Goal: Task Accomplishment & Management: Manage account settings

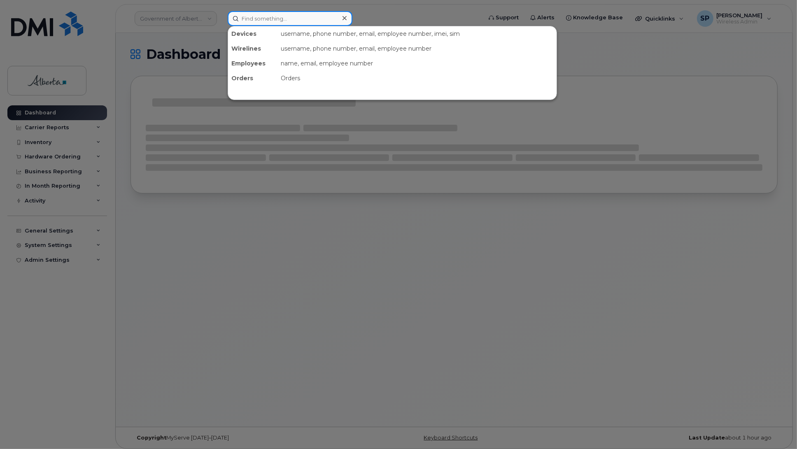
click at [298, 22] on input at bounding box center [290, 18] width 125 height 15
paste input "5873417042"
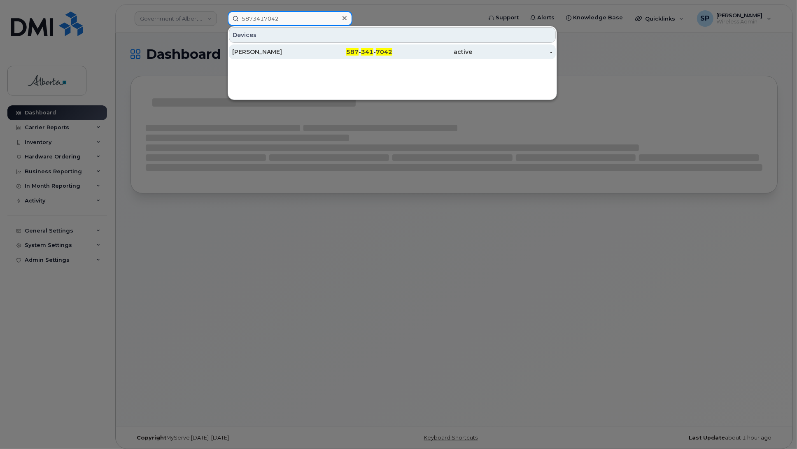
type input "5873417042"
click at [277, 56] on div "[PERSON_NAME]" at bounding box center [272, 52] width 80 height 8
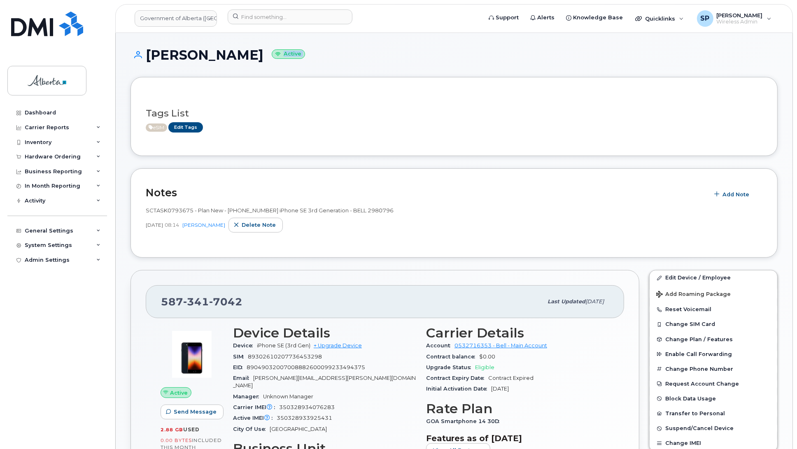
drag, startPoint x: 796, startPoint y: 56, endPoint x: 806, endPoint y: 97, distance: 42.2
click at [733, 195] on span "Add Note" at bounding box center [735, 195] width 27 height 8
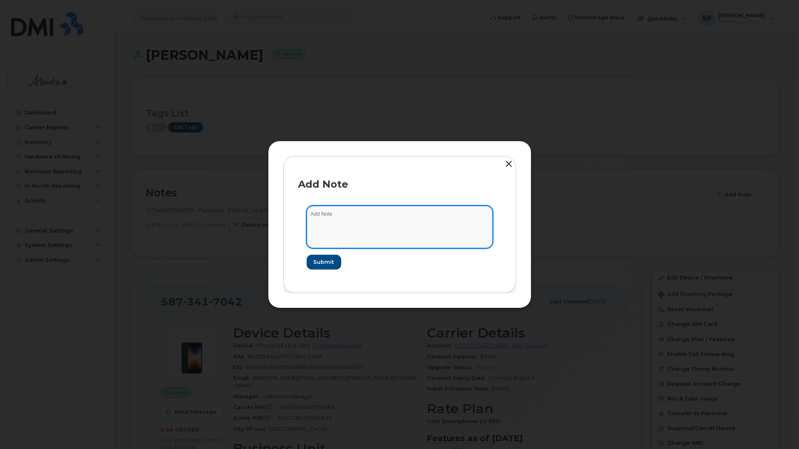
click at [334, 226] on textarea at bounding box center [400, 227] width 186 height 42
paste textarea "SCTASK0845976 Plan User Termination - (1) 5873417042 Repurpose Edmonton"
type textarea "SCTASK0845976 Plan User Termination - (1) 5873417042 Repurpose Edmonton"
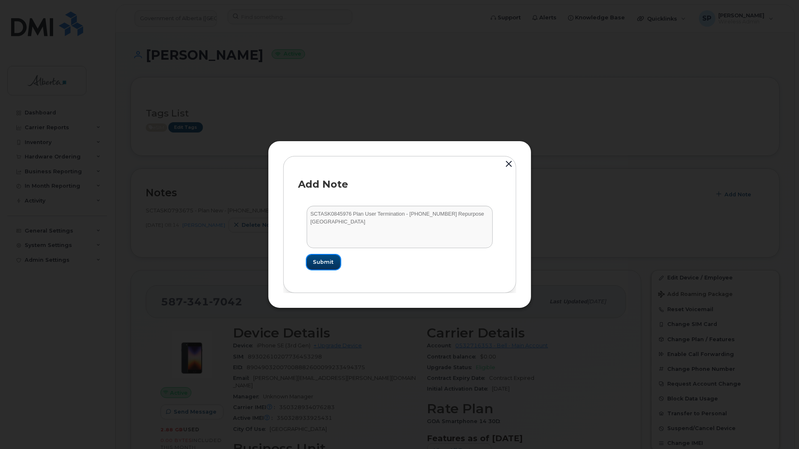
click at [323, 258] on span "Submit" at bounding box center [323, 262] width 21 height 8
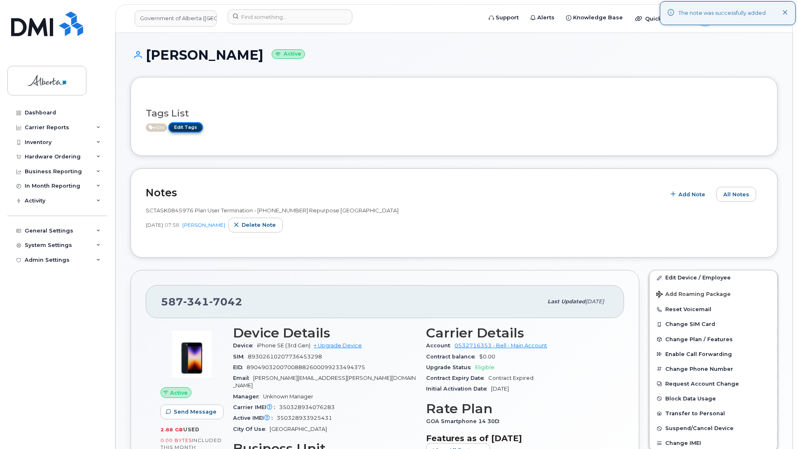
click at [188, 128] on link "Edit Tags" at bounding box center [185, 127] width 35 height 10
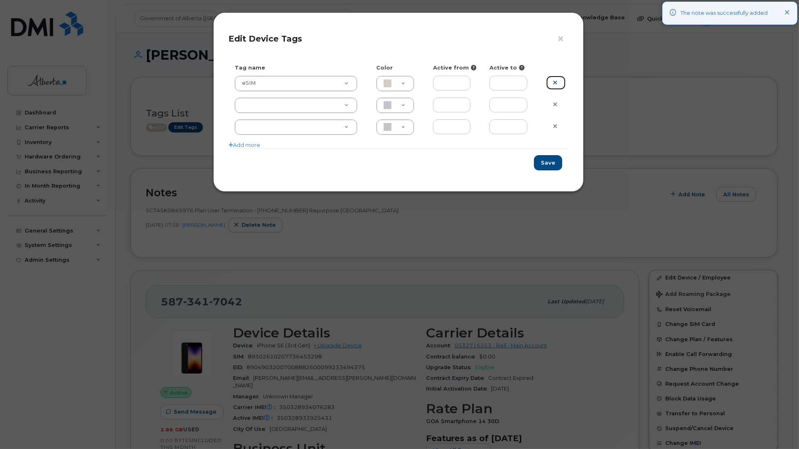
click at [556, 83] on icon at bounding box center [555, 82] width 5 height 6
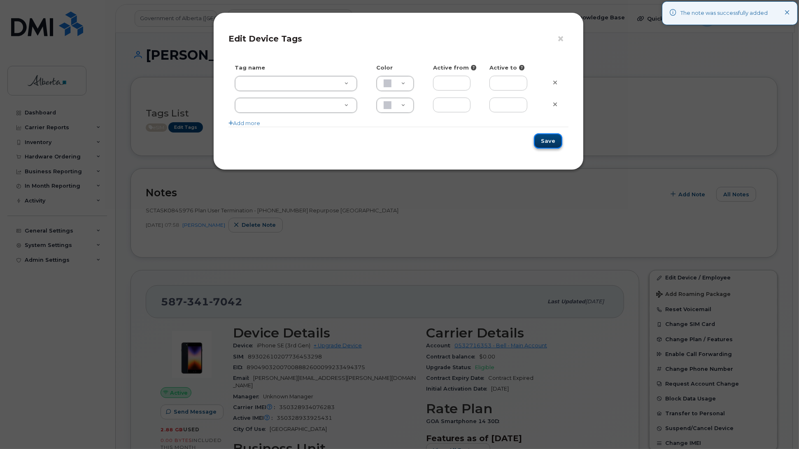
click at [548, 142] on button "Save" at bounding box center [548, 140] width 28 height 15
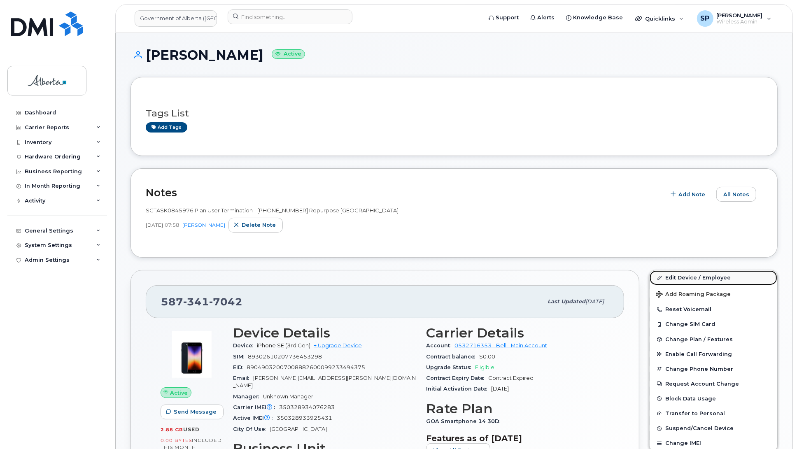
click at [680, 278] on link "Edit Device / Employee" at bounding box center [714, 277] width 128 height 15
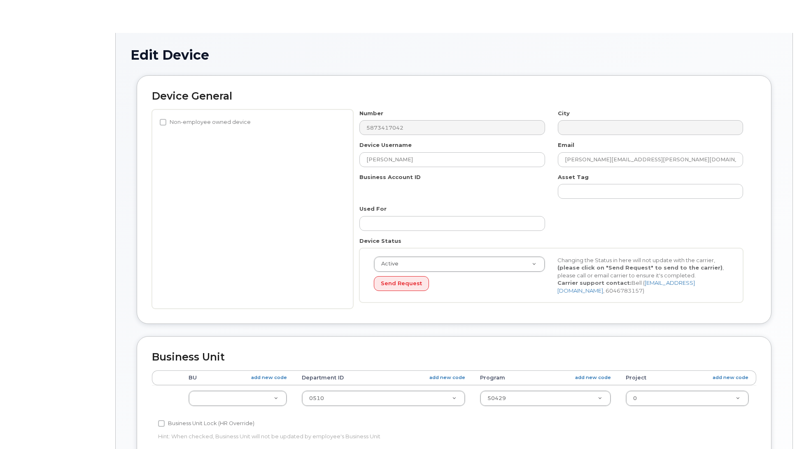
select select "4681667"
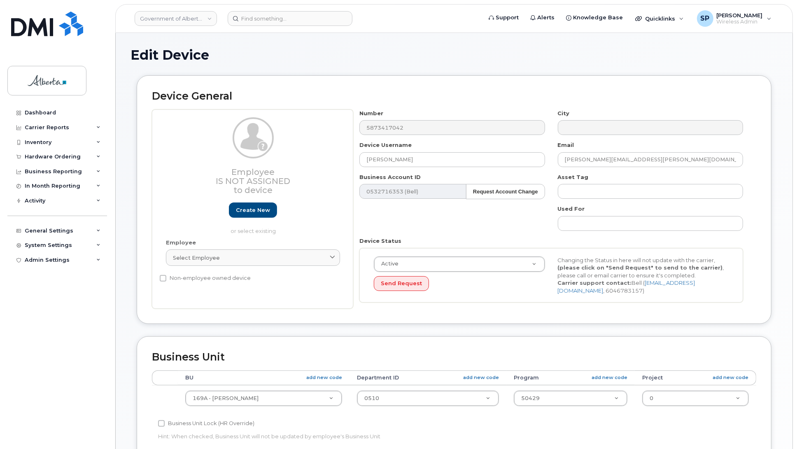
click at [330, 126] on div "Employee Is not assigned to device Create new or select existing Employee Selec…" at bounding box center [454, 209] width 604 height 200
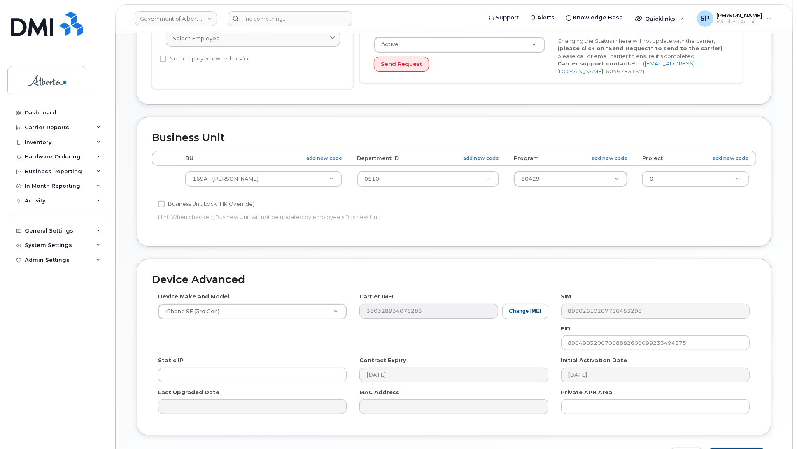
scroll to position [259, 0]
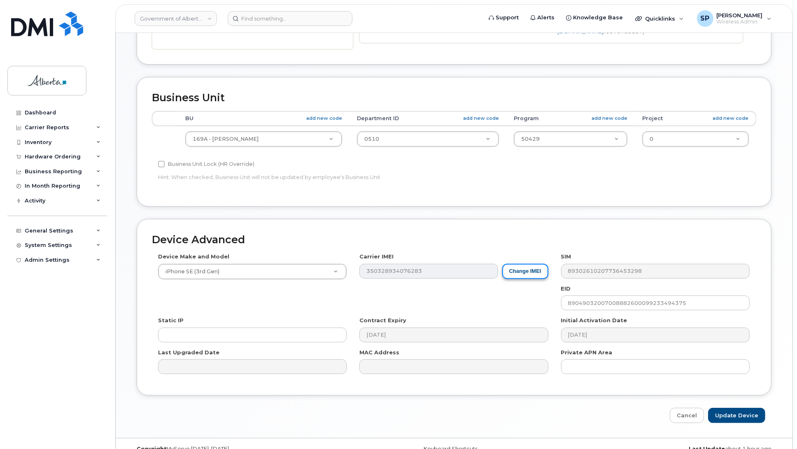
click at [540, 273] on button "Change IMEI" at bounding box center [525, 271] width 46 height 15
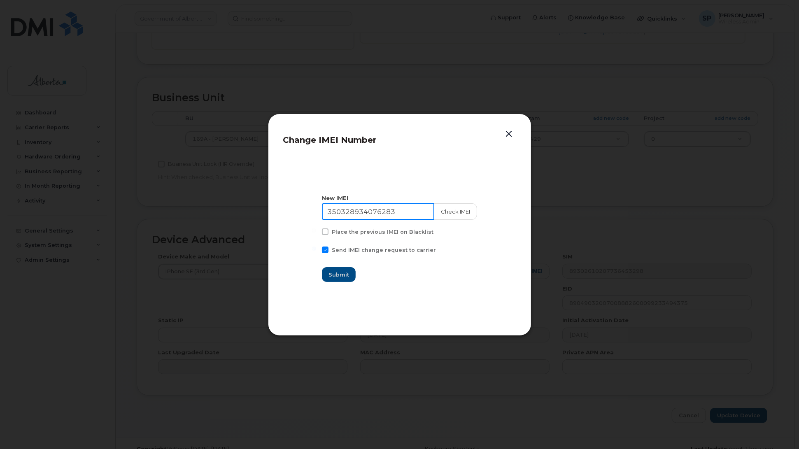
drag, startPoint x: 404, startPoint y: 212, endPoint x: 261, endPoint y: 208, distance: 143.3
click at [261, 208] on div "Change IMEI Number New IMEI 350328934076283 Check IMEI Place the previous IMEI …" at bounding box center [399, 224] width 799 height 449
paste input "3925431"
click at [456, 212] on button "Check IMEI" at bounding box center [454, 211] width 43 height 16
click at [412, 211] on input "350328933925431" at bounding box center [378, 211] width 112 height 16
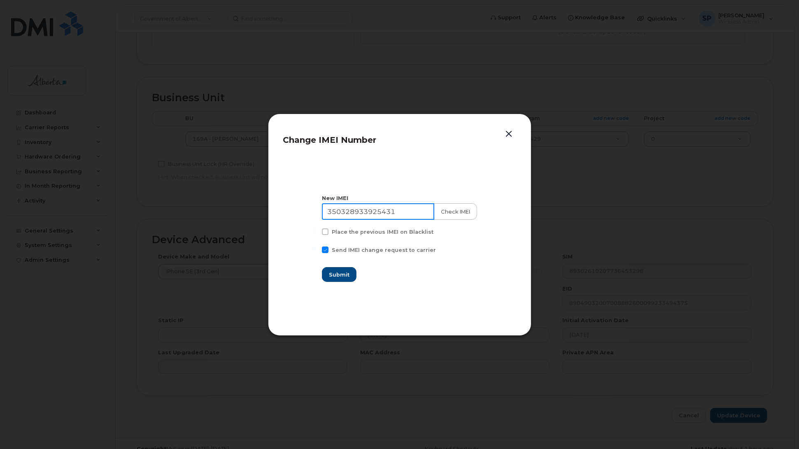
type input "350328933925431"
click at [451, 213] on button "Check IMEI" at bounding box center [454, 211] width 43 height 16
click at [349, 275] on span "Submit" at bounding box center [339, 275] width 21 height 8
type input "350328933925431"
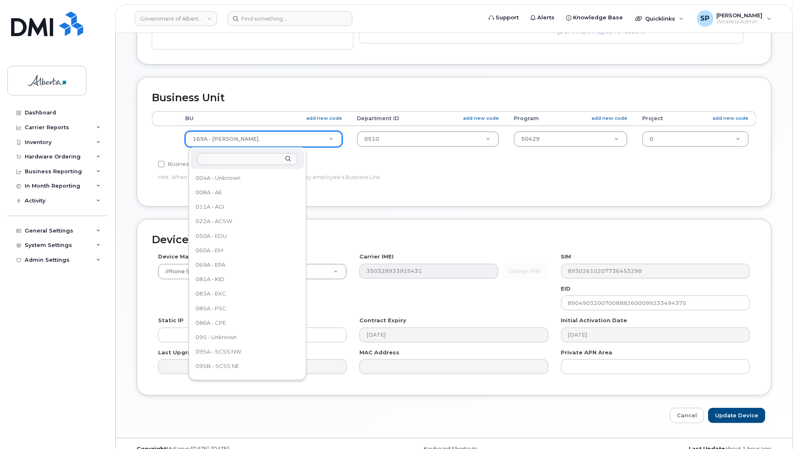
scroll to position [151, 0]
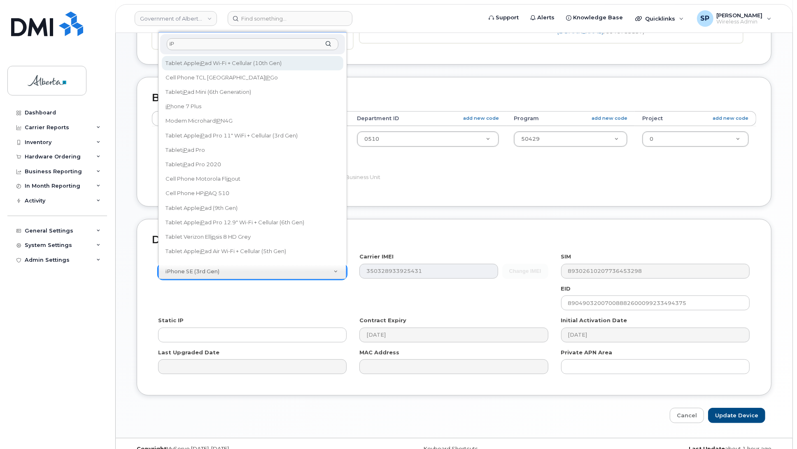
type input "i"
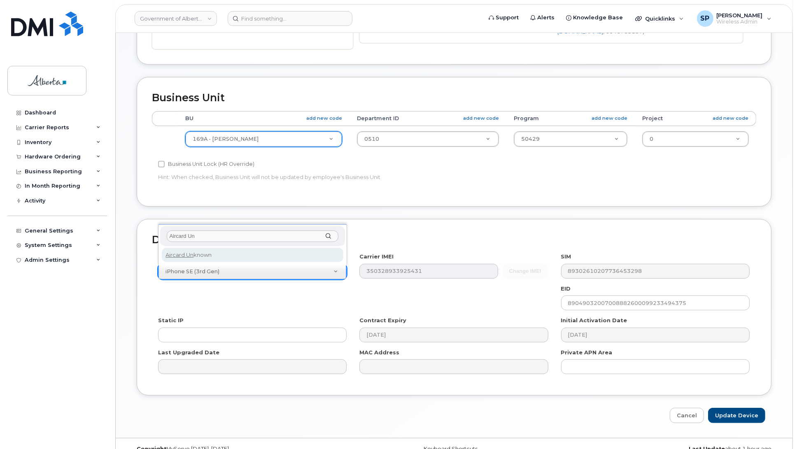
type input "Aircard Un"
select select "971"
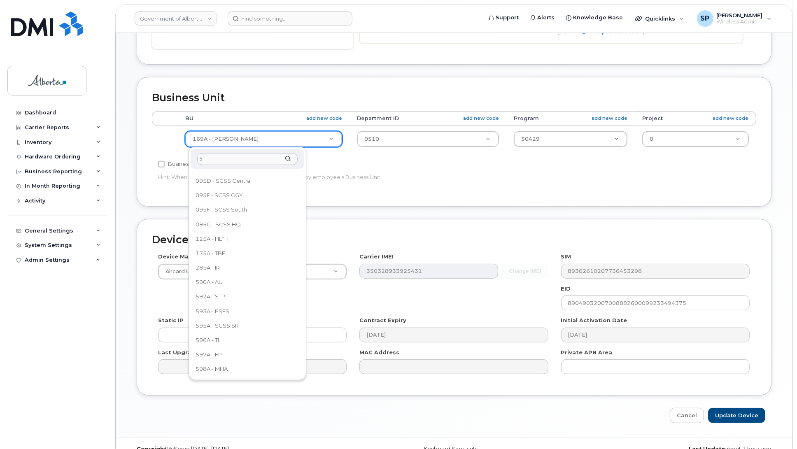
scroll to position [0, 0]
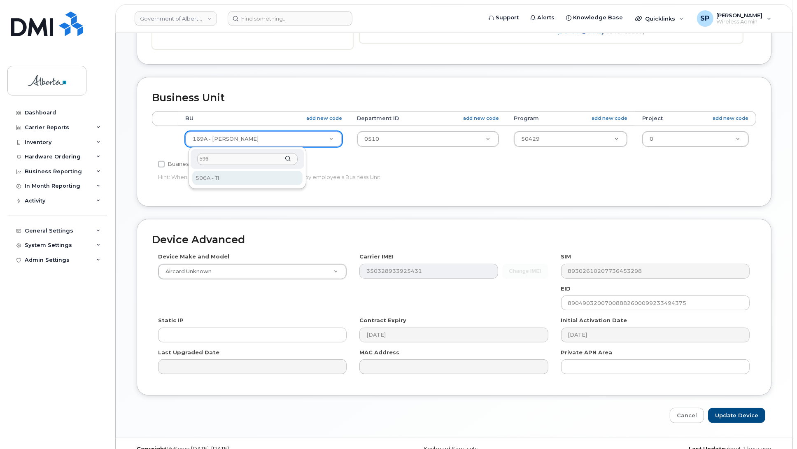
type input "596"
select select "4797729"
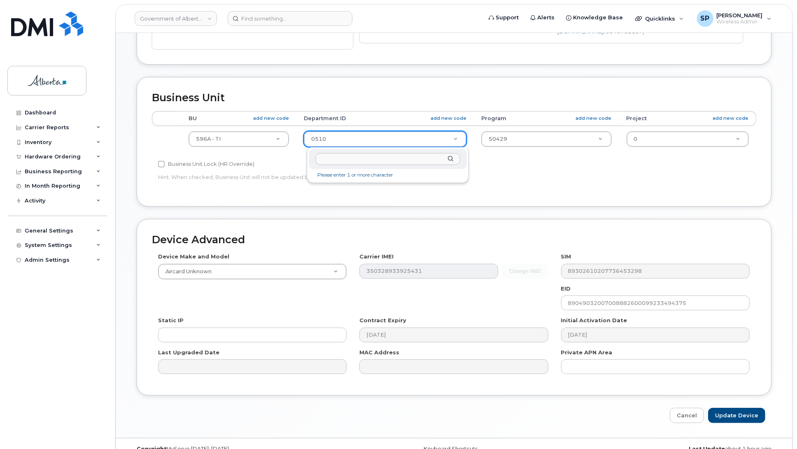
click at [344, 157] on input "text" at bounding box center [387, 159] width 145 height 12
type input "5220"
type input "4802987"
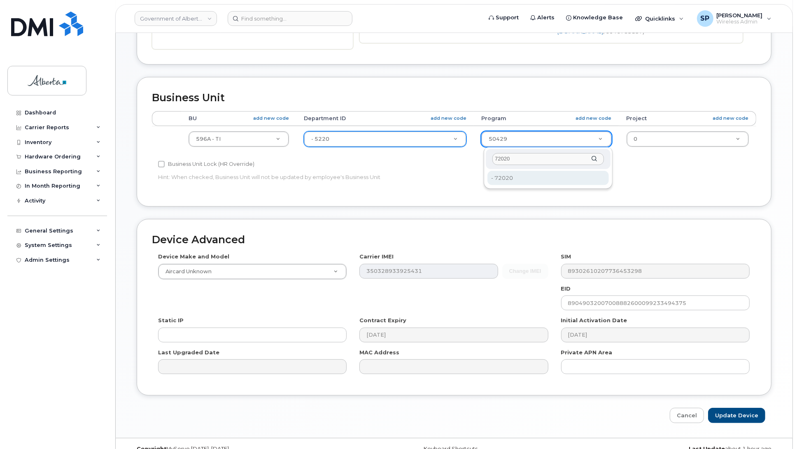
type input "72020"
type input "4803008"
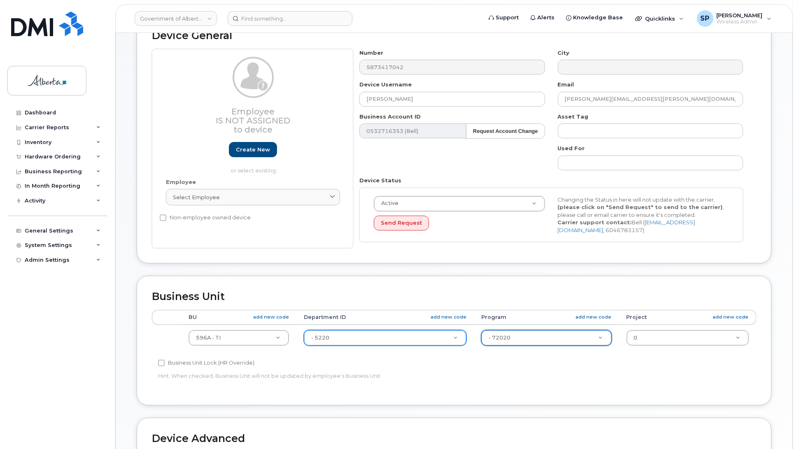
scroll to position [36, 0]
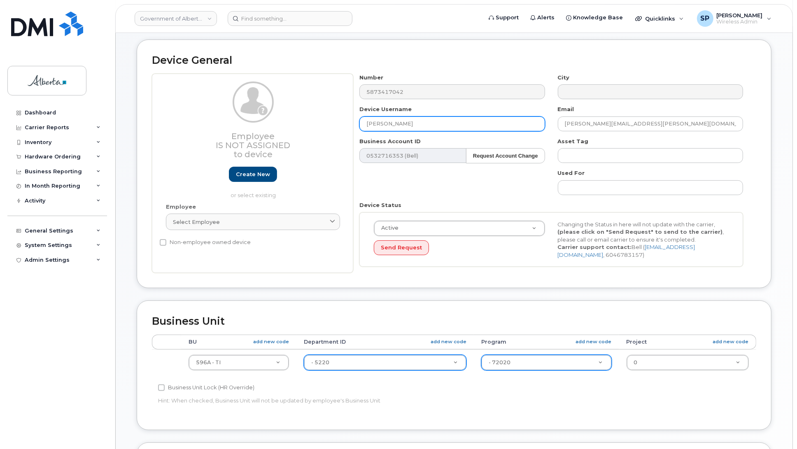
drag, startPoint x: 438, startPoint y: 122, endPoint x: 304, endPoint y: 124, distance: 133.8
click at [304, 124] on div "Employee Is not assigned to device Create new or select existing Employee Selec…" at bounding box center [454, 174] width 604 height 200
type input "Repurpose Edmonton"
drag, startPoint x: 651, startPoint y: 121, endPoint x: 540, endPoint y: 126, distance: 110.4
click at [540, 126] on div "Number 5873417042 City Device Username Repurpose Edmonton Email Jonathan.Farner…" at bounding box center [551, 174] width 396 height 200
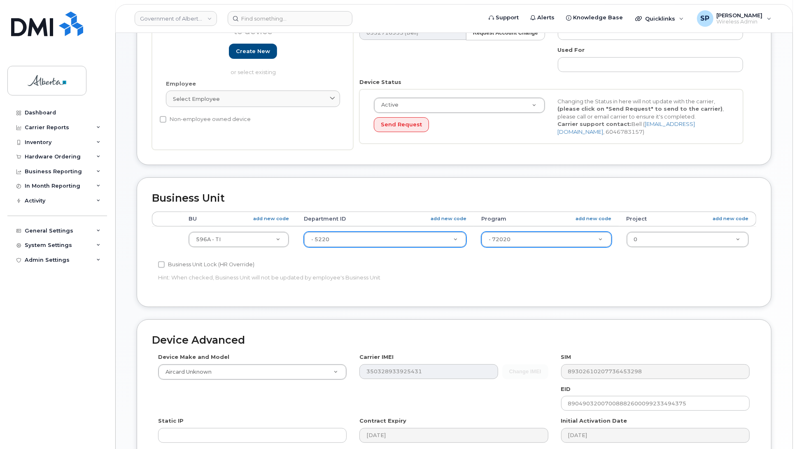
scroll to position [276, 0]
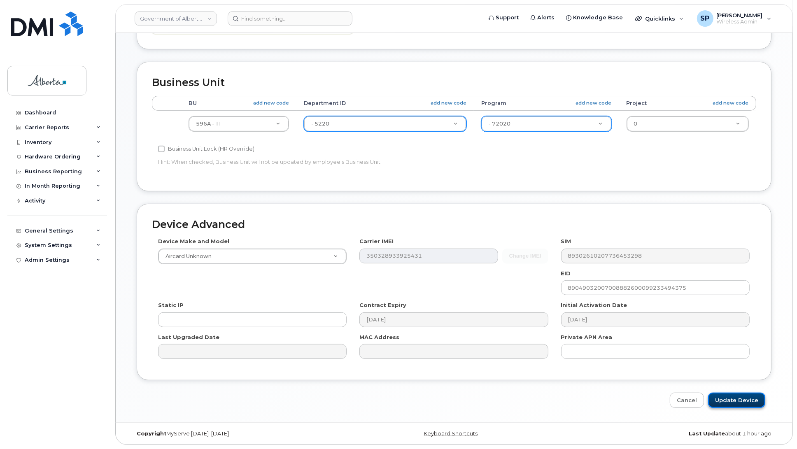
click at [738, 400] on input "Update Device" at bounding box center [736, 400] width 57 height 15
type input "Saving..."
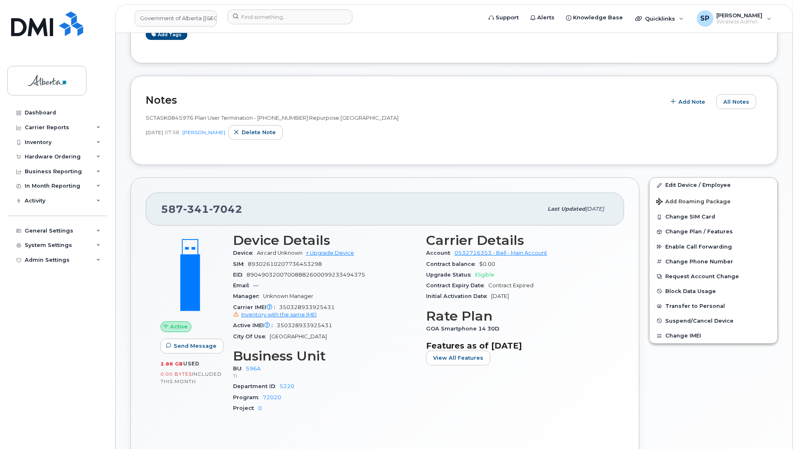
scroll to position [98, 0]
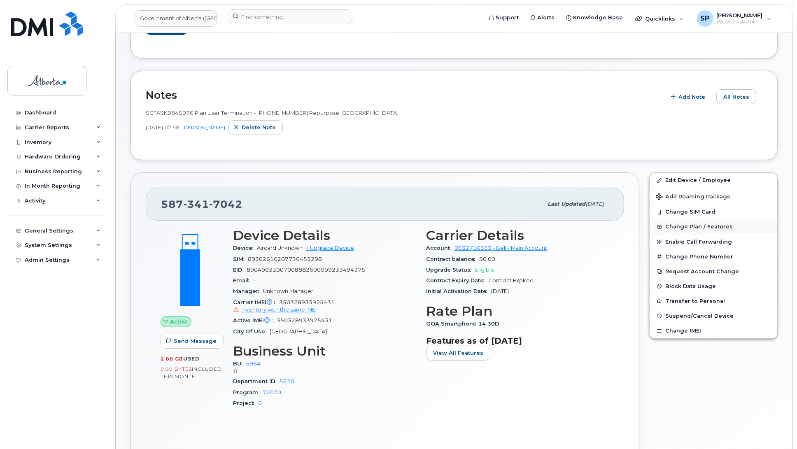
click at [675, 229] on span "Change Plan / Features" at bounding box center [699, 227] width 68 height 6
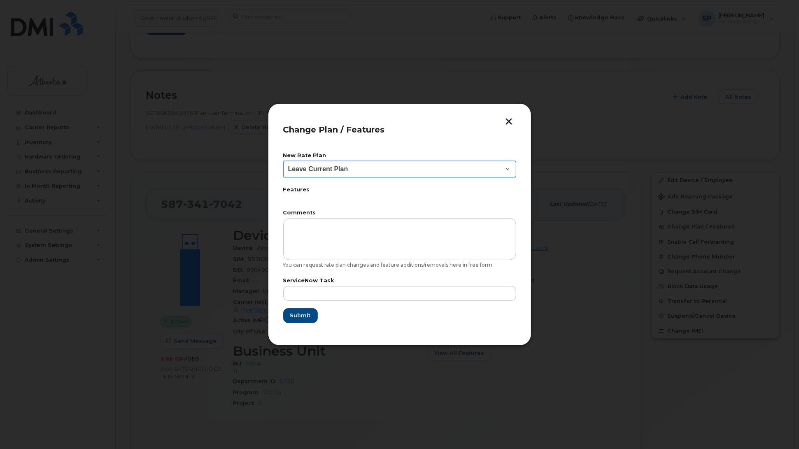
click at [316, 167] on select "Leave Current Plan GOA Data plan 9 30 d GOA–Unlimited Data Plan 9" at bounding box center [399, 169] width 233 height 16
select select "1790211"
click at [283, 161] on select "Leave Current Plan GOA Data plan 9 30 d GOA–Unlimited Data Plan 9" at bounding box center [399, 169] width 233 height 16
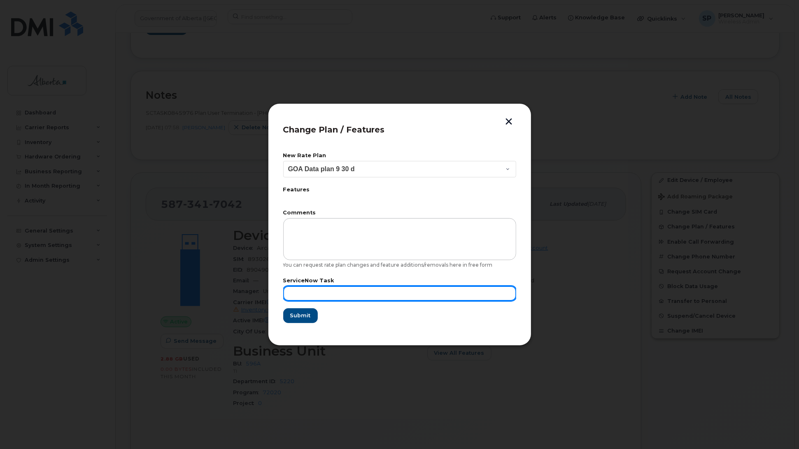
click at [351, 292] on input "text" at bounding box center [399, 293] width 233 height 15
paste input "SCTASK0845976"
type input "SCTASK0845976"
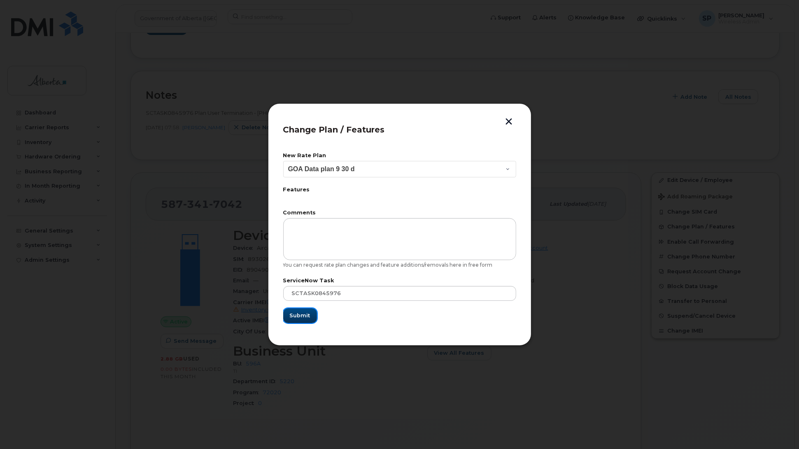
click at [297, 315] on span "Submit" at bounding box center [300, 316] width 21 height 8
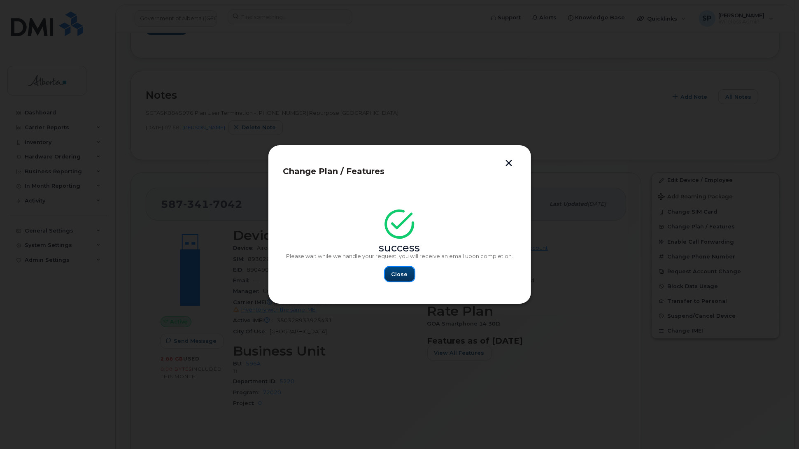
click at [397, 279] on button "Close" at bounding box center [400, 274] width 30 height 15
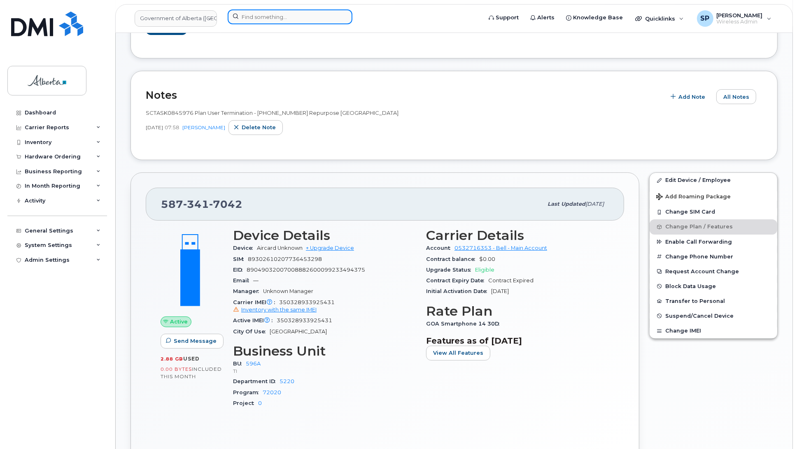
click at [252, 18] on input at bounding box center [290, 16] width 125 height 15
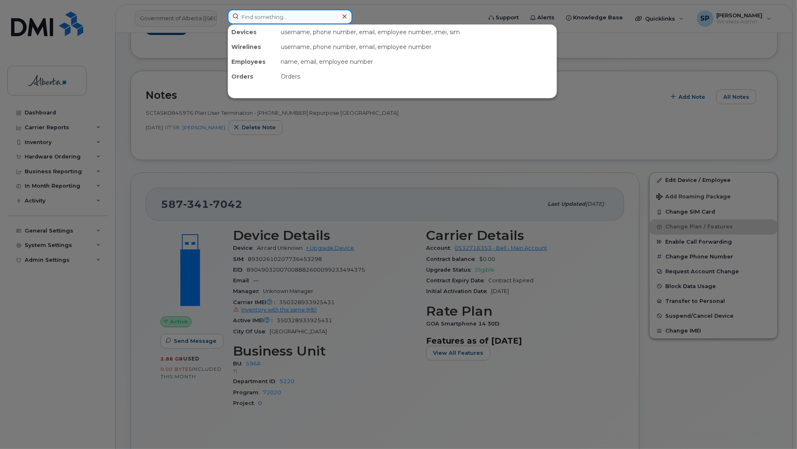
paste input "4038280203"
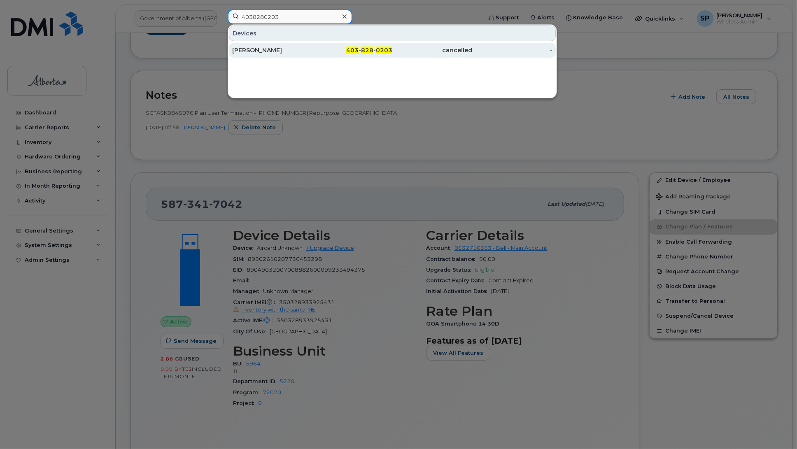
type input "4038280203"
click at [270, 52] on div "Carmen Clawson" at bounding box center [272, 50] width 80 height 8
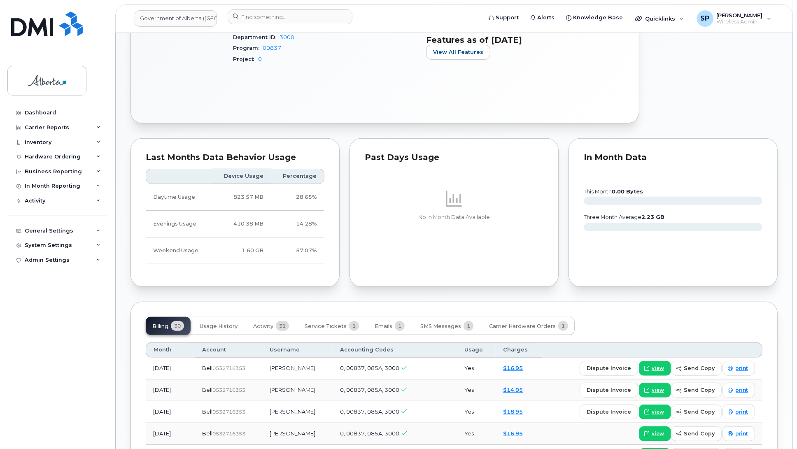
scroll to position [466, 0]
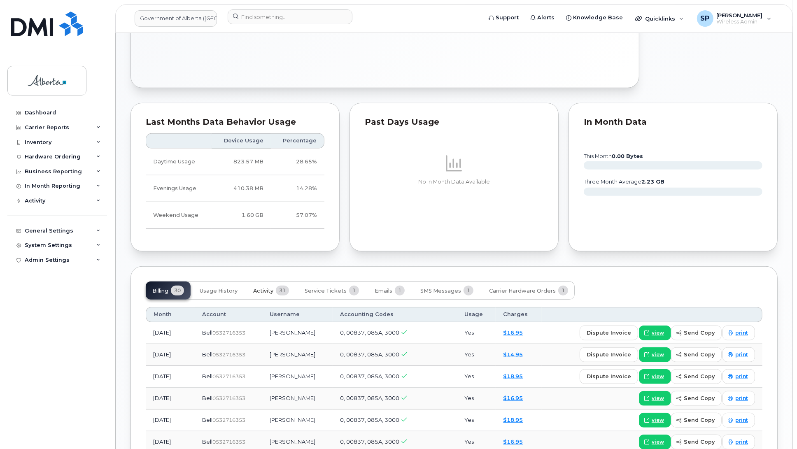
click at [265, 289] on span "Activity" at bounding box center [263, 291] width 20 height 7
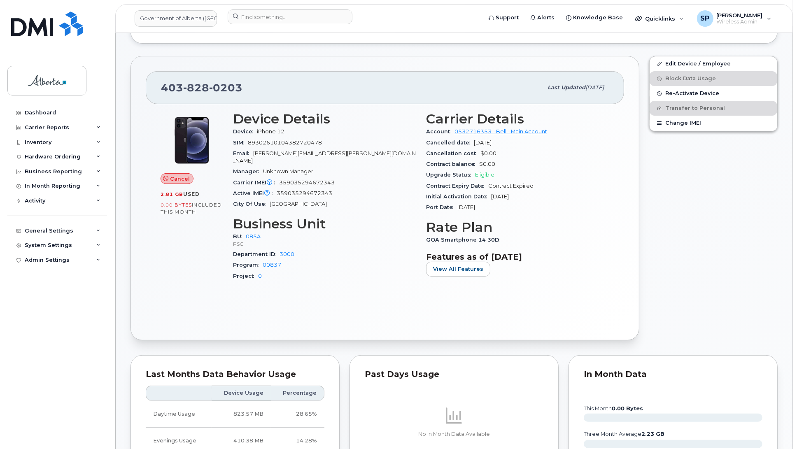
scroll to position [137, 0]
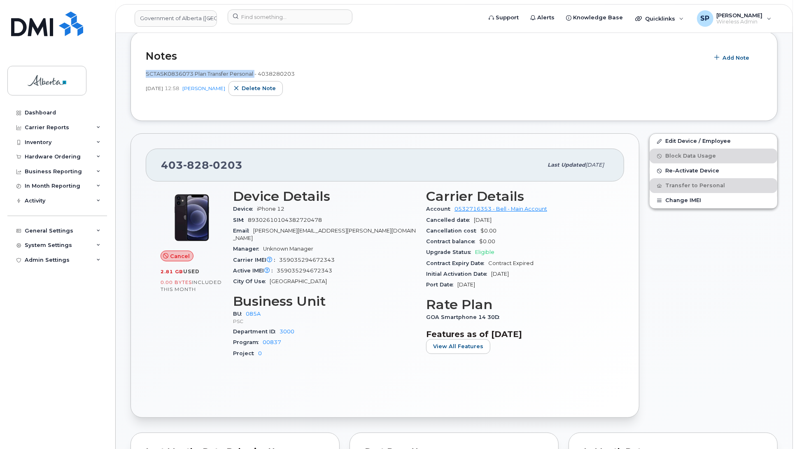
drag, startPoint x: 256, startPoint y: 72, endPoint x: 125, endPoint y: 71, distance: 131.3
copy span "SCTASK0836073 Plan Transfer Personal"
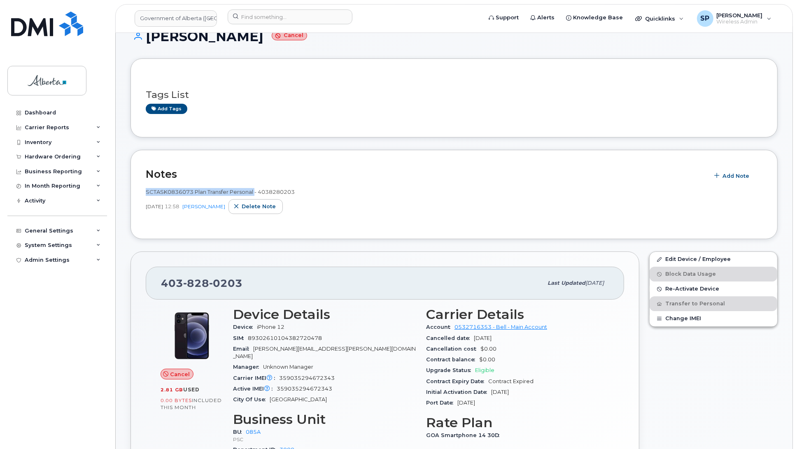
scroll to position [0, 0]
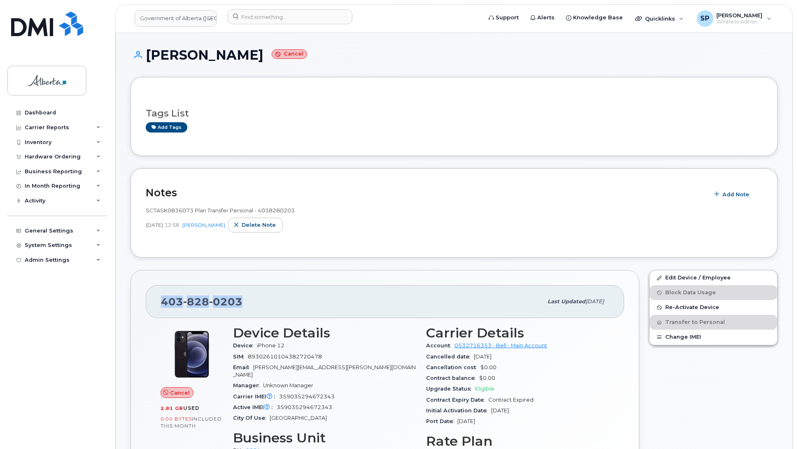
drag, startPoint x: 245, startPoint y: 303, endPoint x: 157, endPoint y: 309, distance: 88.2
click at [157, 309] on div "403 828 0203 Last updated Sep 09, 2025" at bounding box center [385, 301] width 478 height 33
copy span "403 828 0203"
click at [390, 58] on h1 "Carmen Clawson Cancel" at bounding box center [453, 55] width 647 height 14
drag, startPoint x: 297, startPoint y: 212, endPoint x: 261, endPoint y: 213, distance: 35.4
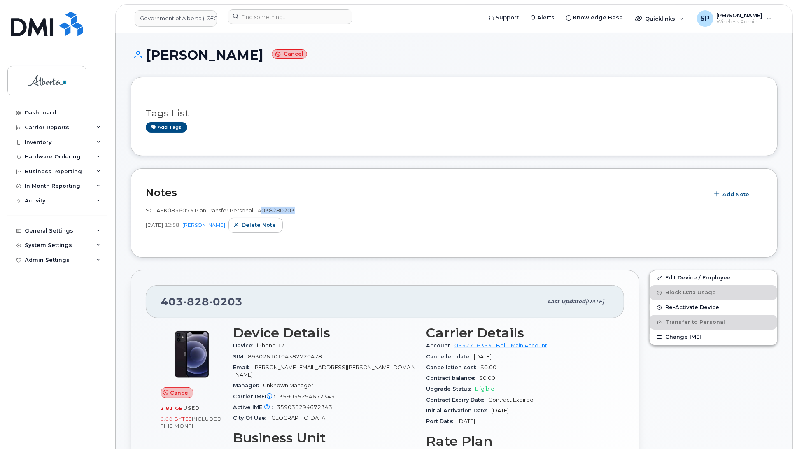
click at [261, 213] on div "SCTASK0836073 Plan Transfer Personal - 4038280203" at bounding box center [454, 211] width 617 height 8
drag, startPoint x: 193, startPoint y: 210, endPoint x: 147, endPoint y: 209, distance: 46.9
click at [147, 209] on span "SCTASK0836073 Plan Transfer Personal - 4038280203" at bounding box center [220, 210] width 149 height 7
copy span "SCTASK0836073"
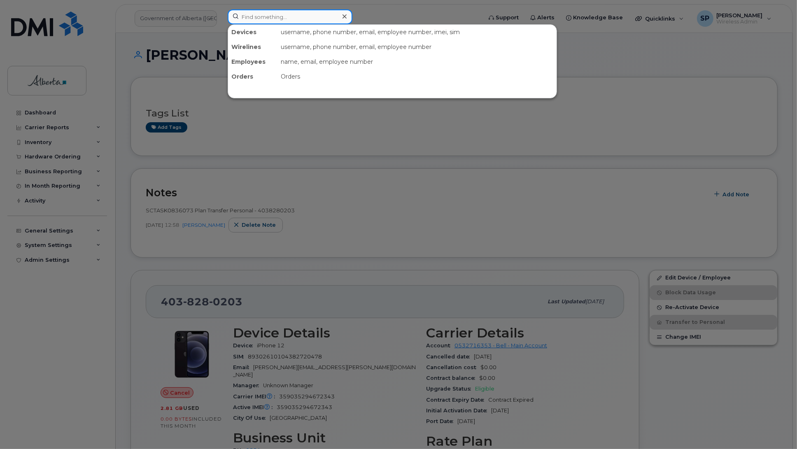
click at [257, 13] on input at bounding box center [290, 16] width 125 height 15
paste input "4037954572"
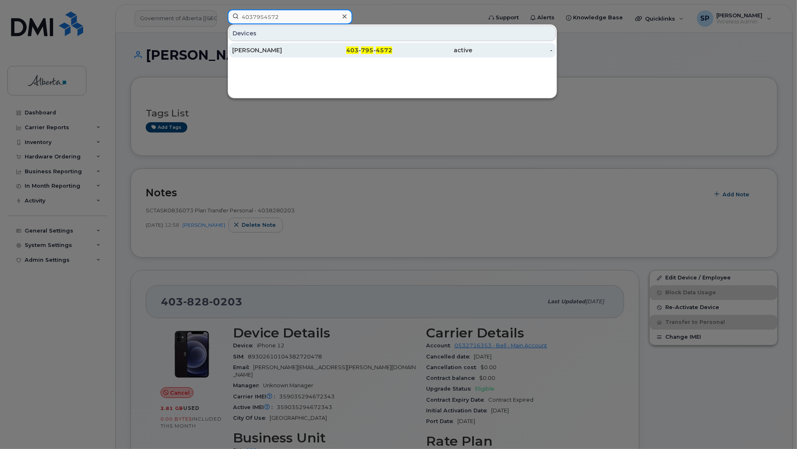
type input "4037954572"
click at [240, 50] on div "Amakobe Clarke" at bounding box center [272, 50] width 80 height 8
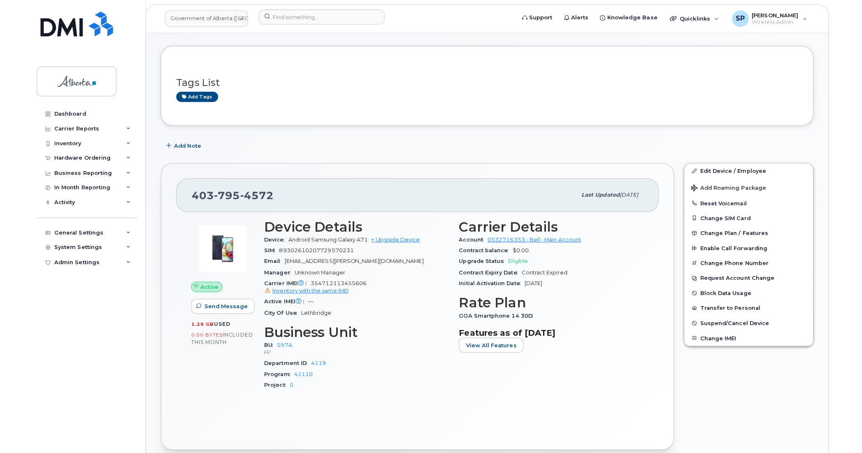
scroll to position [4, 0]
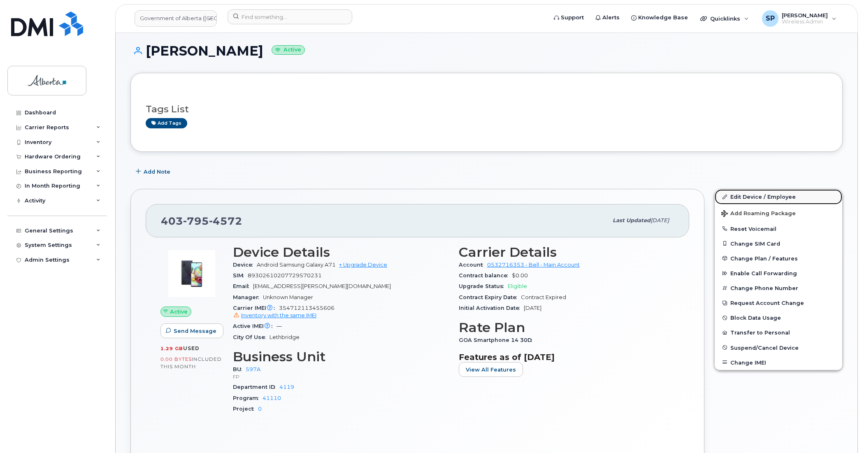
click at [736, 198] on link "Edit Device / Employee" at bounding box center [779, 196] width 128 height 15
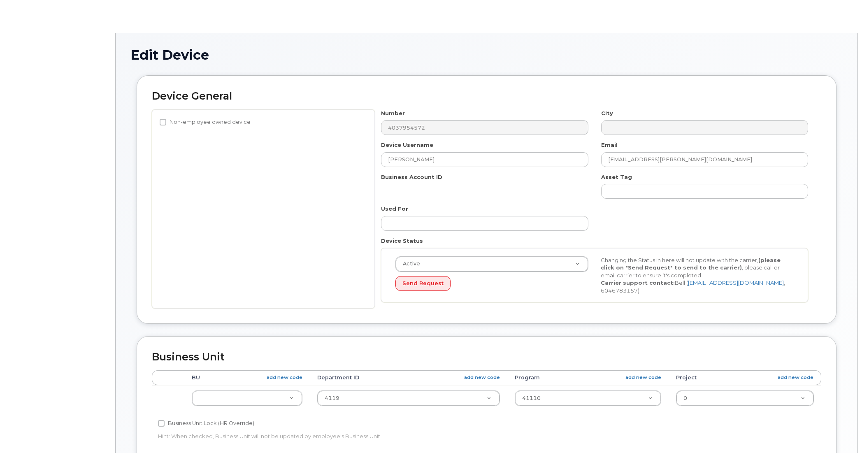
select select "4797726"
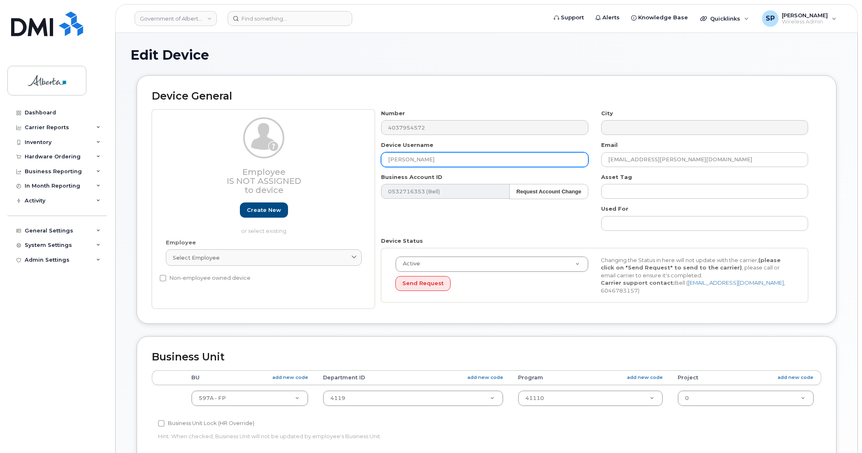
drag, startPoint x: 453, startPoint y: 157, endPoint x: 368, endPoint y: 161, distance: 84.4
click at [368, 161] on div "Employee Is not assigned to device Create new or select existing Employee Selec…" at bounding box center [487, 209] width 670 height 200
click at [439, 158] on input "[PERSON_NAME]" at bounding box center [484, 159] width 207 height 15
drag, startPoint x: 439, startPoint y: 158, endPoint x: 380, endPoint y: 158, distance: 59.3
click at [380, 158] on div "Device Username [PERSON_NAME]" at bounding box center [485, 154] width 220 height 26
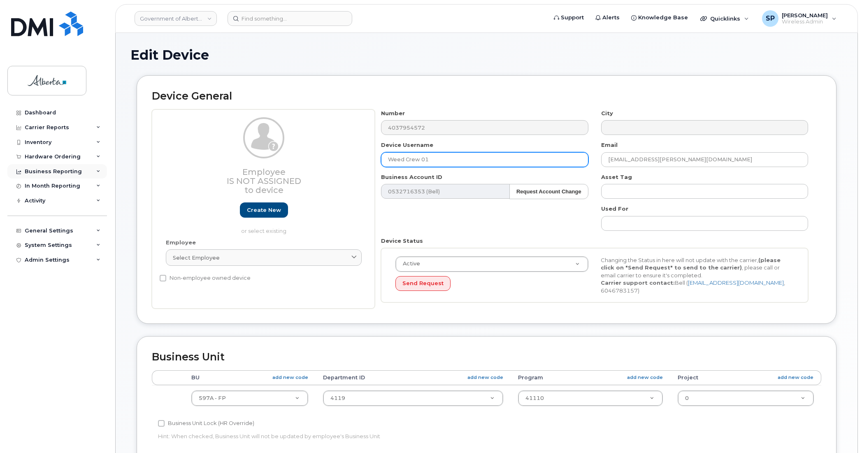
type input "Weed Crew 01"
drag, startPoint x: 690, startPoint y: 159, endPoint x: 567, endPoint y: 153, distance: 123.2
click at [567, 153] on div "Number 4037954572 City Device Username Weed Crew 01 Email [EMAIL_ADDRESS][PERSO…" at bounding box center [595, 209] width 440 height 200
paste input "[PERSON_NAME].[PERSON_NAME]"
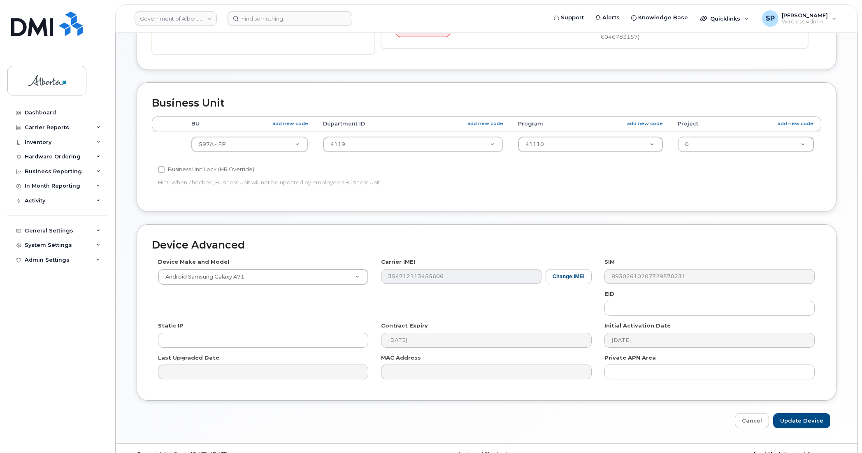
scroll to position [269, 0]
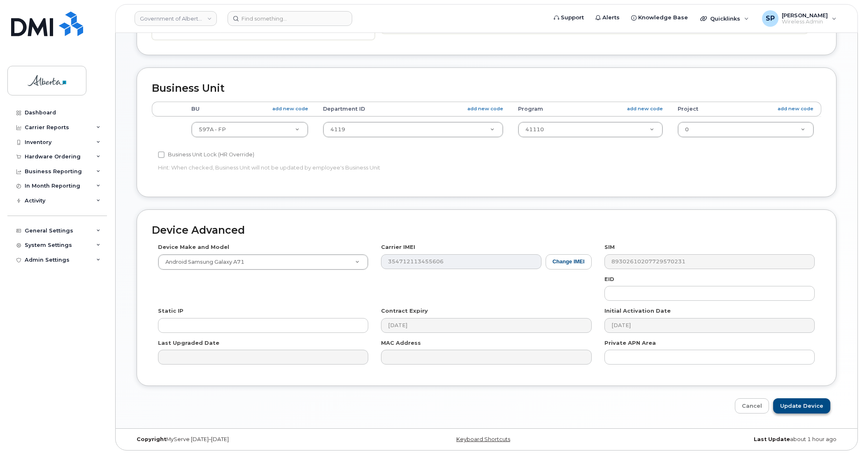
type input "[PERSON_NAME][EMAIL_ADDRESS][PERSON_NAME][DOMAIN_NAME]"
click at [810, 406] on input "Update Device" at bounding box center [801, 405] width 57 height 15
type input "Saving..."
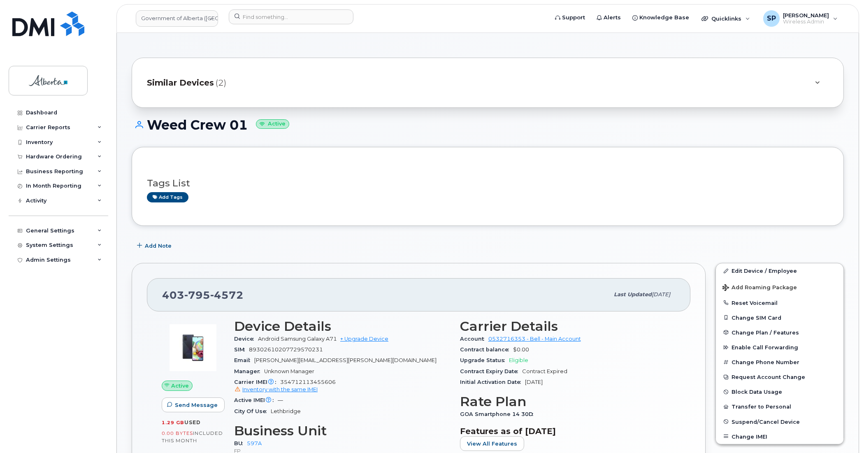
scroll to position [72, 0]
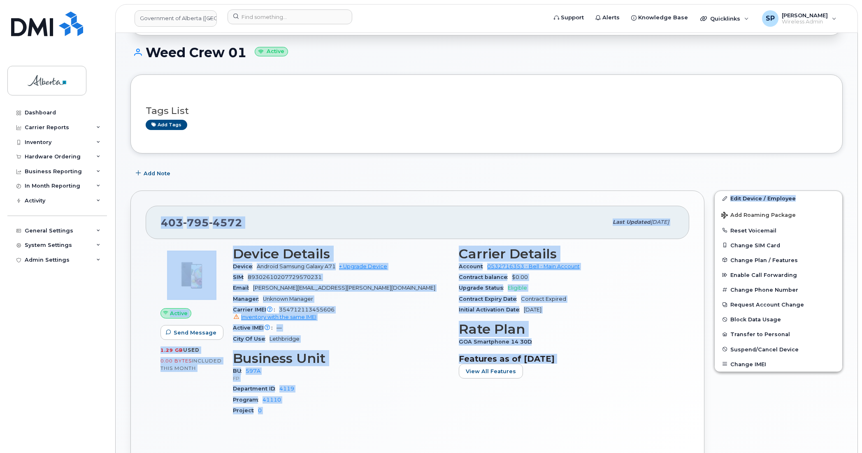
drag, startPoint x: 859, startPoint y: 156, endPoint x: 853, endPoint y: 201, distance: 44.8
click at [853, 201] on body "Government of [GEOGRAPHIC_DATA] (GOA) Support Alerts Knowledge Base Quicklinks …" at bounding box center [431, 394] width 862 height 933
click at [346, 374] on div "BU 597A FP" at bounding box center [341, 375] width 216 height 18
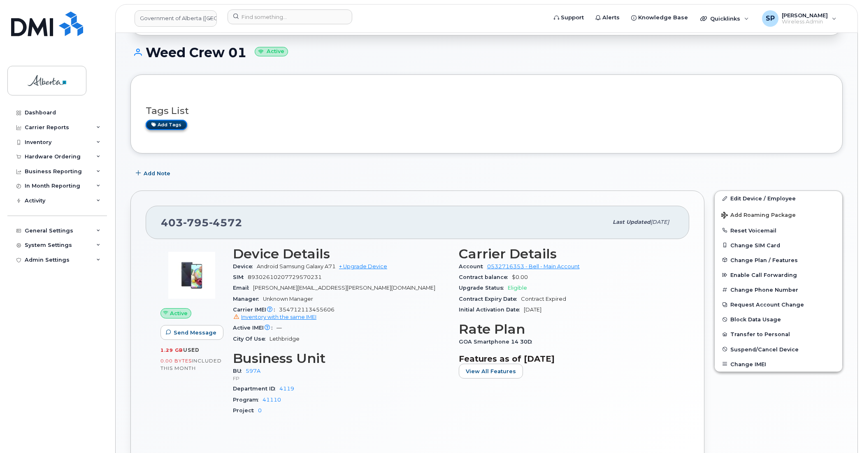
click at [177, 126] on link "Add tags" at bounding box center [167, 125] width 42 height 10
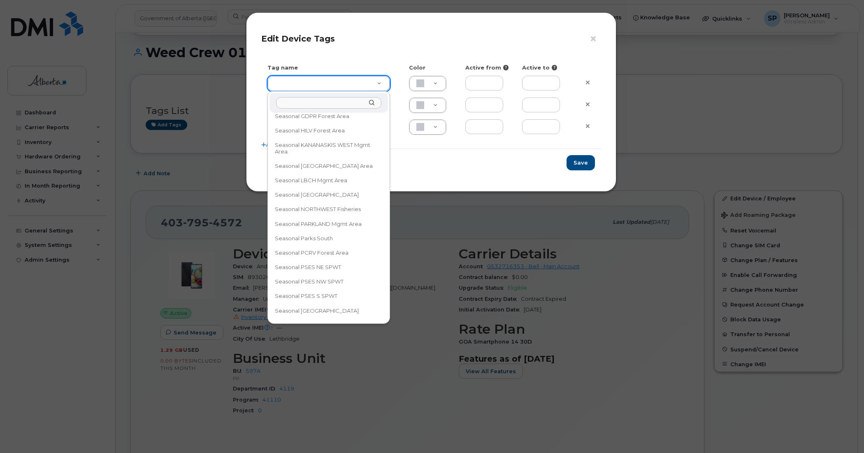
scroll to position [370, 0]
drag, startPoint x: 386, startPoint y: 239, endPoint x: 385, endPoint y: 261, distance: 22.7
click at [385, 261] on div "AFRRCS Cool Off August Cool Off September do not block data do not cancel do no…" at bounding box center [329, 207] width 123 height 233
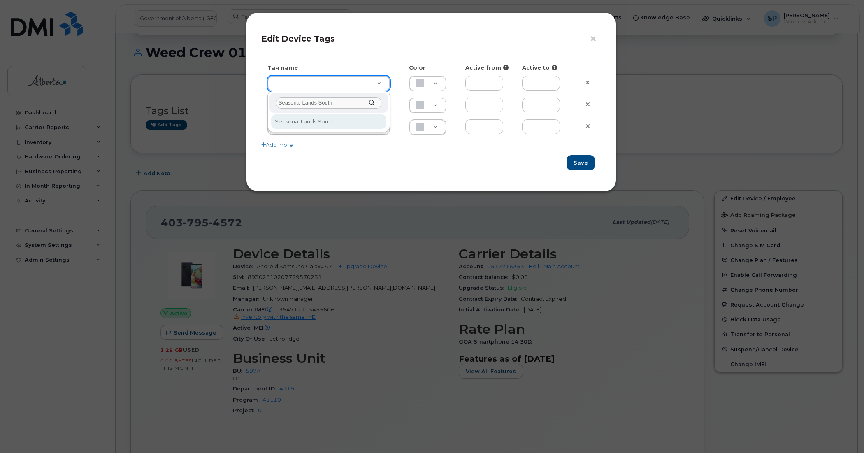
type input "Seasonal Lands South"
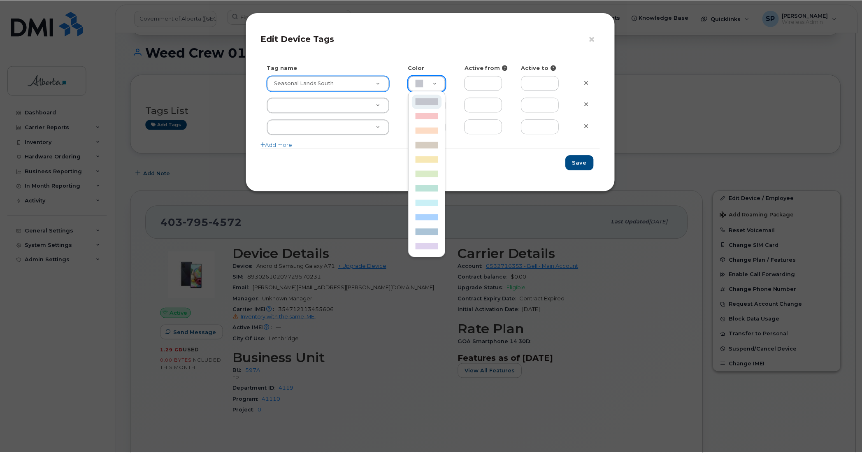
scroll to position [0, 2]
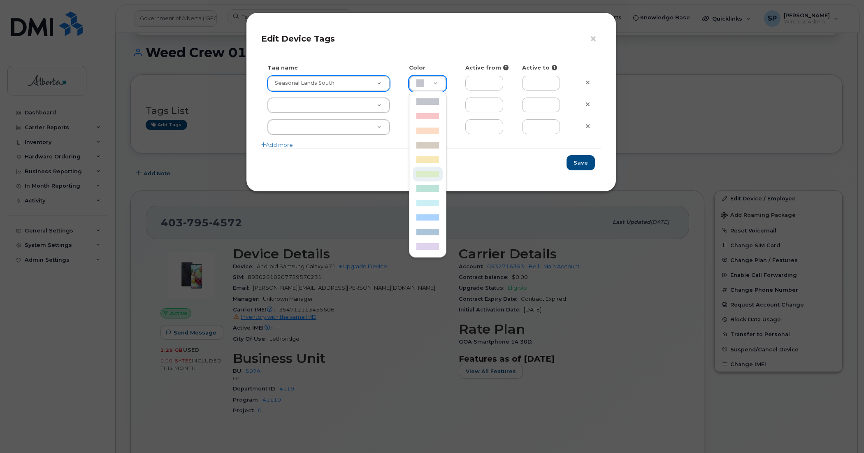
type input "DAECC8"
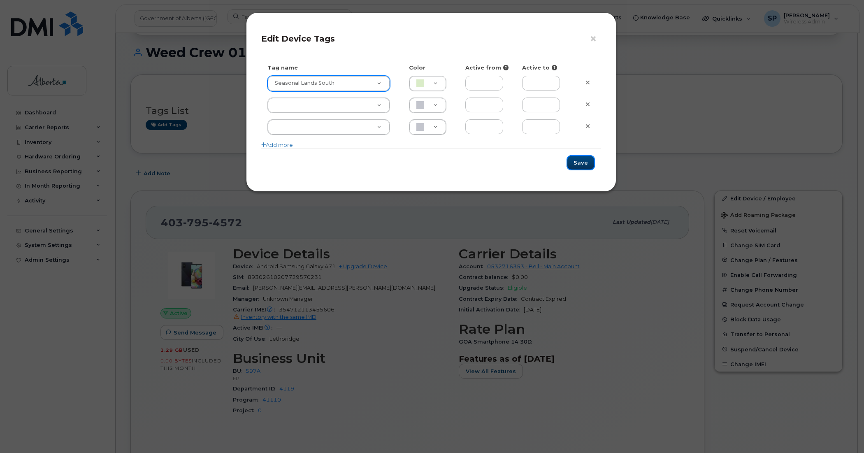
drag, startPoint x: 580, startPoint y: 165, endPoint x: 540, endPoint y: 173, distance: 41.1
click at [580, 165] on button "Save" at bounding box center [581, 162] width 28 height 15
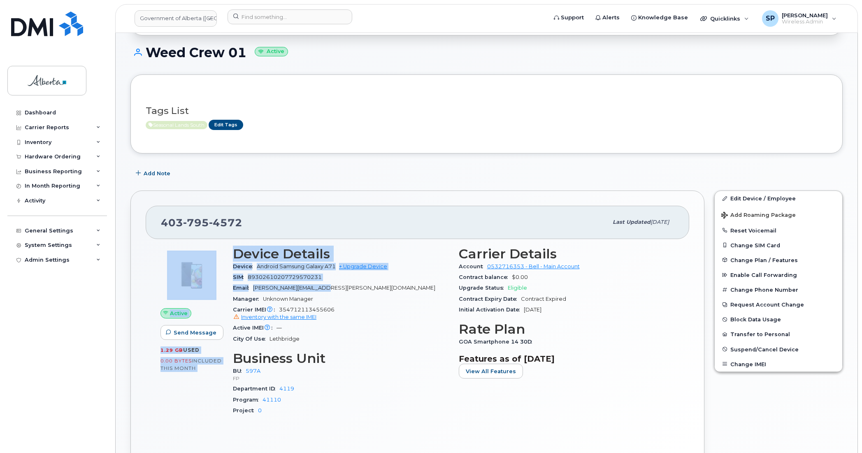
drag, startPoint x: 322, startPoint y: 289, endPoint x: 226, endPoint y: 292, distance: 95.9
click at [226, 292] on div "Active Send Message 1.29 GB  used 0.00 Bytes  included this month Device Detail…" at bounding box center [418, 335] width 524 height 186
drag, startPoint x: 235, startPoint y: 291, endPoint x: 239, endPoint y: 291, distance: 4.5
click at [236, 291] on div "Email [PERSON_NAME][EMAIL_ADDRESS][PERSON_NAME][DOMAIN_NAME]" at bounding box center [341, 288] width 216 height 11
click at [239, 291] on div "Email [PERSON_NAME][EMAIL_ADDRESS][PERSON_NAME][DOMAIN_NAME]" at bounding box center [341, 288] width 216 height 11
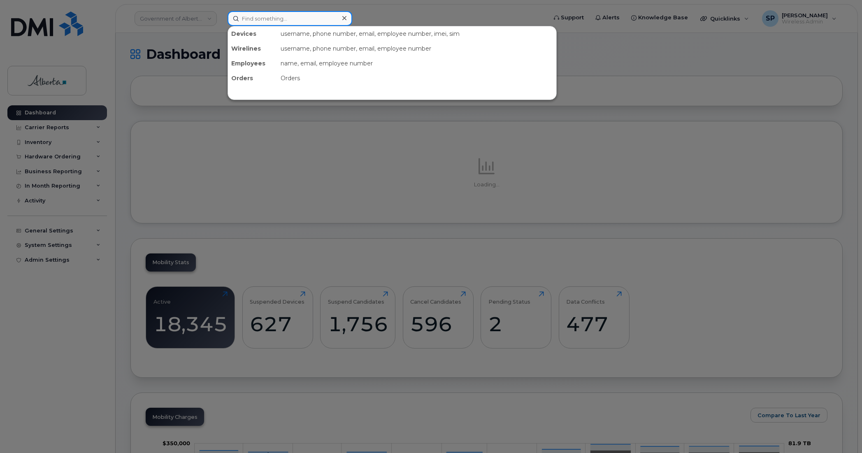
click at [287, 17] on input at bounding box center [290, 18] width 125 height 15
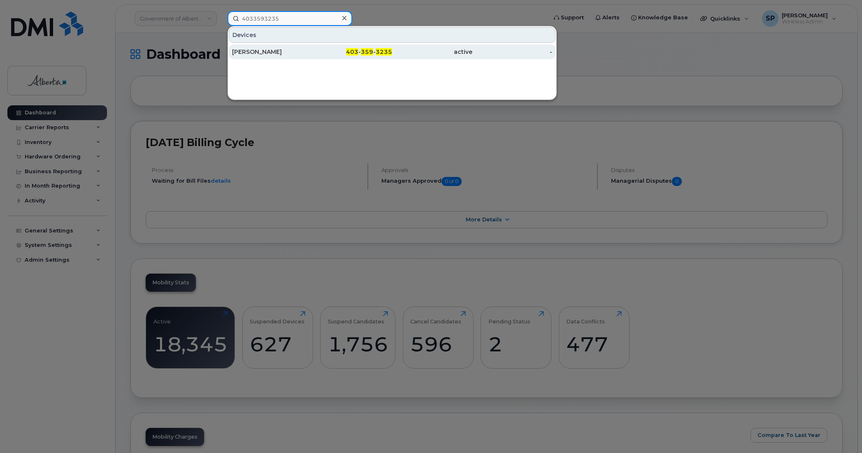
type input "4033593235"
click at [256, 51] on div "[PERSON_NAME]" at bounding box center [272, 52] width 80 height 8
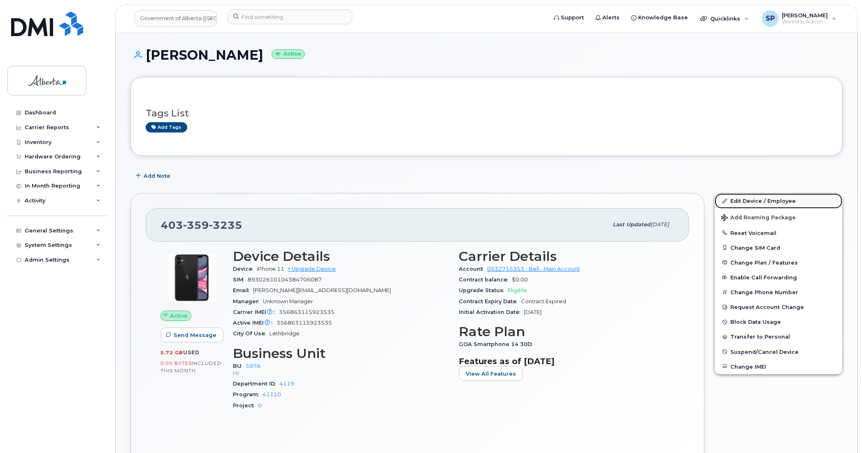
click at [744, 203] on link "Edit Device / Employee" at bounding box center [779, 200] width 128 height 15
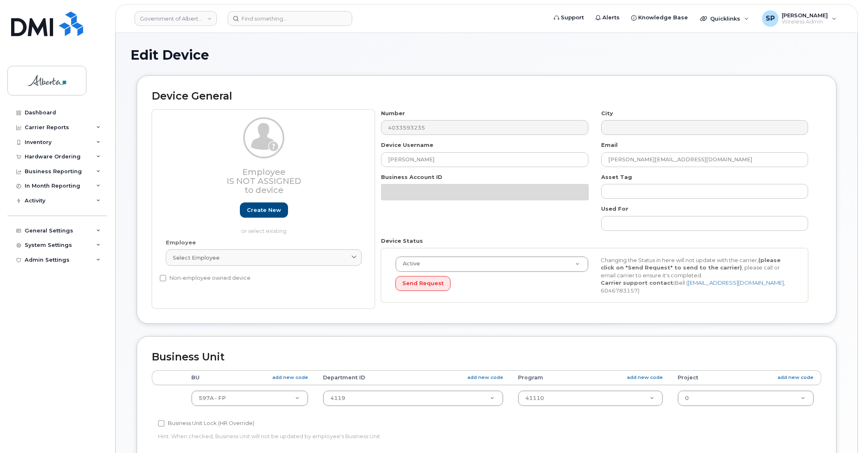
select select "4797726"
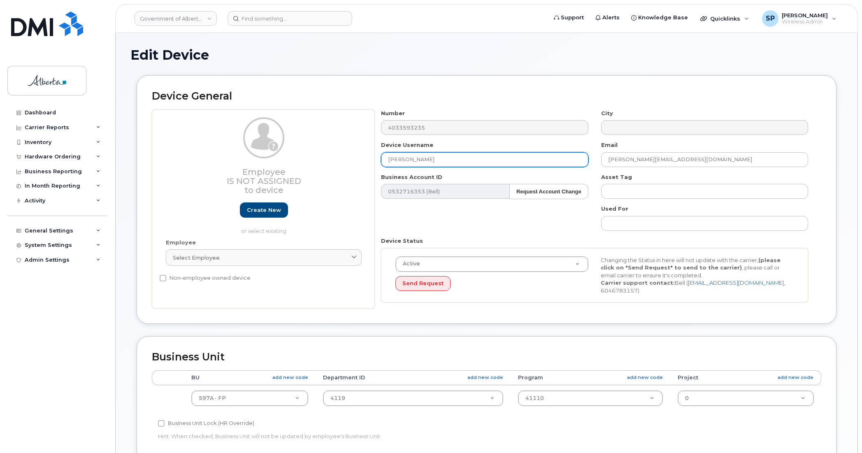
drag, startPoint x: 443, startPoint y: 159, endPoint x: 347, endPoint y: 156, distance: 96.8
click at [347, 156] on div "Employee Is not assigned to device Create new or select existing Employee Selec…" at bounding box center [487, 209] width 670 height 200
type input "Weed Crew 02"
drag, startPoint x: 692, startPoint y: 159, endPoint x: 570, endPoint y: 164, distance: 122.3
click at [570, 164] on div "Number 4033593235 City Device Username Weed Crew 02 Email Stephen.Gati@gov.ab.c…" at bounding box center [595, 209] width 440 height 200
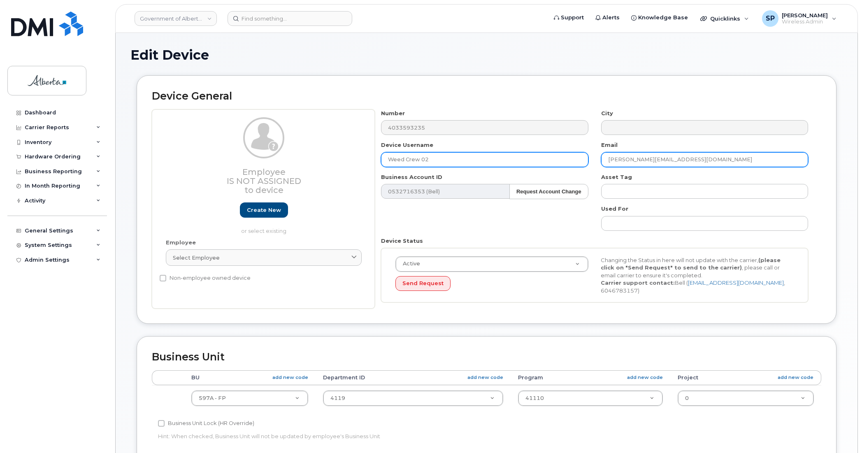
paste input "Natasha.Rinas"
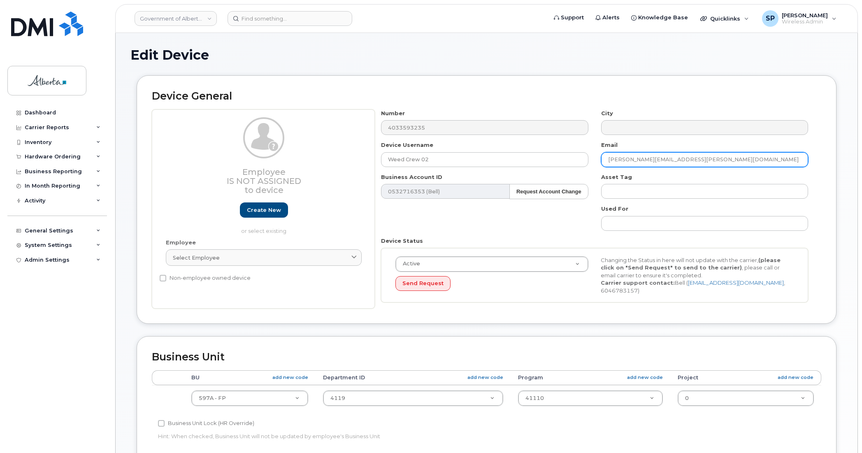
type input "Natasha.Rinas@gov.ab.ca"
click at [846, 205] on div "Edit Device Device General Employee Is not assigned to device Create new or sel…" at bounding box center [487, 365] width 742 height 664
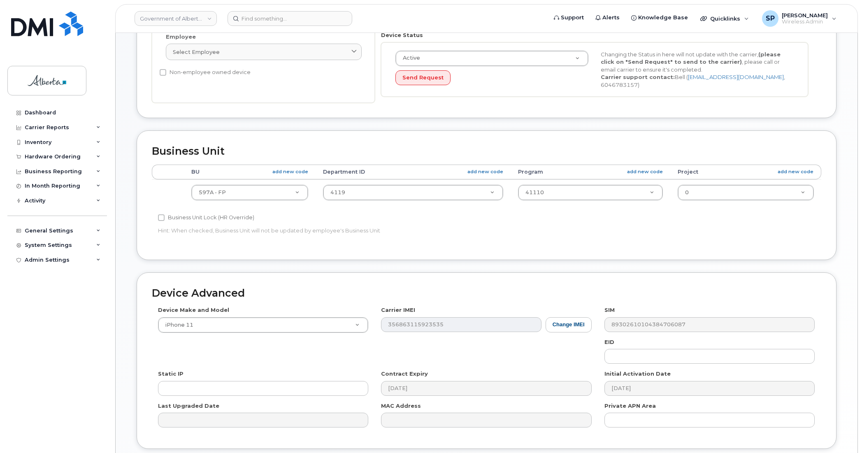
scroll to position [226, 0]
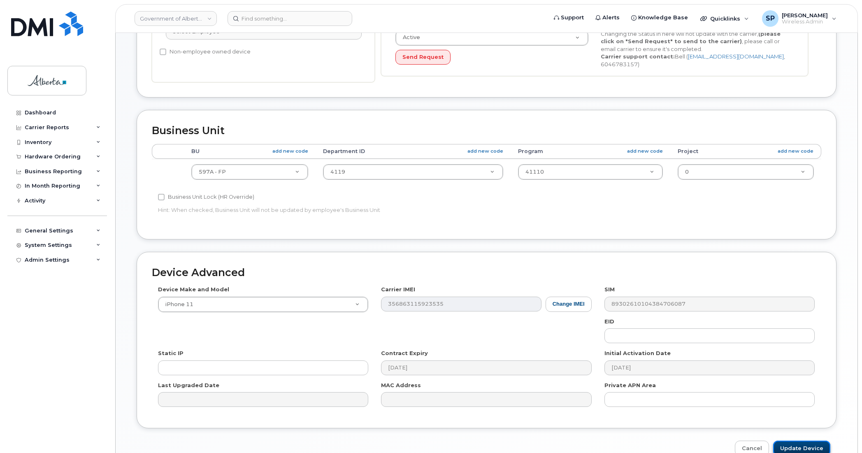
click at [785, 445] on input "Update Device" at bounding box center [801, 448] width 57 height 15
type input "Saving..."
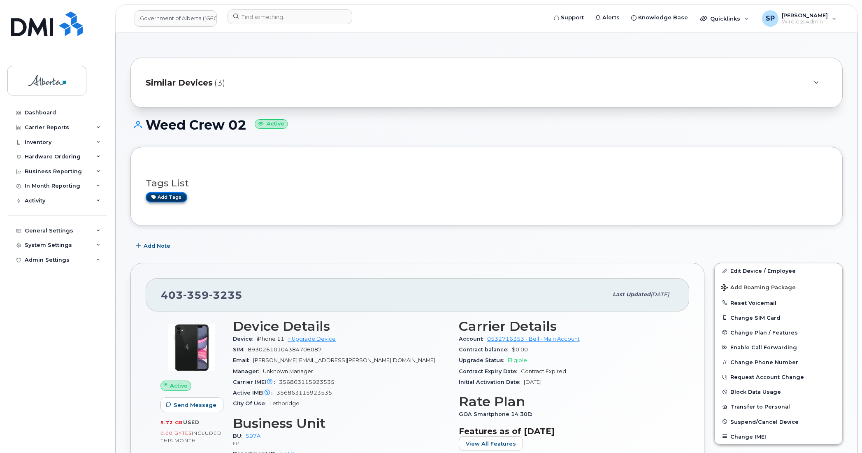
click at [163, 198] on link "Add tags" at bounding box center [167, 197] width 42 height 10
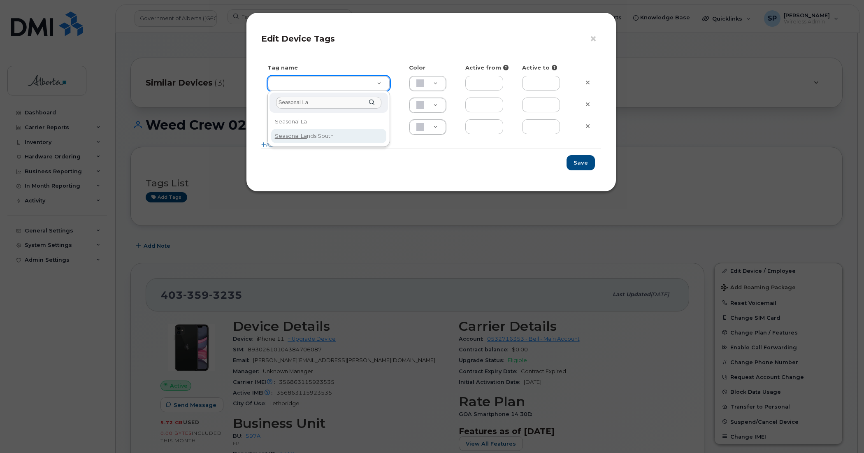
type input "Seasonal La"
type input "Seasonal Lands South"
type input "DAECC8"
click at [583, 163] on button "Save" at bounding box center [581, 162] width 28 height 15
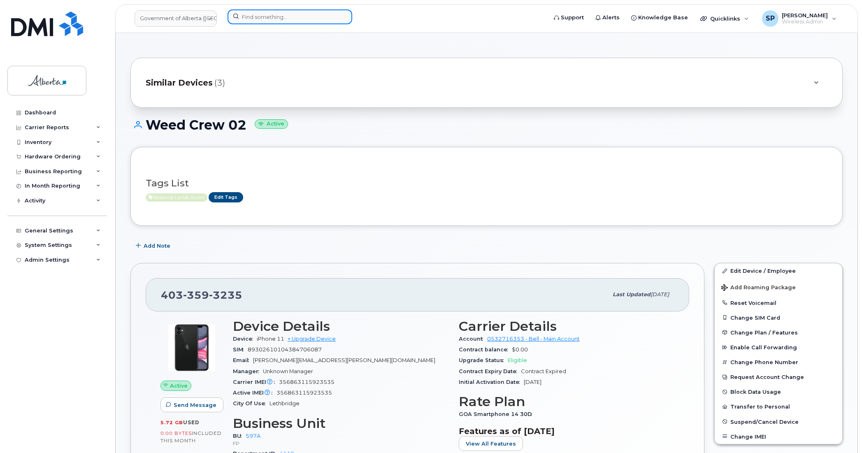
click at [293, 18] on input at bounding box center [290, 16] width 125 height 15
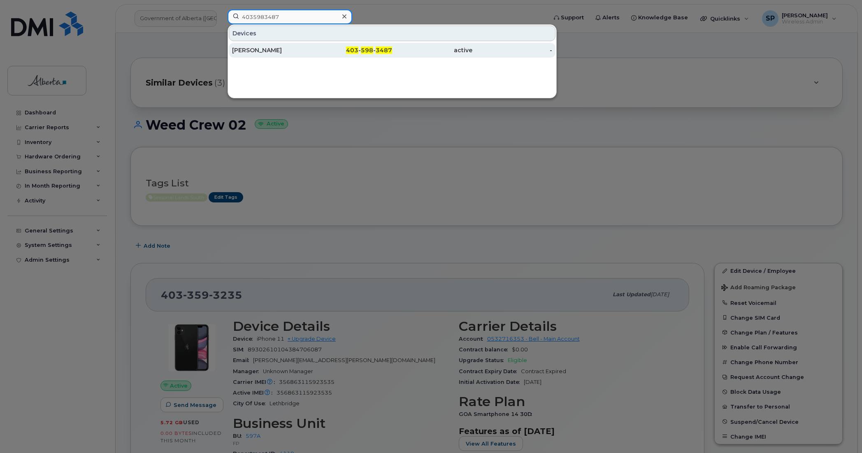
type input "4035983487"
click at [261, 54] on div "[PERSON_NAME]" at bounding box center [272, 50] width 80 height 8
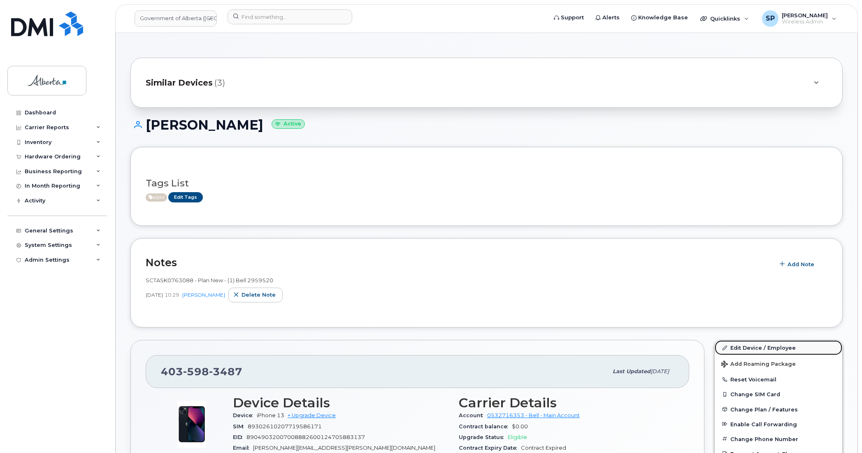
click at [735, 348] on link "Edit Device / Employee" at bounding box center [779, 347] width 128 height 15
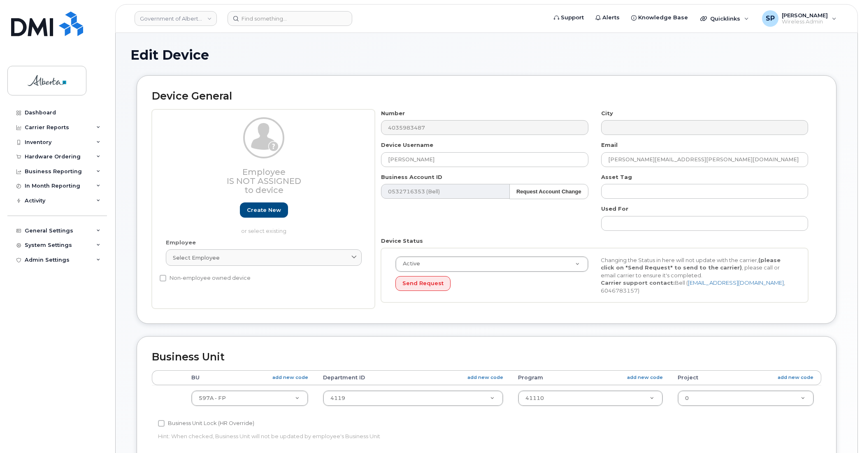
select select "4797726"
drag, startPoint x: 680, startPoint y: 159, endPoint x: 594, endPoint y: 158, distance: 86.0
click at [594, 158] on div "Number 4035983487 City Device Username [PERSON_NAME] Email [EMAIL_ADDRESS][PERS…" at bounding box center [595, 209] width 440 height 200
paste input "[PERSON_NAME].[PERSON_NAME]"
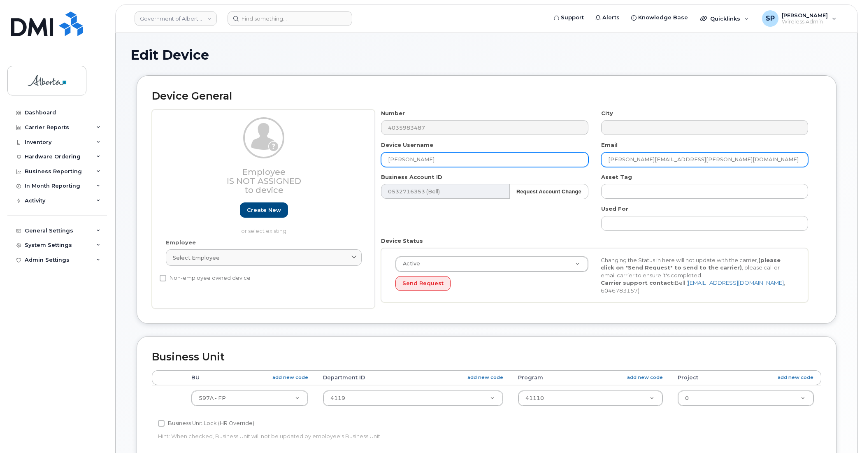
type input "[PERSON_NAME][EMAIL_ADDRESS][PERSON_NAME][DOMAIN_NAME]"
drag, startPoint x: 427, startPoint y: 161, endPoint x: 368, endPoint y: 164, distance: 59.8
click at [368, 164] on div "Employee Is not assigned to device Create new or select existing Employee Selec…" at bounding box center [487, 209] width 670 height 200
type input "Weed Crew 03"
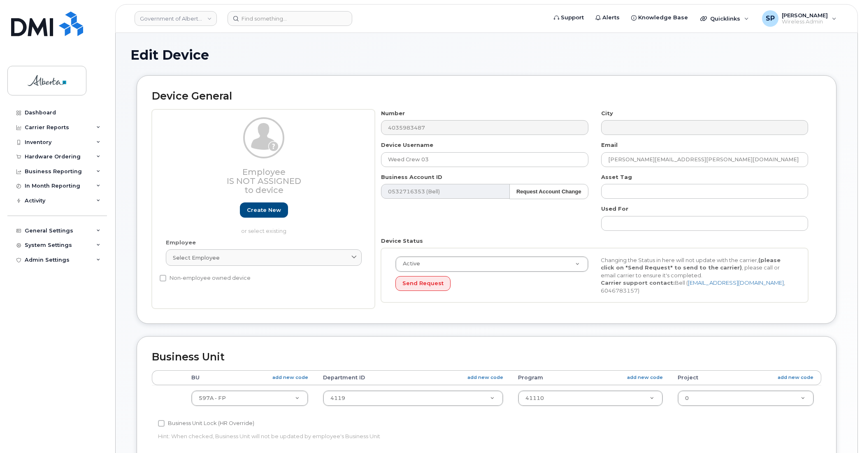
click at [843, 108] on div "Edit Device Device General Employee Is not assigned to device Create new or sel…" at bounding box center [487, 365] width 742 height 664
drag, startPoint x: 861, startPoint y: 109, endPoint x: 862, endPoint y: 146, distance: 36.6
click at [862, 146] on html "Government of Alberta (GOA) Support Alerts Knowledge Base Quicklinks Suspend / …" at bounding box center [431, 362] width 862 height 724
click at [859, 154] on body "Government of Alberta (GOA) Support Alerts Knowledge Base Quicklinks Suspend / …" at bounding box center [431, 362] width 862 height 724
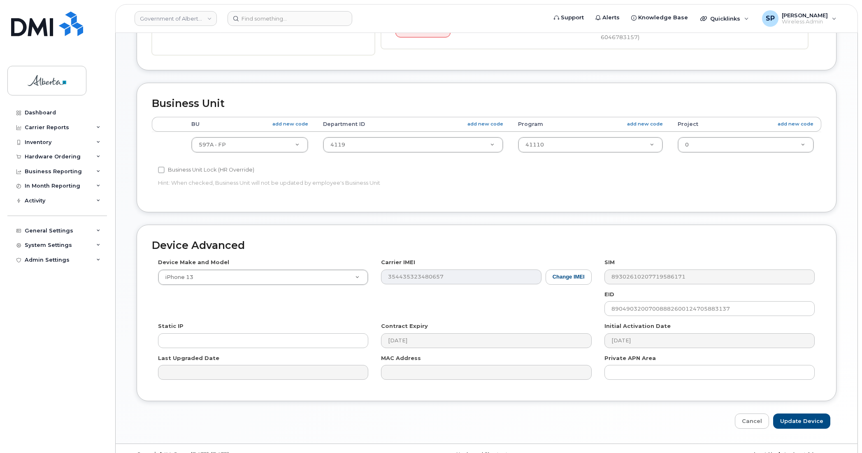
scroll to position [269, 0]
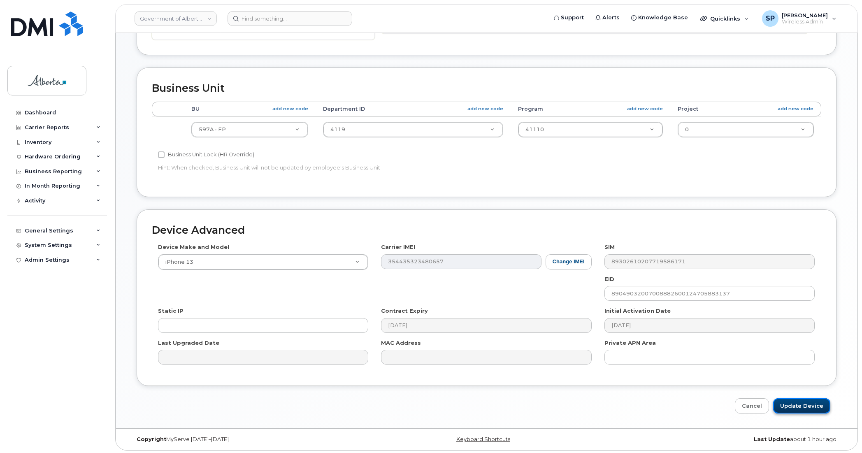
click at [793, 403] on input "Update Device" at bounding box center [801, 405] width 57 height 15
type input "Saving..."
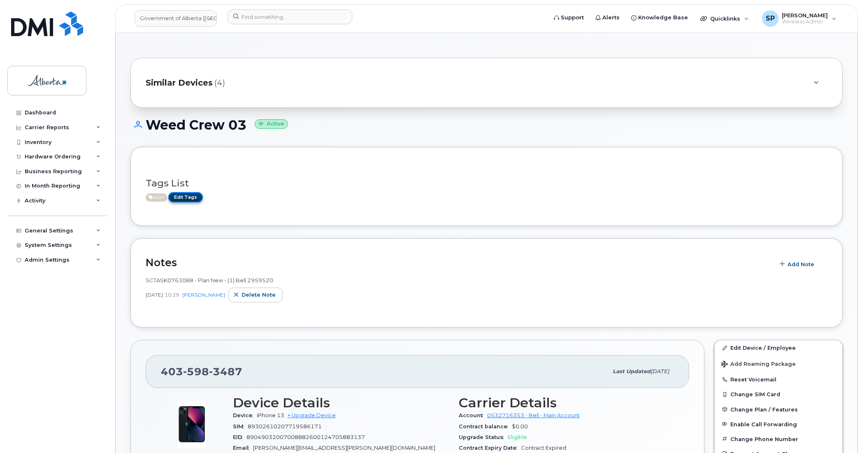
click at [196, 198] on link "Edit Tags" at bounding box center [185, 197] width 35 height 10
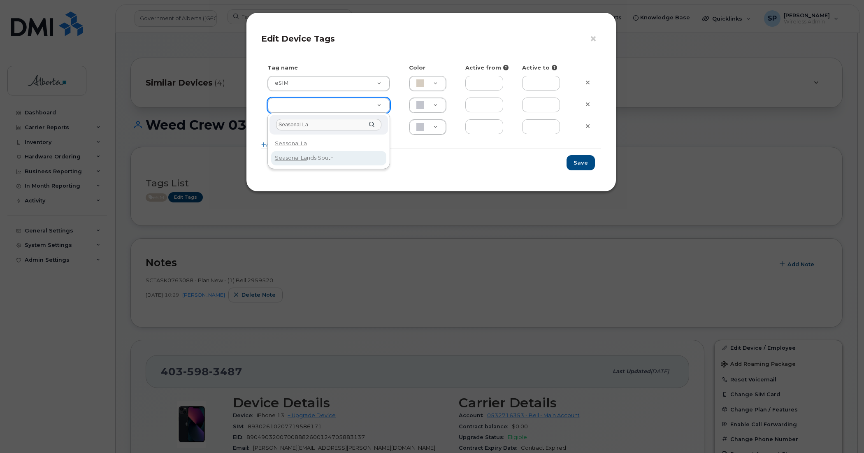
type input "Seasonal La"
type input "Seasonal Lands South"
type input "DAECC8"
click at [578, 167] on button "Save" at bounding box center [581, 162] width 28 height 15
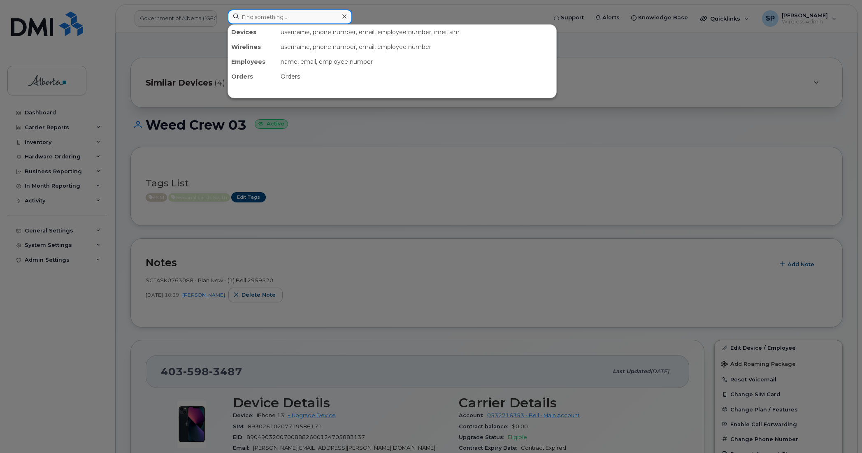
click at [278, 13] on input at bounding box center [290, 16] width 125 height 15
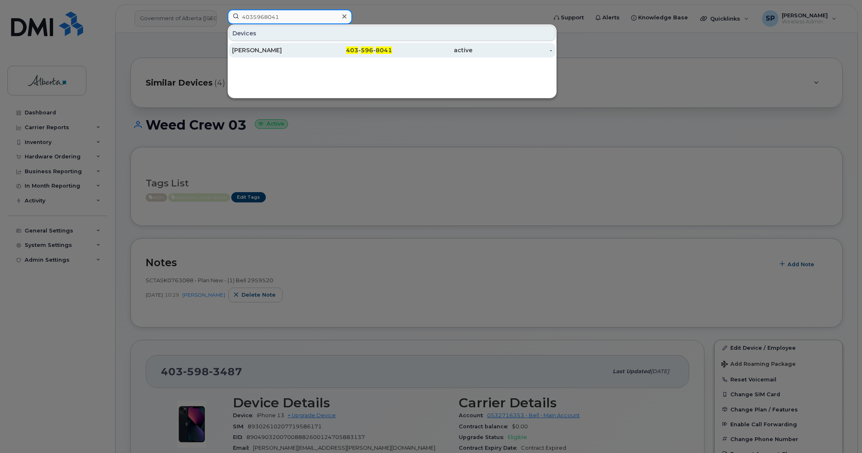
type input "4035968041"
click at [268, 50] on div "Grace Carscallen" at bounding box center [272, 50] width 80 height 8
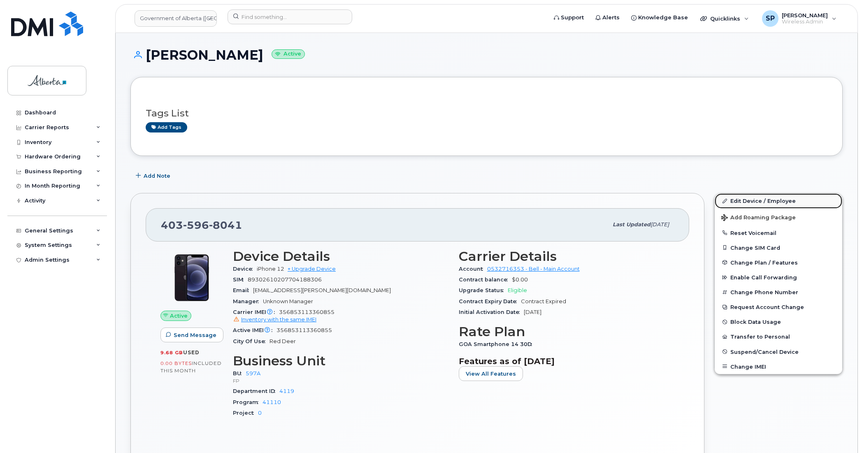
click at [741, 200] on link "Edit Device / Employee" at bounding box center [779, 200] width 128 height 15
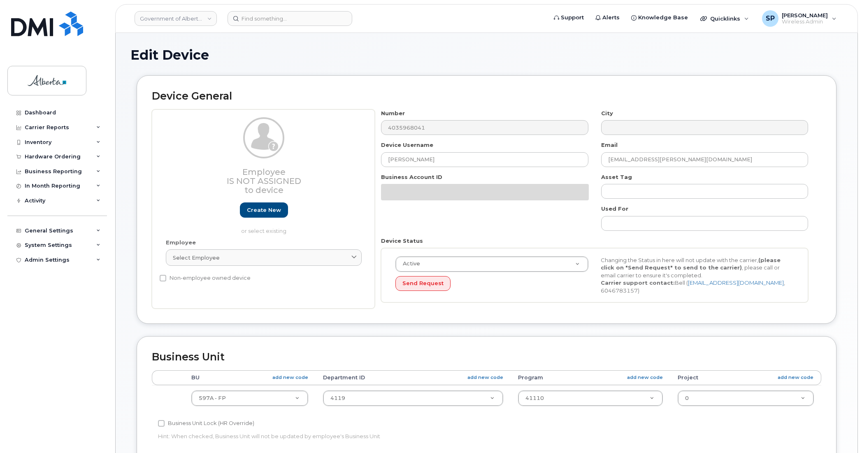
select select "4797726"
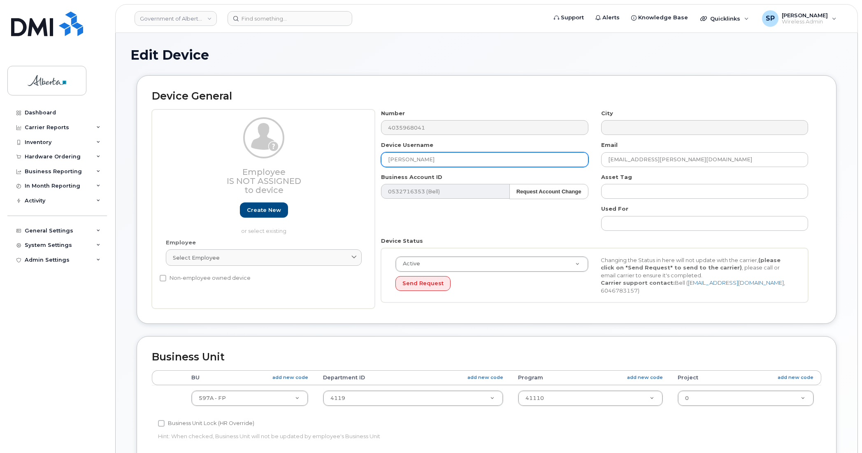
click at [445, 159] on input "[PERSON_NAME]" at bounding box center [484, 159] width 207 height 15
drag, startPoint x: 446, startPoint y: 159, endPoint x: 365, endPoint y: 166, distance: 81.4
click at [365, 166] on div "Employee Is not assigned to device Create new or select existing Employee Selec…" at bounding box center [487, 209] width 670 height 200
type input "Weed Crew 04"
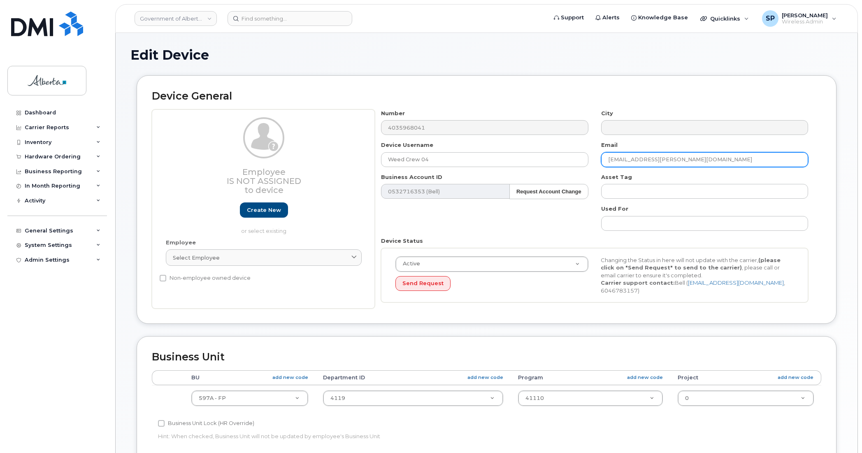
drag, startPoint x: 693, startPoint y: 160, endPoint x: 572, endPoint y: 167, distance: 120.8
click at [572, 167] on div "Number 4035968041 City Device Username Weed Crew 04 Email Grace.Carscallen@gov.…" at bounding box center [595, 209] width 440 height 200
paste input "Natasha.Rinas"
type input "[PERSON_NAME][EMAIL_ADDRESS][PERSON_NAME][DOMAIN_NAME]"
click at [859, 140] on body "Government of Alberta (GOA) Support Alerts Knowledge Base Quicklinks Suspend / …" at bounding box center [431, 362] width 862 height 724
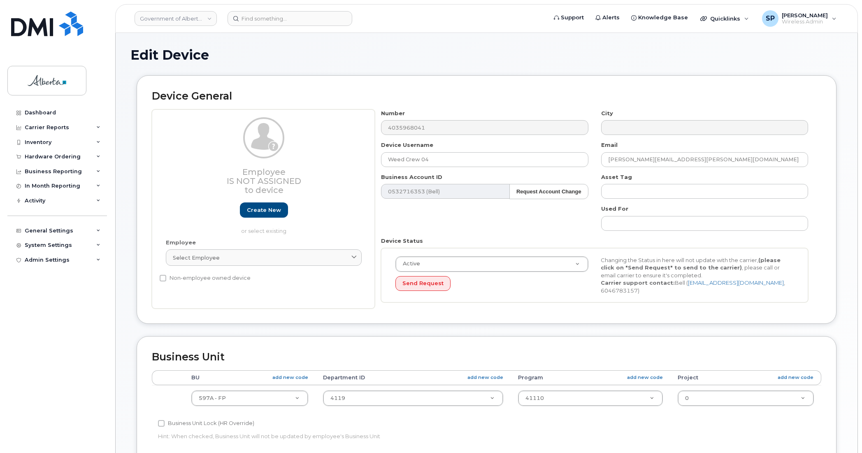
click at [856, 173] on div "Edit Device Device General Employee Is not assigned to device Create new or sel…" at bounding box center [487, 365] width 742 height 664
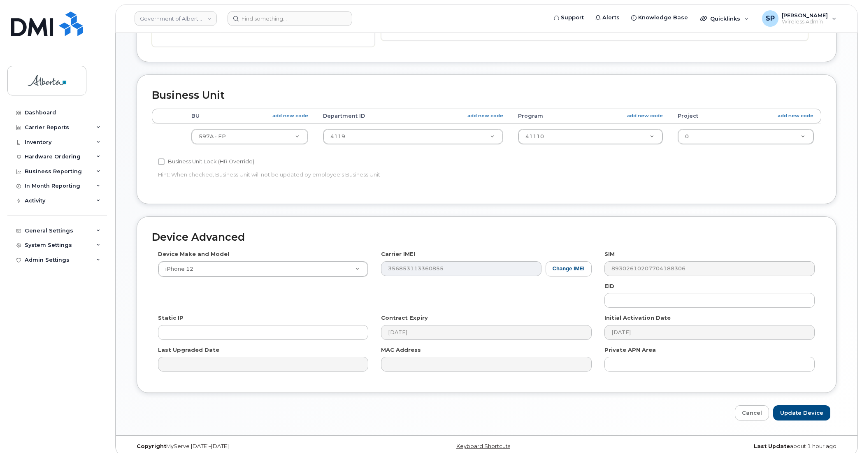
scroll to position [269, 0]
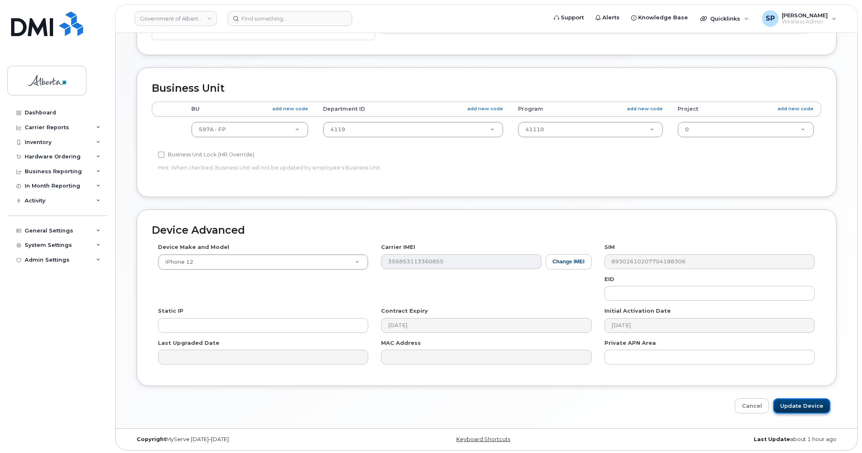
click at [815, 405] on input "Update Device" at bounding box center [801, 405] width 57 height 15
type input "Saving..."
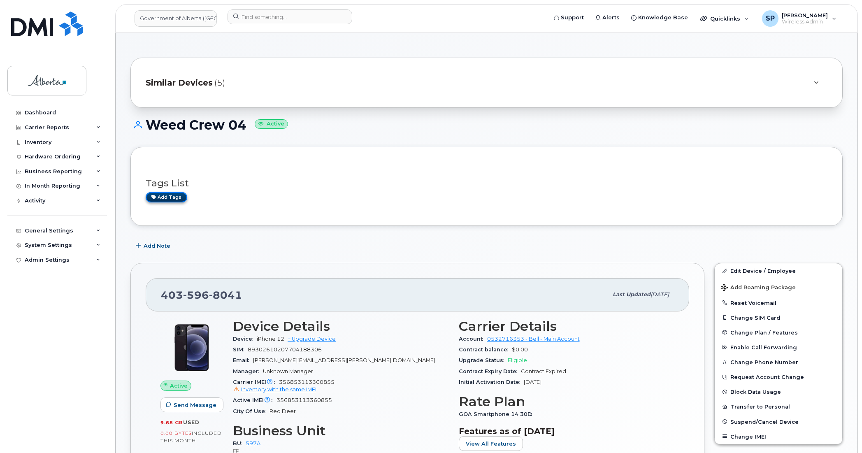
click at [174, 200] on link "Add tags" at bounding box center [167, 197] width 42 height 10
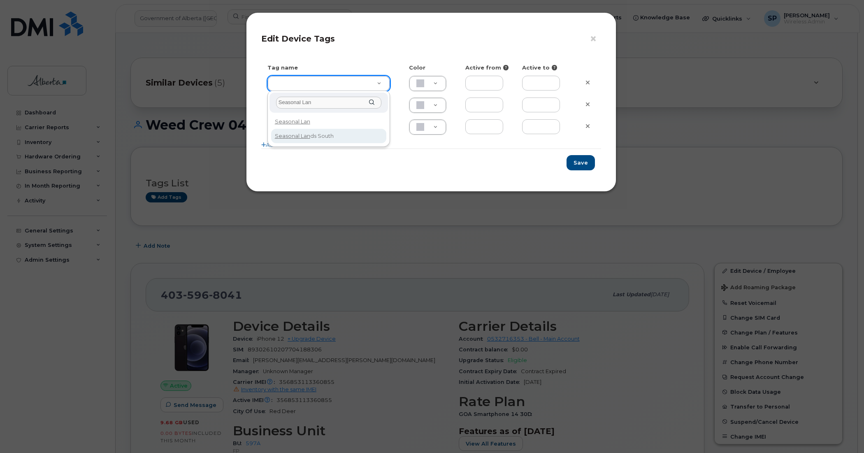
type input "Seasonal Lan"
drag, startPoint x: 327, startPoint y: 134, endPoint x: 489, endPoint y: 167, distance: 165.2
type input "Seasonal Lands South"
type input "DAECC8"
click at [582, 163] on button "Save" at bounding box center [581, 162] width 28 height 15
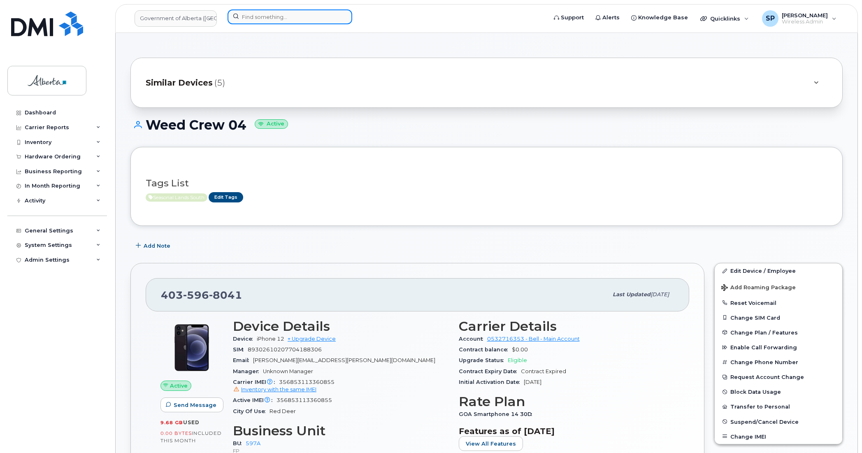
click at [270, 19] on input at bounding box center [290, 16] width 125 height 15
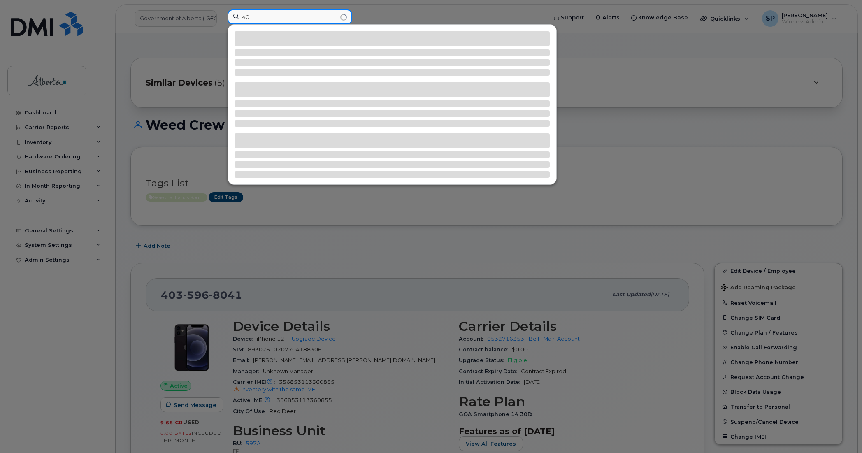
type input "4"
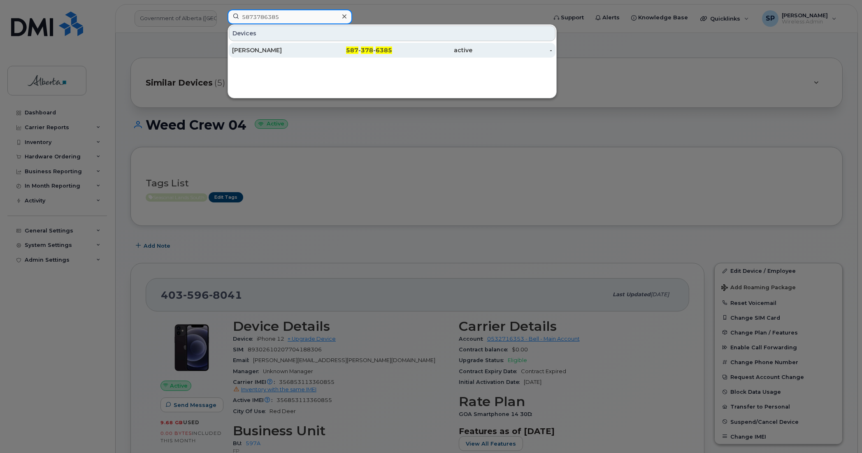
type input "5873786385"
click at [254, 51] on div "[PERSON_NAME]" at bounding box center [272, 50] width 80 height 8
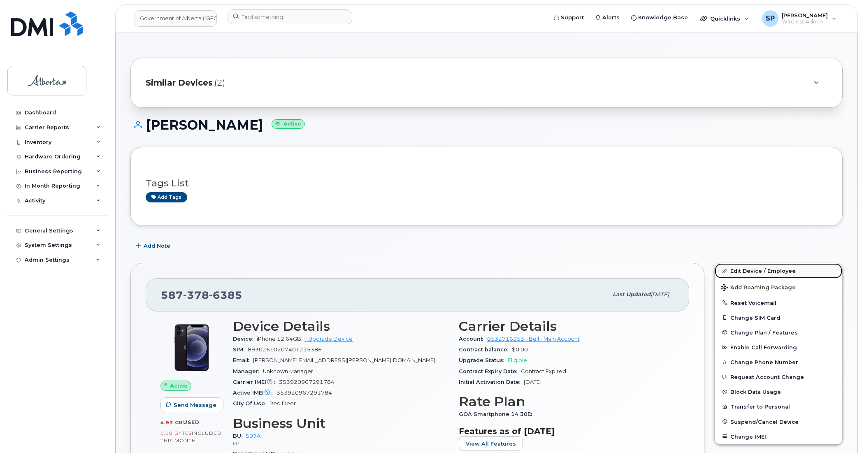
click at [752, 268] on link "Edit Device / Employee" at bounding box center [779, 270] width 128 height 15
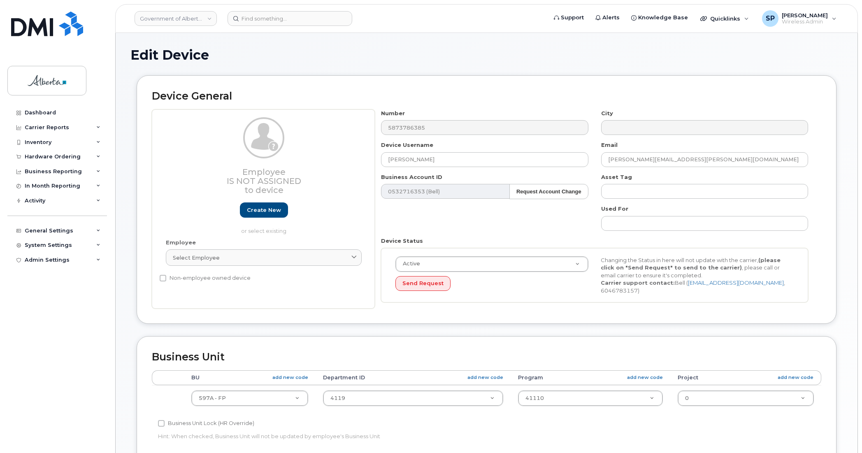
select select "4797726"
drag, startPoint x: 431, startPoint y: 161, endPoint x: 353, endPoint y: 161, distance: 78.2
click at [354, 162] on div "Employee Is not assigned to device Create new or select existing Employee Selec…" at bounding box center [487, 209] width 670 height 200
type input "Weed Crew 05"
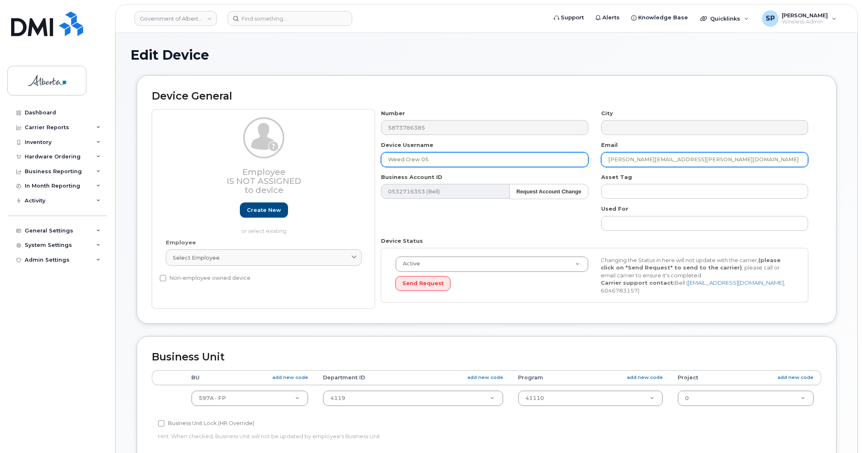
drag, startPoint x: 685, startPoint y: 155, endPoint x: 567, endPoint y: 156, distance: 118.1
click at [567, 156] on div "Number 5873786385 City Device Username Weed Crew 05 Email [EMAIL_ADDRESS][PERSO…" at bounding box center [595, 209] width 440 height 200
paste input "[PERSON_NAME].[PERSON_NAME]"
type input "[PERSON_NAME][EMAIL_ADDRESS][PERSON_NAME][DOMAIN_NAME]"
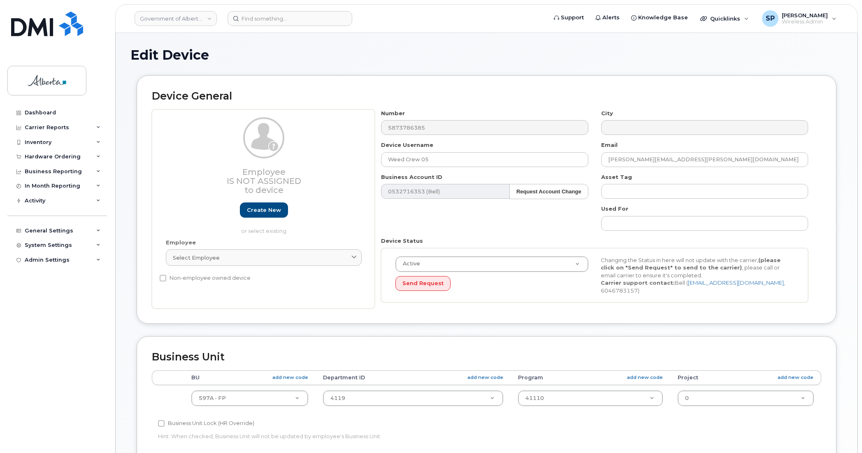
click at [852, 214] on div "Edit Device Device General Employee Is not assigned to device Create new or sel…" at bounding box center [487, 365] width 742 height 664
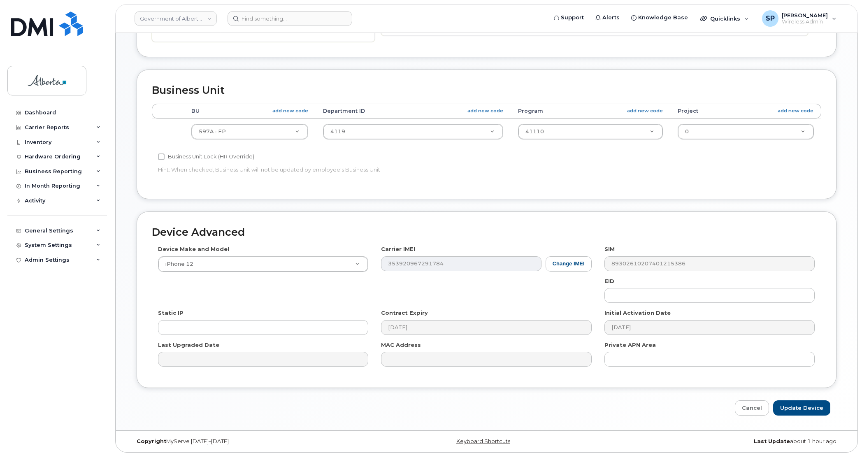
scroll to position [269, 0]
click at [805, 402] on input "Update Device" at bounding box center [801, 405] width 57 height 15
type input "Saving..."
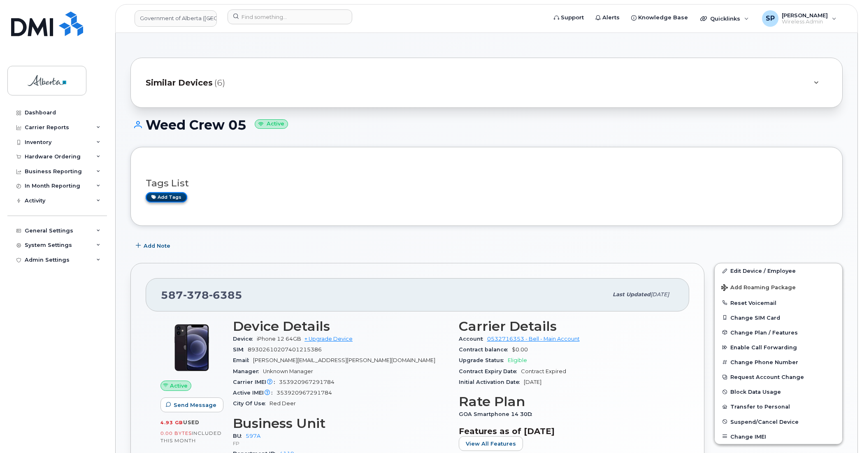
click at [173, 196] on link "Add tags" at bounding box center [167, 197] width 42 height 10
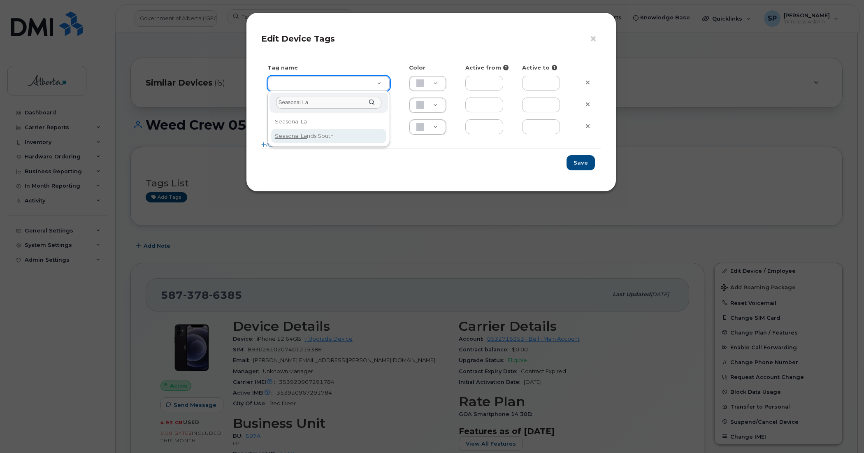
type input "Seasonal La"
type input "Seasonal Lands South"
type input "DAECC8"
click at [581, 161] on button "Save" at bounding box center [581, 162] width 28 height 15
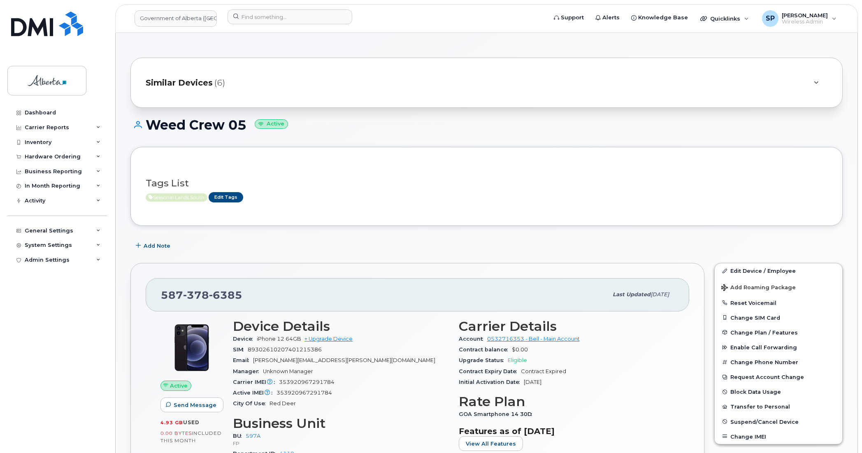
click at [842, 242] on div "Add Note" at bounding box center [486, 245] width 712 height 15
click at [798, 126] on h1 "Weed Crew 05 Active" at bounding box center [486, 125] width 712 height 14
click at [47, 142] on div "Inventory" at bounding box center [38, 142] width 27 height 7
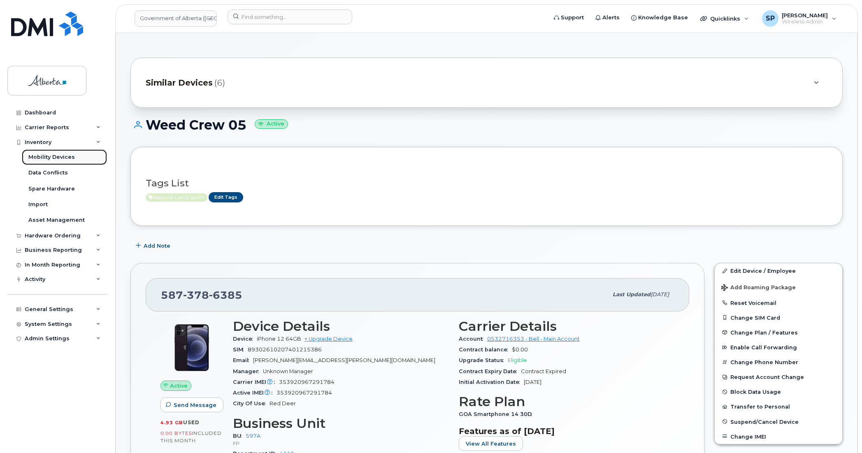
click at [49, 160] on div "Mobility Devices" at bounding box center [51, 157] width 47 height 7
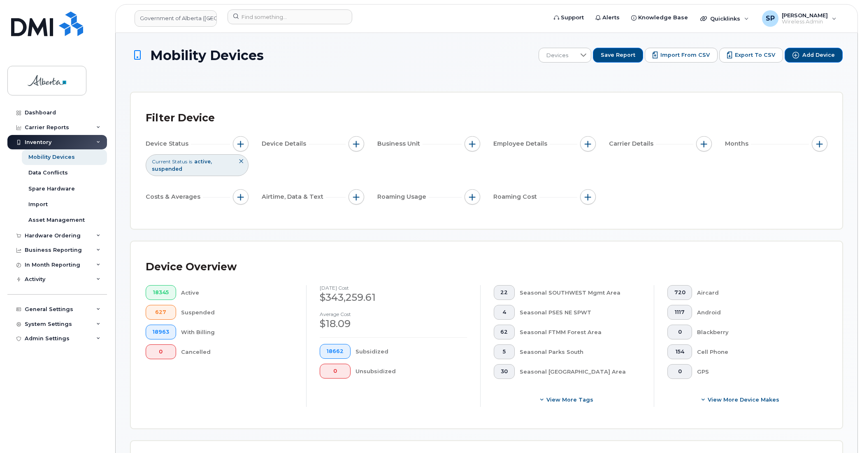
drag, startPoint x: 861, startPoint y: 112, endPoint x: 857, endPoint y: 116, distance: 6.1
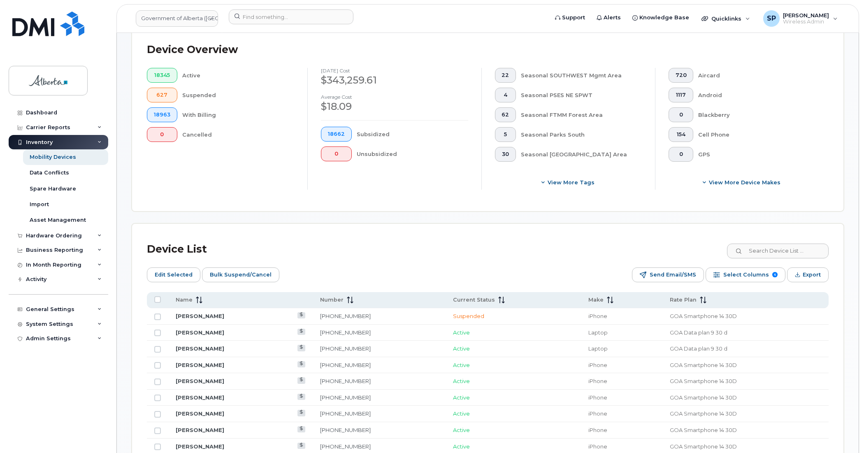
scroll to position [226, 0]
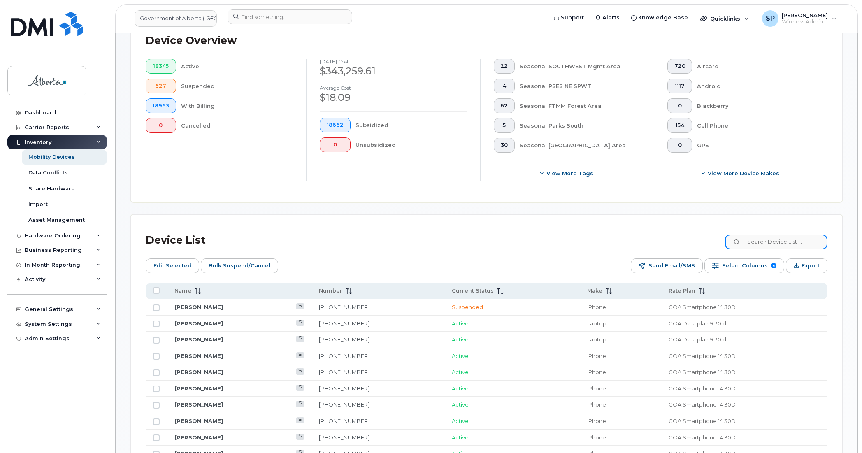
click at [776, 242] on input at bounding box center [776, 242] width 102 height 15
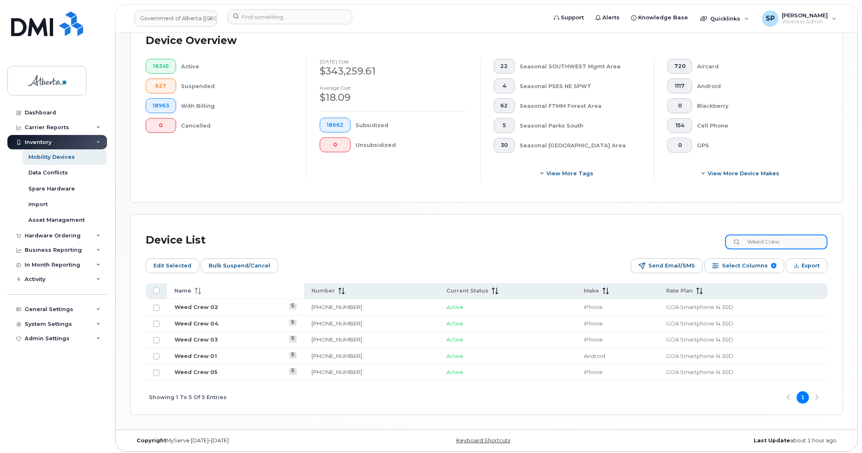
type input "Weed Crew"
click at [198, 292] on icon at bounding box center [198, 291] width 7 height 7
click at [805, 266] on span "Export" at bounding box center [811, 266] width 18 height 12
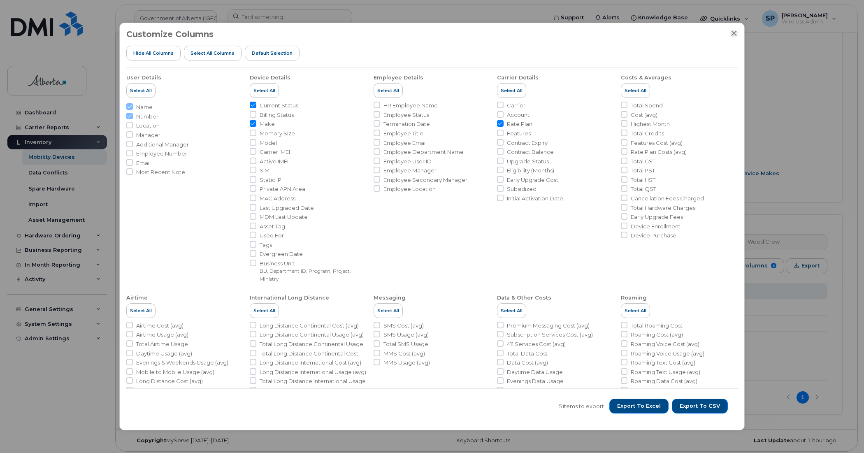
click at [737, 32] on icon "Close" at bounding box center [734, 33] width 7 height 7
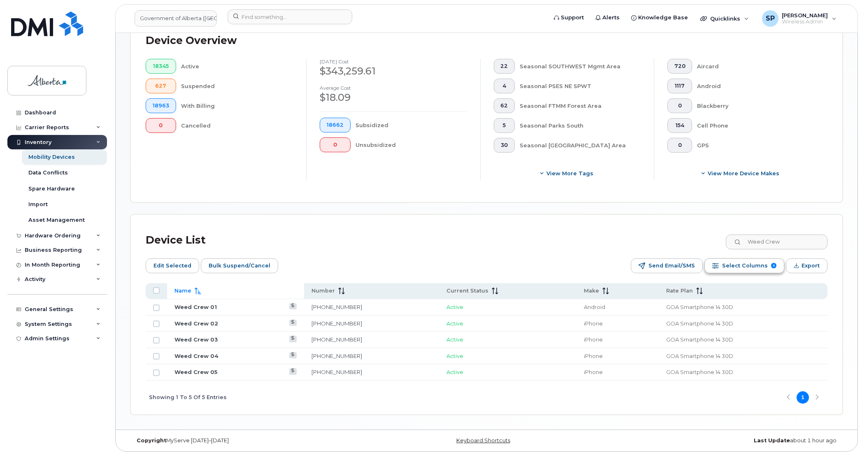
click at [727, 265] on span "Select Columns" at bounding box center [745, 266] width 46 height 12
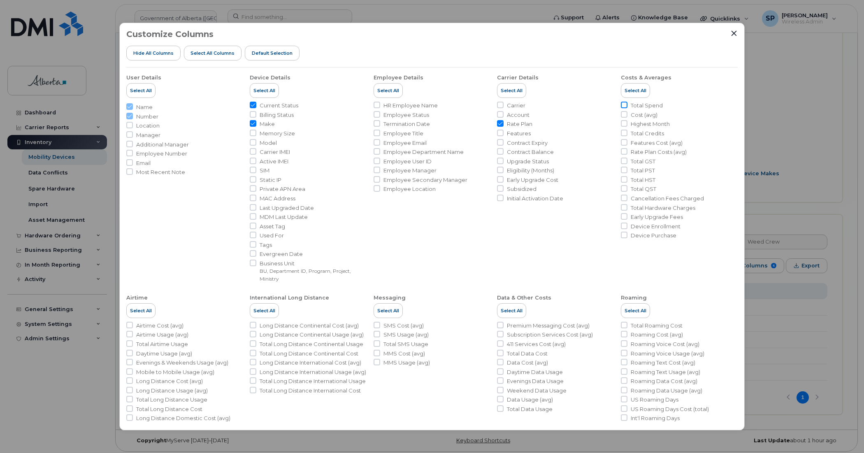
click at [623, 103] on input "Total Spend" at bounding box center [624, 105] width 7 height 7
checkbox input "true"
click at [252, 143] on input "Model" at bounding box center [253, 142] width 7 height 7
checkbox input "true"
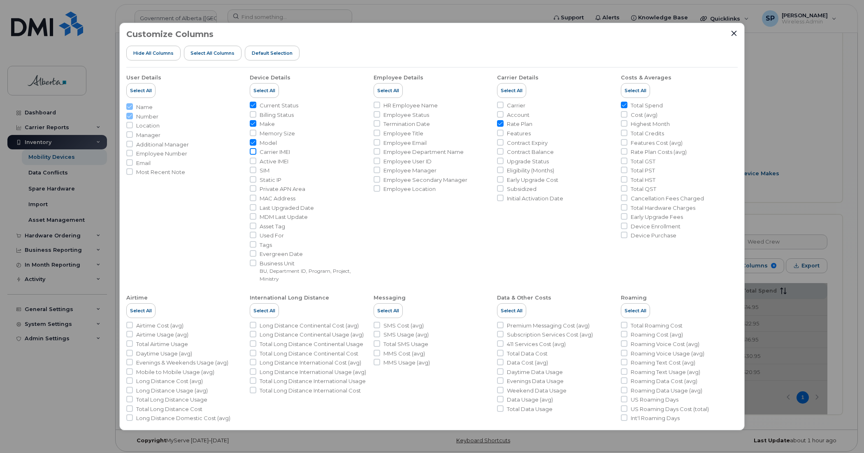
click at [254, 153] on input "Carrier IMEI" at bounding box center [253, 151] width 7 height 7
checkbox input "true"
click at [251, 171] on input "SIM" at bounding box center [253, 170] width 7 height 7
checkbox input "true"
click at [252, 244] on input "Tags" at bounding box center [253, 244] width 7 height 7
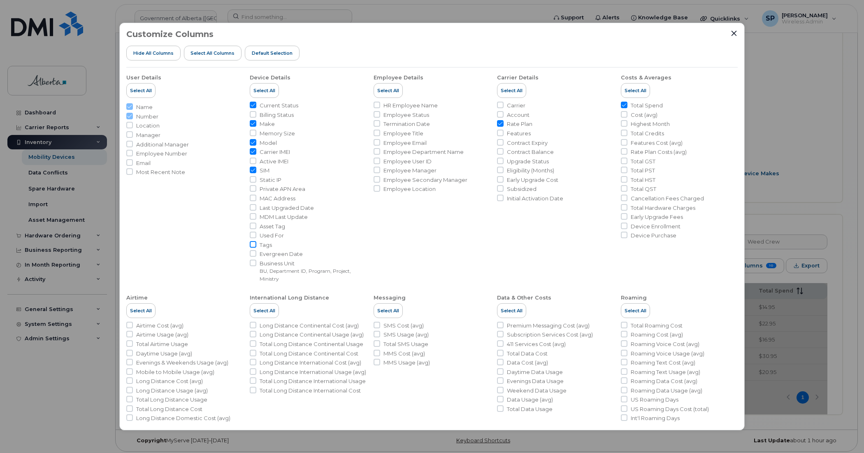
checkbox input "true"
click at [253, 264] on input "Business Unit BU, Department ID, Program, Project, Ministry" at bounding box center [253, 263] width 7 height 7
checkbox input "true"
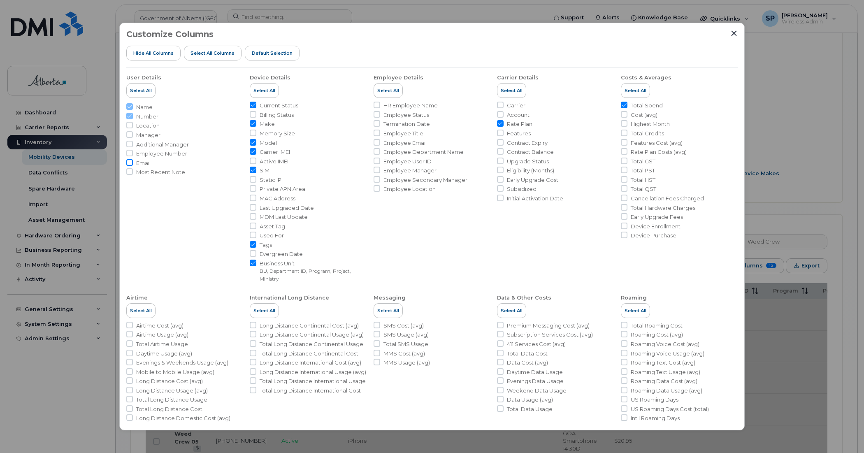
click at [129, 163] on input "Email" at bounding box center [129, 162] width 7 height 7
checkbox input "true"
click at [499, 409] on input "Total Data Usage" at bounding box center [500, 408] width 7 height 7
checkbox input "true"
click at [501, 353] on input "Total Data Cost" at bounding box center [500, 353] width 7 height 7
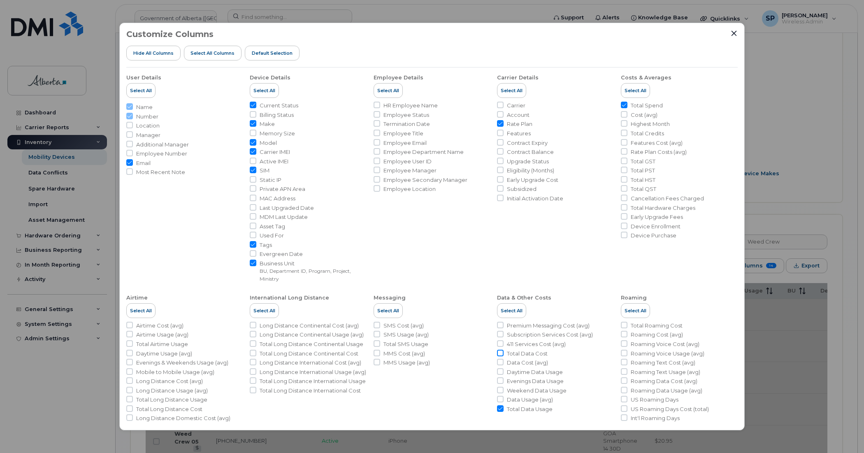
checkbox input "true"
click at [500, 370] on input "Daytime Data Usage" at bounding box center [500, 371] width 7 height 7
checkbox input "true"
click at [498, 383] on input "Evenings Data Usage" at bounding box center [500, 380] width 7 height 7
checkbox input "true"
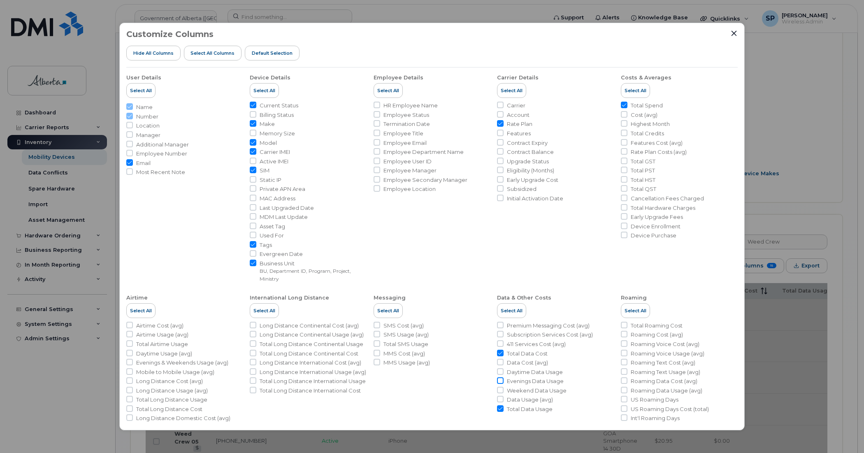
click at [498, 391] on input "Weekend Data Usage" at bounding box center [500, 390] width 7 height 7
checkbox input "true"
click at [734, 33] on icon "Close" at bounding box center [734, 33] width 5 height 5
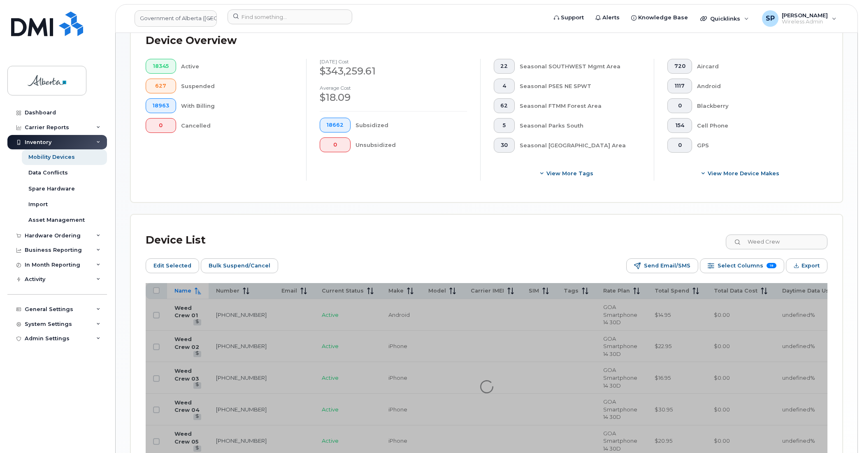
click at [801, 379] on div at bounding box center [487, 387] width 682 height 208
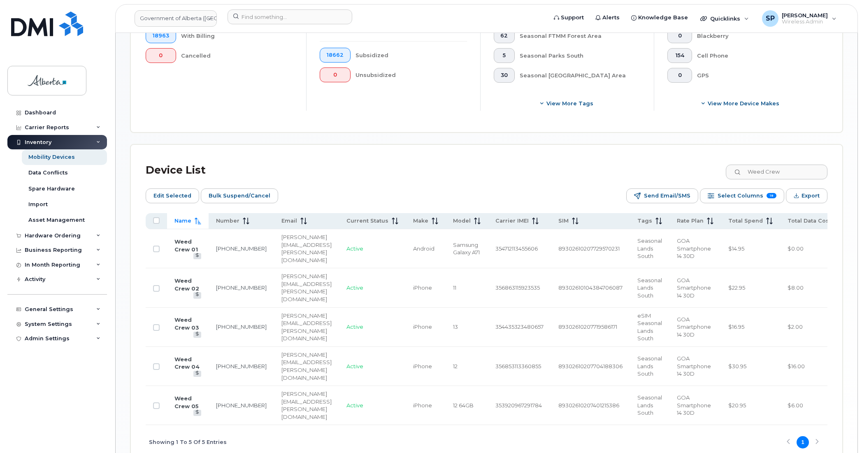
scroll to position [309, 0]
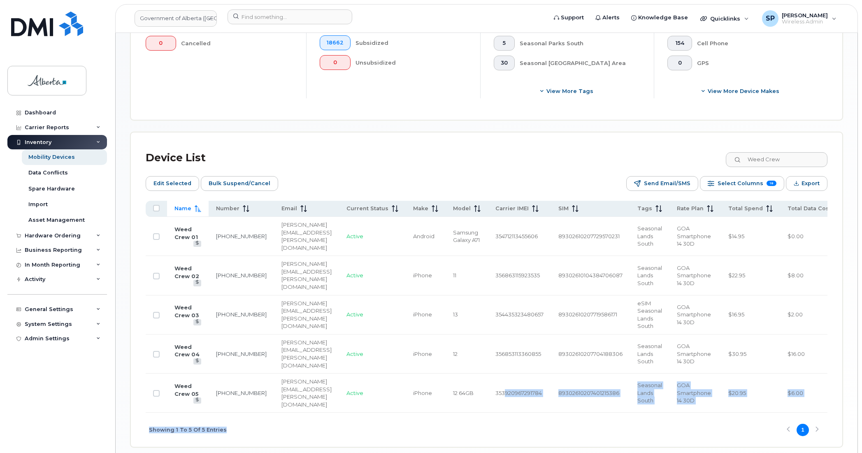
drag, startPoint x: 447, startPoint y: 385, endPoint x: 501, endPoint y: 382, distance: 53.6
click at [501, 382] on div "Name Number Email Current Status Make Model Carrier IMEI SIM Tags Rate Plan Tot…" at bounding box center [487, 324] width 682 height 246
click at [484, 413] on div "Showing 1 To 5 Of 5 Entries 1" at bounding box center [487, 430] width 682 height 34
click at [517, 413] on div "Showing 1 To 5 Of 5 Entries 1" at bounding box center [487, 430] width 682 height 34
drag, startPoint x: 513, startPoint y: 386, endPoint x: 587, endPoint y: 375, distance: 74.0
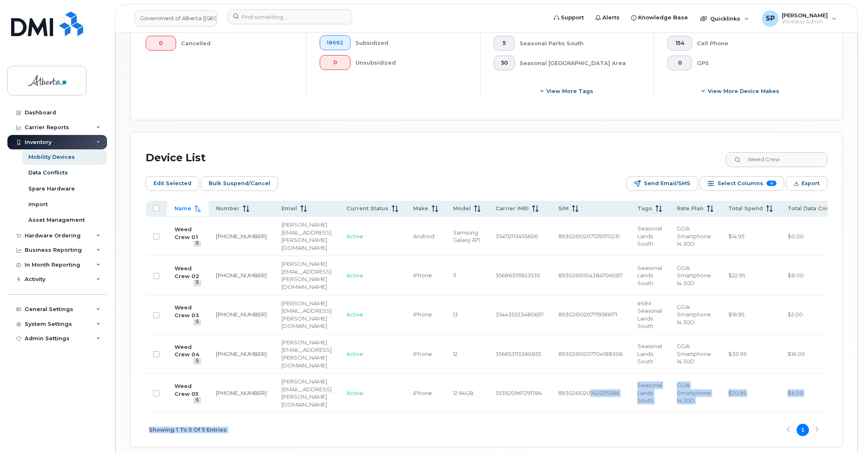
click at [587, 375] on div "Name Number Email Current Status Make Model Carrier IMEI SIM Tags Rate Plan Tot…" at bounding box center [487, 324] width 682 height 246
click at [512, 413] on div "Showing 1 To 5 Of 5 Entries 1" at bounding box center [487, 430] width 682 height 34
drag, startPoint x: 504, startPoint y: 386, endPoint x: 548, endPoint y: 389, distance: 43.8
click at [540, 413] on div "Showing 1 To 5 Of 5 Entries 1" at bounding box center [487, 430] width 682 height 34
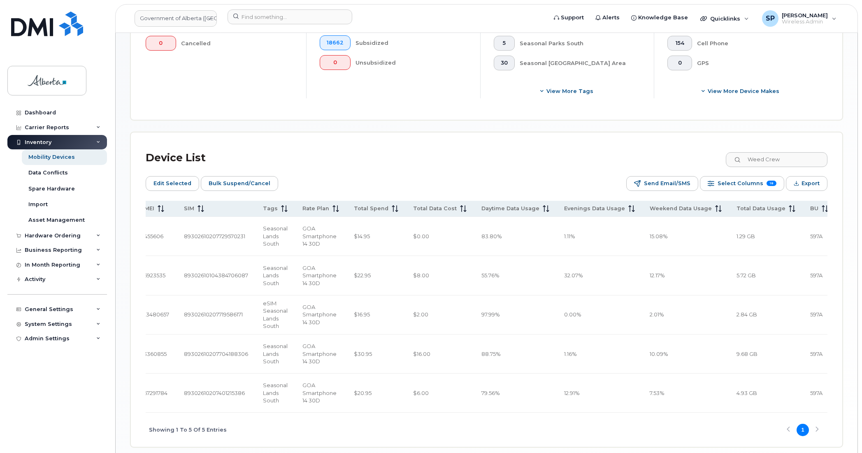
scroll to position [0, 385]
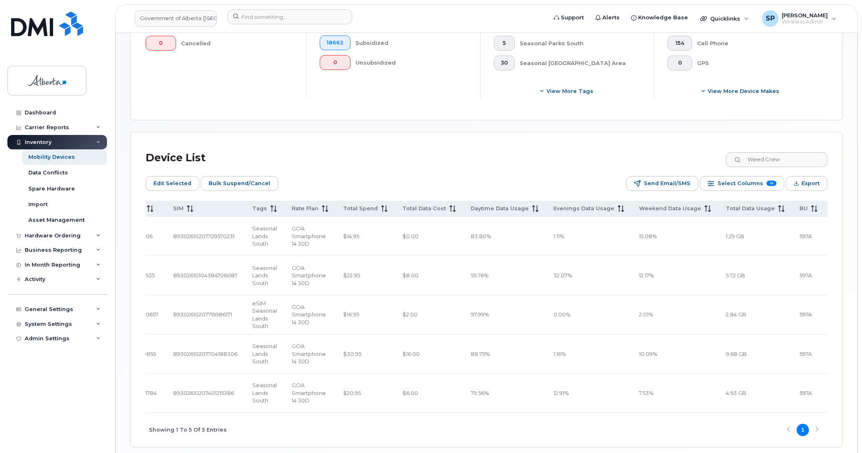
drag, startPoint x: 443, startPoint y: 385, endPoint x: 307, endPoint y: 396, distance: 136.3
click at [307, 413] on div "Showing 1 To 5 Of 5 Entries 1" at bounding box center [487, 430] width 682 height 34
drag, startPoint x: 369, startPoint y: 385, endPoint x: 261, endPoint y: 390, distance: 108.4
click at [261, 413] on div "Showing 1 To 5 Of 5 Entries 1" at bounding box center [487, 430] width 682 height 34
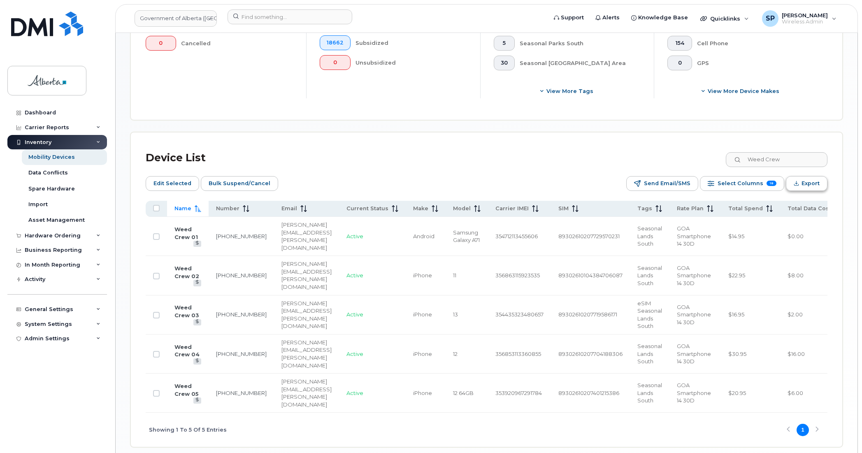
click at [806, 184] on span "Export" at bounding box center [811, 183] width 18 height 12
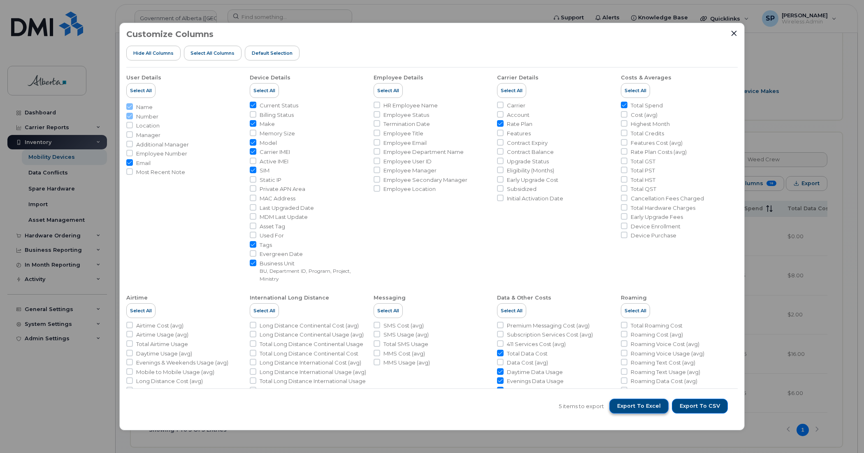
click at [631, 406] on span "Export to Excel" at bounding box center [639, 406] width 44 height 7
click at [736, 32] on icon "Close" at bounding box center [734, 33] width 5 height 5
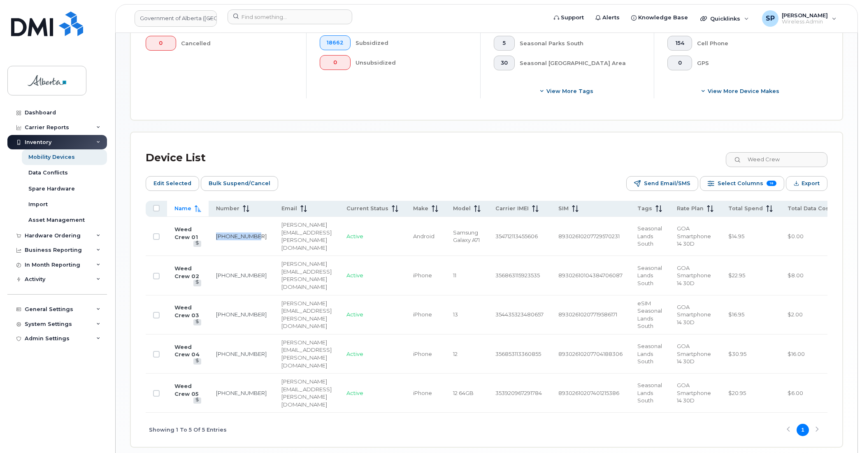
drag, startPoint x: 233, startPoint y: 238, endPoint x: 215, endPoint y: 231, distance: 18.6
click at [215, 231] on td "403-795-4572" at bounding box center [241, 236] width 65 height 39
copy link "403-795-4572"
drag, startPoint x: 229, startPoint y: 270, endPoint x: 214, endPoint y: 261, distance: 17.6
click at [214, 261] on td "403-359-3235" at bounding box center [241, 275] width 65 height 39
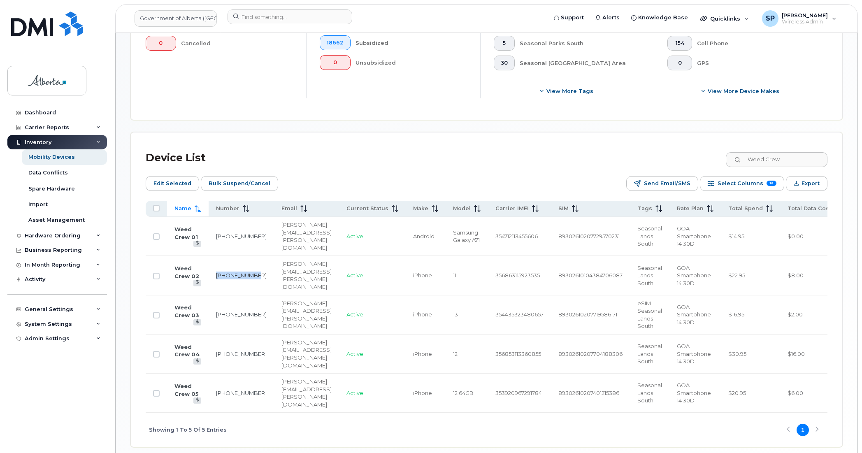
copy link "403-359-3235"
drag, startPoint x: 229, startPoint y: 305, endPoint x: 216, endPoint y: 295, distance: 15.9
click at [216, 296] on td "403-598-3487" at bounding box center [241, 315] width 65 height 39
copy link "403-598-3487"
drag, startPoint x: 228, startPoint y: 342, endPoint x: 210, endPoint y: 332, distance: 20.6
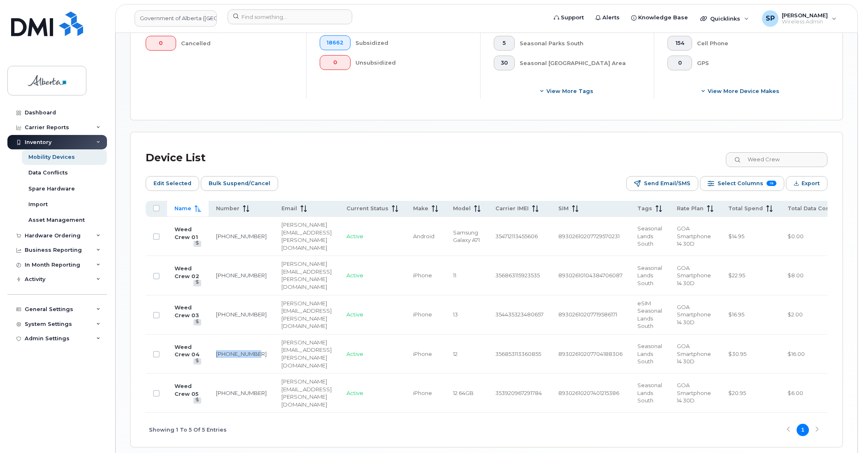
click at [210, 335] on td "403-596-8041" at bounding box center [241, 354] width 65 height 39
copy link "403-596-8041"
drag, startPoint x: 233, startPoint y: 371, endPoint x: 215, endPoint y: 363, distance: 19.5
click at [215, 374] on td "587-378-6385" at bounding box center [241, 393] width 65 height 39
copy link "587-378-6385"
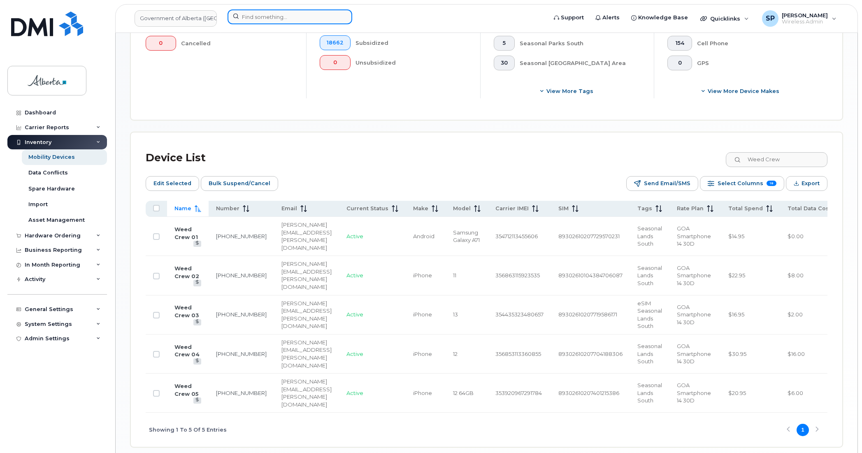
click at [257, 18] on input at bounding box center [290, 16] width 125 height 15
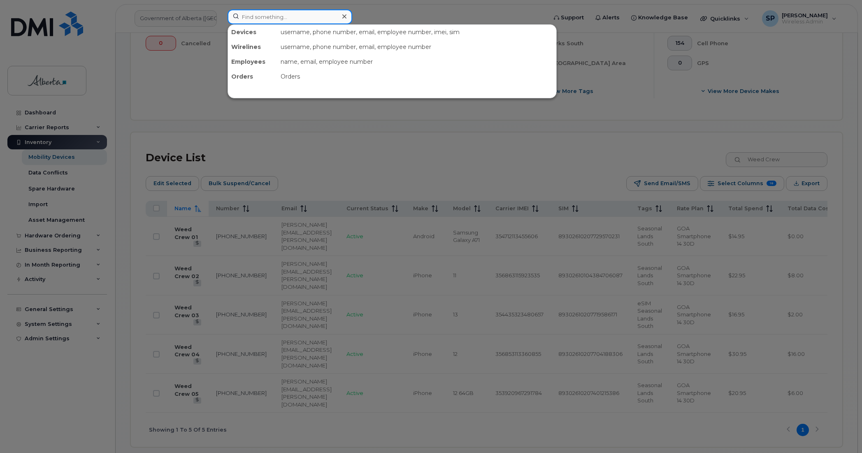
paste input "4037954572"
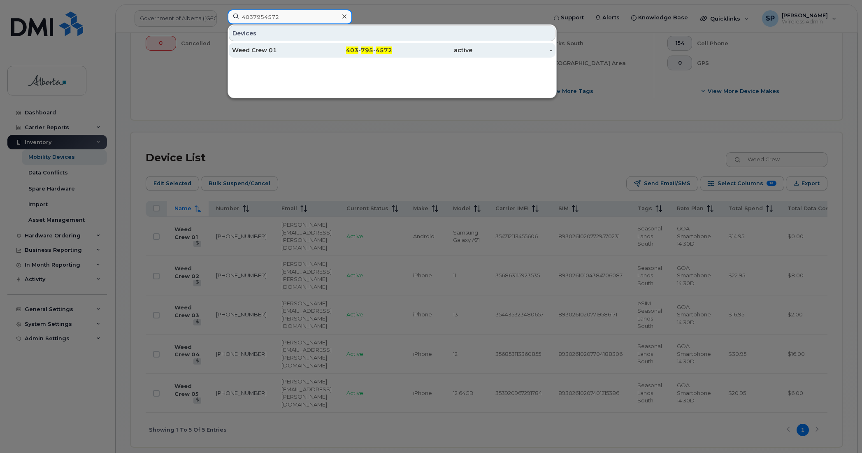
type input "4037954572"
click at [265, 56] on div "Weed Crew 01" at bounding box center [272, 50] width 80 height 15
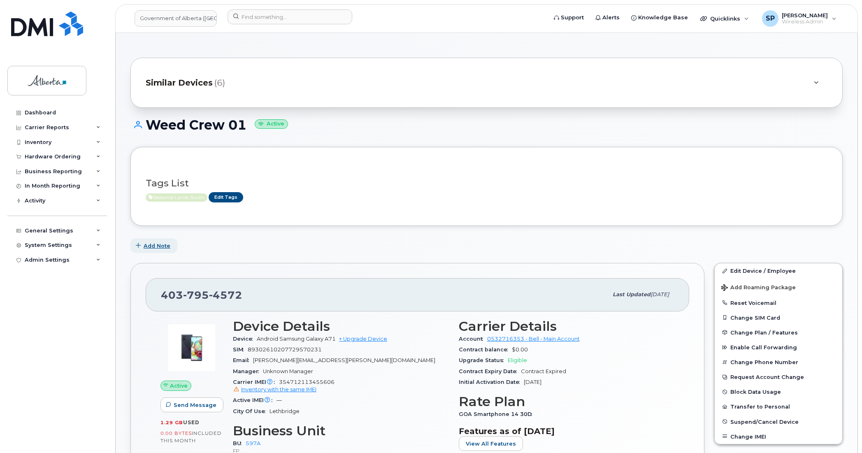
click at [162, 246] on span "Add Note" at bounding box center [157, 246] width 27 height 8
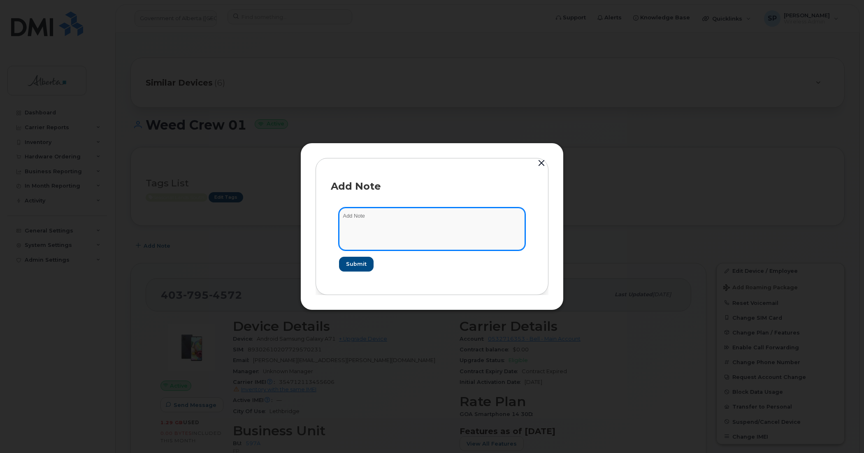
click at [407, 221] on textarea at bounding box center [432, 229] width 186 height 42
paste textarea "SCTASK0845032 Plan Suspend - 4037954572 Weed Crew 01"
type textarea "SCTASK0845032 Plan Suspend - 4037954572 Weed Crew 01"
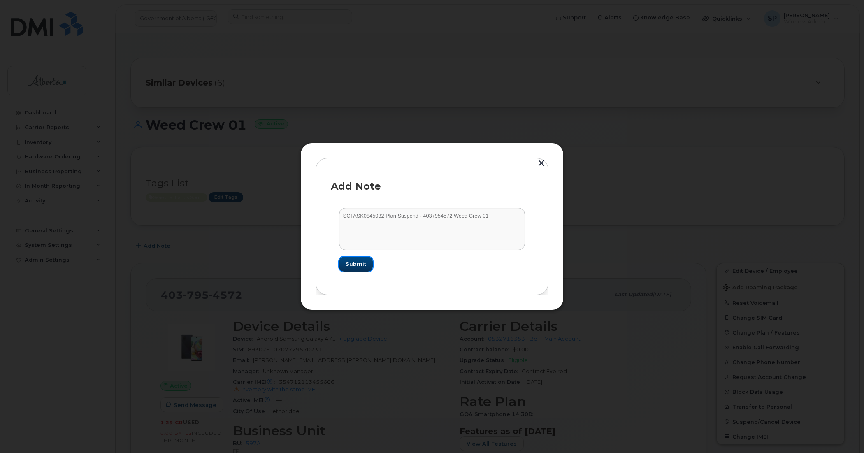
click at [353, 264] on span "Submit" at bounding box center [356, 264] width 21 height 8
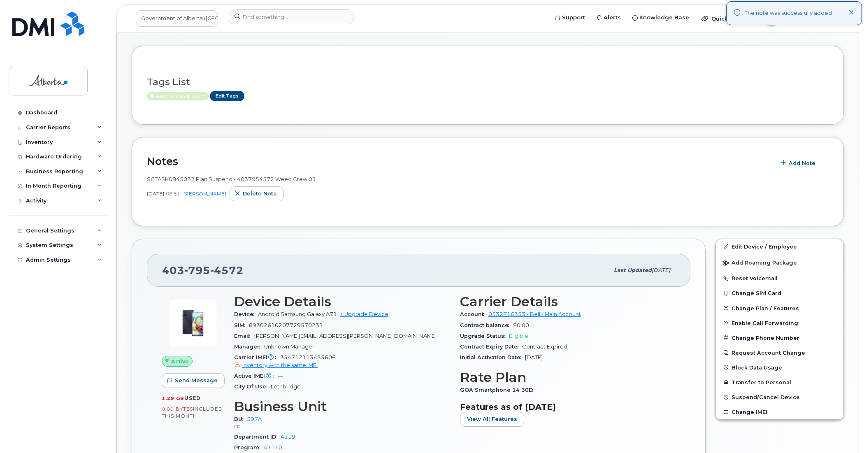
scroll to position [198, 0]
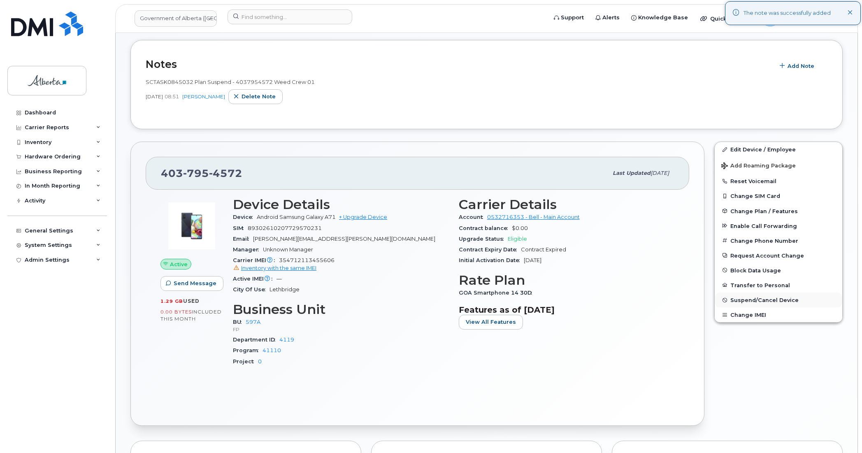
click at [752, 303] on span "Suspend/Cancel Device" at bounding box center [765, 300] width 68 height 6
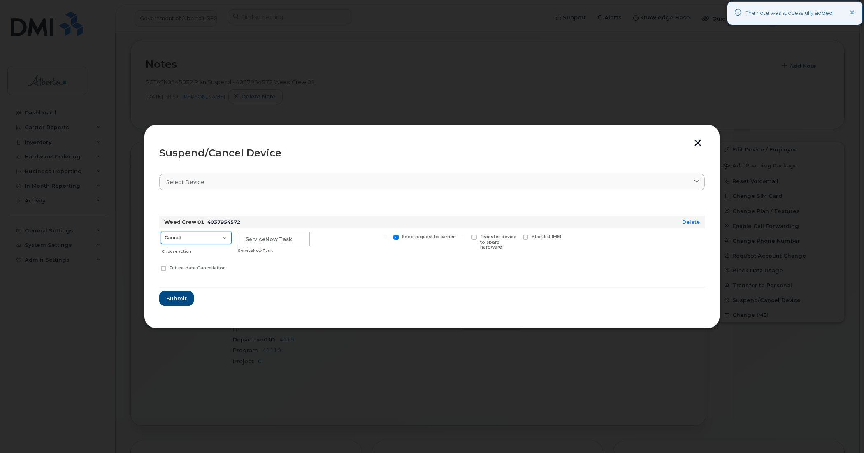
click at [184, 238] on select "Cancel Suspend - Extend Suspension Suspend - Reduced Rate Suspend - Lost Device…" at bounding box center [196, 238] width 71 height 12
select select "[object Object]"
click at [161, 232] on select "Cancel Suspend - Extend Suspension Suspend - Reduced Rate Suspend - Lost Device…" at bounding box center [196, 238] width 71 height 12
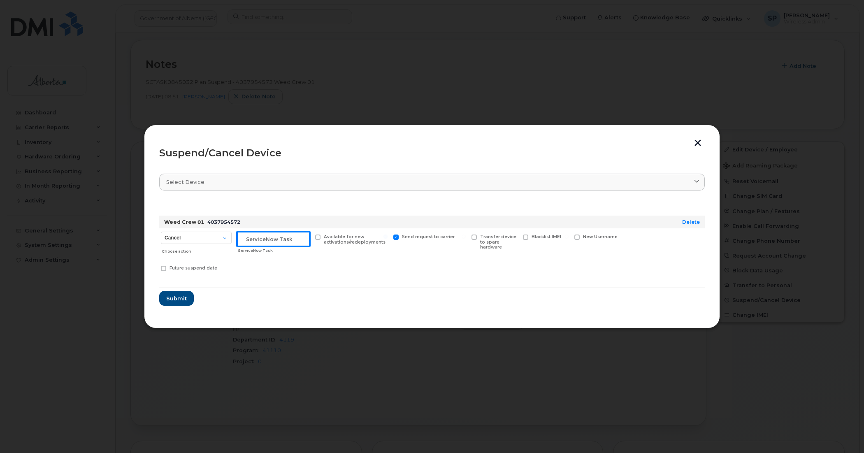
click at [248, 243] on input "text" at bounding box center [273, 239] width 73 height 15
paste input "SCTASK0845032"
type input "SCTASK0845032 Suspend"
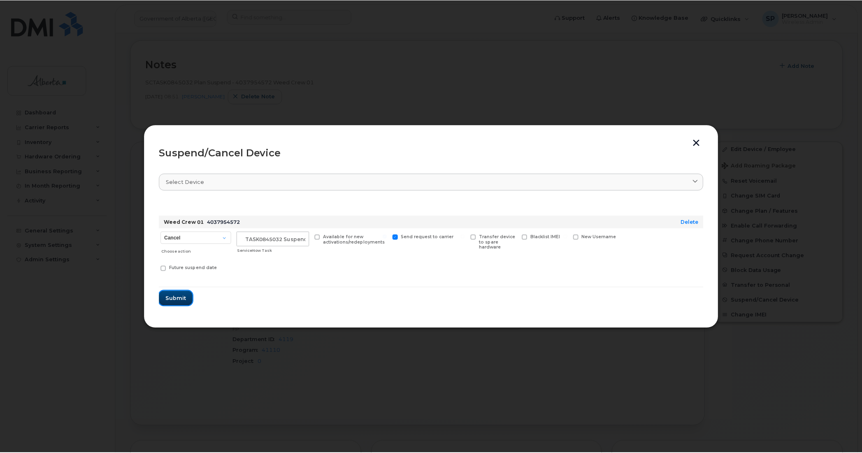
scroll to position [0, 0]
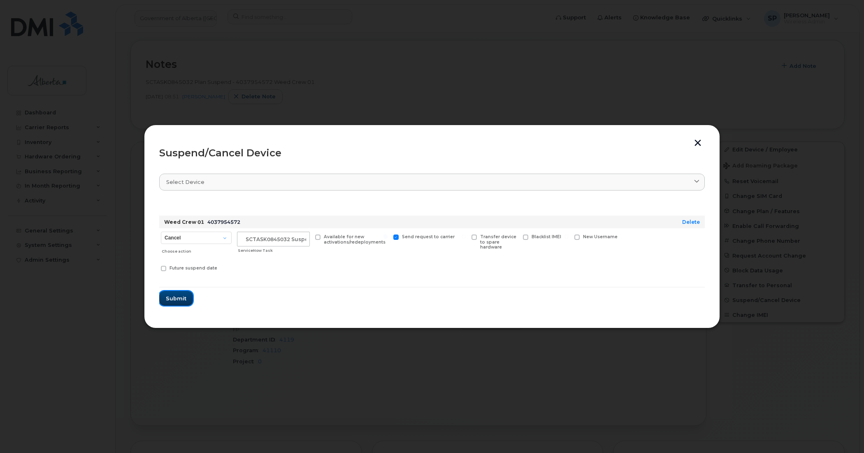
click at [175, 297] on span "Submit" at bounding box center [176, 299] width 21 height 8
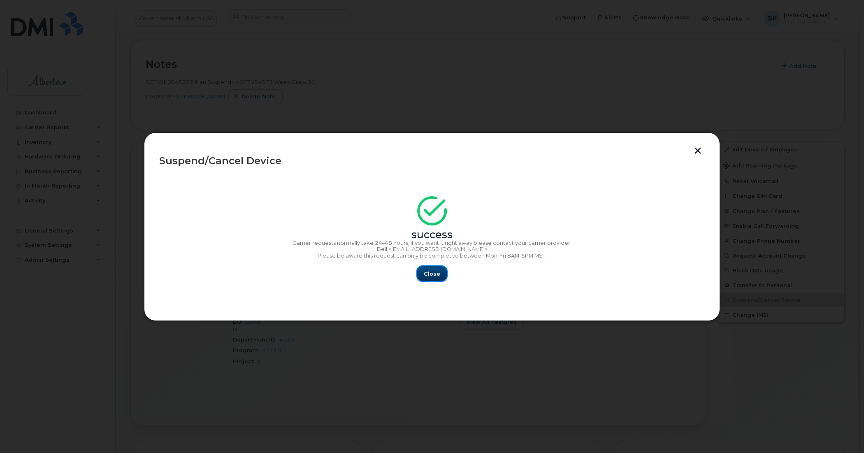
click at [439, 271] on span "Close" at bounding box center [432, 274] width 16 height 8
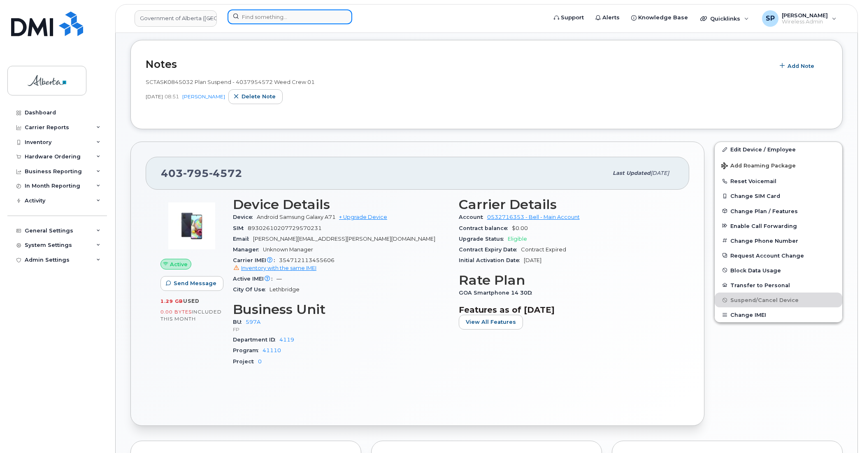
click at [293, 16] on input at bounding box center [290, 16] width 125 height 15
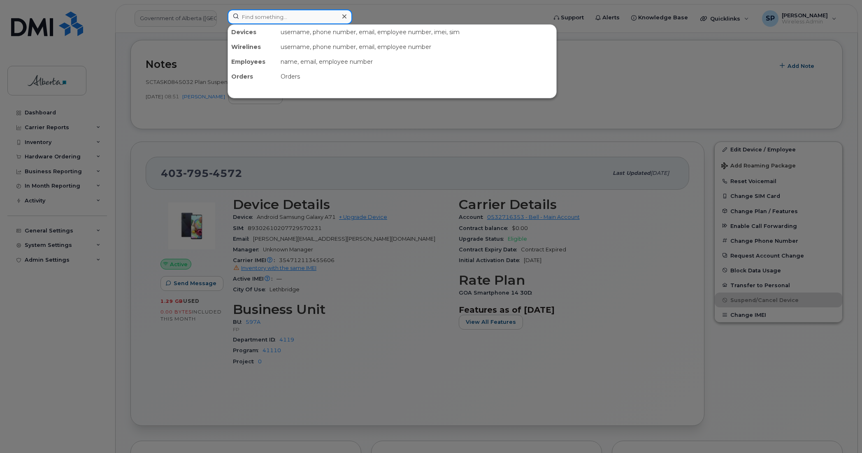
paste input "4033593235"
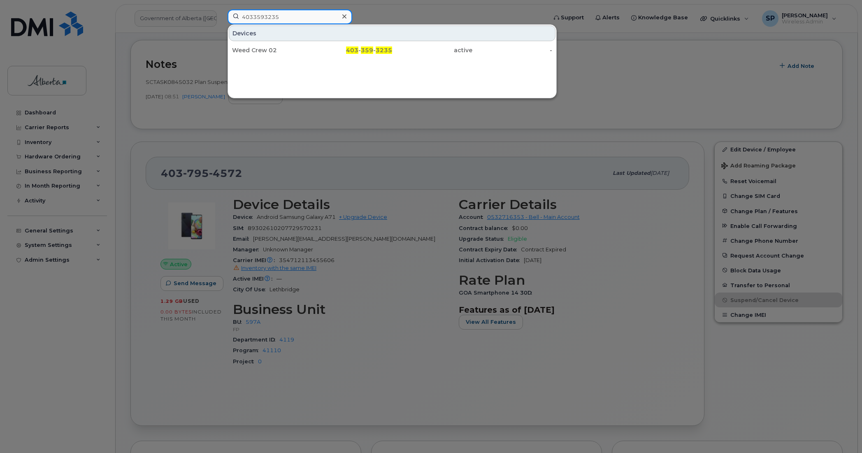
type input "4033593235"
click at [266, 52] on div "Weed Crew 02" at bounding box center [272, 50] width 80 height 8
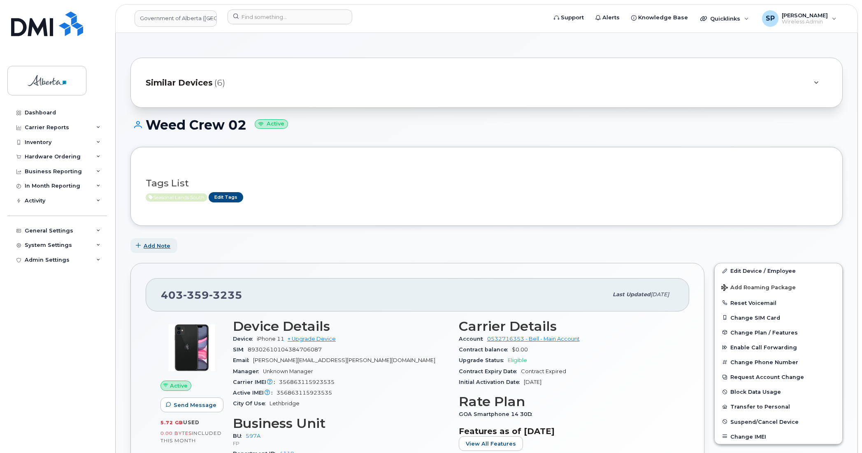
click at [155, 246] on span "Add Note" at bounding box center [157, 246] width 27 height 8
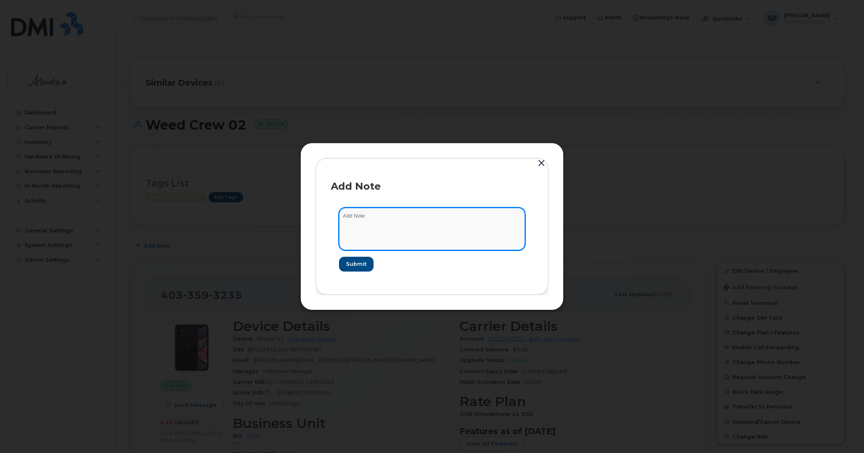
click at [470, 221] on textarea at bounding box center [432, 229] width 186 height 42
paste textarea "SCTASK0845032 Plan Suspend - 4033593235 Weed Crew 02"
type textarea "SCTASK0845032 Plan Suspend - 4033593235 Weed Crew 02"
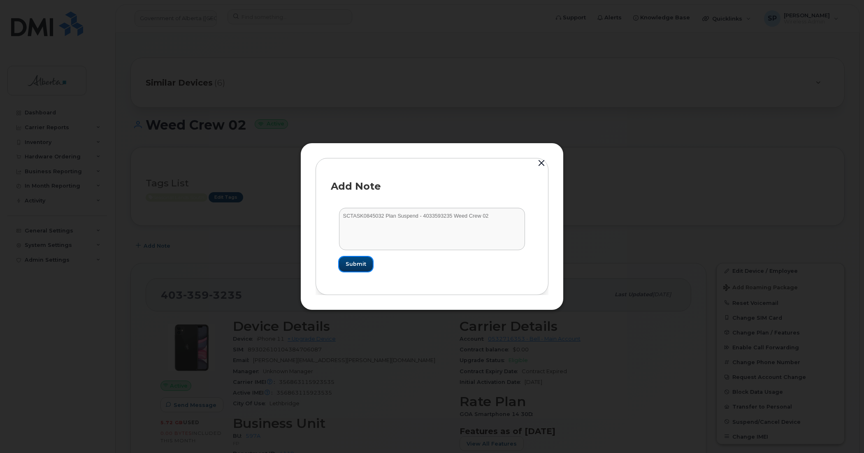
click at [354, 266] on span "Submit" at bounding box center [356, 264] width 21 height 8
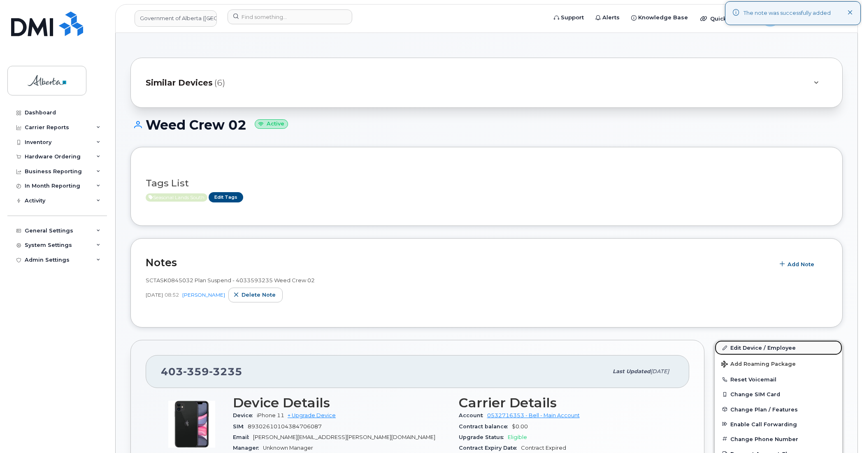
click at [737, 347] on link "Edit Device / Employee" at bounding box center [779, 347] width 128 height 15
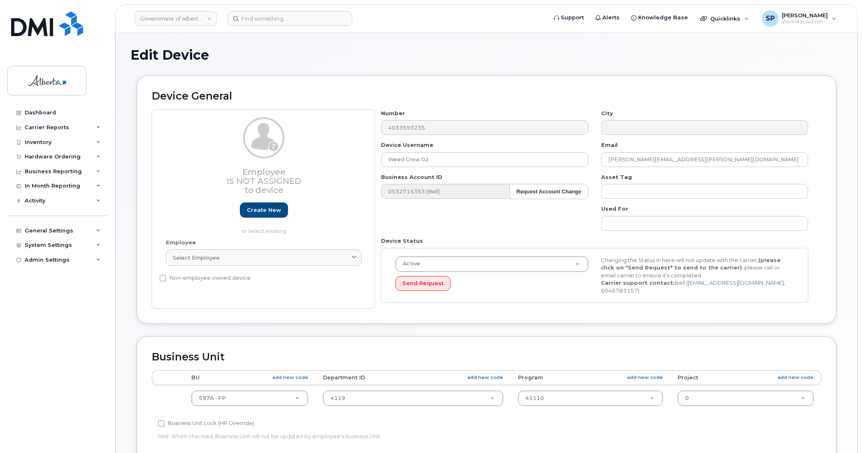
select select "4797726"
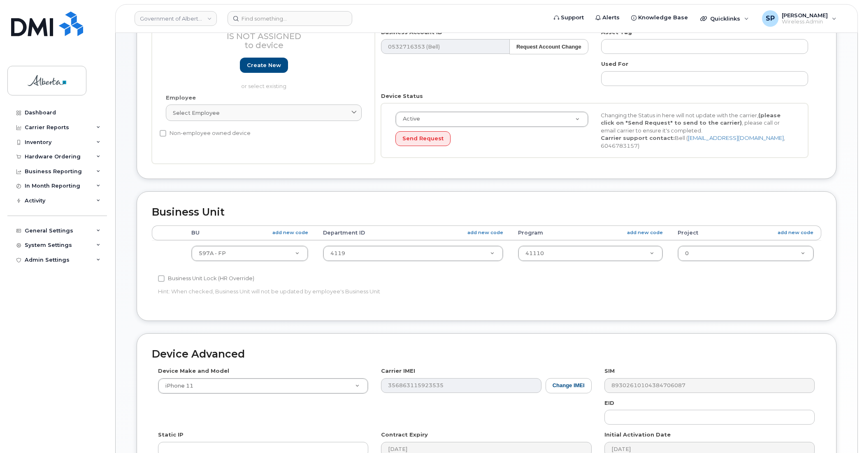
scroll to position [269, 0]
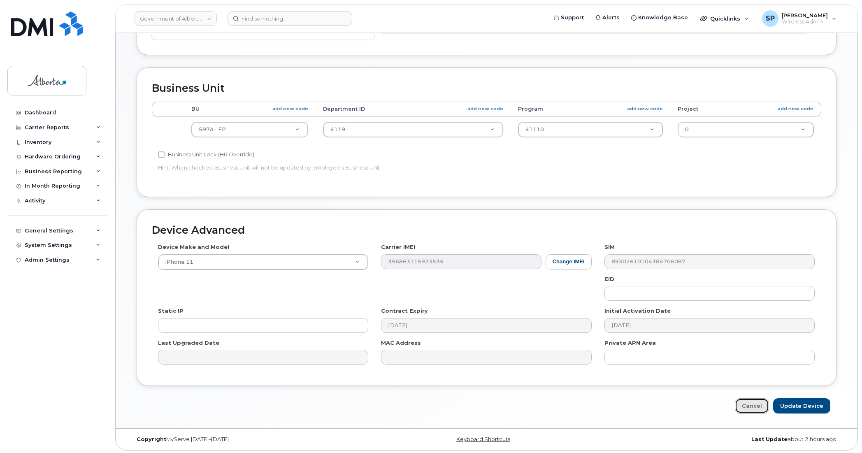
click at [752, 409] on link "Cancel" at bounding box center [752, 405] width 34 height 15
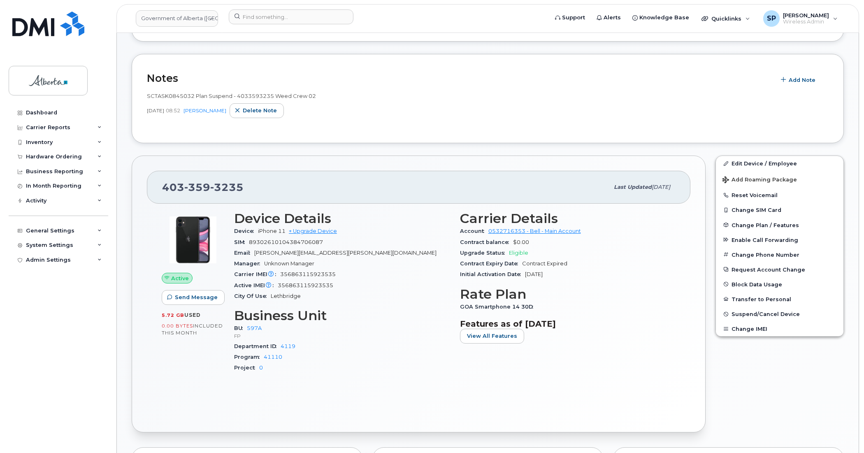
scroll to position [240, 0]
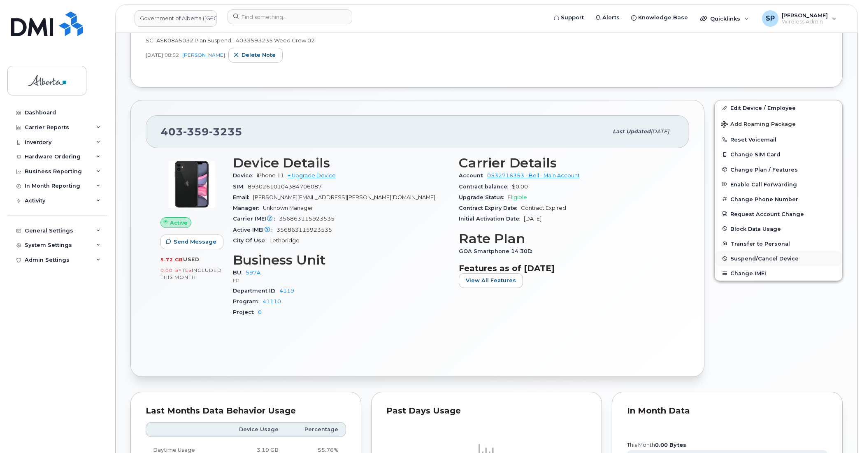
click at [743, 260] on span "Suspend/Cancel Device" at bounding box center [765, 259] width 68 height 6
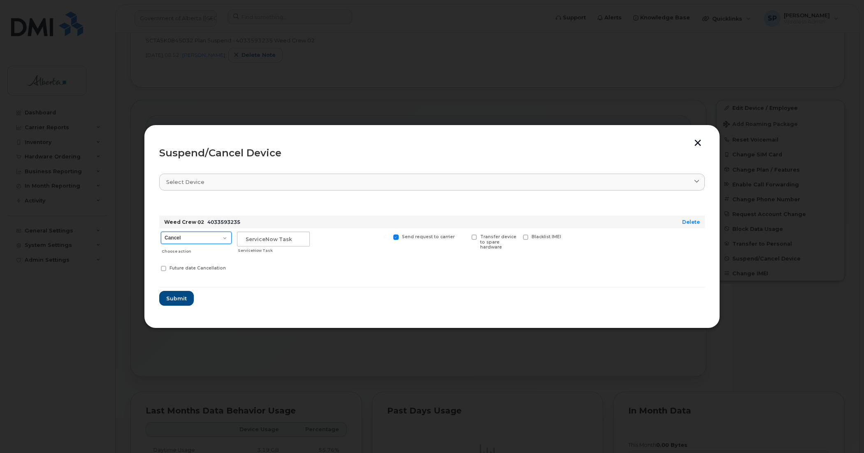
click at [170, 240] on select "Cancel Suspend - Extend Suspension Suspend - Reduced Rate Suspend - Lost Device…" at bounding box center [196, 238] width 71 height 12
select select "[object Object]"
click at [161, 232] on select "Cancel Suspend - Extend Suspension Suspend - Reduced Rate Suspend - Lost Device…" at bounding box center [196, 238] width 71 height 12
click at [248, 239] on input "text" at bounding box center [273, 239] width 73 height 15
paste input "SCTASK0845032"
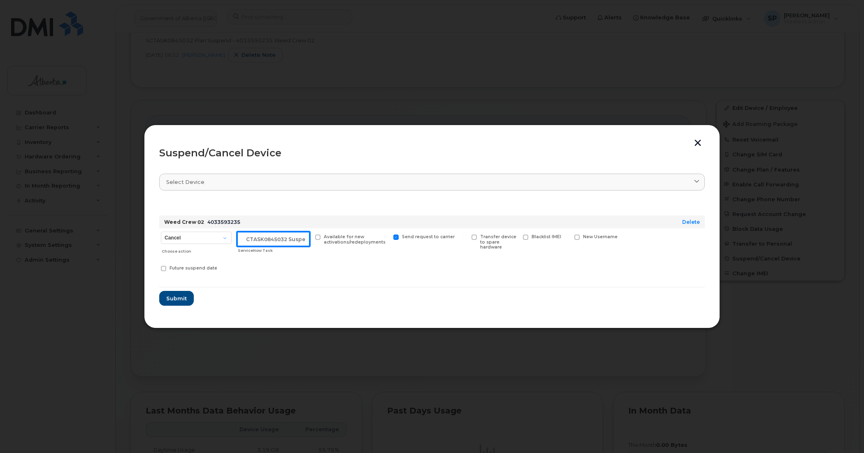
scroll to position [0, 7]
type input "SCTASK0845032 Suspend"
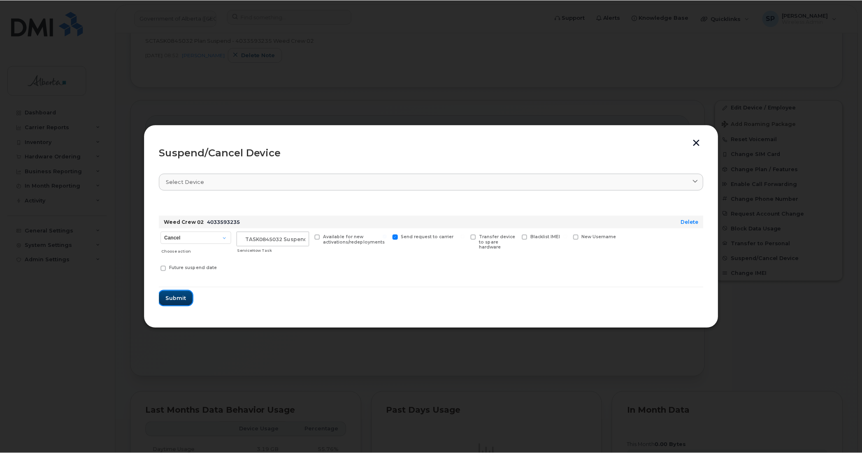
scroll to position [0, 0]
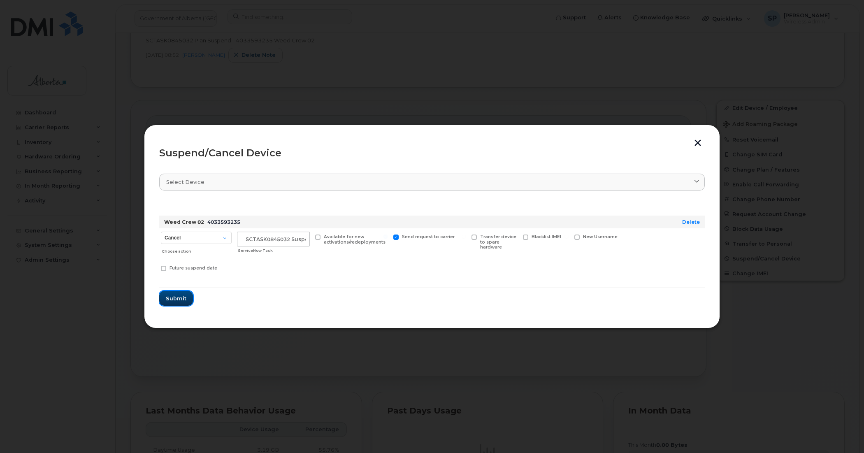
click at [168, 297] on span "Submit" at bounding box center [176, 299] width 21 height 8
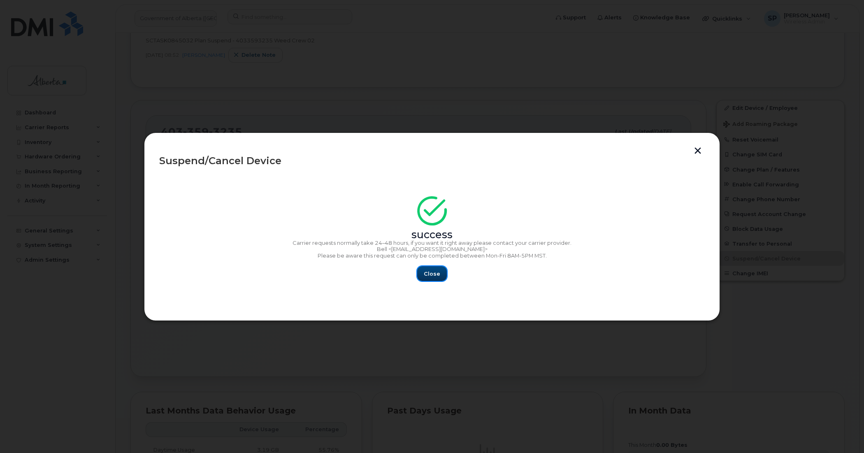
click at [435, 271] on span "Close" at bounding box center [432, 274] width 16 height 8
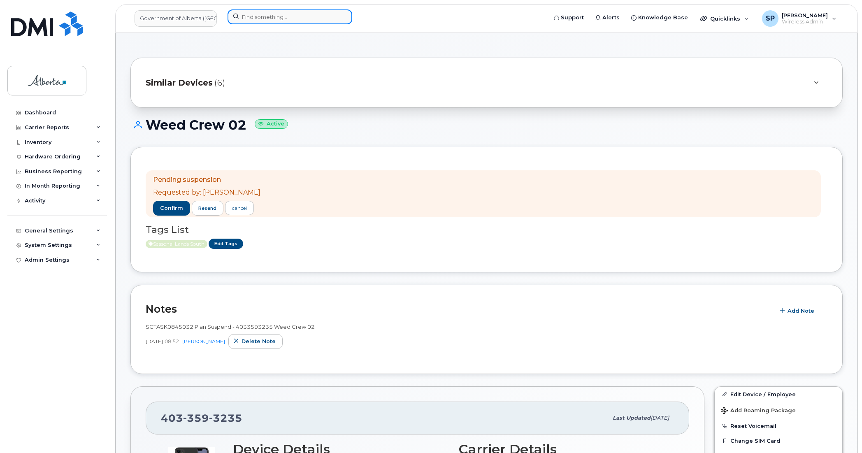
click at [244, 17] on input at bounding box center [290, 16] width 125 height 15
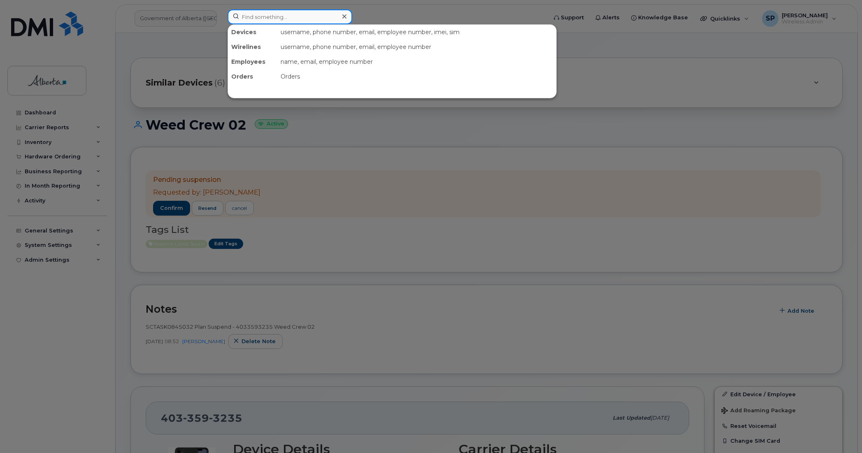
paste input "4035983487"
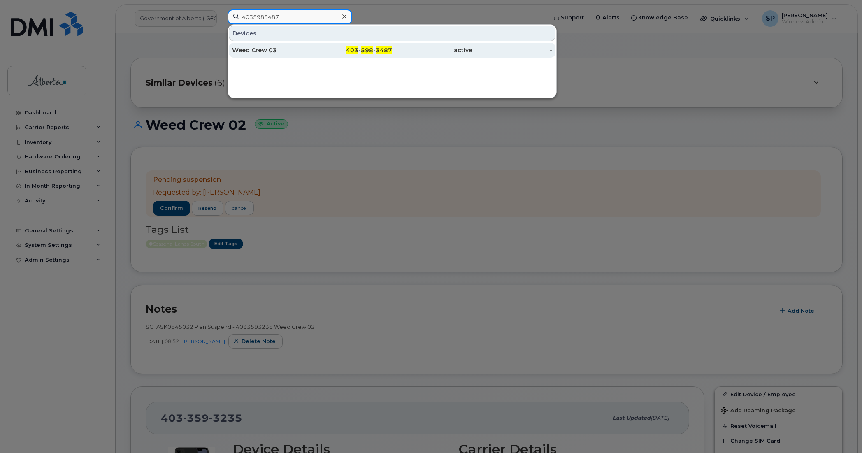
type input "4035983487"
click at [263, 50] on div "Weed Crew 03" at bounding box center [272, 50] width 80 height 8
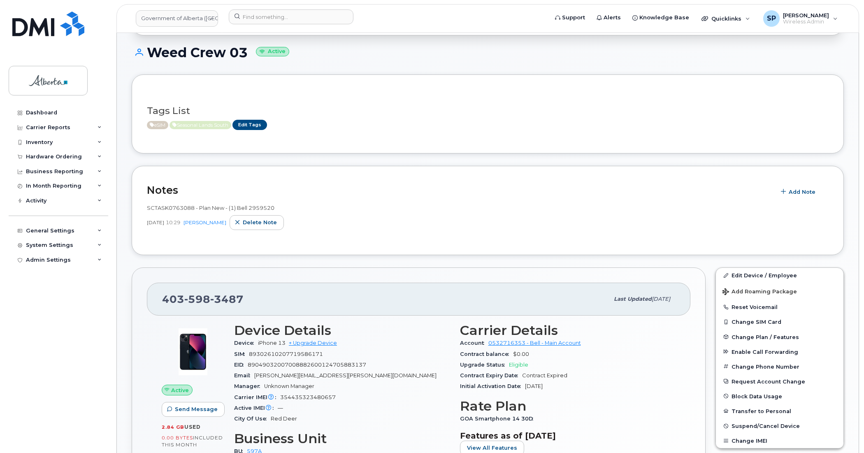
scroll to position [91, 0]
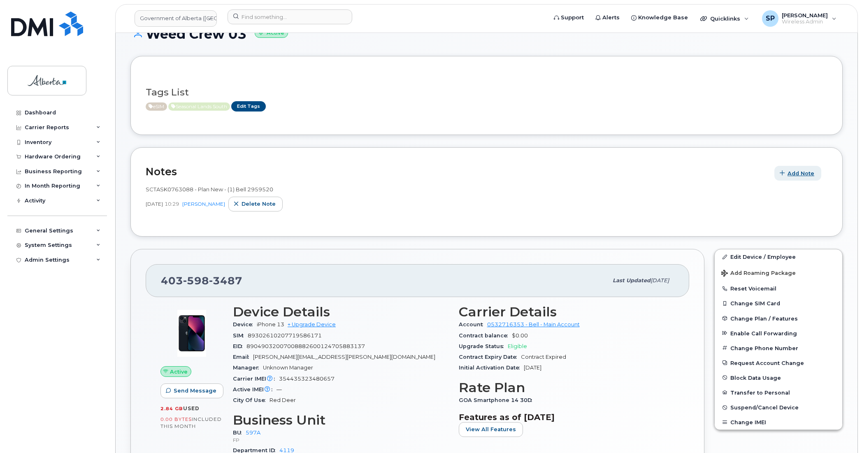
click at [806, 173] on span "Add Note" at bounding box center [801, 174] width 27 height 8
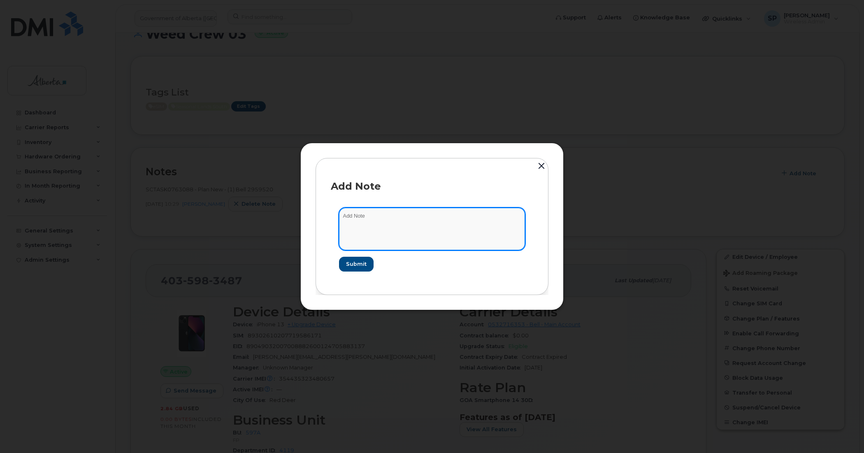
click at [455, 220] on textarea at bounding box center [432, 229] width 186 height 42
paste textarea "SCTASK0845032 Plan Suspend - 4035983487 Weed Crew 03"
type textarea "SCTASK0845032 Plan Suspend - 4035983487 Weed Crew 03"
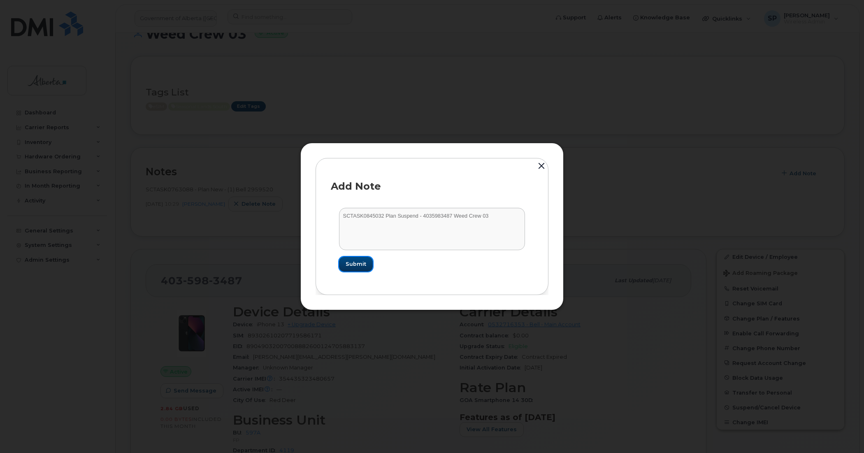
click at [354, 264] on span "Submit" at bounding box center [356, 264] width 21 height 8
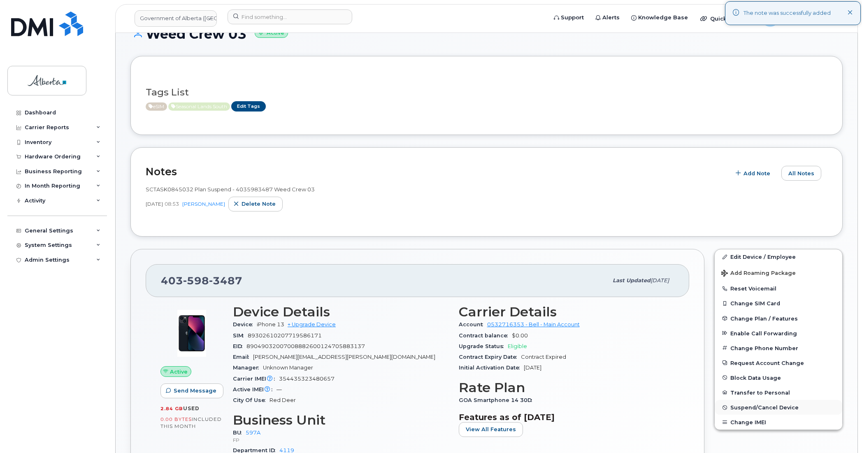
click at [753, 408] on span "Suspend/Cancel Device" at bounding box center [765, 408] width 68 height 6
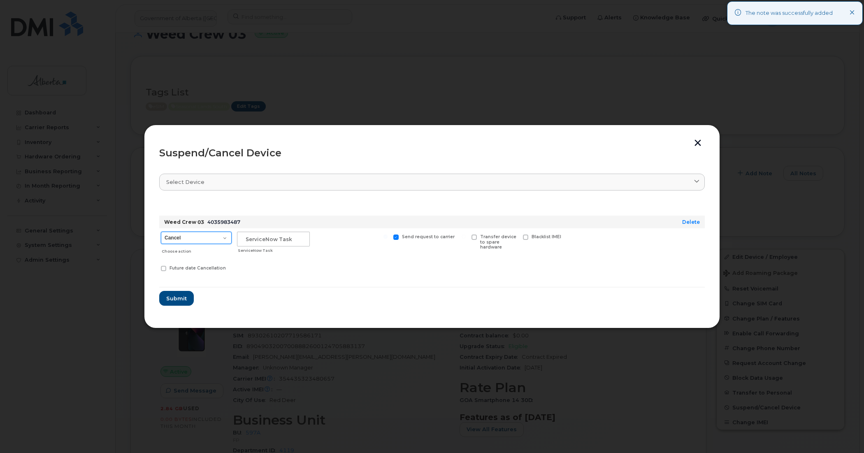
click at [183, 243] on select "Cancel Suspend - Extend Suspension Suspend - Reduced Rate Suspend - Lost Device…" at bounding box center [196, 238] width 71 height 12
select select "[object Object]"
click at [161, 232] on select "Cancel Suspend - Extend Suspension Suspend - Reduced Rate Suspend - Lost Device…" at bounding box center [196, 238] width 71 height 12
click at [270, 237] on input "text" at bounding box center [273, 239] width 73 height 15
paste input "SCTASK0845032"
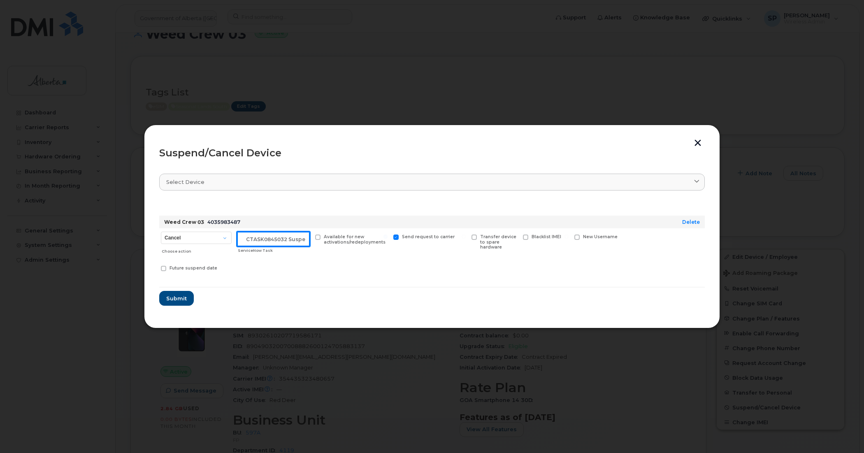
scroll to position [0, 7]
type input "SCTASK0845032 Suspend"
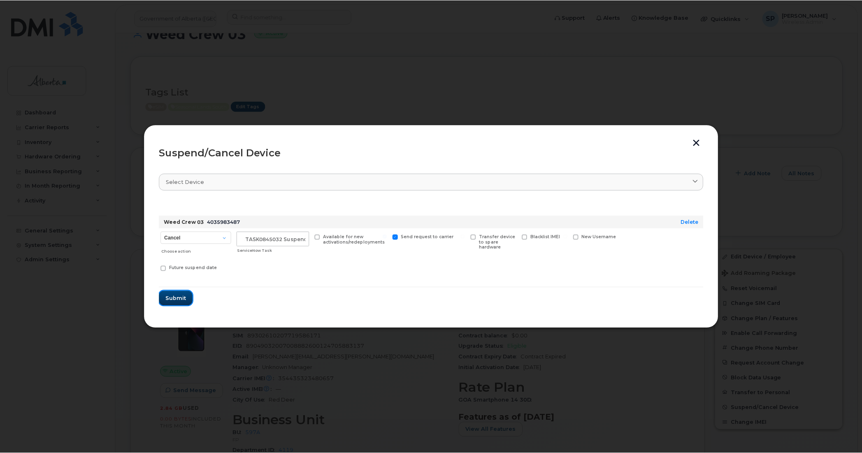
scroll to position [0, 0]
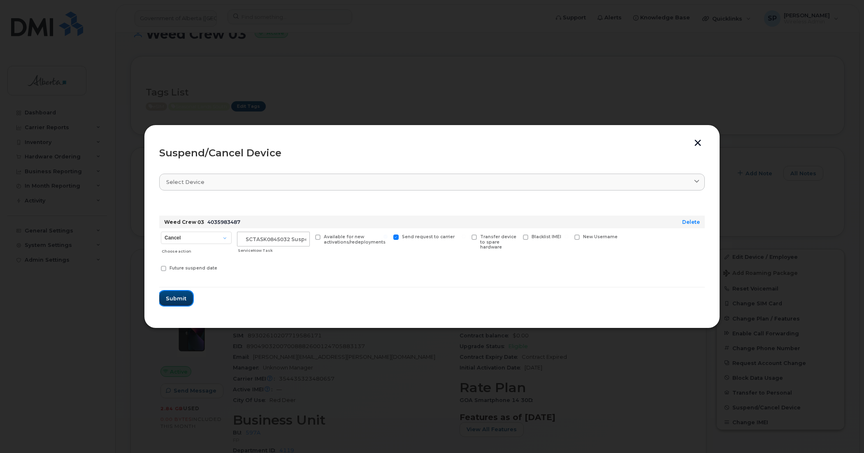
click at [172, 299] on span "Submit" at bounding box center [176, 299] width 21 height 8
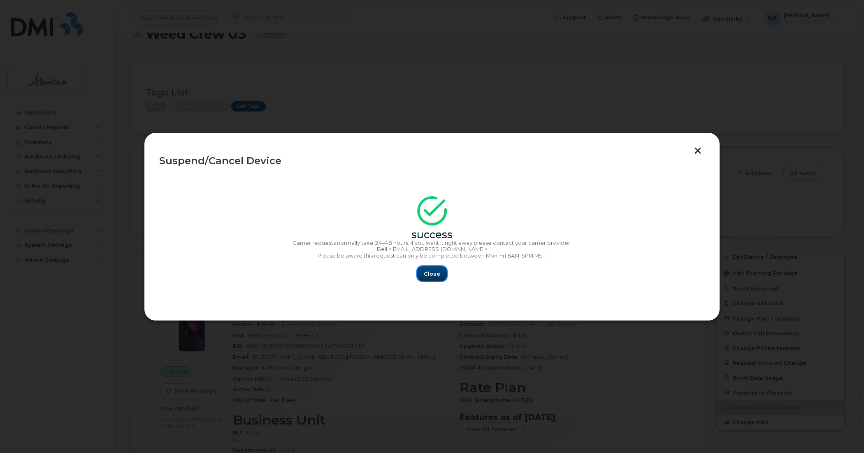
click at [435, 274] on span "Close" at bounding box center [432, 274] width 16 height 8
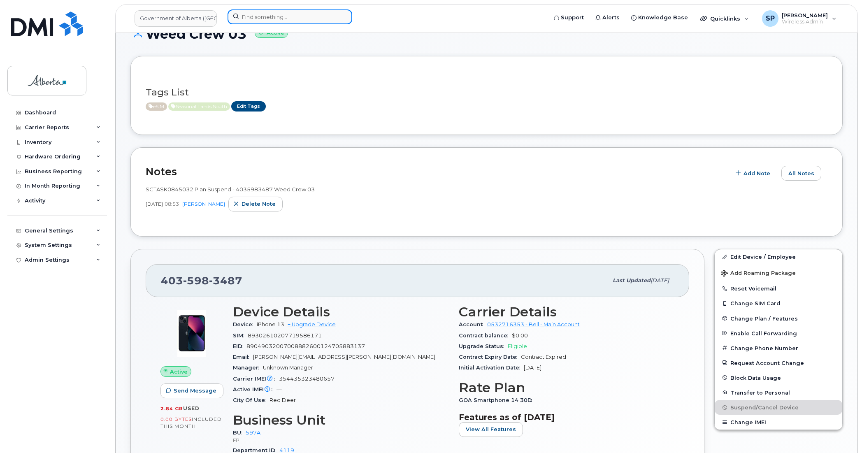
click at [262, 17] on input at bounding box center [290, 16] width 125 height 15
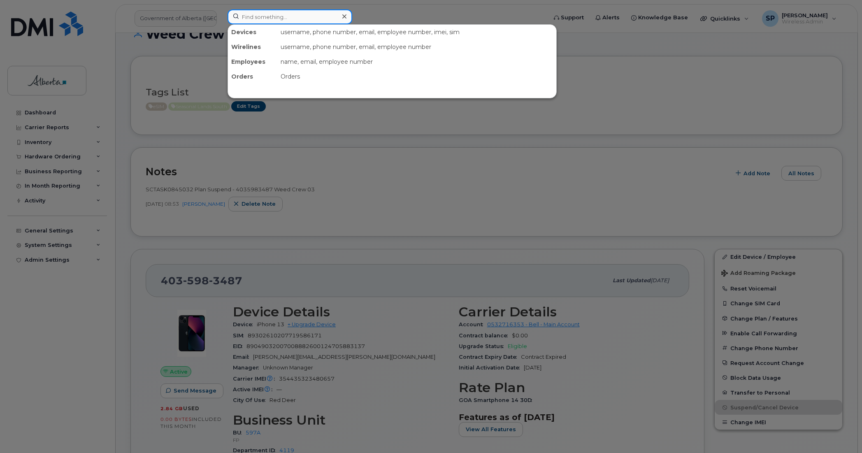
paste input "4035968041"
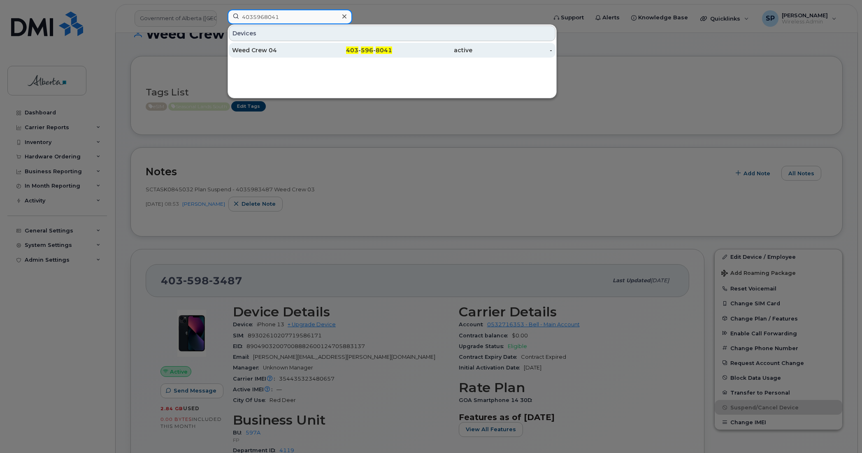
type input "4035968041"
click at [259, 54] on div "Weed Crew 04" at bounding box center [272, 50] width 80 height 8
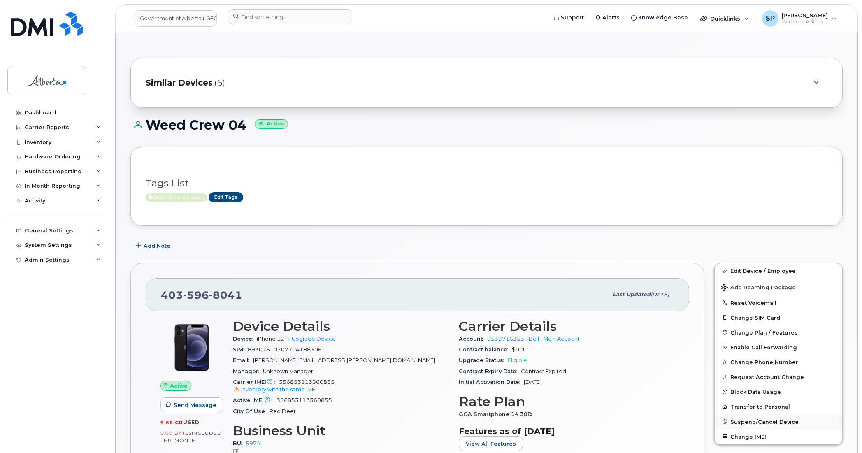
click at [757, 420] on span "Suspend/Cancel Device" at bounding box center [765, 422] width 68 height 6
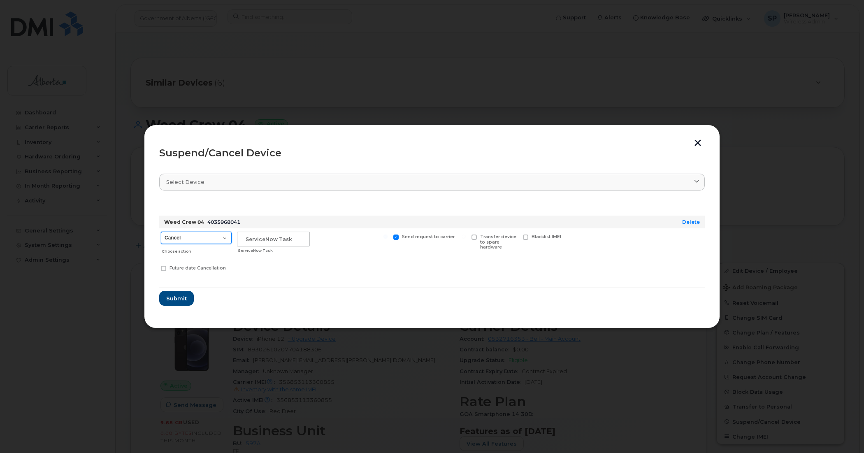
click at [193, 233] on select "Cancel Suspend - Extend Suspension Suspend - Reduced Rate Suspend - Lost Device…" at bounding box center [196, 238] width 71 height 12
select select "[object Object]"
click at [161, 232] on select "Cancel Suspend - Extend Suspension Suspend - Reduced Rate Suspend - Lost Device…" at bounding box center [196, 238] width 71 height 12
click at [243, 238] on input "text" at bounding box center [273, 239] width 73 height 15
paste input "SCTASK0845032"
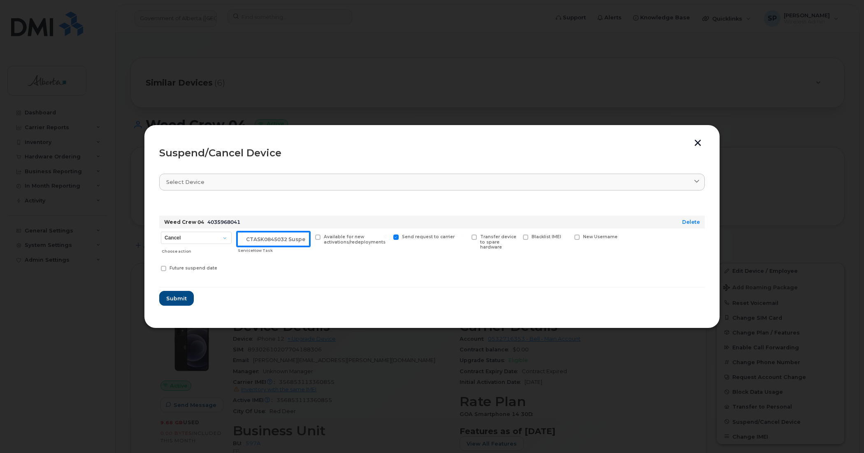
scroll to position [0, 7]
type input "SCTASK0845032 Suspend"
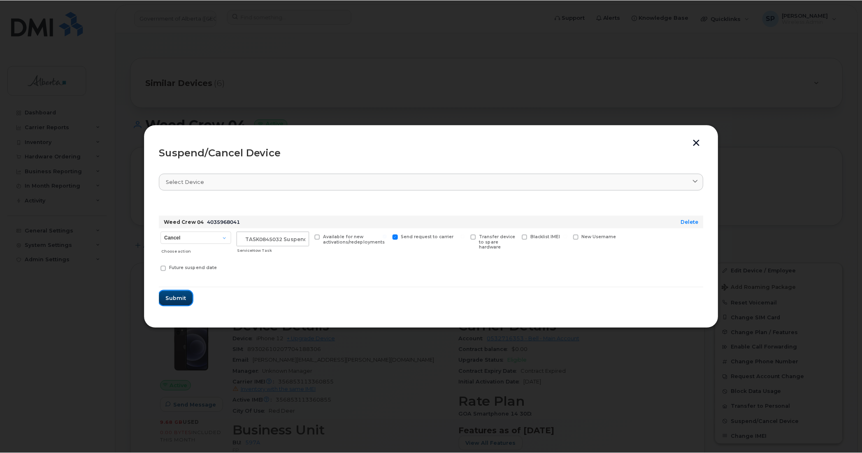
scroll to position [0, 0]
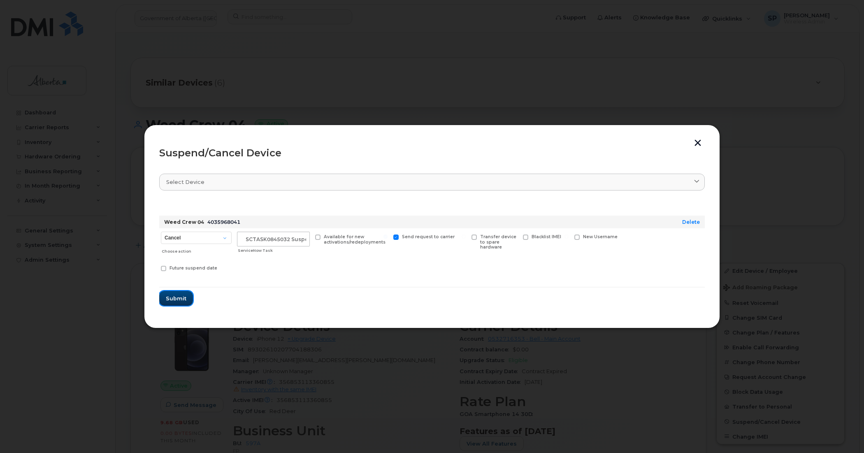
click at [175, 295] on span "Submit" at bounding box center [176, 299] width 21 height 8
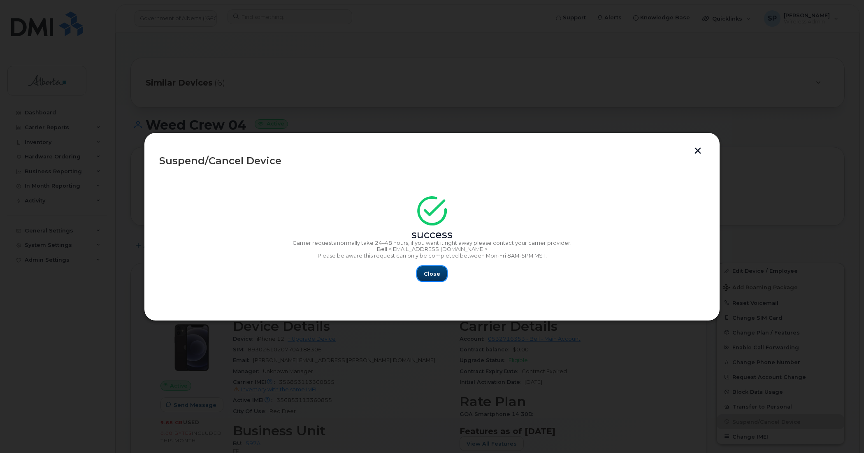
click at [431, 279] on button "Close" at bounding box center [432, 273] width 30 height 15
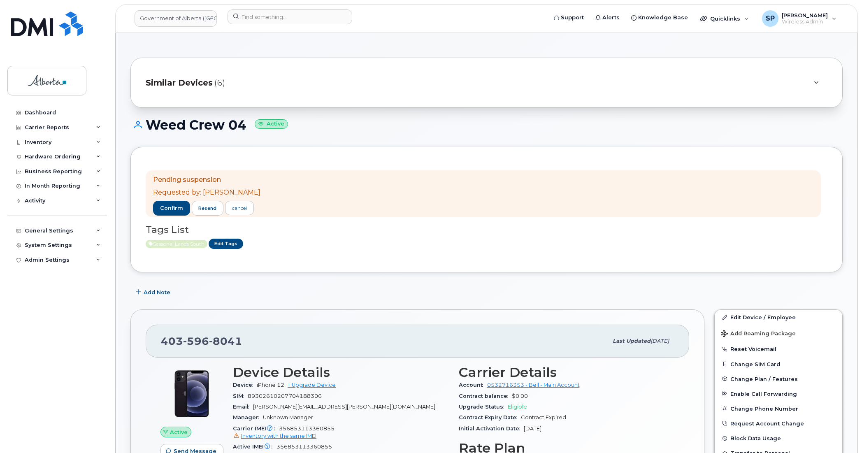
click at [33, 324] on div "Dashboard Carrier Reports Monthly Billing Data Daily Data Pooling Data Behavior…" at bounding box center [58, 272] width 102 height 335
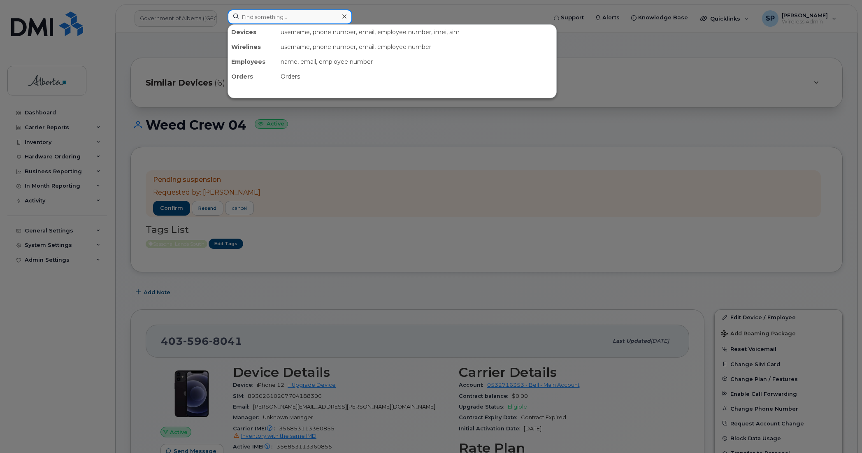
click at [286, 17] on input at bounding box center [290, 16] width 125 height 15
paste input "7802356452"
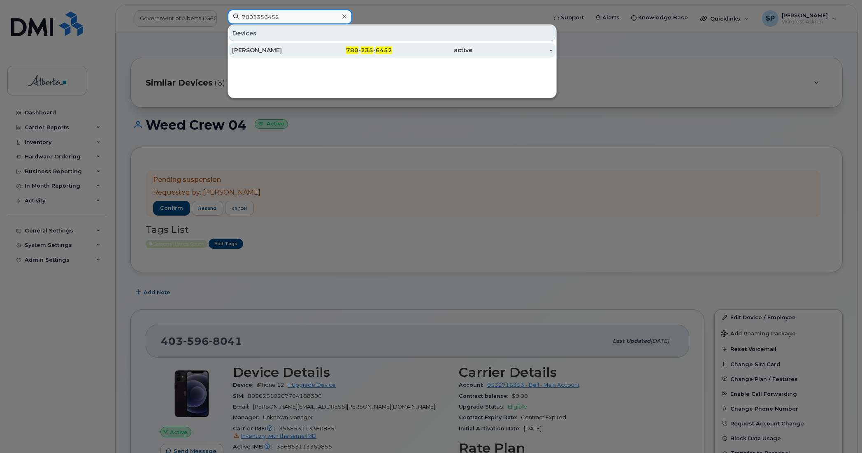
type input "7802356452"
click at [273, 54] on div "Samuel Reimer" at bounding box center [272, 50] width 80 height 8
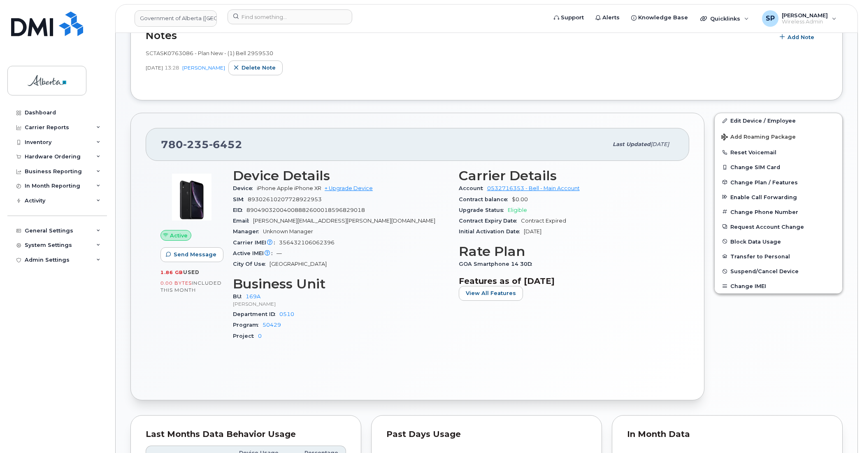
scroll to position [112, 0]
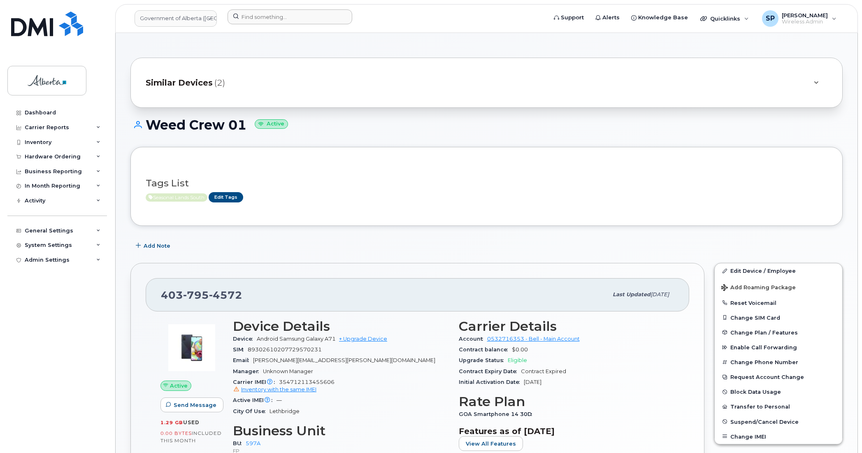
scroll to position [72, 0]
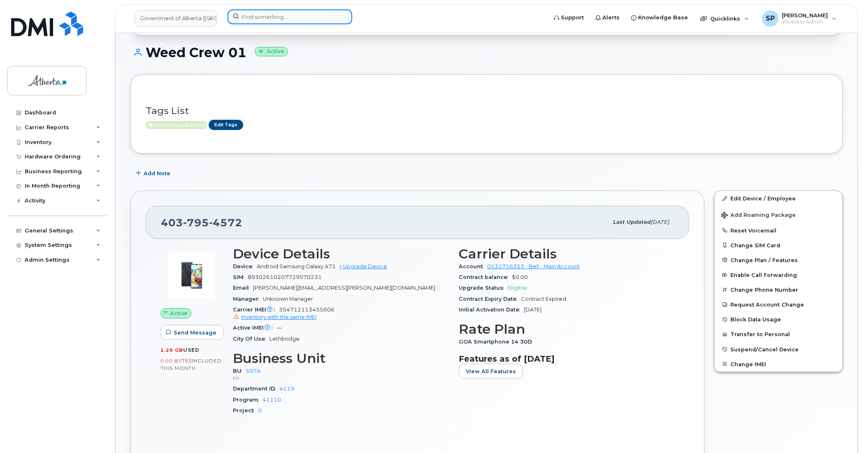
click at [264, 20] on input at bounding box center [290, 16] width 125 height 15
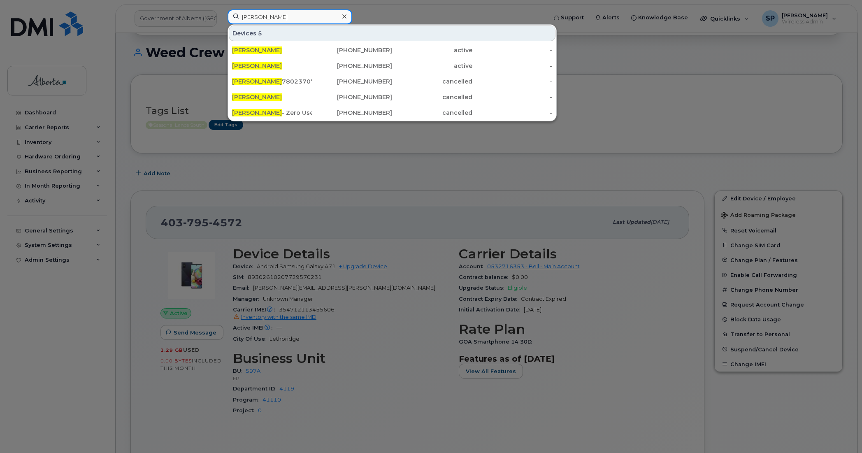
type input "cynthia Farmer"
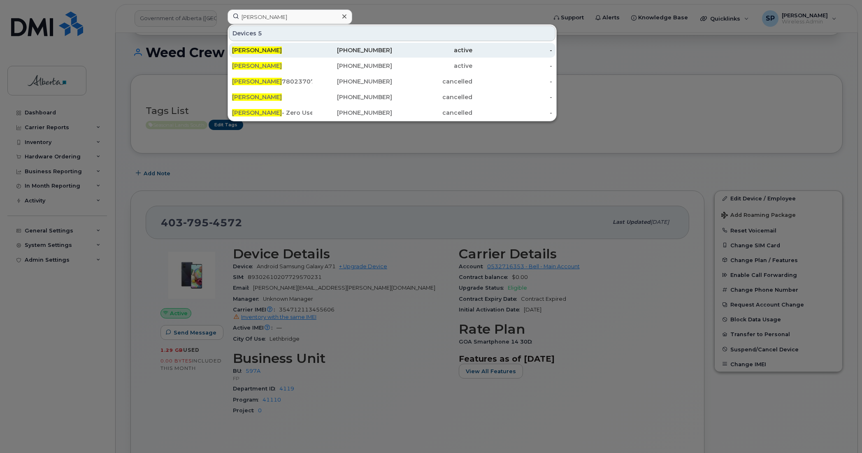
click at [387, 51] on div "780-237-0768" at bounding box center [352, 50] width 80 height 8
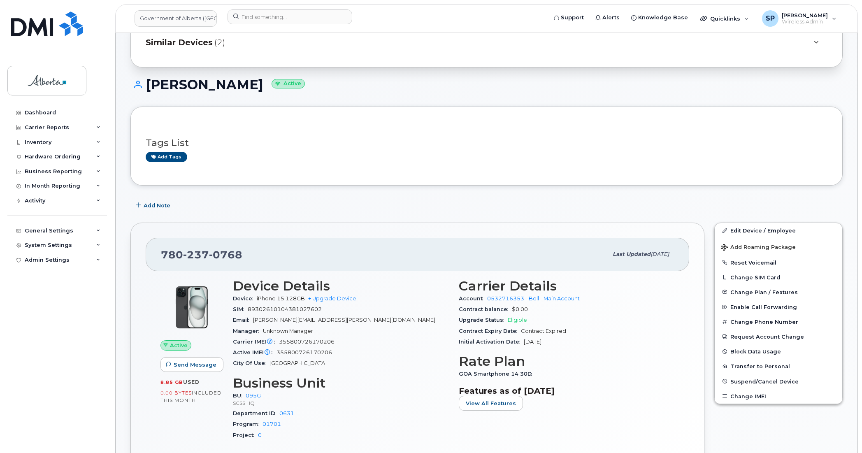
scroll to position [18, 0]
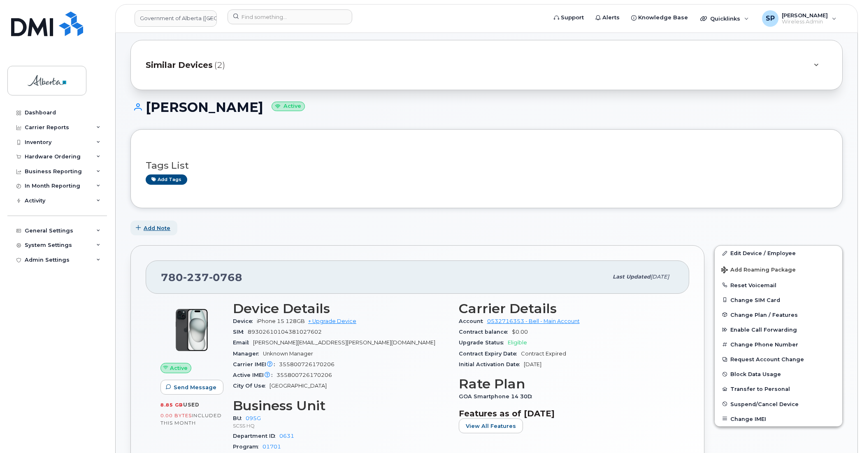
click at [151, 228] on span "Add Note" at bounding box center [157, 228] width 27 height 8
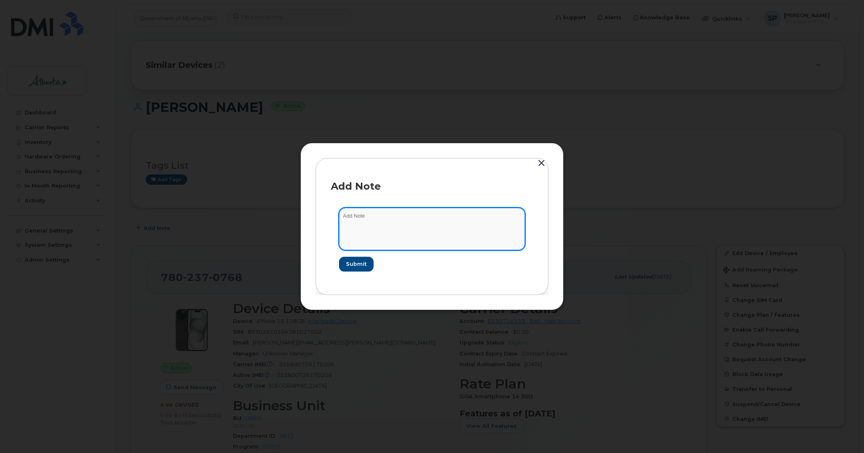
click at [382, 224] on textarea at bounding box center [432, 229] width 186 height 42
paste textarea "Plan Transfer Personal - 7802370768 iPhone 15 IMEI [TECHNICAL_ID] s/n H6HC9QFHY…"
click at [342, 215] on textarea "Plan Transfer Personal - 7802370768 iPhone 15 IMEI [TECHNICAL_ID] s/n H6HC9QFHY…" at bounding box center [432, 229] width 186 height 42
paste textarea "SCTASK0848751"
type textarea "SCTASK0848751 Plan Transfer Personal - 7802370768 iPhone 15 IMEI [TECHNICAL_ID]…"
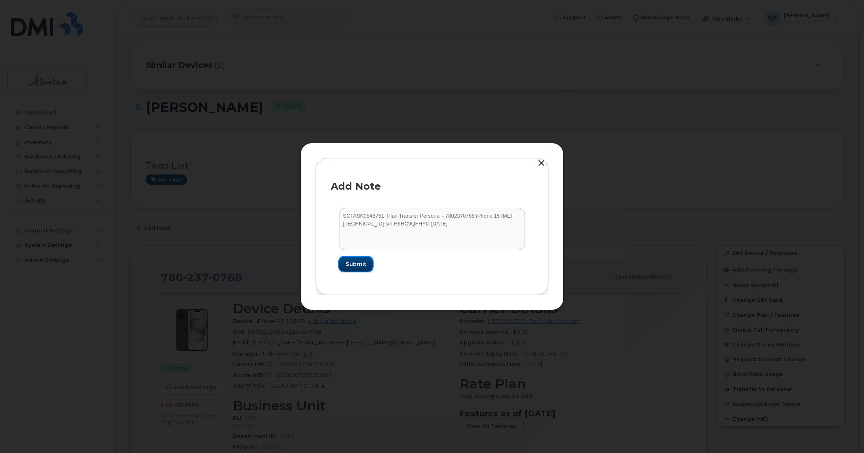
click at [352, 264] on span "Submit" at bounding box center [356, 264] width 21 height 8
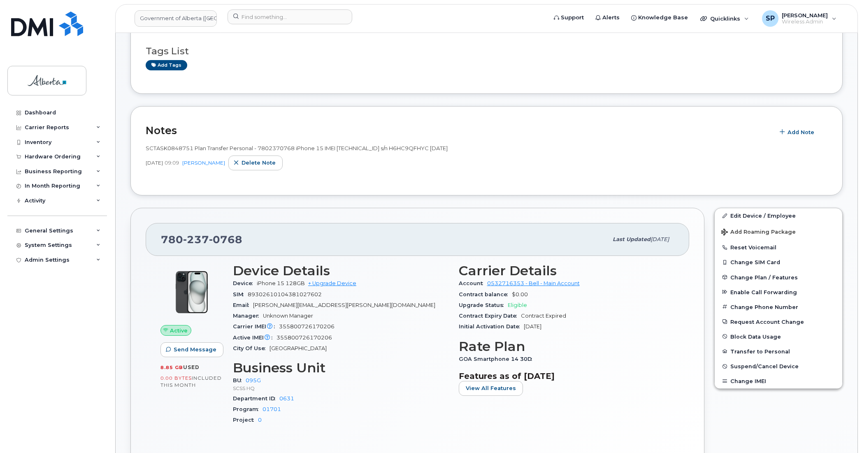
scroll to position [143, 0]
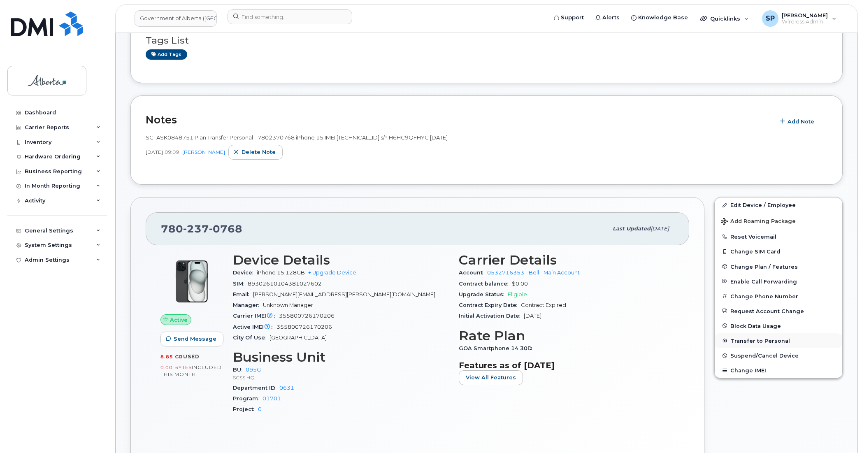
click at [759, 342] on button "Transfer to Personal" at bounding box center [779, 340] width 128 height 15
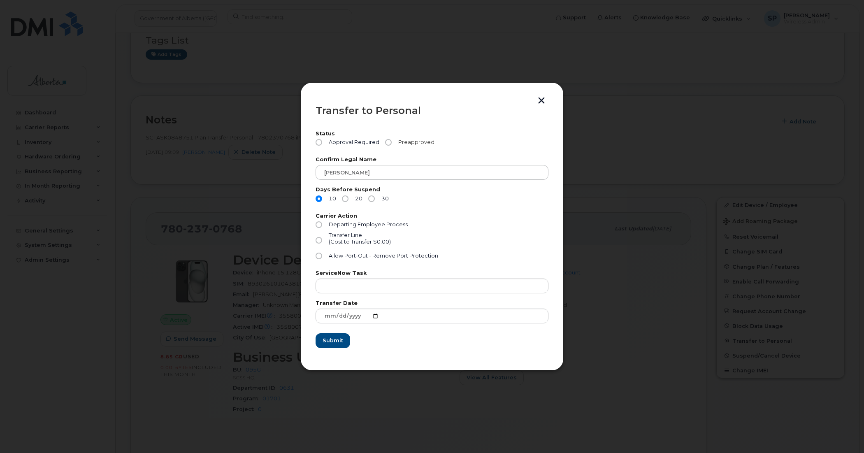
click at [387, 142] on input "Preapproved" at bounding box center [388, 142] width 7 height 7
radio input "true"
click at [319, 243] on input "Transfer Line (Cost to Transfer $0.00)" at bounding box center [319, 240] width 7 height 7
radio input "true"
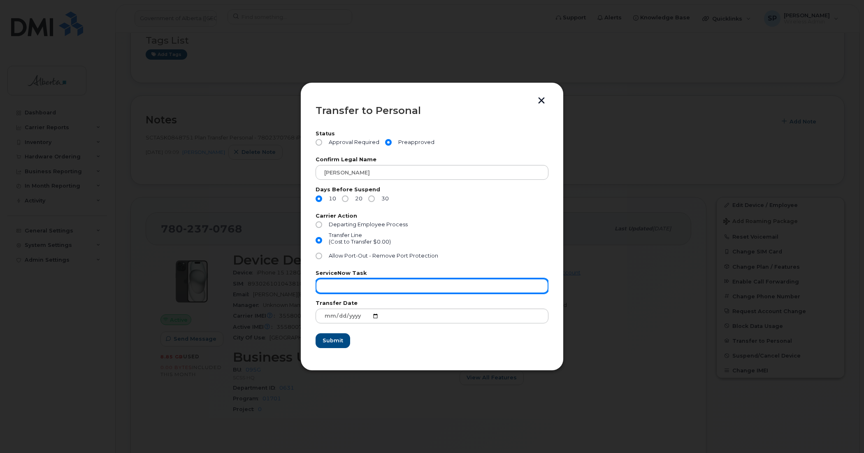
click at [326, 288] on input "text" at bounding box center [432, 286] width 233 height 15
paste input "SCTASK0848751"
type input "SCTASK0848751"
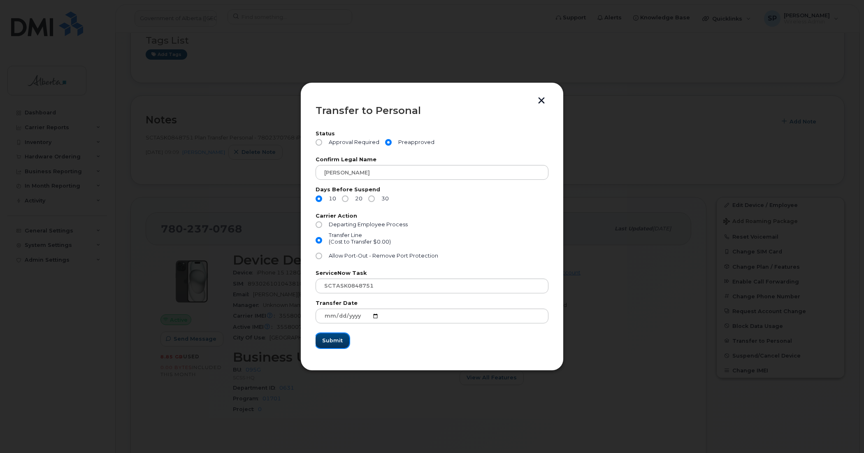
click at [333, 338] on span "Submit" at bounding box center [332, 341] width 21 height 8
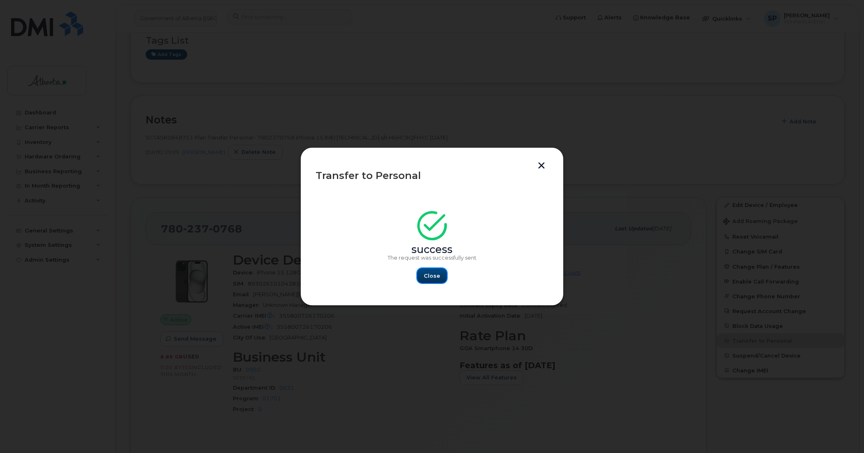
click at [433, 276] on span "Close" at bounding box center [432, 276] width 16 height 8
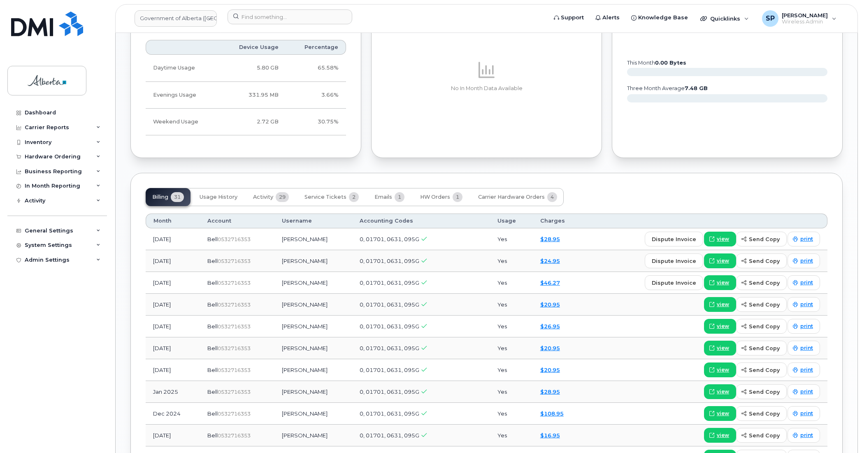
scroll to position [662, 0]
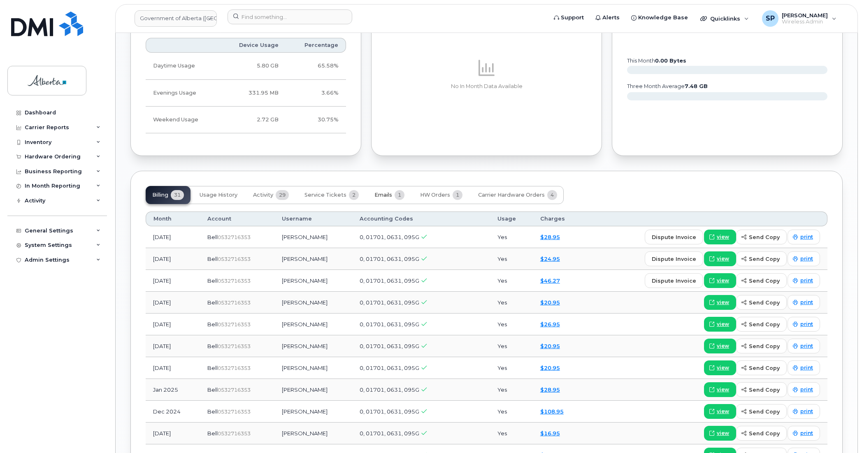
click at [388, 196] on span "Emails" at bounding box center [384, 195] width 18 height 7
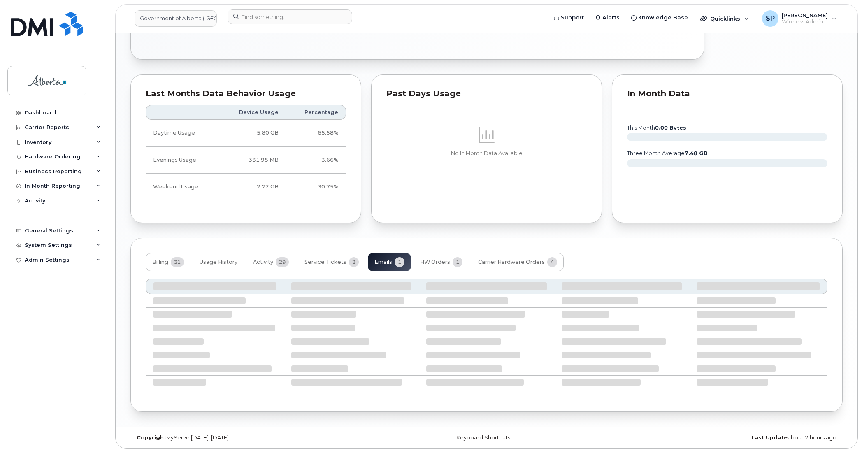
scroll to position [517, 0]
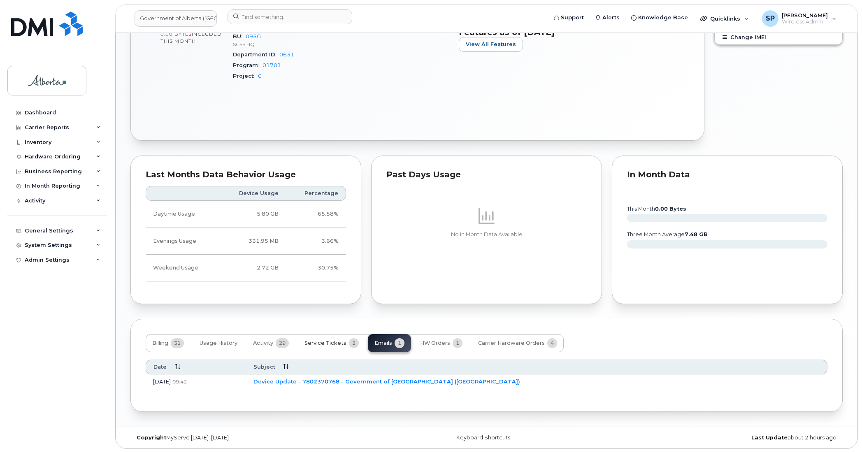
click at [321, 343] on span "Service Tickets" at bounding box center [326, 343] width 42 height 7
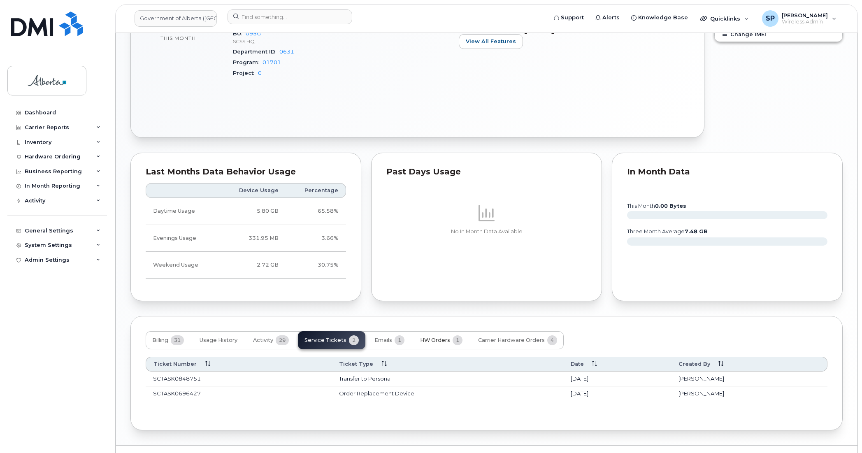
click at [439, 342] on span "HW Orders" at bounding box center [435, 340] width 30 height 7
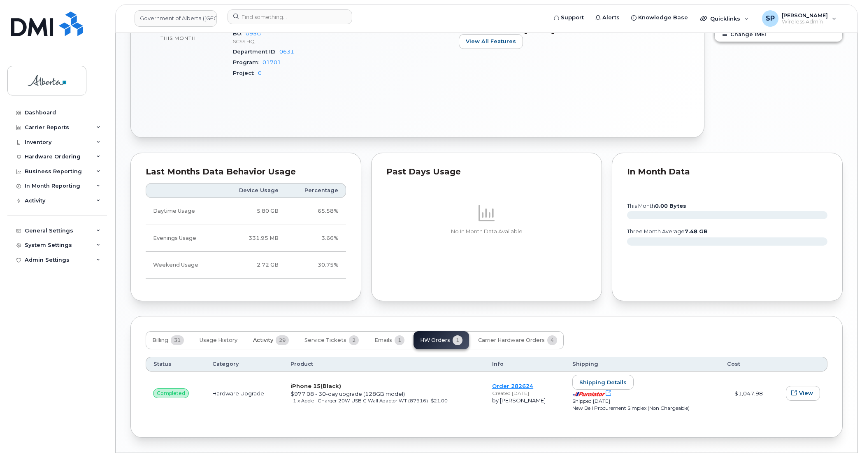
click at [266, 344] on span "Activity" at bounding box center [263, 340] width 20 height 7
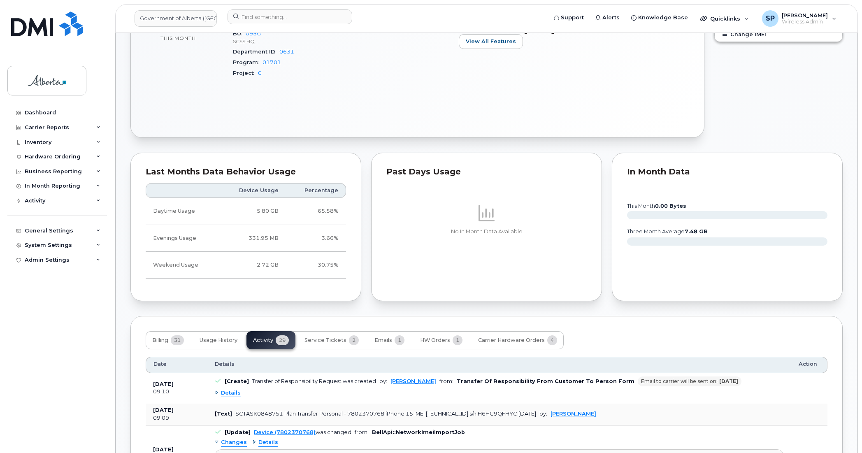
click at [231, 396] on span "Details" at bounding box center [231, 393] width 20 height 8
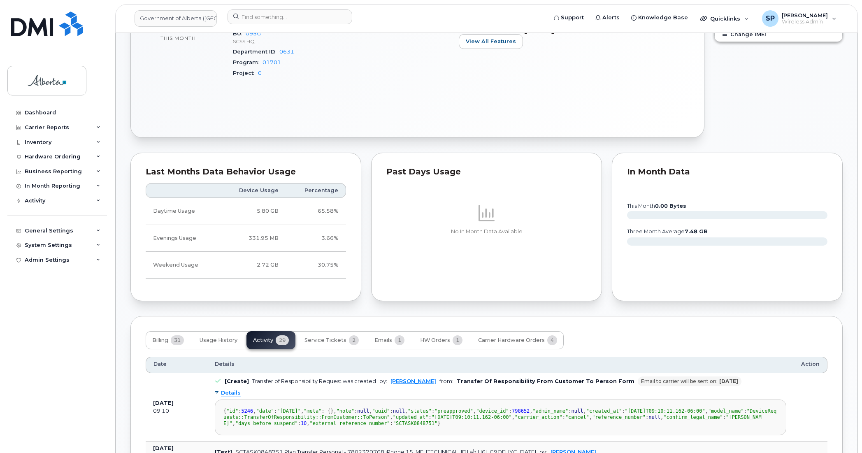
click at [231, 396] on span "Details" at bounding box center [231, 393] width 20 height 8
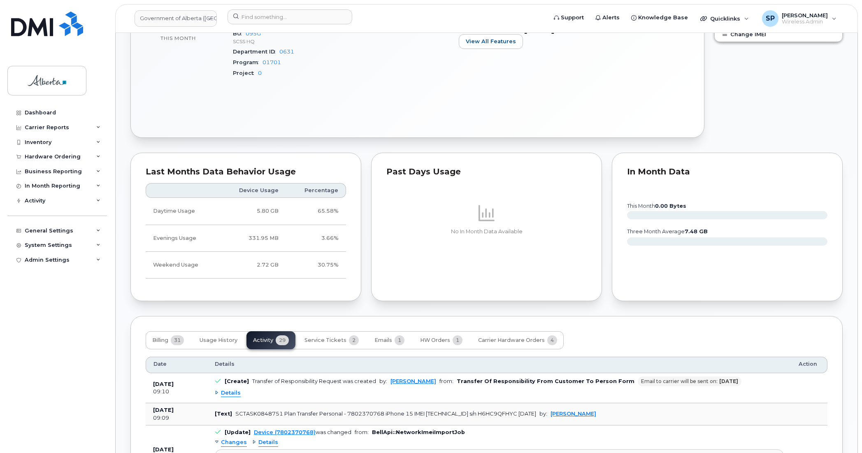
click at [33, 300] on div "Dashboard Carrier Reports Monthly Billing Data Daily Data Pooling Data Behavior…" at bounding box center [58, 272] width 102 height 335
click at [264, 15] on input at bounding box center [290, 16] width 125 height 15
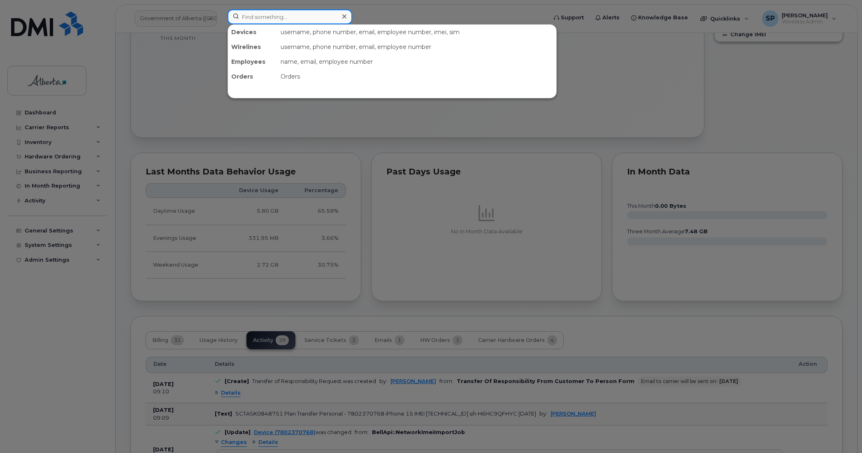
paste input "5873858520"
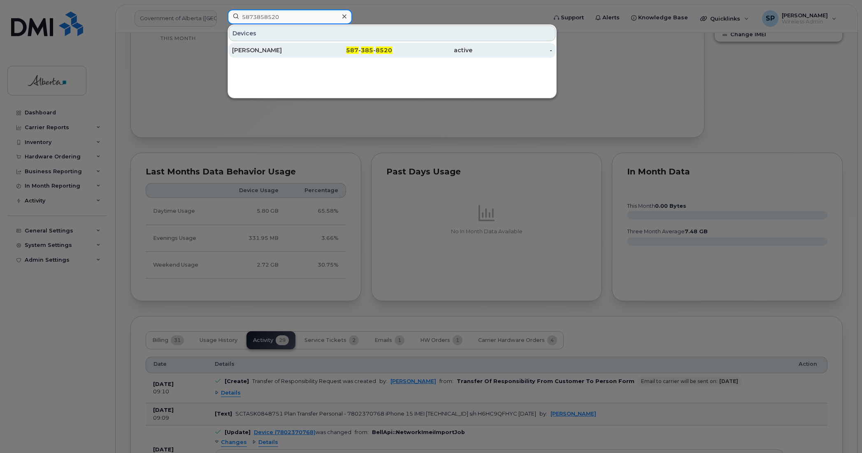
type input "5873858520"
click at [266, 51] on div "[PERSON_NAME]" at bounding box center [272, 50] width 80 height 8
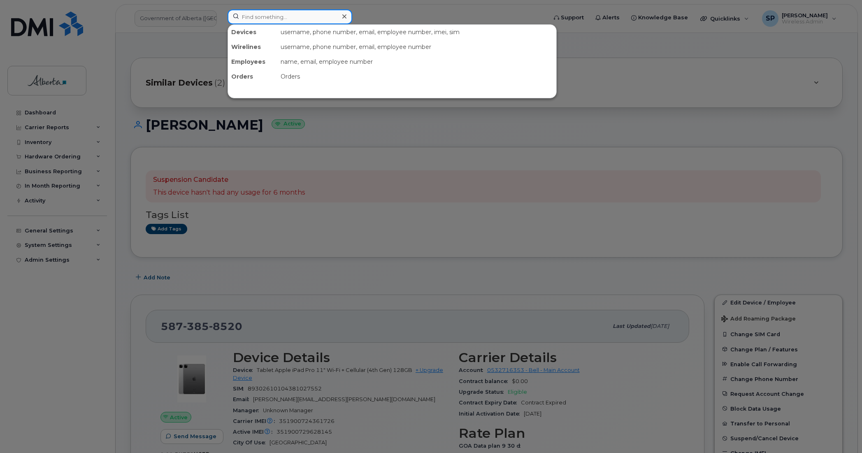
click at [262, 19] on input at bounding box center [290, 16] width 125 height 15
paste input "7802356452"
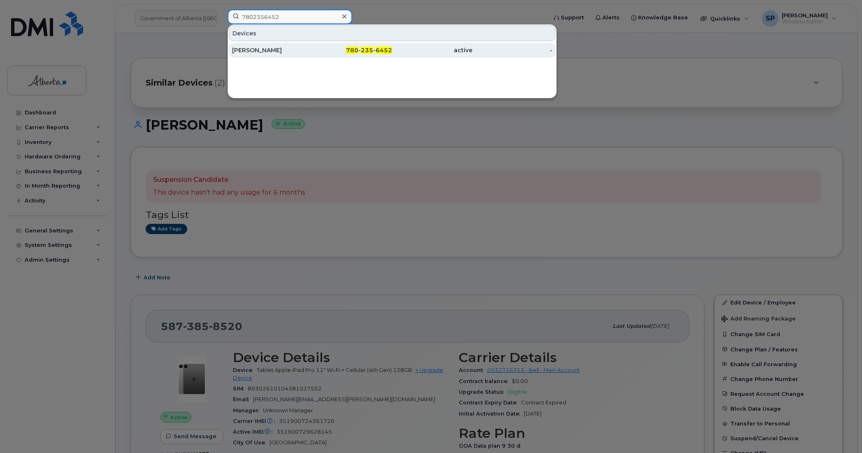
type input "7802356452"
click at [269, 50] on div "[PERSON_NAME]" at bounding box center [272, 50] width 80 height 8
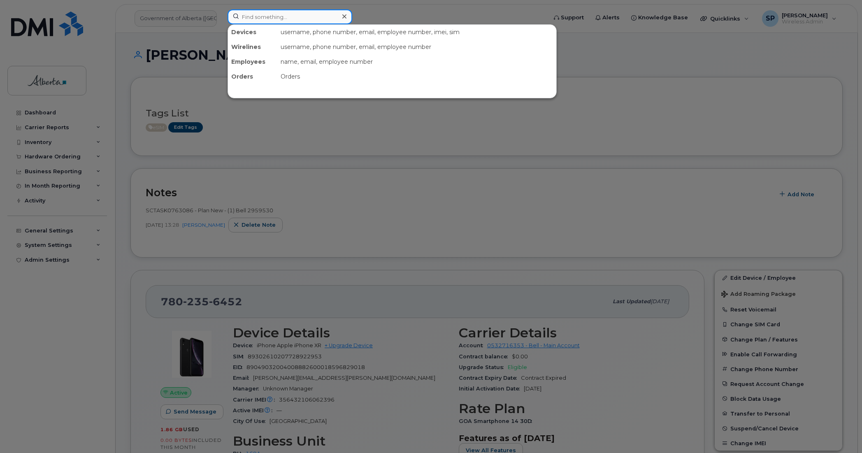
click at [252, 15] on input at bounding box center [290, 16] width 125 height 15
paste input "4035983487"
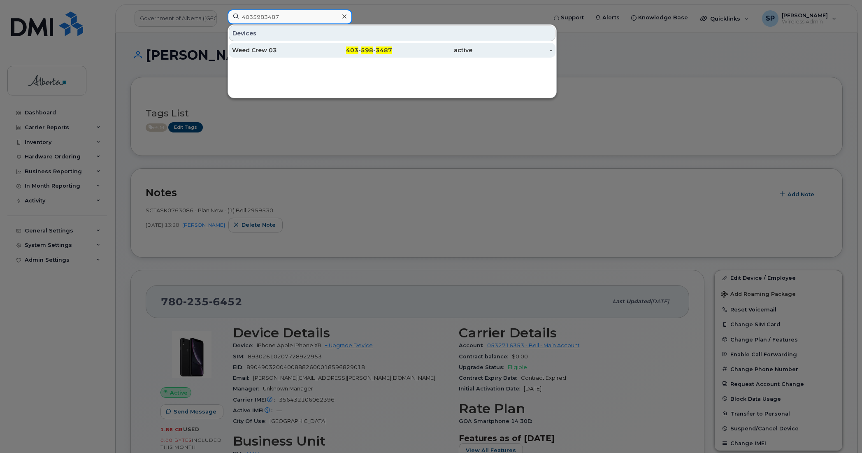
type input "4035983487"
click at [242, 52] on div "Weed Crew 03" at bounding box center [272, 50] width 80 height 8
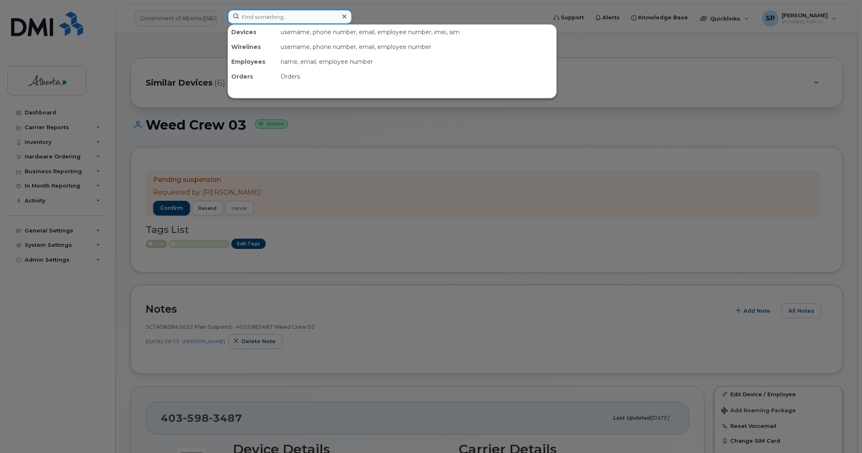
click at [255, 16] on input at bounding box center [290, 16] width 125 height 15
paste input "5873786385"
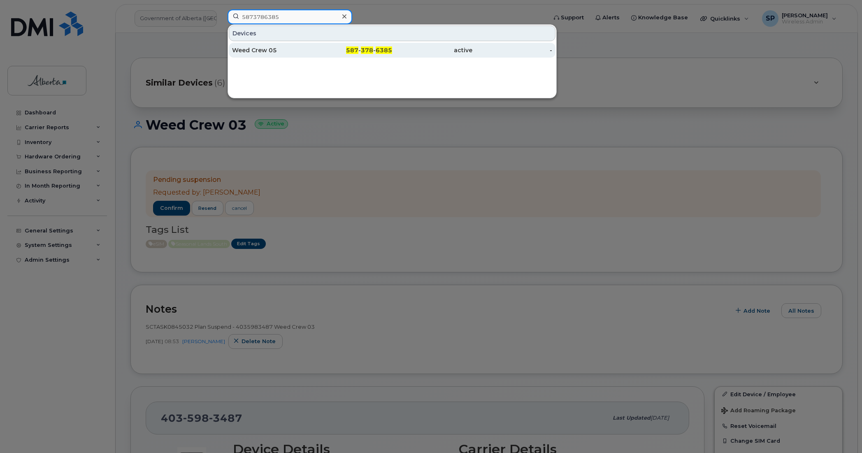
type input "5873786385"
click at [261, 51] on div "Weed Crew 05" at bounding box center [272, 50] width 80 height 8
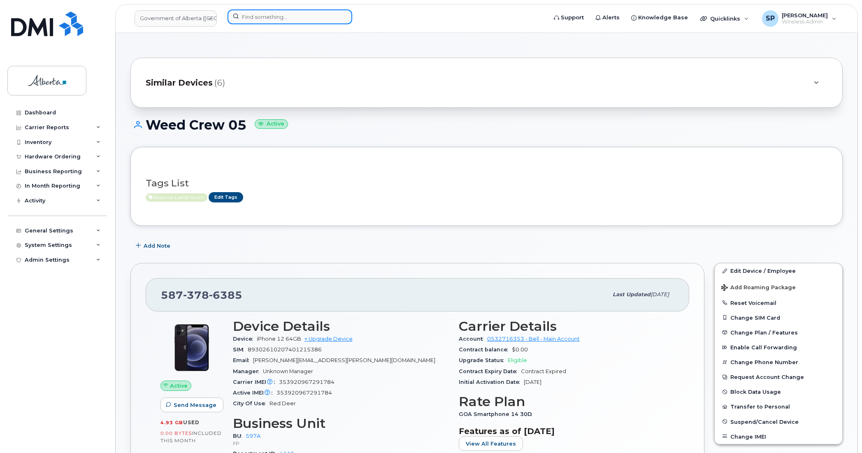
click at [240, 18] on input at bounding box center [290, 16] width 125 height 15
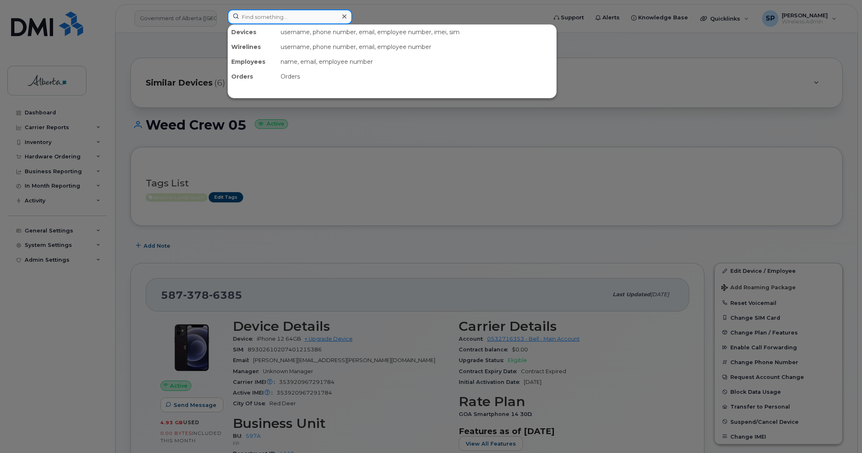
paste input "4038365342"
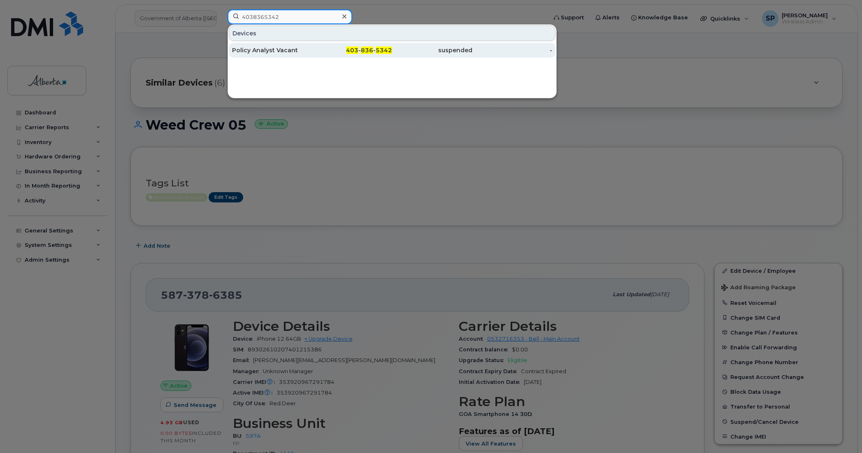
type input "4038365342"
click at [245, 52] on div "Policy Analyst Vacant" at bounding box center [272, 50] width 80 height 8
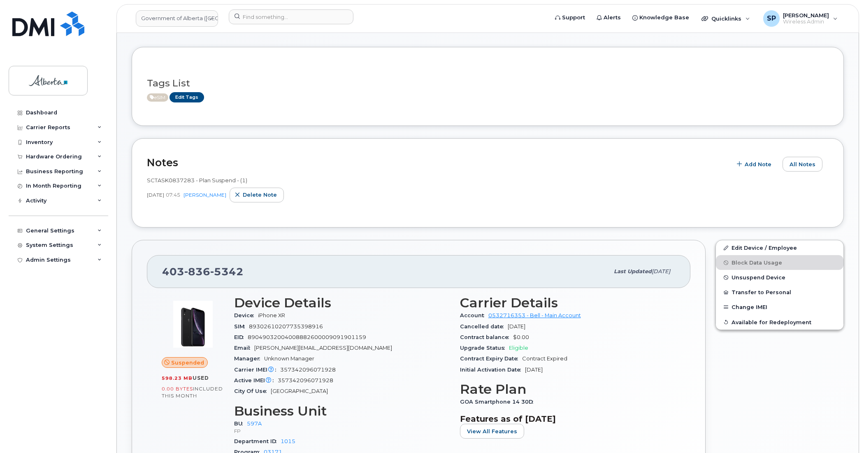
scroll to position [105, 0]
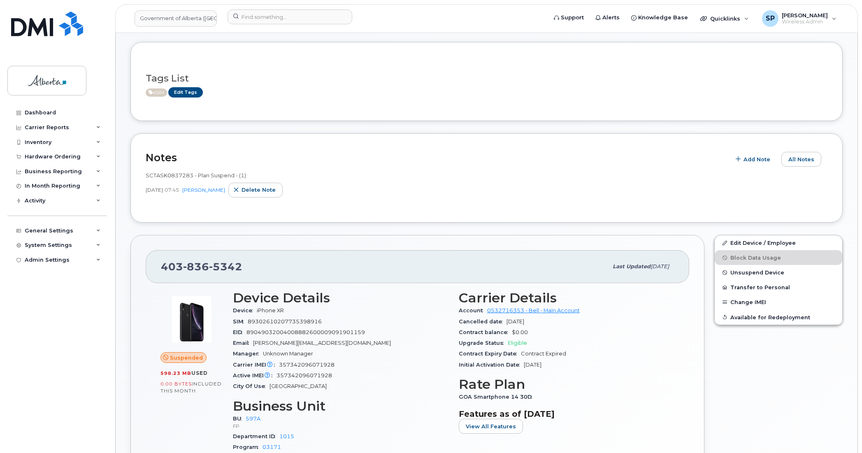
click at [71, 315] on div "Dashboard Carrier Reports Monthly Billing Data Daily Data Pooling Data Behavior…" at bounding box center [58, 272] width 102 height 335
click at [747, 275] on span "Unsuspend Device" at bounding box center [758, 273] width 54 height 6
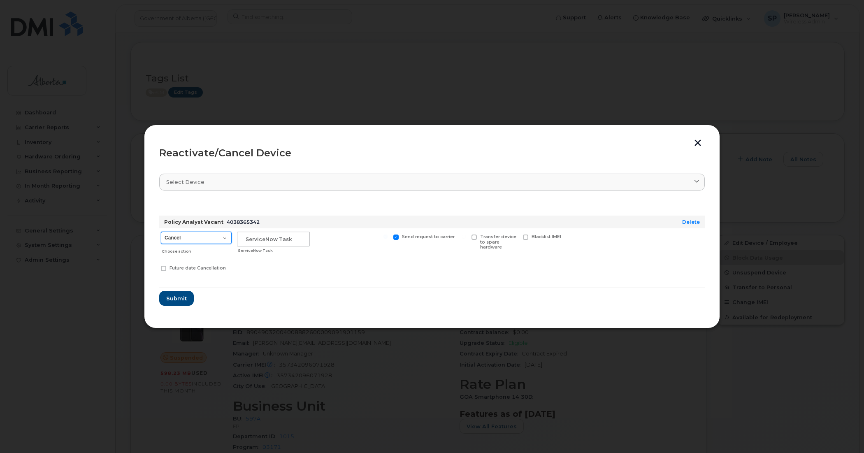
click at [209, 237] on select "Cancel Suspend - Extend Suspension Reactivate" at bounding box center [196, 238] width 71 height 12
select select "[object Object]"
click at [161, 232] on select "Cancel Suspend - Extend Suspension Reactivate" at bounding box center [196, 238] width 71 height 12
click at [247, 238] on input "text" at bounding box center [273, 239] width 73 height 15
paste input "SCTASK0845977"
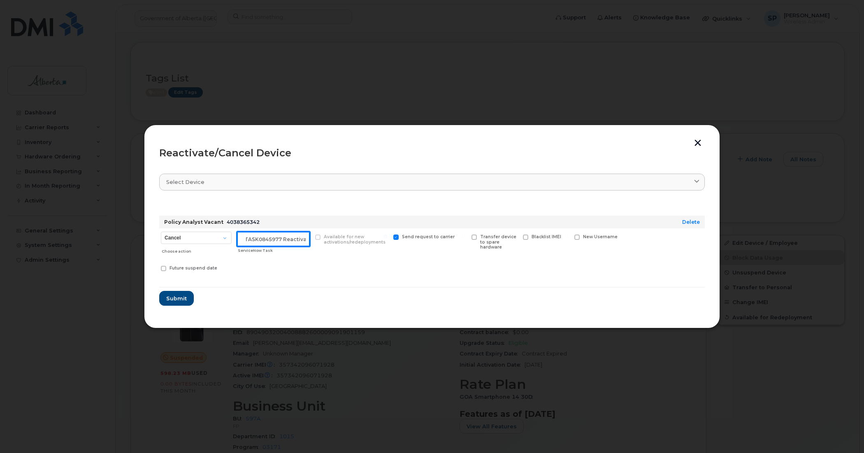
scroll to position [0, 12]
type input "SCTASK0845977 Reactivate"
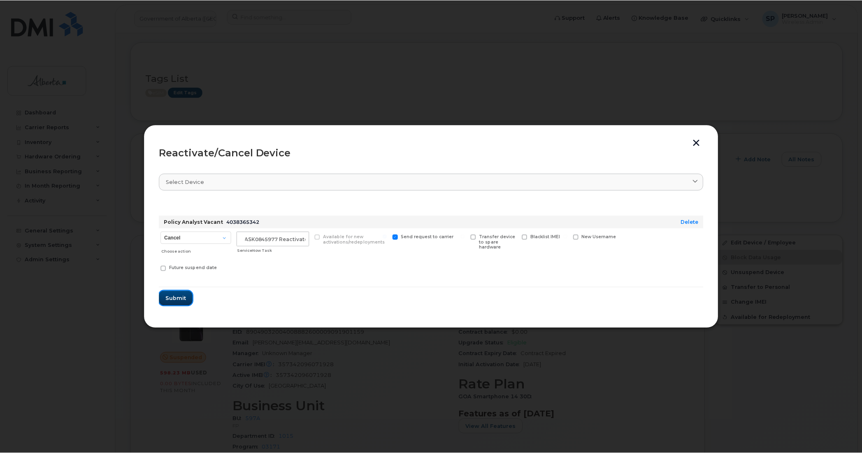
scroll to position [0, 0]
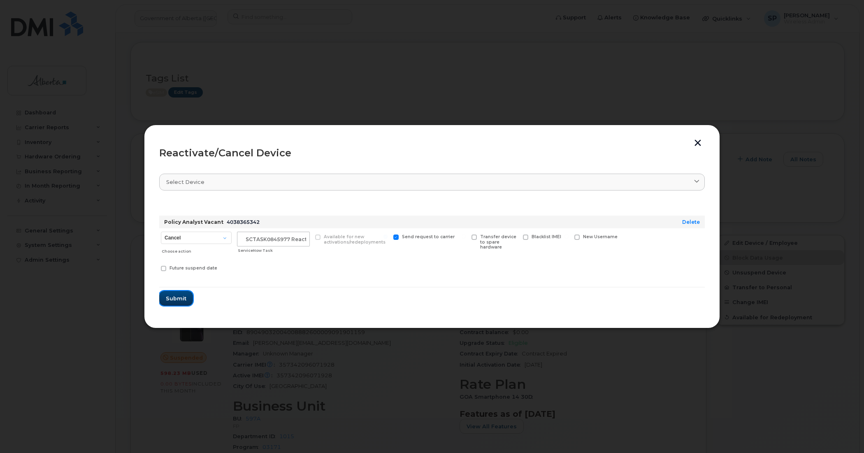
click at [176, 301] on span "Submit" at bounding box center [176, 299] width 21 height 8
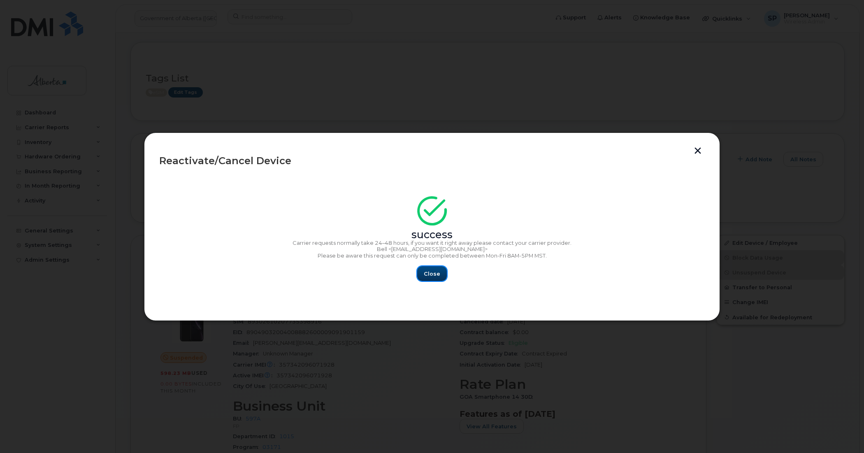
click at [433, 275] on span "Close" at bounding box center [432, 274] width 16 height 8
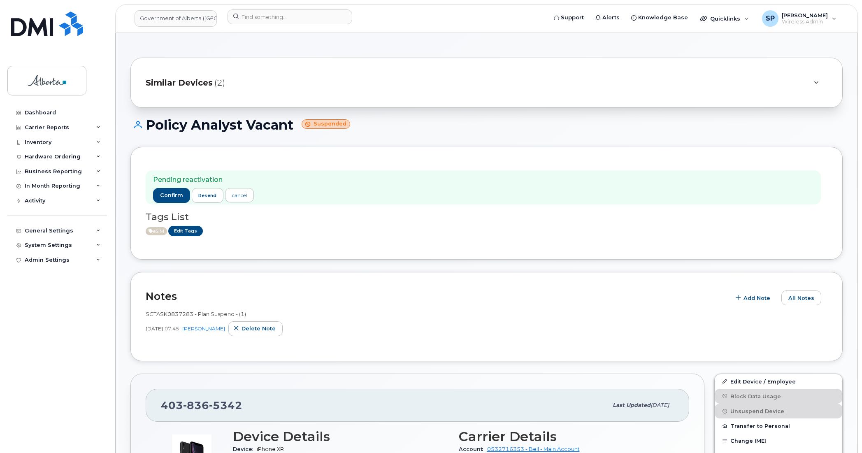
click at [328, 234] on div "eSIM Edit Tags" at bounding box center [483, 231] width 675 height 10
click at [398, 313] on div "SCTASK0837283 - Plan Suspend - (1)" at bounding box center [487, 314] width 682 height 8
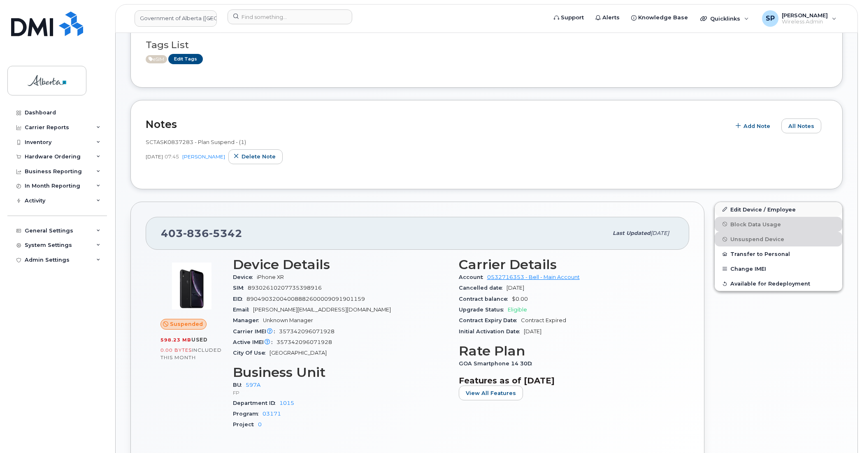
scroll to position [174, 0]
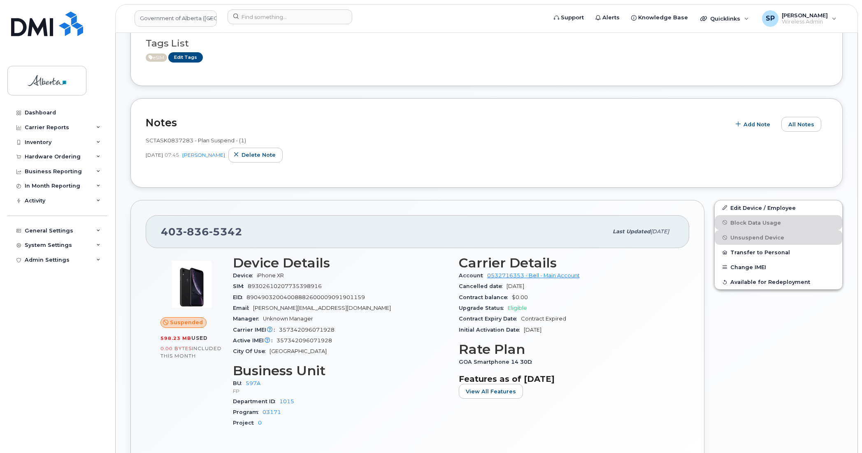
click at [56, 370] on div "Dashboard Carrier Reports Monthly Billing Data Daily Data Pooling Data Behavior…" at bounding box center [58, 272] width 102 height 335
click at [747, 126] on span "Add Note" at bounding box center [757, 125] width 27 height 8
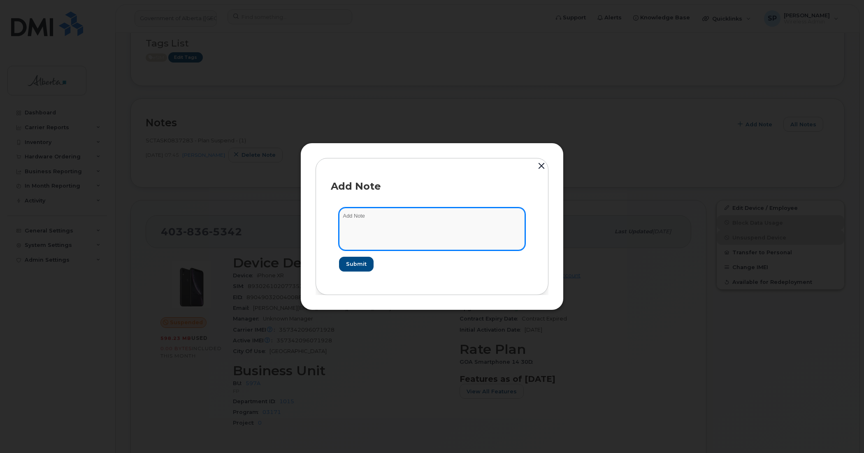
click at [420, 224] on textarea at bounding box center [432, 229] width 186 height 42
paste textarea "Plan User Termination - (1) 4038365342 Repurpose Calgary"
type textarea "Plan User Termination - (1) 4038365342 Repurpose Calgary"
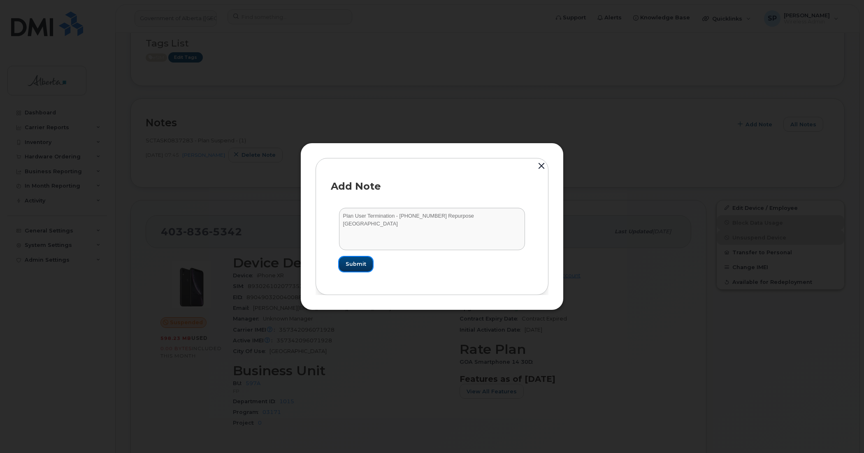
click at [359, 268] on button "Submit" at bounding box center [356, 264] width 34 height 15
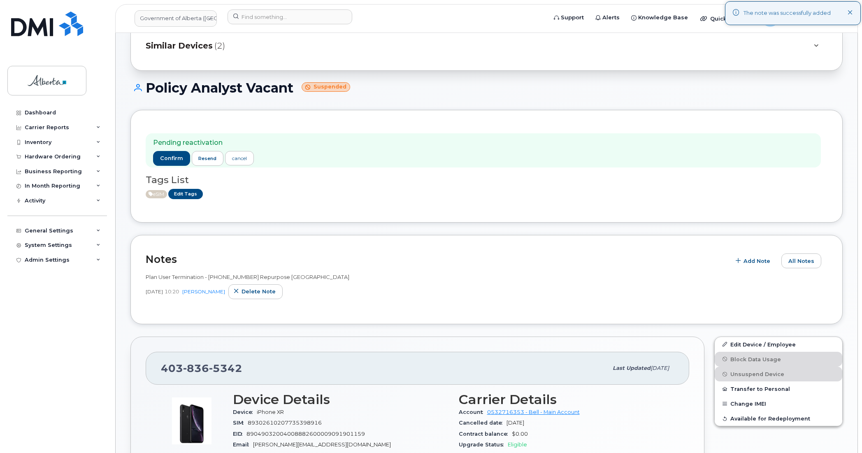
scroll to position [0, 0]
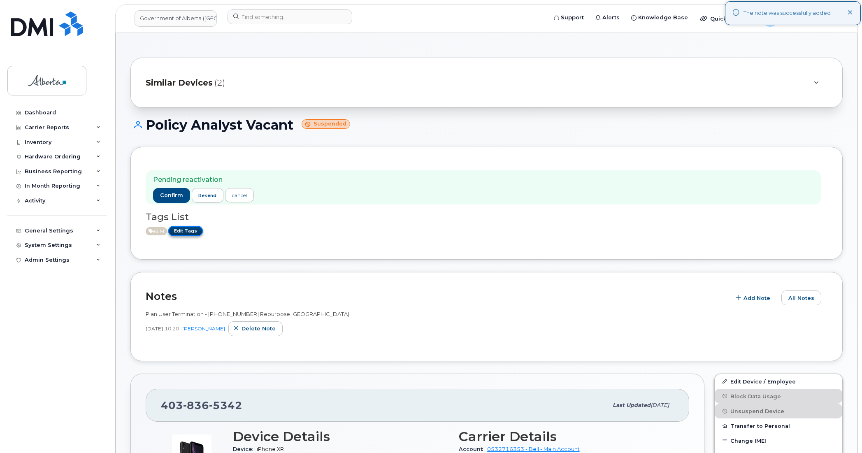
click at [184, 233] on link "Edit Tags" at bounding box center [185, 231] width 35 height 10
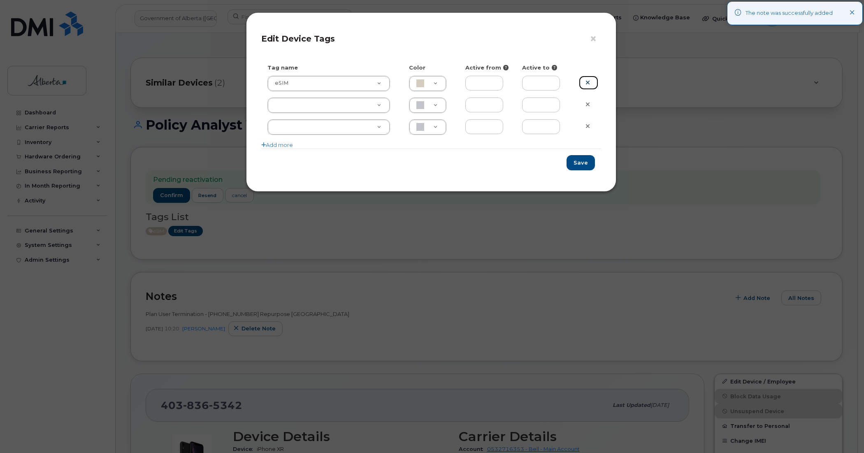
click at [586, 83] on icon at bounding box center [588, 82] width 5 height 6
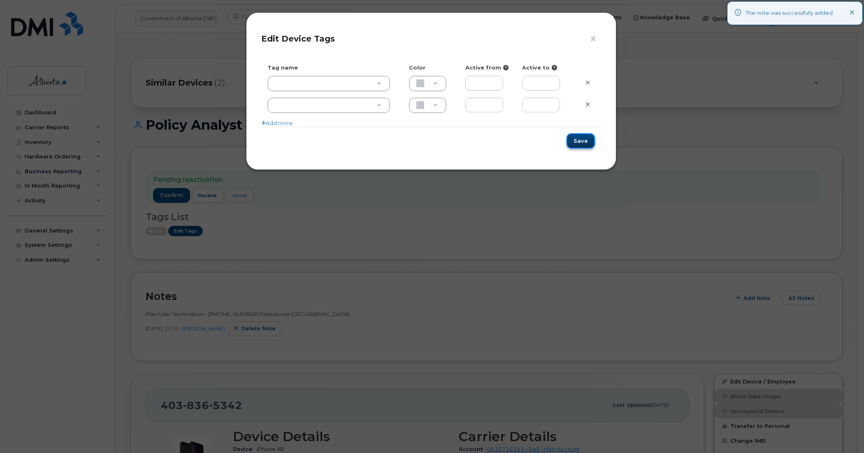
click at [575, 146] on button "Save" at bounding box center [581, 140] width 28 height 15
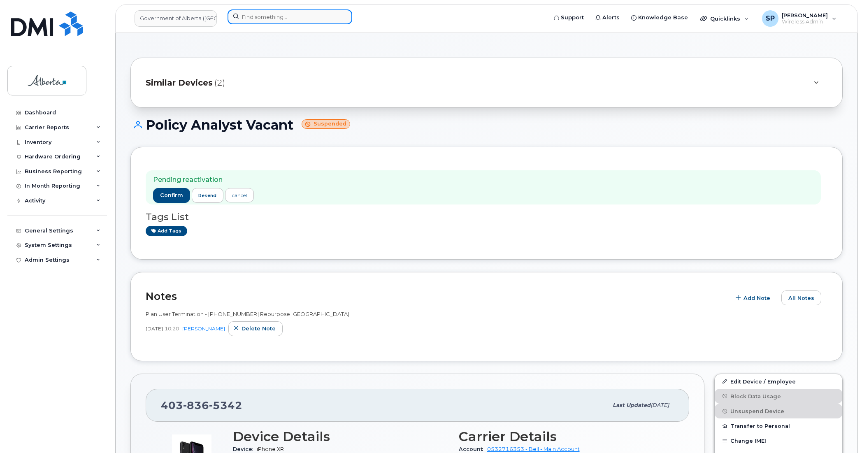
click at [256, 13] on input at bounding box center [290, 16] width 125 height 15
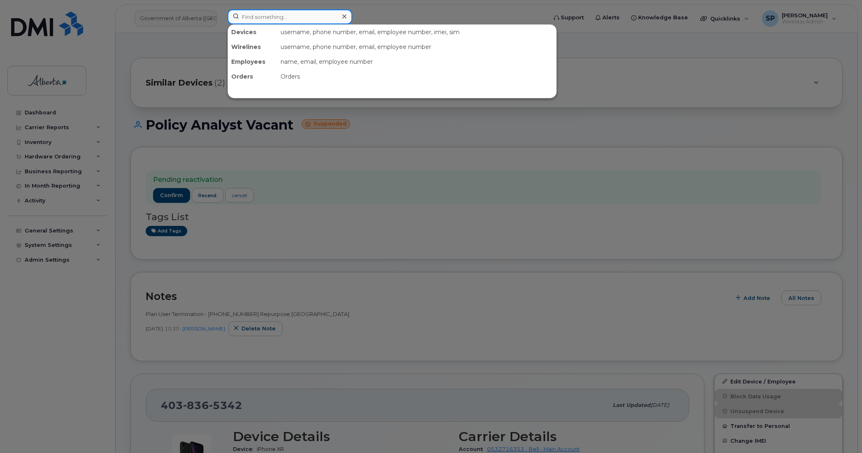
paste input "5879848807"
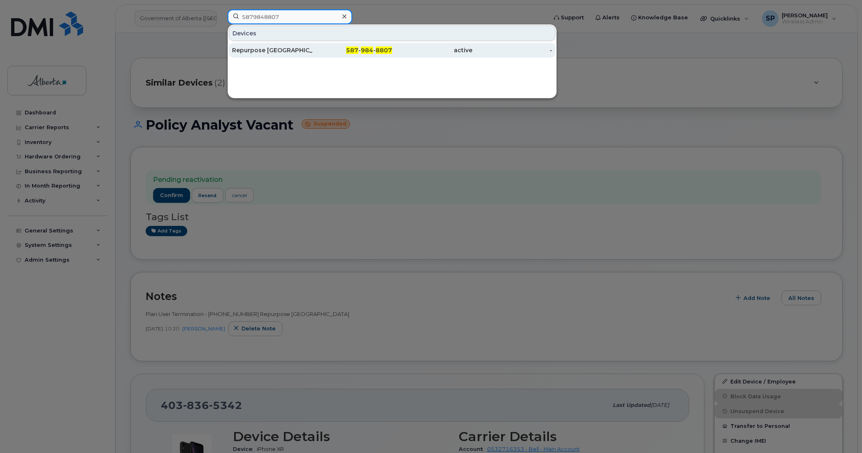
type input "5879848807"
click at [265, 47] on div "Repurpose [GEOGRAPHIC_DATA]" at bounding box center [272, 50] width 80 height 8
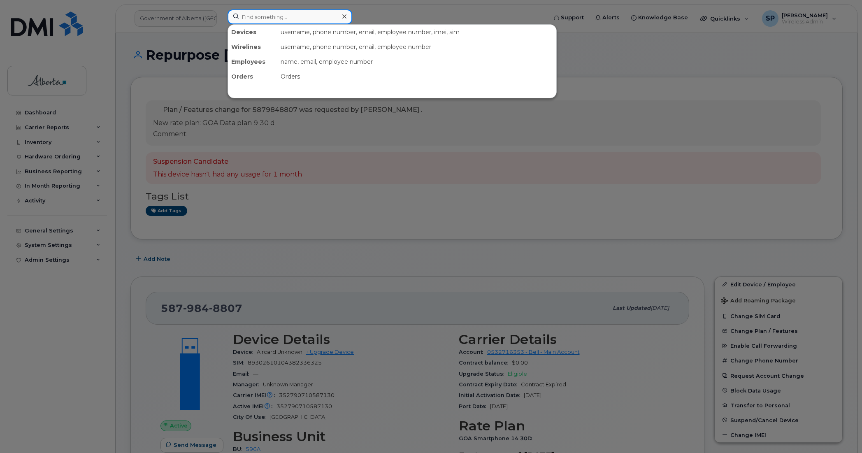
click at [274, 17] on input at bounding box center [290, 16] width 125 height 15
paste input "7808322652"
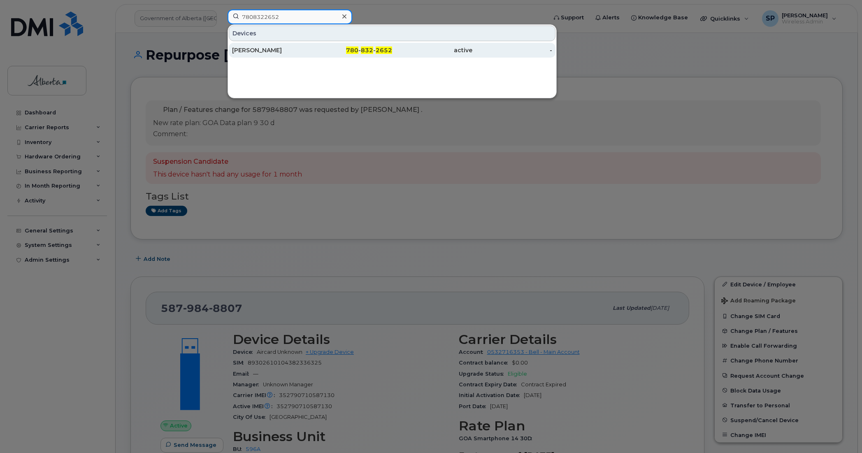
type input "7808322652"
click at [263, 49] on div "[PERSON_NAME]" at bounding box center [272, 50] width 80 height 8
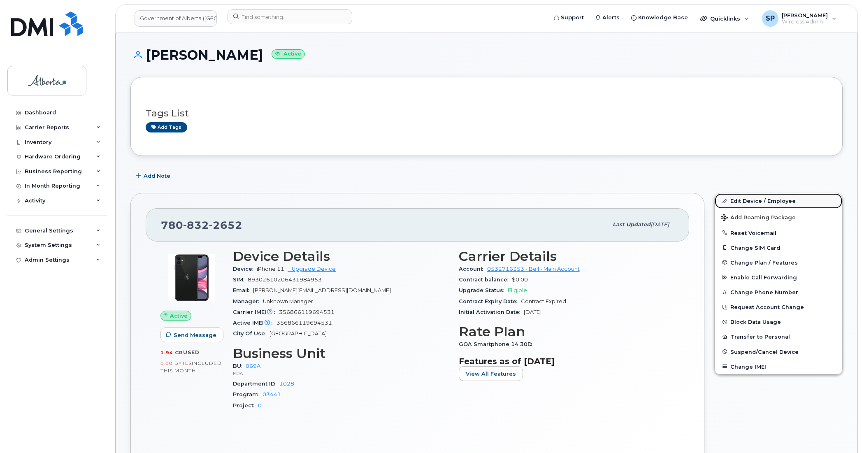
click at [746, 198] on link "Edit Device / Employee" at bounding box center [779, 200] width 128 height 15
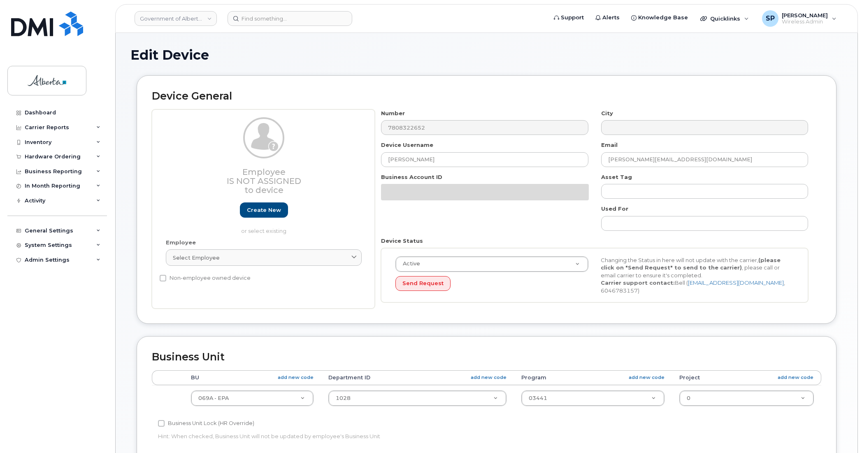
select select "4120331"
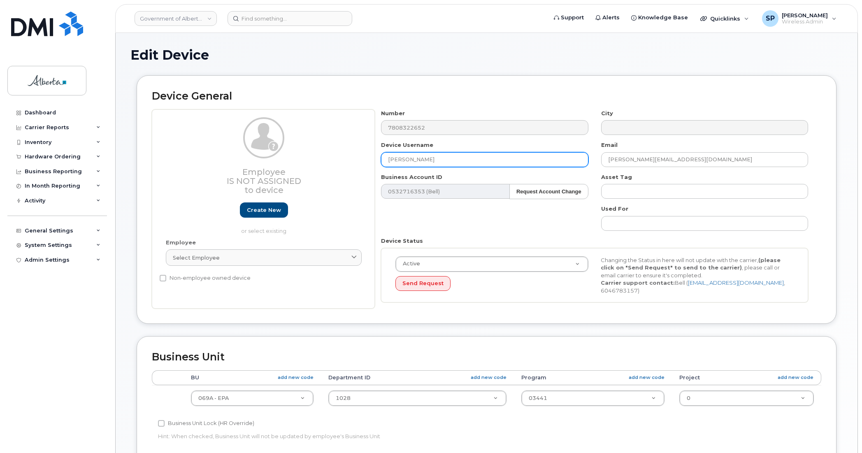
drag, startPoint x: 442, startPoint y: 157, endPoint x: 333, endPoint y: 163, distance: 109.3
click at [333, 163] on div "Employee Is not assigned to device Create new or select existing Employee Selec…" at bounding box center [487, 209] width 670 height 200
paste input "Environmental Protection Officer [PERSON_NAME]"
type input "Environmental Protection Officer Vacant"
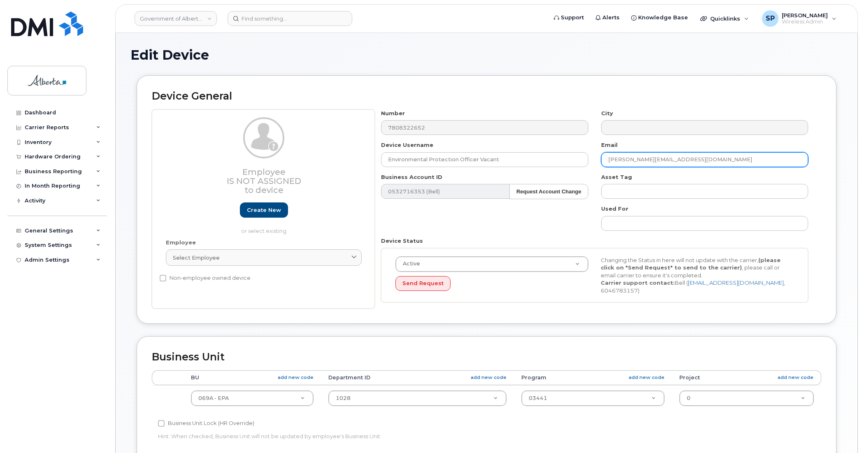
drag, startPoint x: 696, startPoint y: 159, endPoint x: 565, endPoint y: 171, distance: 131.4
click at [565, 171] on div "Number 7808322652 City Device Username Environmental Protection Officer Vacant …" at bounding box center [595, 209] width 440 height 200
paste input "[PERSON_NAME].[PERSON_NAME]"
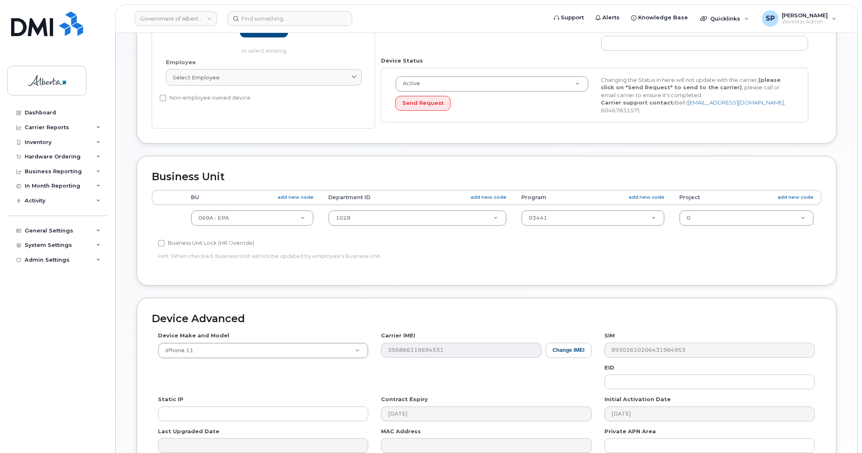
scroll to position [186, 0]
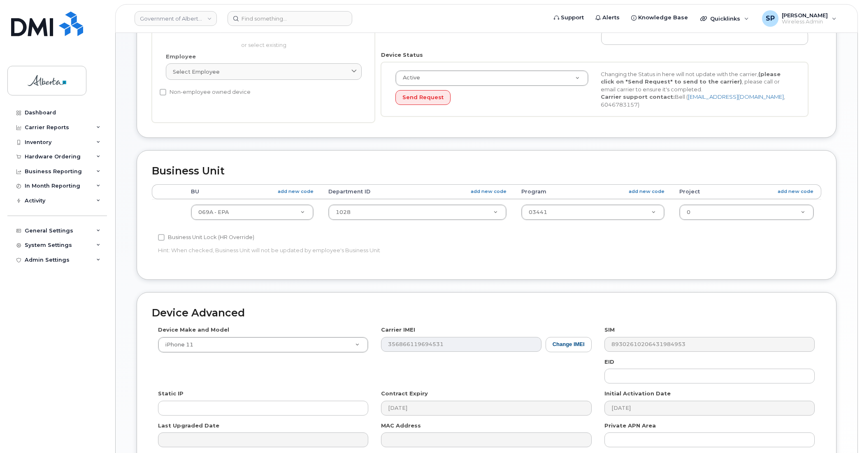
type input "[PERSON_NAME][EMAIL_ADDRESS][PERSON_NAME][DOMAIN_NAME]"
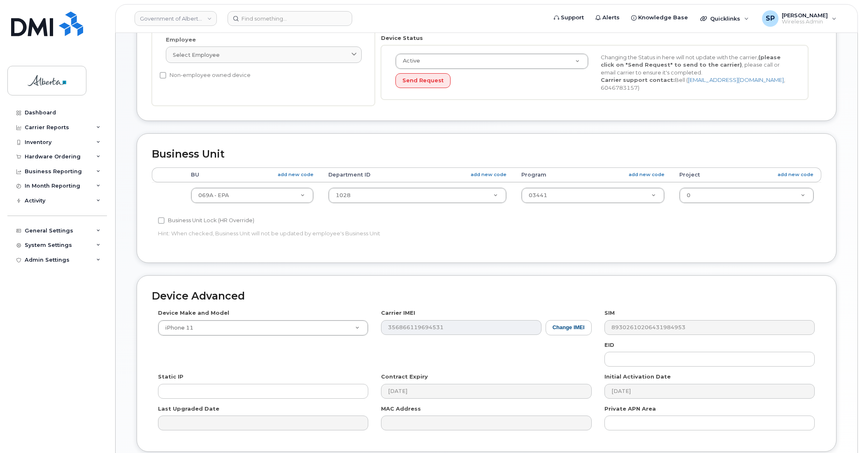
scroll to position [269, 0]
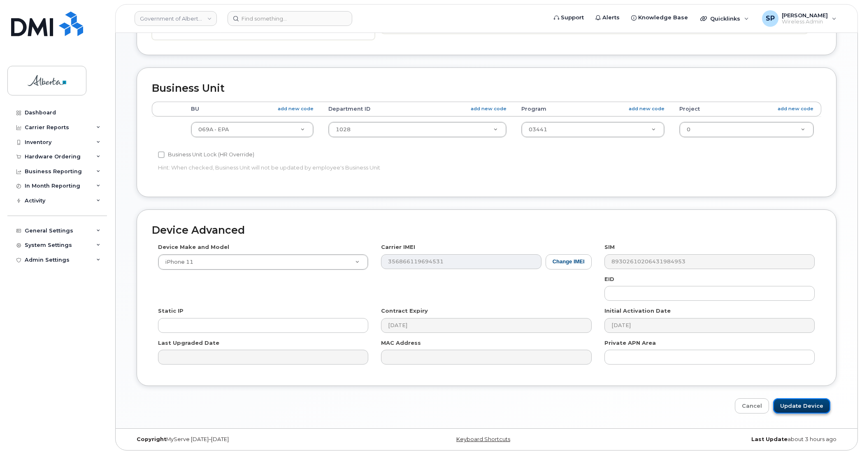
click at [801, 405] on input "Update Device" at bounding box center [801, 405] width 57 height 15
type input "Saving..."
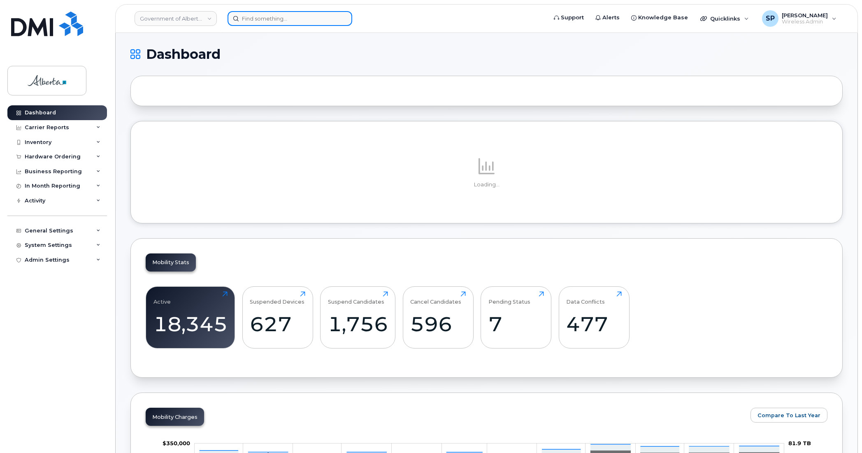
click at [292, 19] on input at bounding box center [290, 18] width 125 height 15
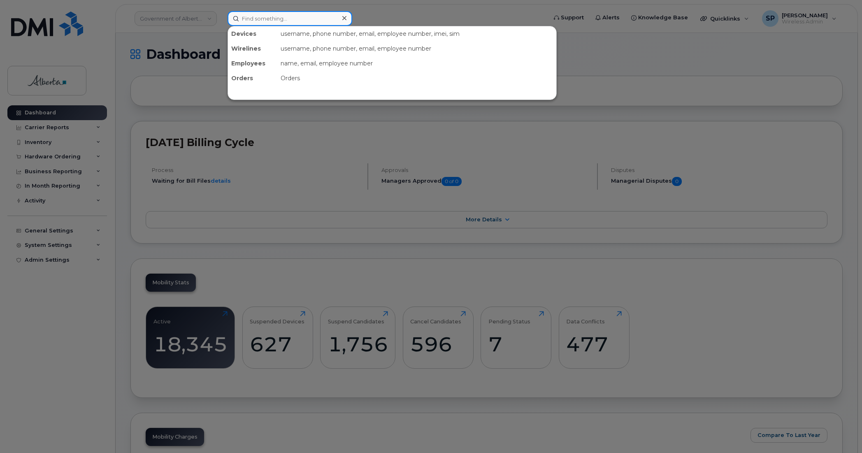
paste input "7808322652"
type input "7808322652"
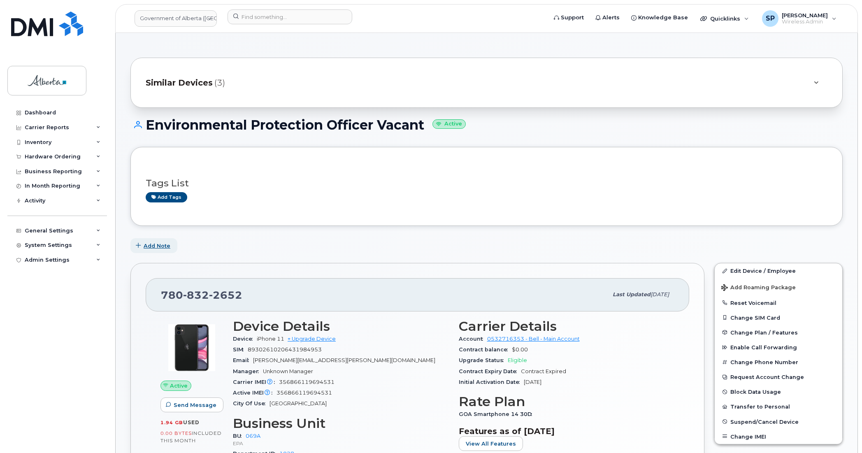
click at [155, 251] on button "Add Note" at bounding box center [153, 245] width 47 height 15
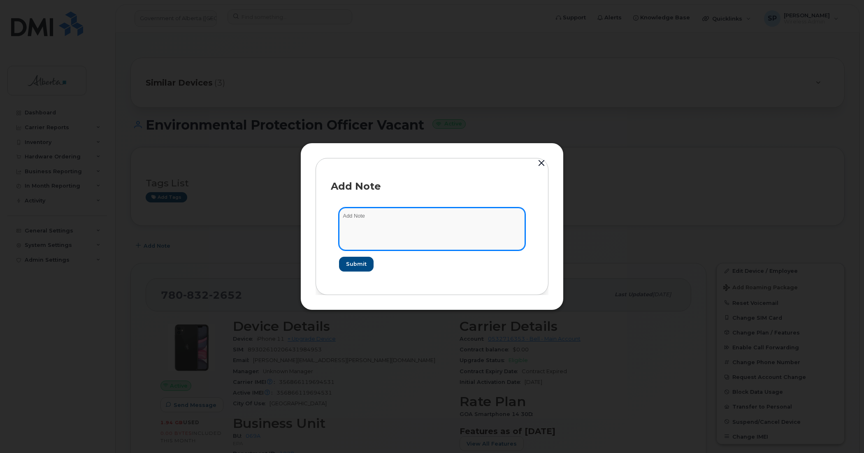
click at [359, 233] on textarea at bounding box center [432, 229] width 186 height 42
paste textarea "SCTASK0845978"
click at [439, 221] on textarea "SCTASK0845978" at bounding box center [432, 229] width 186 height 42
paste textarea "Plan User Termination - (1) Suspend"
type textarea "SCTASK0845978 Plan User Termination - (1) Suspend"
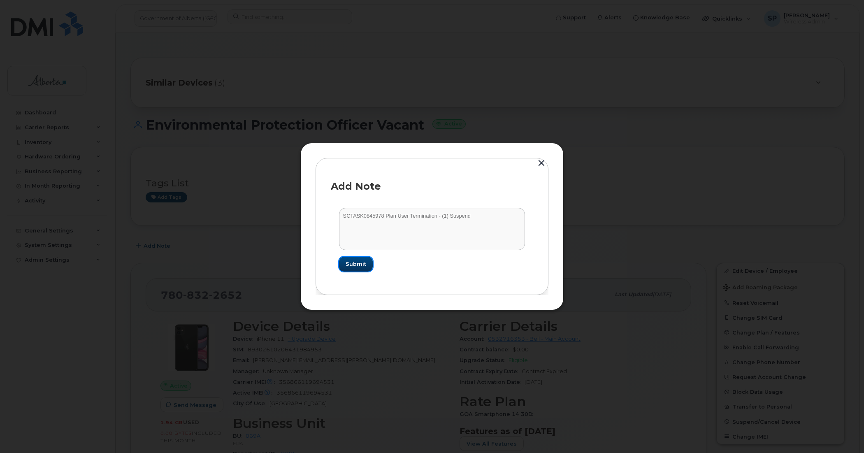
click at [353, 267] on span "Submit" at bounding box center [356, 264] width 21 height 8
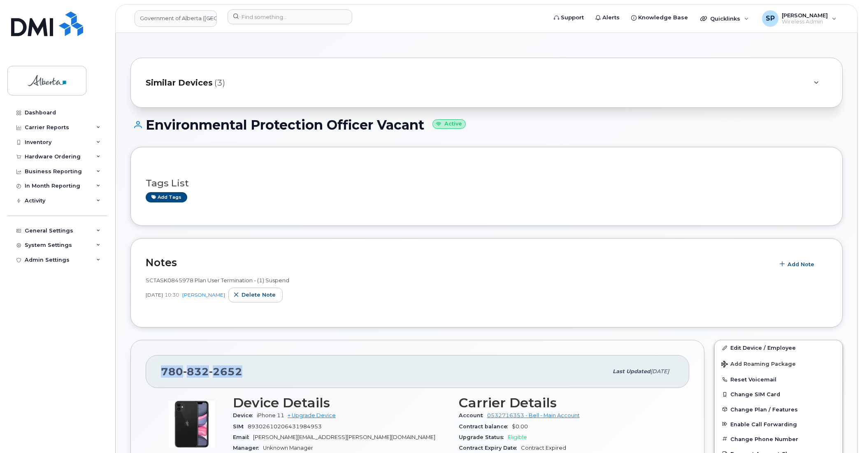
drag, startPoint x: 241, startPoint y: 371, endPoint x: 163, endPoint y: 374, distance: 77.8
click at [163, 374] on div "[PHONE_NUMBER]" at bounding box center [384, 371] width 447 height 17
copy span "[PHONE_NUMBER]"
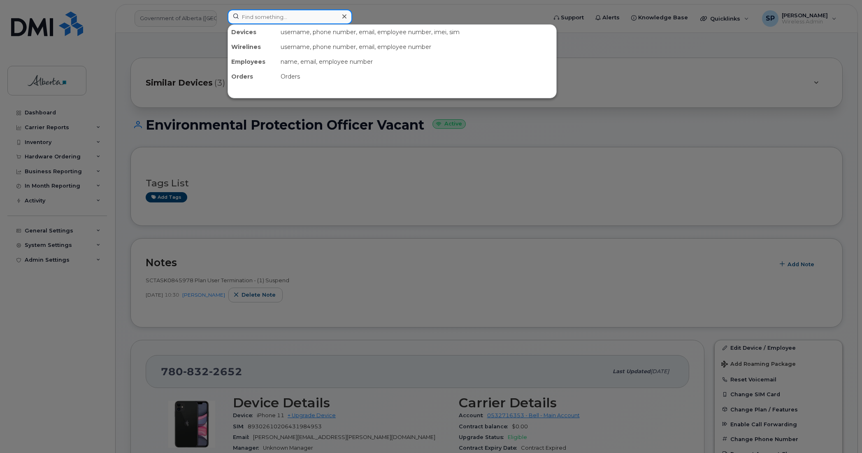
click at [241, 19] on input at bounding box center [290, 16] width 125 height 15
paste input "5873859216"
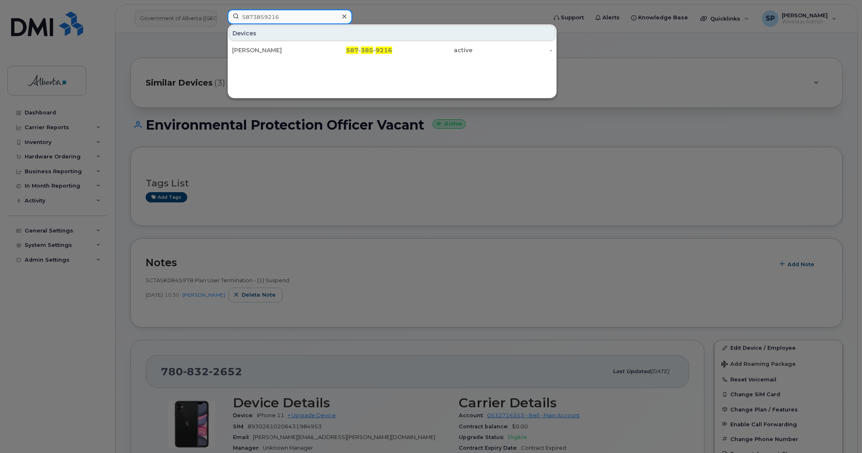
type input "5873859216"
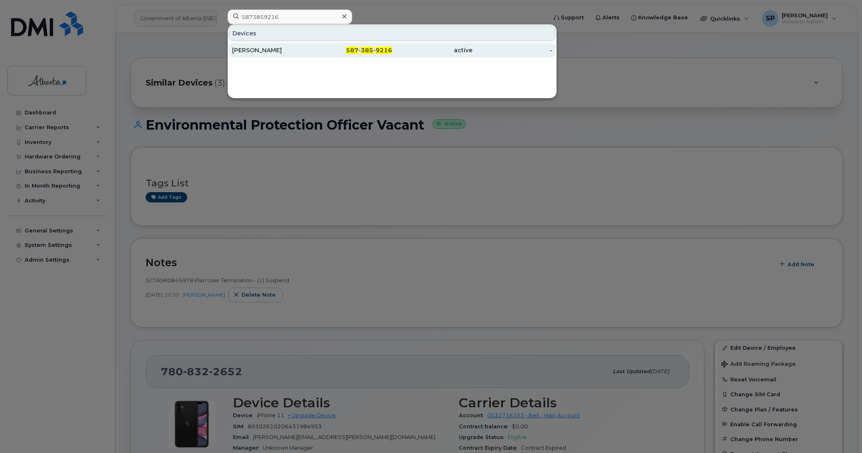
drag, startPoint x: 272, startPoint y: 52, endPoint x: 291, endPoint y: 53, distance: 18.1
click at [272, 52] on div "Corben Troutman" at bounding box center [272, 50] width 80 height 8
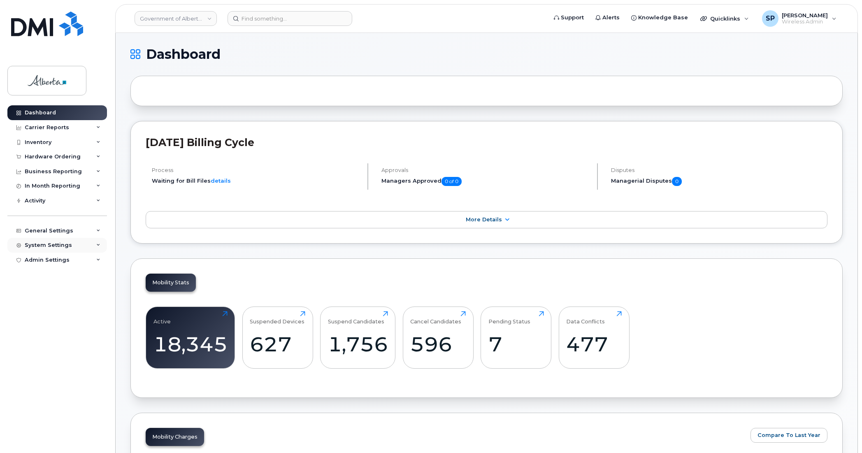
click at [38, 248] on div "System Settings" at bounding box center [48, 245] width 47 height 7
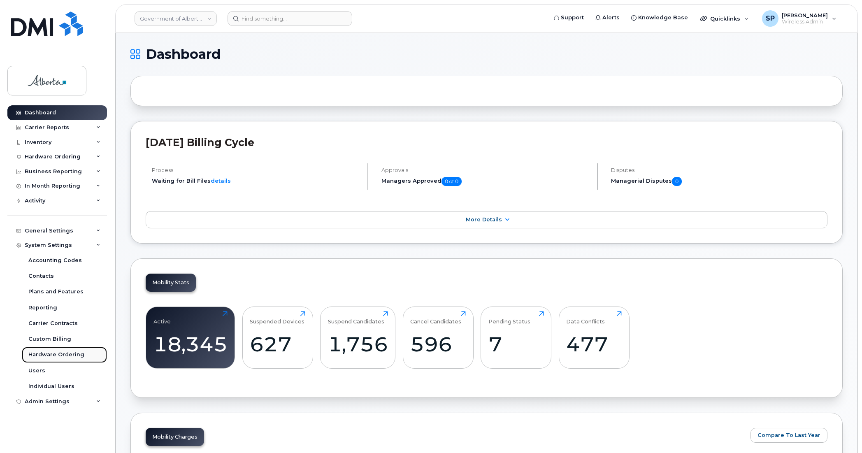
click at [41, 359] on div "Hardware Ordering" at bounding box center [56, 354] width 56 height 7
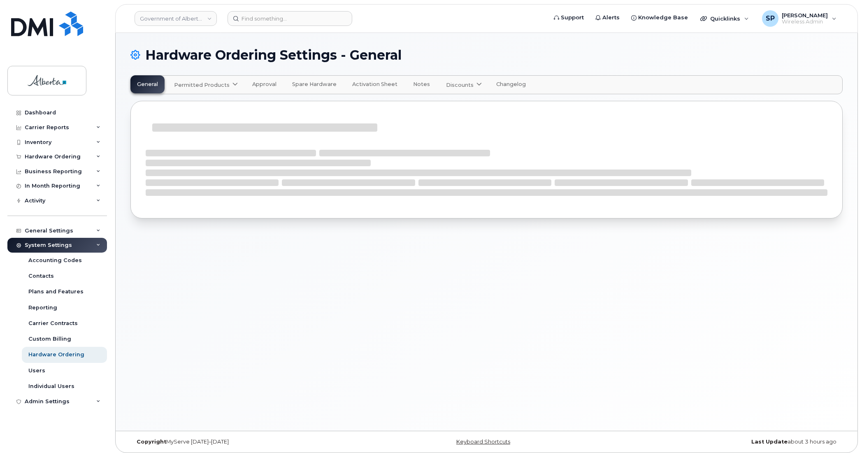
click at [212, 85] on span "Permitted Products" at bounding box center [202, 85] width 56 height 8
click at [188, 107] on div "Bell available" at bounding box center [207, 105] width 62 height 10
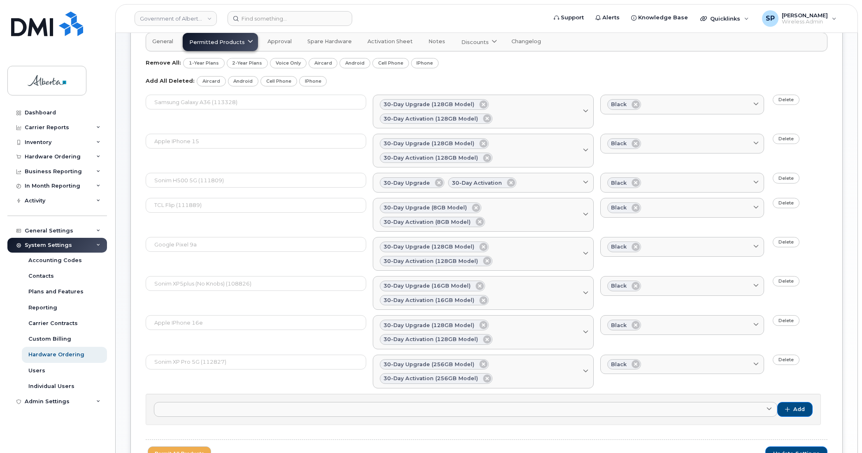
scroll to position [124, 0]
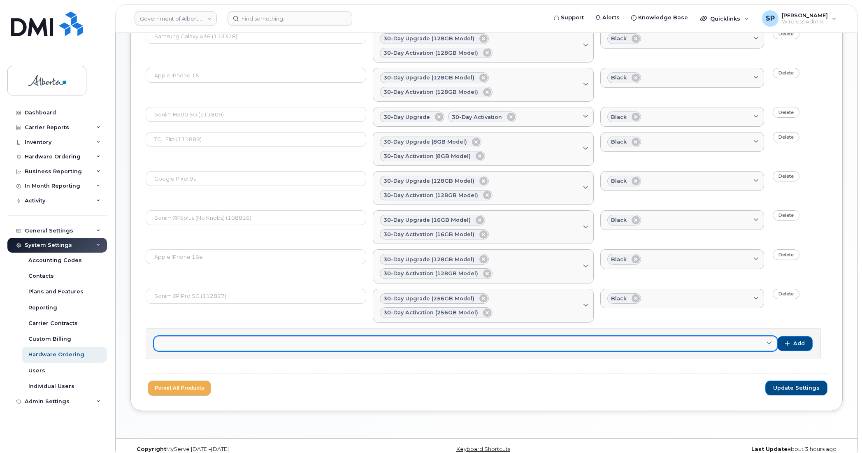
click at [247, 336] on link at bounding box center [466, 343] width 624 height 15
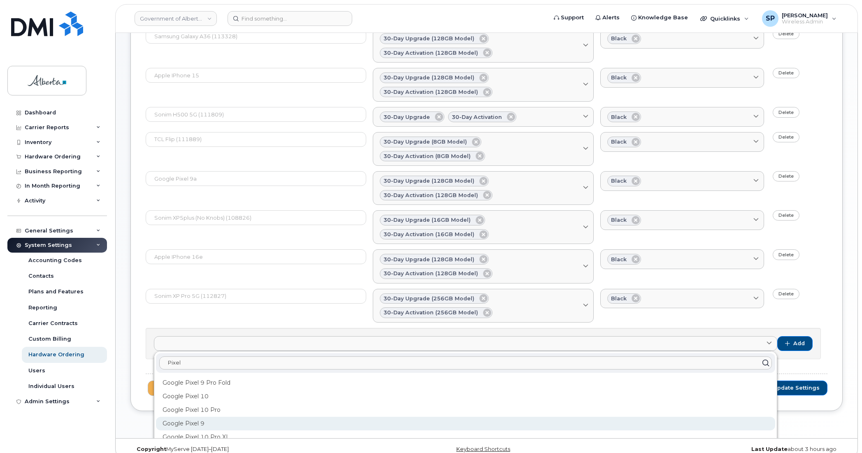
type input "Pixel"
click at [208, 417] on div "Google Pixel 9" at bounding box center [465, 424] width 619 height 14
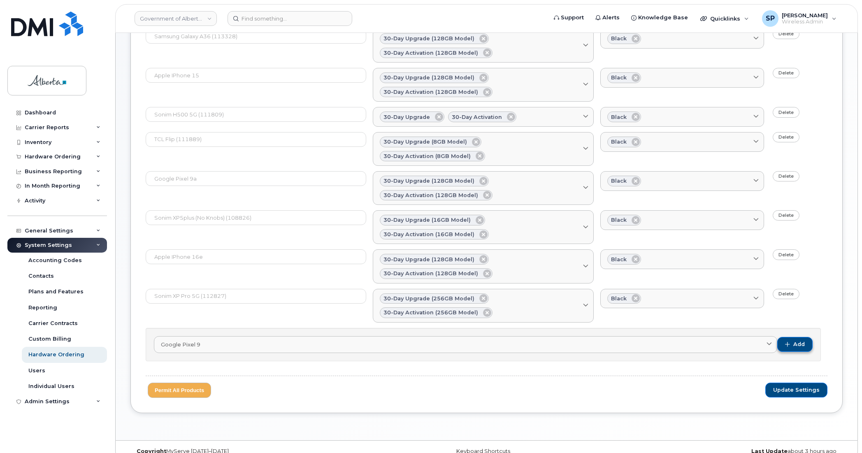
click at [789, 342] on span "button" at bounding box center [787, 344] width 5 height 5
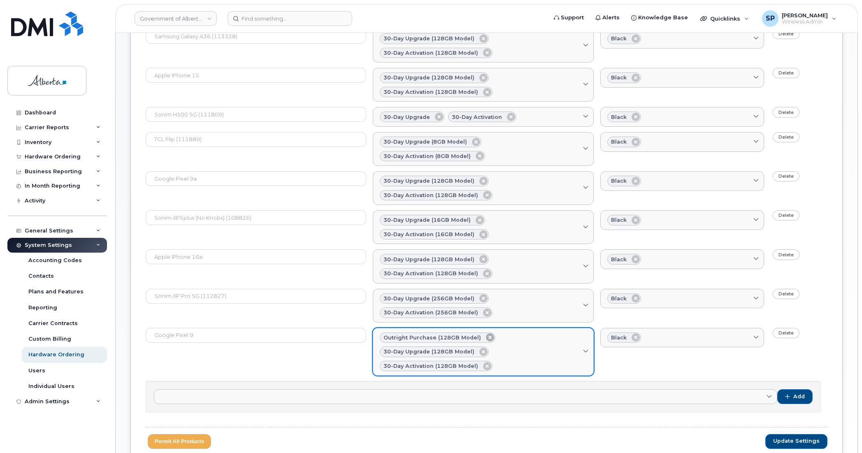
click at [487, 333] on icon at bounding box center [490, 337] width 8 height 8
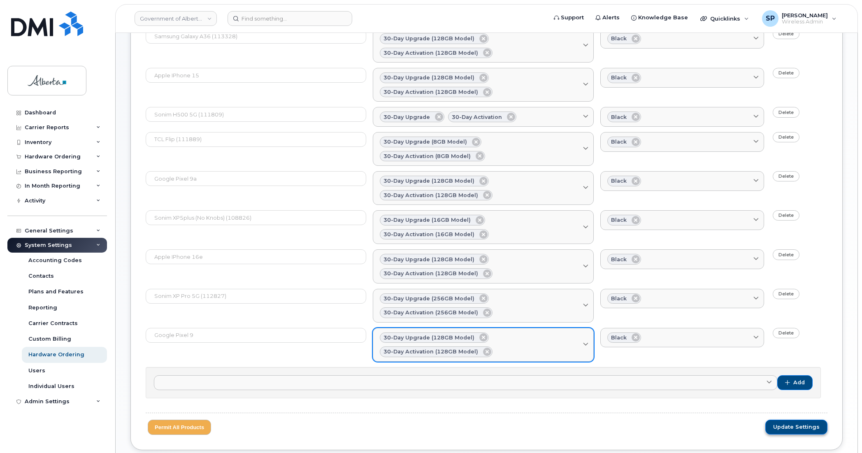
click at [785, 424] on span "Update Settings" at bounding box center [796, 427] width 47 height 7
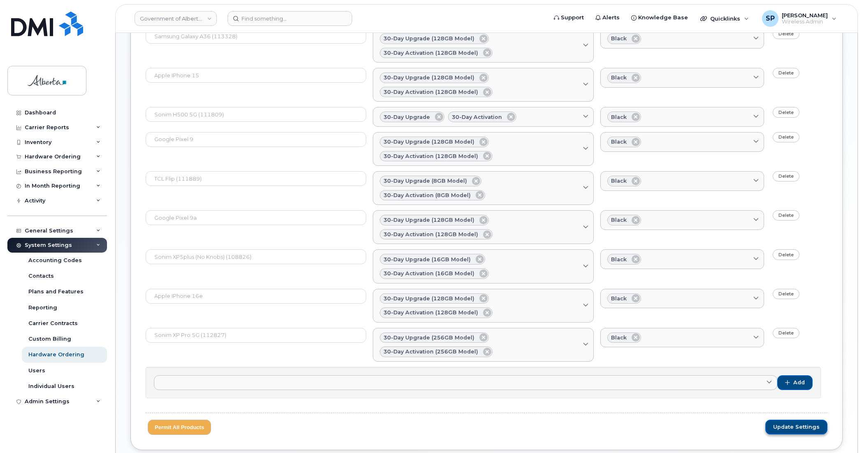
click at [803, 424] on span "Update Settings" at bounding box center [796, 427] width 47 height 7
click at [46, 128] on div "Carrier Reports" at bounding box center [47, 127] width 44 height 7
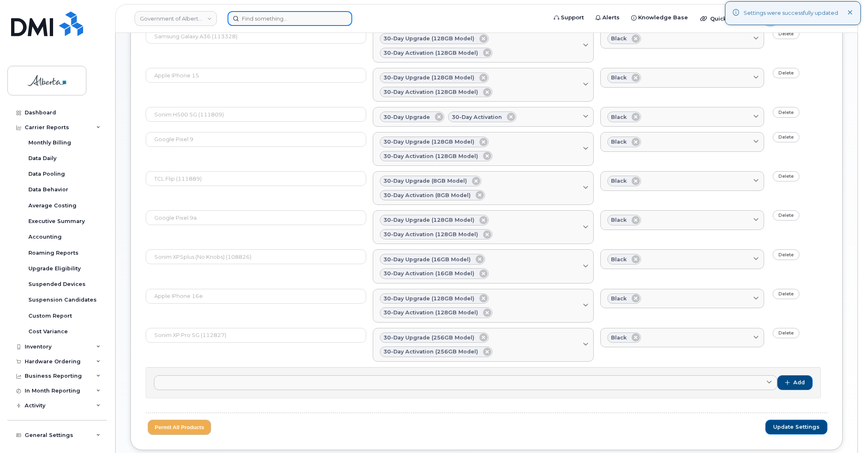
click at [277, 19] on input at bounding box center [290, 18] width 125 height 15
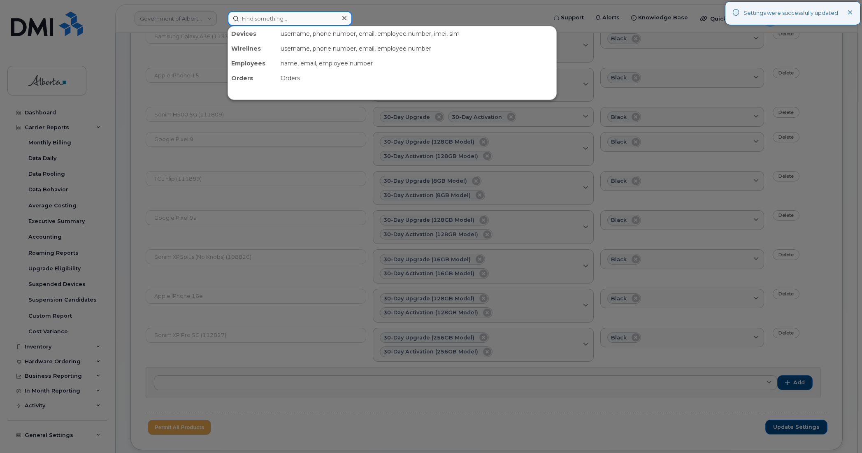
paste input "Joe.Martinez"
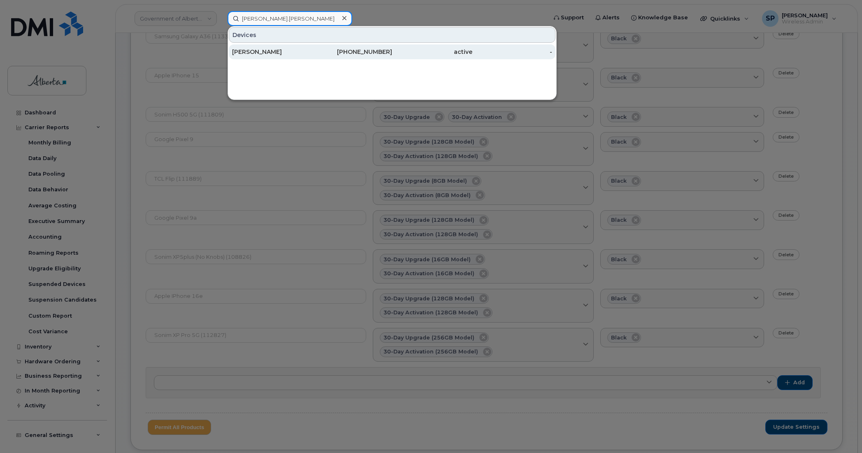
type input "Joe.Martinez"
click at [254, 54] on div "[PERSON_NAME]" at bounding box center [272, 52] width 80 height 8
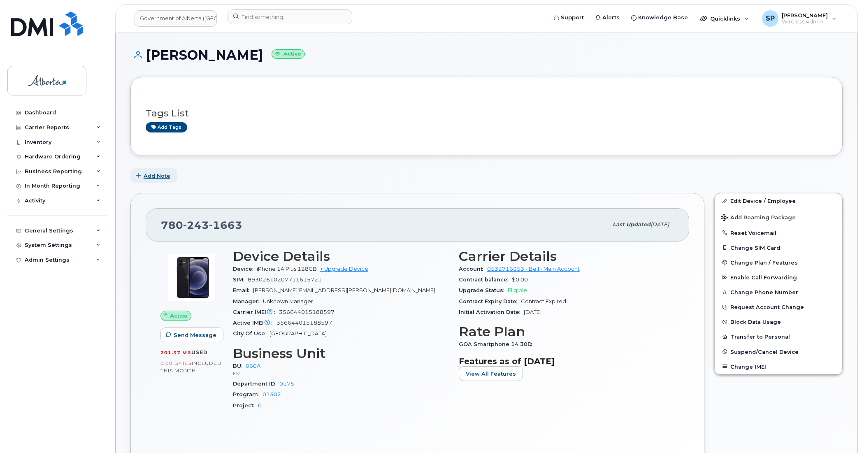
click at [160, 177] on span "Add Note" at bounding box center [157, 176] width 27 height 8
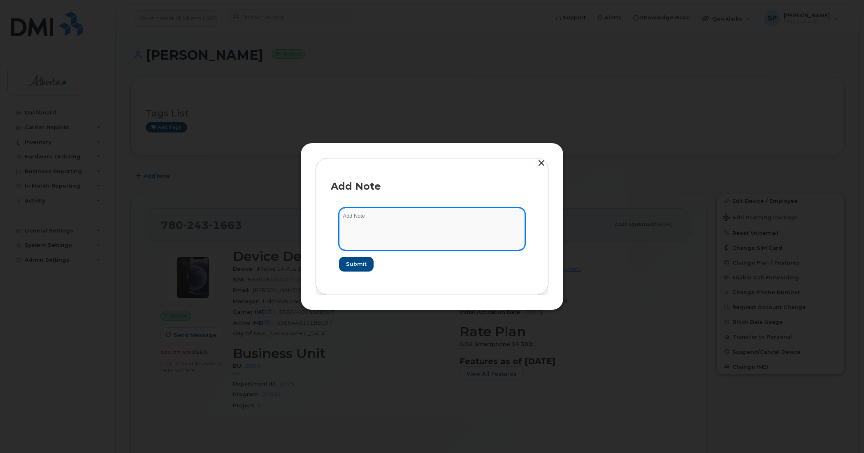
click at [438, 222] on textarea at bounding box center [432, 229] width 186 height 42
type textarea "Suspended as per HR"
drag, startPoint x: 355, startPoint y: 269, endPoint x: 357, endPoint y: 265, distance: 4.4
click at [356, 266] on button "Submit" at bounding box center [356, 264] width 34 height 15
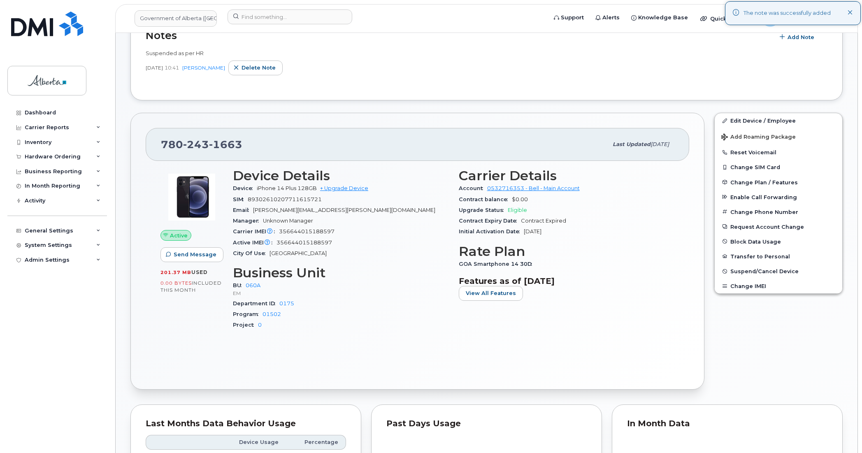
scroll to position [182, 0]
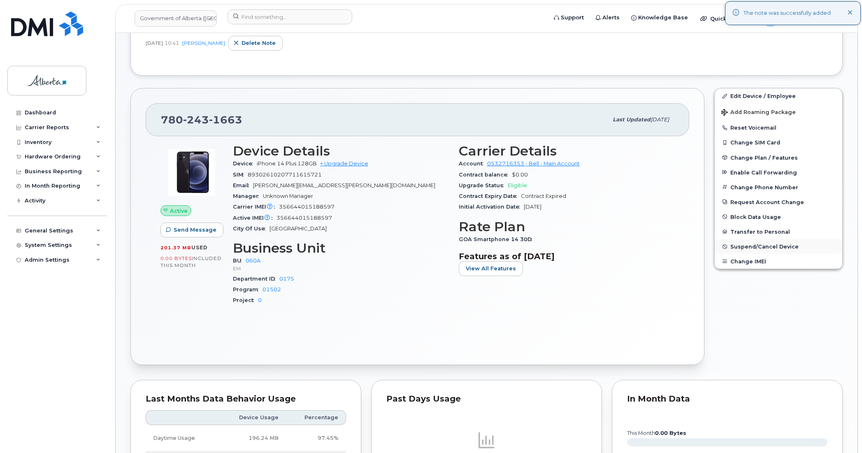
click at [748, 246] on span "Suspend/Cancel Device" at bounding box center [765, 247] width 68 height 6
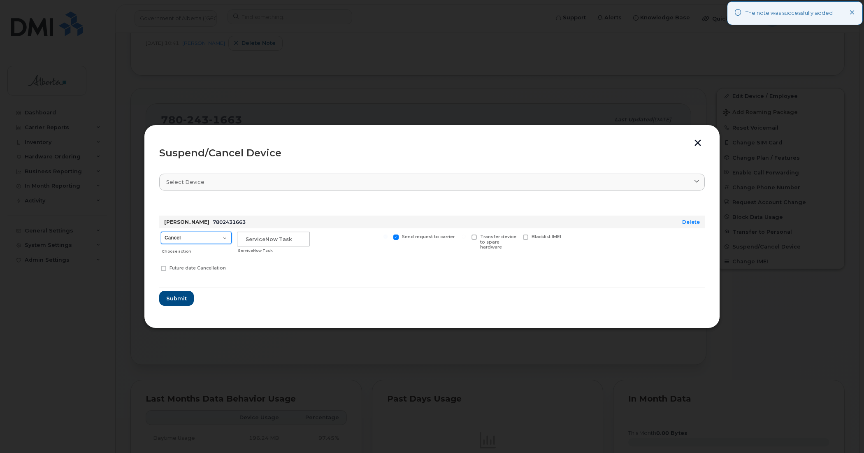
click at [194, 238] on select "Cancel Suspend - Extend Suspension Suspend - Reduced Rate Suspend - Lost Device…" at bounding box center [196, 238] width 71 height 12
select select "[object Object]"
click at [161, 232] on select "Cancel Suspend - Extend Suspension Suspend - Reduced Rate Suspend - Lost Device…" at bounding box center [196, 238] width 71 height 12
click at [294, 239] on input "text" at bounding box center [273, 239] width 73 height 15
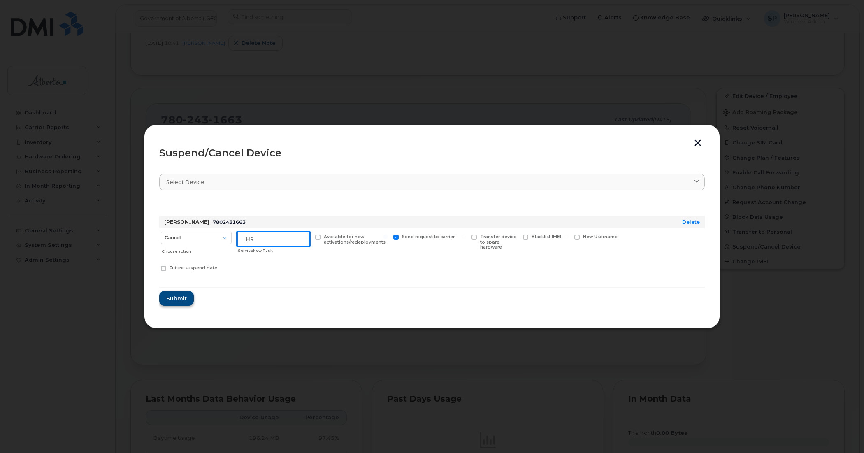
type input "HR"
click at [178, 297] on span "Submit" at bounding box center [176, 299] width 21 height 8
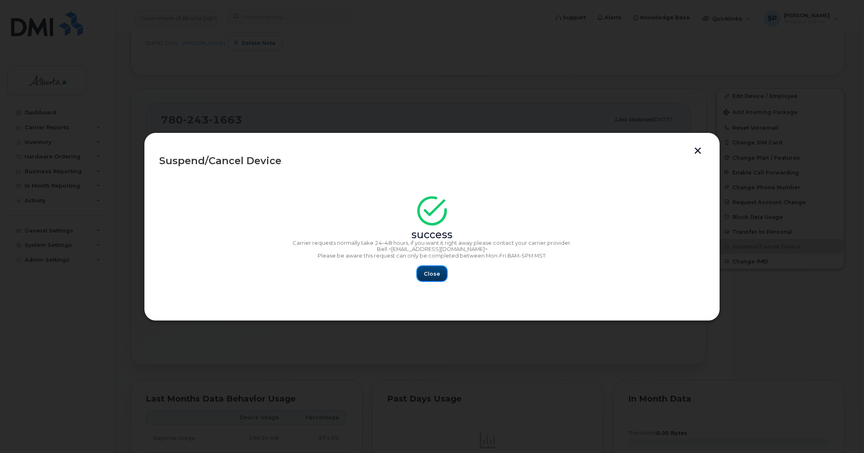
click at [431, 278] on span "Close" at bounding box center [432, 274] width 16 height 8
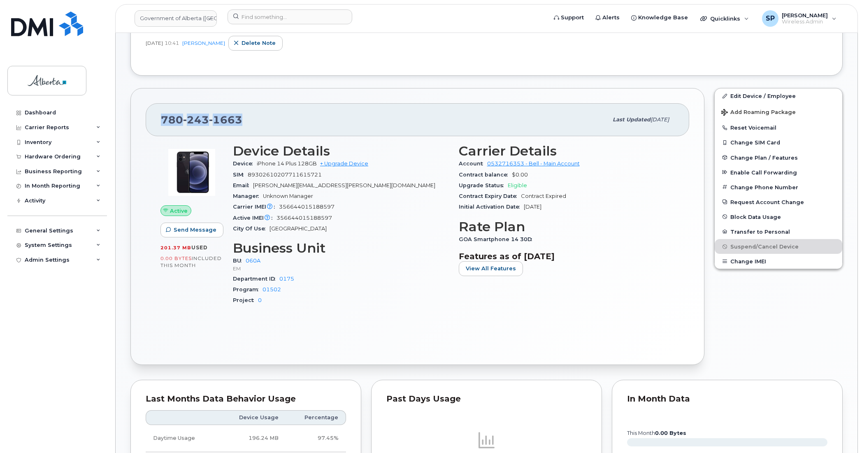
drag, startPoint x: 246, startPoint y: 115, endPoint x: 162, endPoint y: 117, distance: 84.4
click at [162, 117] on div "780 243 1663" at bounding box center [384, 119] width 447 height 17
copy span "780 243 1663"
click at [296, 67] on div "Notes Add Note Suspended as per HR Sep 11, 2025 10:41 Susannah Parlee Delete no…" at bounding box center [486, 30] width 712 height 89
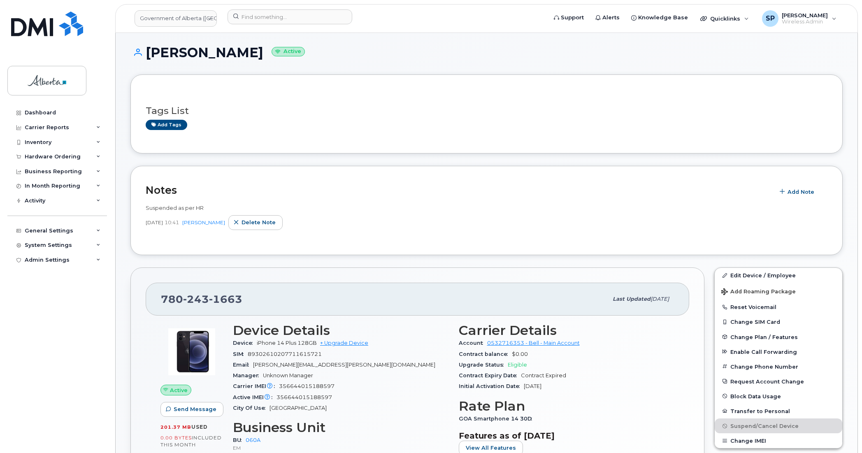
scroll to position [0, 0]
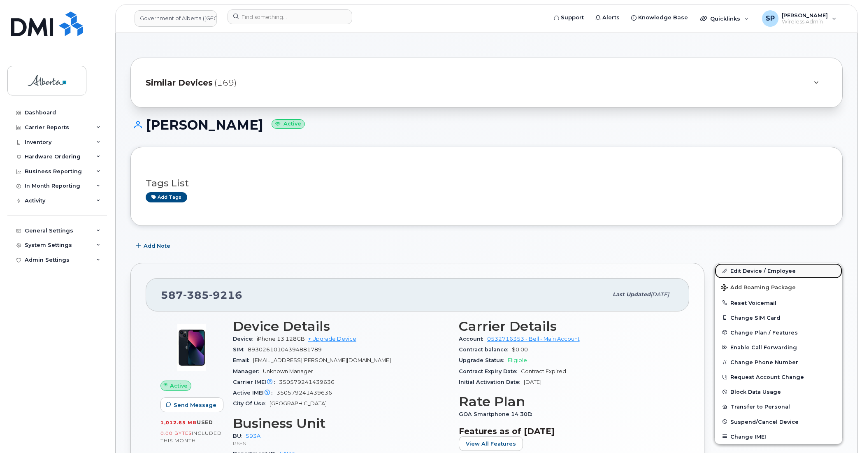
click at [741, 272] on link "Edit Device / Employee" at bounding box center [779, 270] width 128 height 15
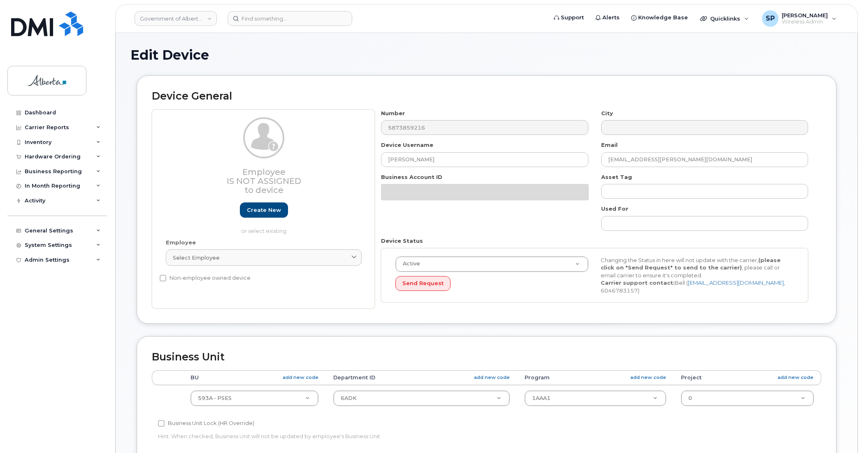
select select "4797682"
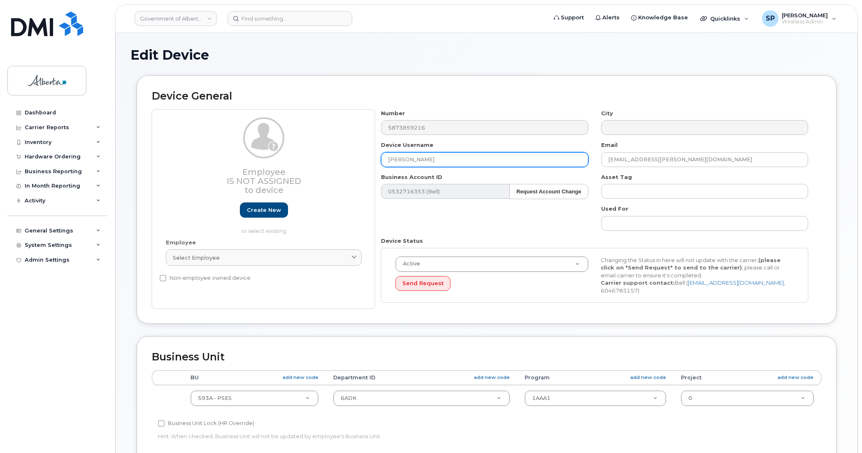
drag, startPoint x: 437, startPoint y: 163, endPoint x: 311, endPoint y: 172, distance: 126.3
click at [311, 172] on div "Employee Is not assigned to device Create new or select existing Employee Selec…" at bounding box center [487, 209] width 670 height 200
paste input "rectional Service Vacant"
type input "Correctional Service Vacant"
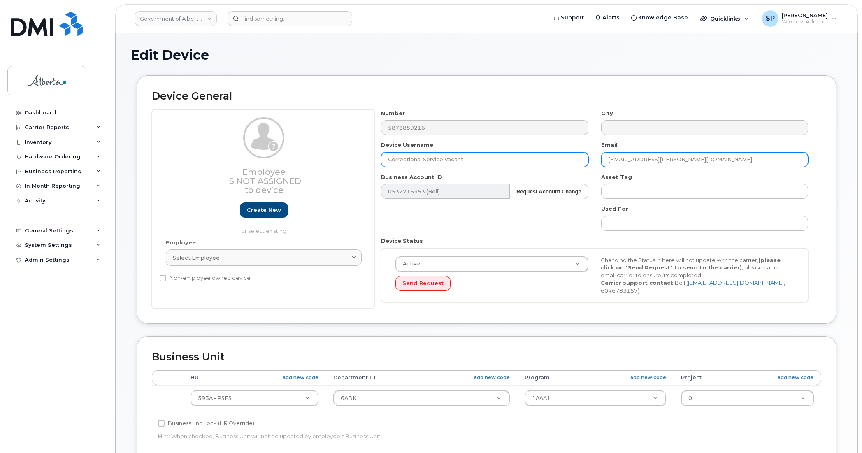
drag, startPoint x: 695, startPoint y: 158, endPoint x: 567, endPoint y: 167, distance: 127.9
click at [567, 167] on div "Number 5873859216 City Device Username Correctional Service Vacant Email [EMAIL…" at bounding box center [595, 209] width 440 height 200
paste input "[PERSON_NAME].[PERSON_NAME]"
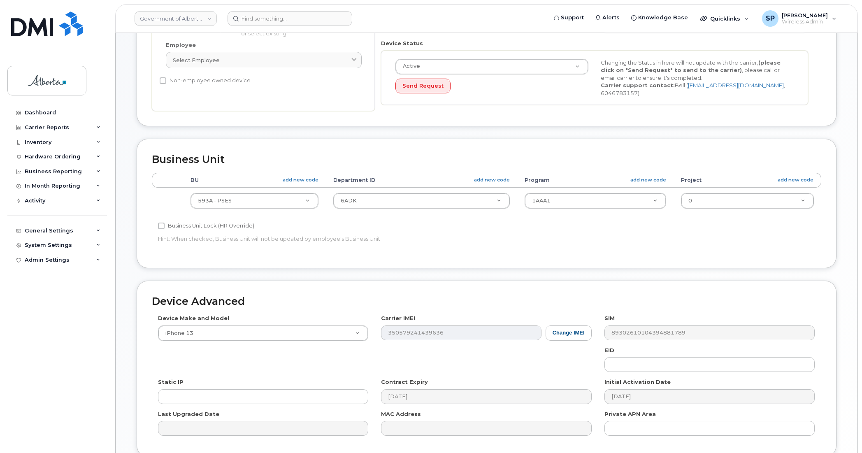
scroll to position [269, 0]
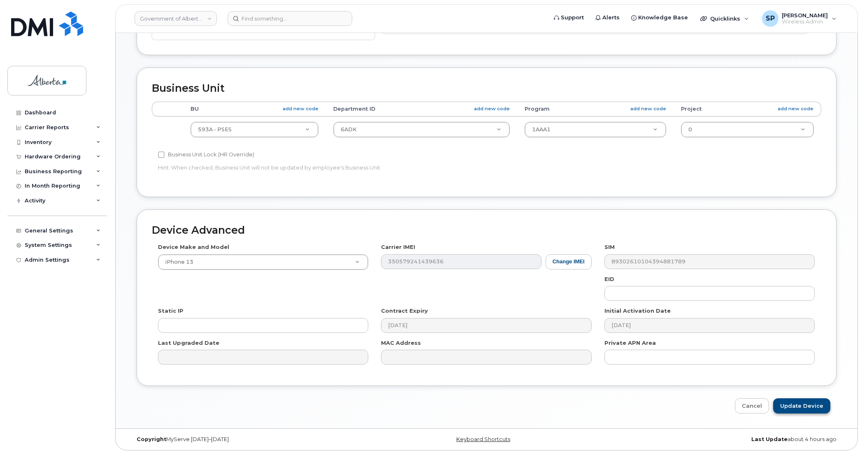
type input "[PERSON_NAME][EMAIL_ADDRESS][PERSON_NAME][DOMAIN_NAME]"
click at [799, 405] on input "Update Device" at bounding box center [801, 405] width 57 height 15
type input "Saving..."
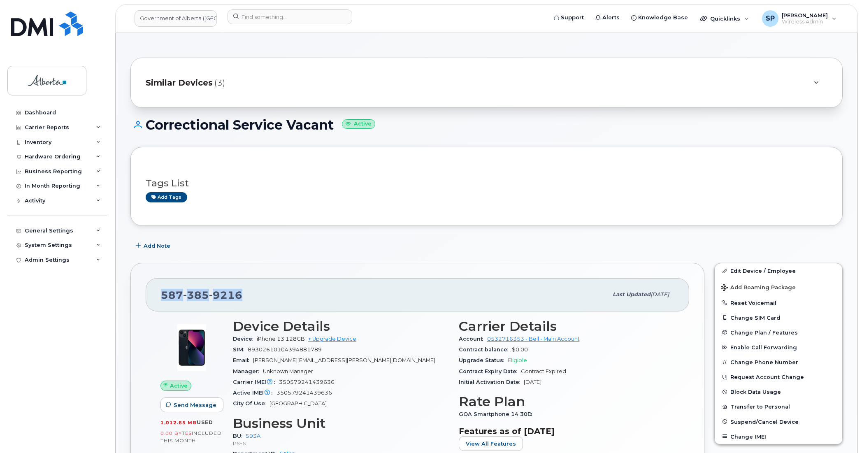
drag, startPoint x: 243, startPoint y: 295, endPoint x: 155, endPoint y: 295, distance: 88.5
click at [155, 295] on div "[PHONE_NUMBER] Last updated [DATE]" at bounding box center [418, 294] width 544 height 33
copy span "[PHONE_NUMBER]"
click at [263, 19] on input at bounding box center [290, 16] width 125 height 15
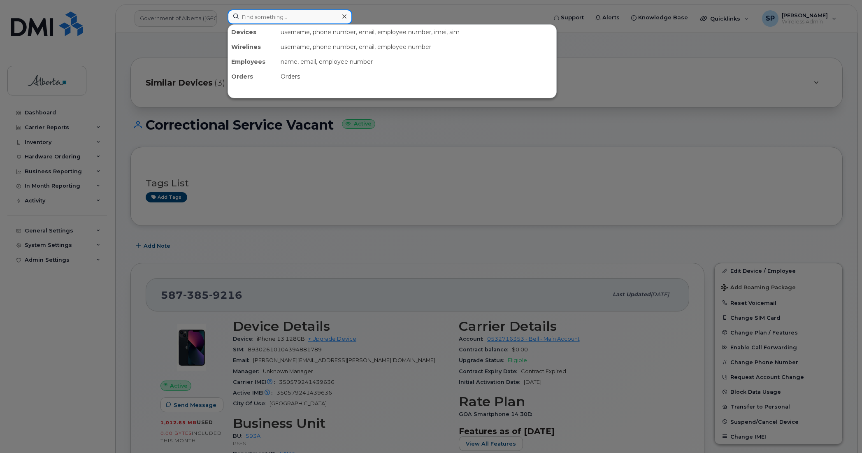
paste input "7806904768"
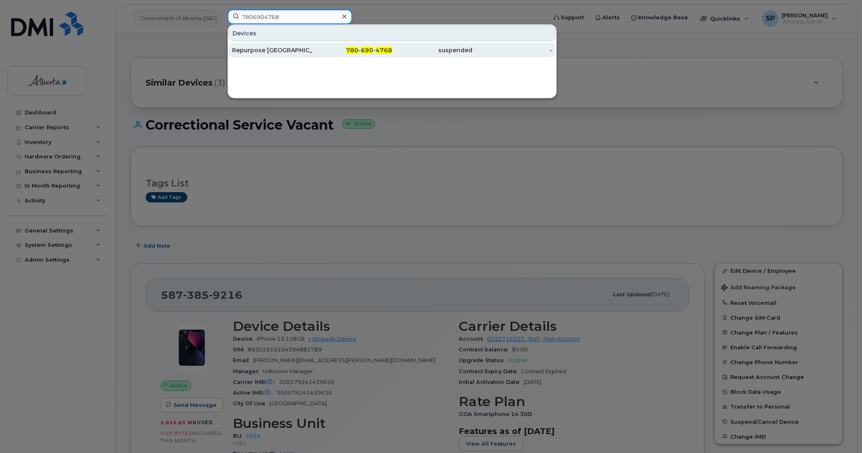
type input "7806904768"
click at [271, 52] on div "Repurpose [GEOGRAPHIC_DATA]" at bounding box center [272, 50] width 80 height 8
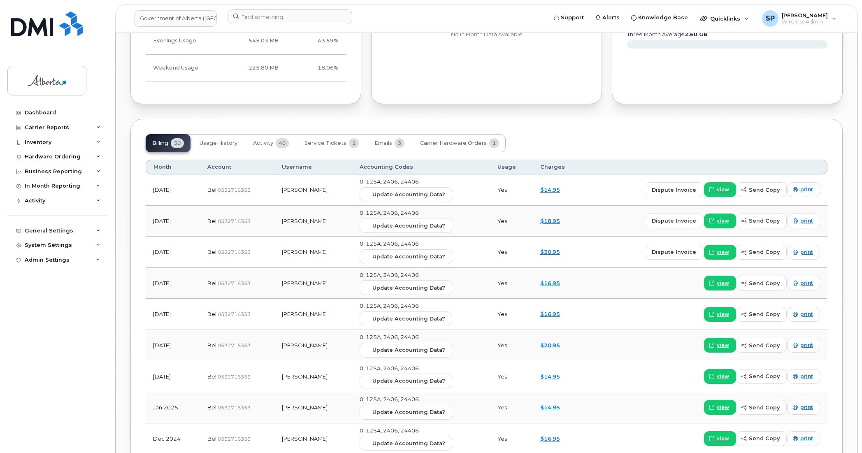
scroll to position [663, 0]
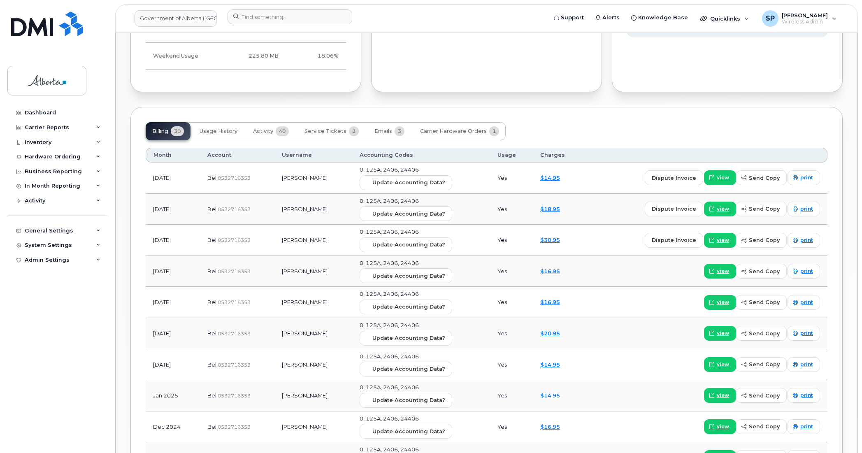
drag, startPoint x: 861, startPoint y: 186, endPoint x: 864, endPoint y: 145, distance: 40.8
click at [862, 145] on html "Government of [GEOGRAPHIC_DATA] (GOA) Support Alerts Knowledge Base Quicklinks …" at bounding box center [431, 181] width 862 height 1688
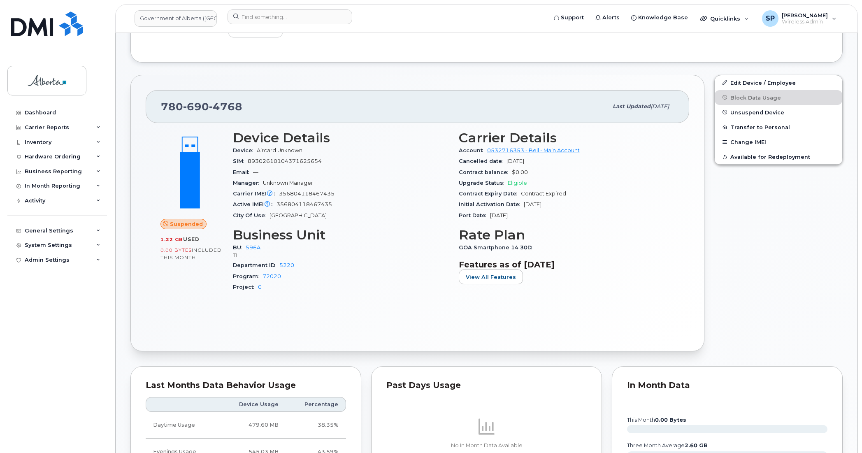
scroll to position [127, 0]
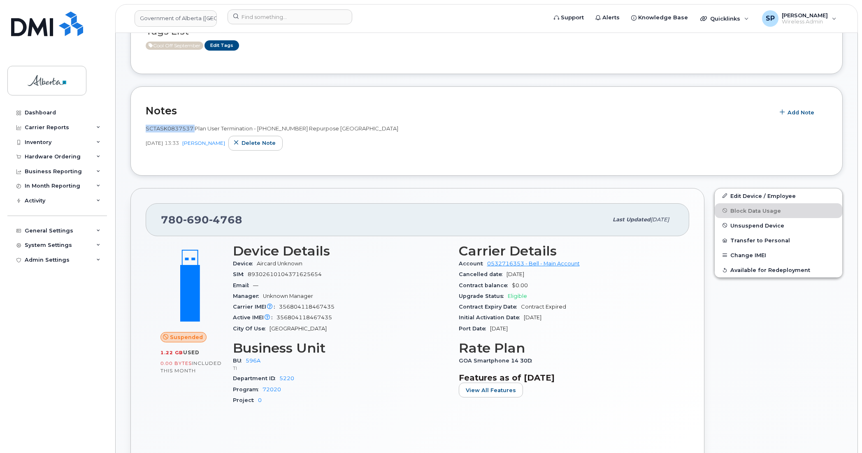
drag, startPoint x: 194, startPoint y: 126, endPoint x: 146, endPoint y: 129, distance: 47.9
click at [146, 129] on span "SCTASK0837537 Plan User Termination - [PHONE_NUMBER] Repurpose [GEOGRAPHIC_DATA]" at bounding box center [272, 128] width 253 height 7
copy span "SCTASK0837537"
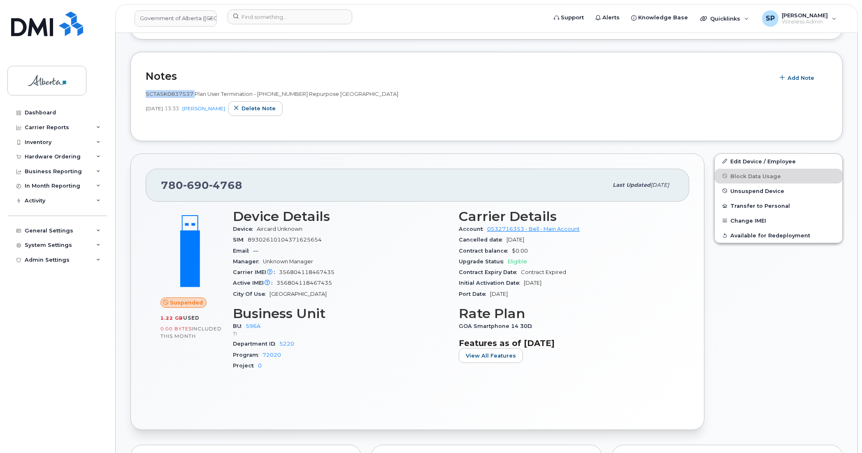
scroll to position [171, 0]
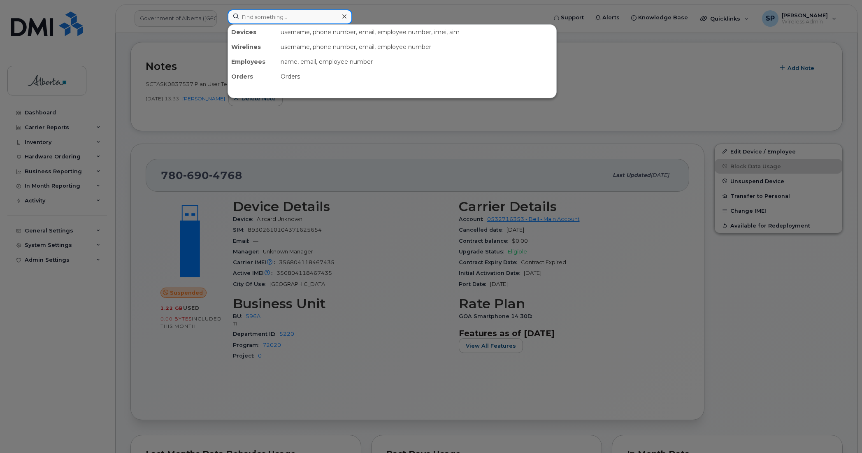
click at [245, 16] on input at bounding box center [290, 16] width 125 height 15
paste input "7807196915"
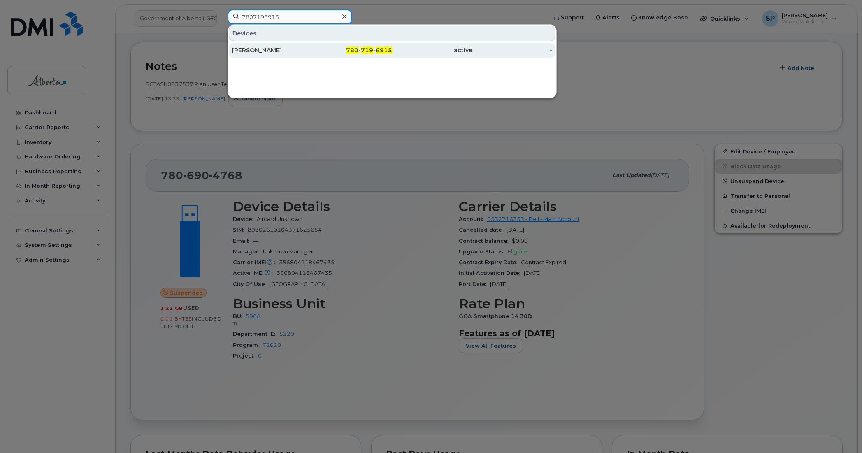
type input "7807196915"
click at [247, 51] on div "[PERSON_NAME]" at bounding box center [272, 50] width 80 height 8
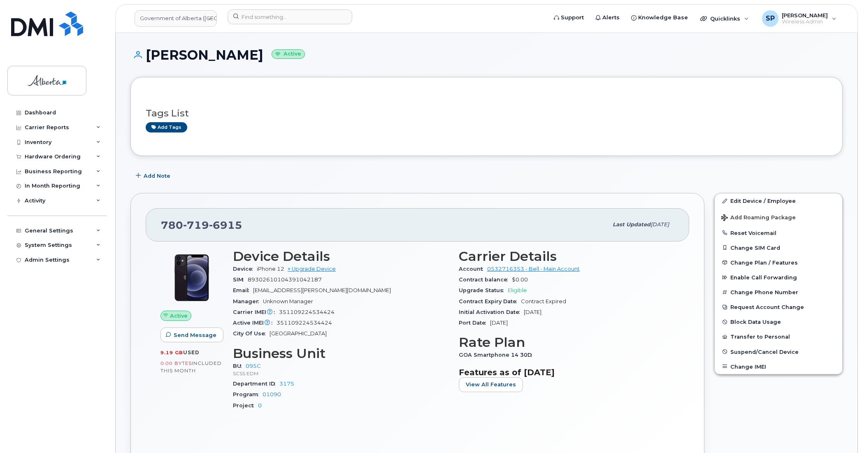
click at [570, 406] on div "Carrier Details Account 0532716353 - Bell - Main Account Contract balance $0.00…" at bounding box center [567, 333] width 226 height 179
click at [160, 178] on span "Add Note" at bounding box center [157, 176] width 27 height 8
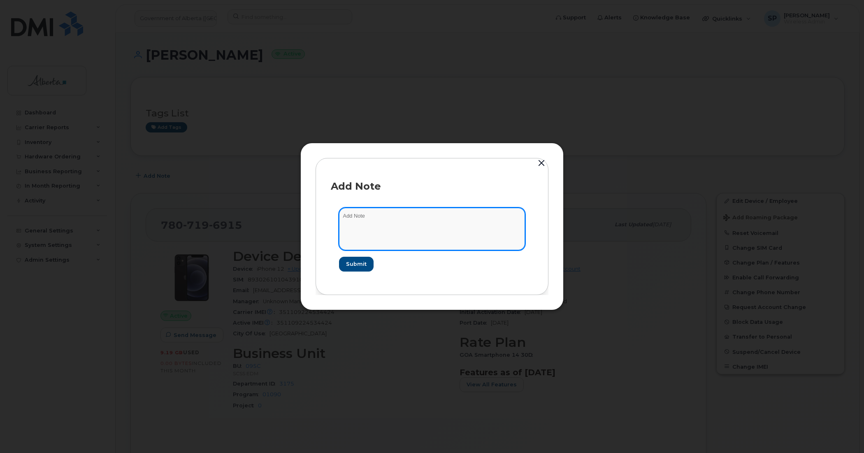
click at [369, 216] on textarea at bounding box center [432, 229] width 186 height 42
paste textarea "SCTASK0846873 Plan User Termination - [PHONE_NUMBER] Repurpose [GEOGRAPHIC_DATA]"
type textarea "SCTASK0846873 Plan User Termination - [PHONE_NUMBER] Repurpose [GEOGRAPHIC_DATA]"
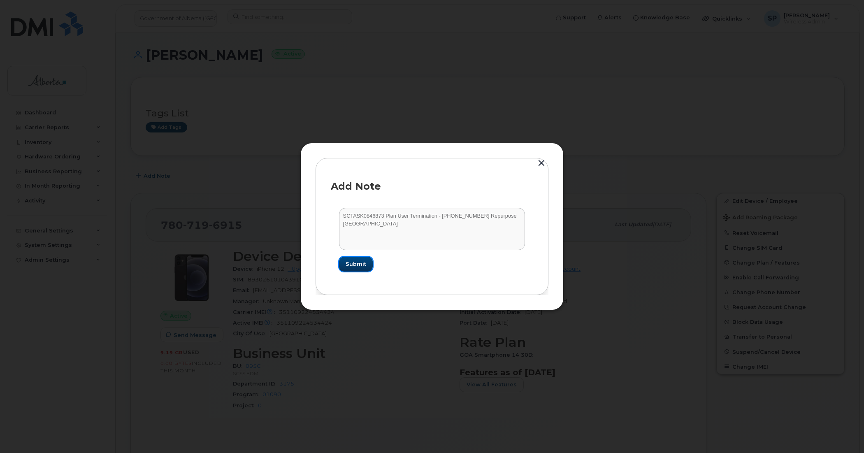
click at [361, 264] on span "Submit" at bounding box center [356, 264] width 21 height 8
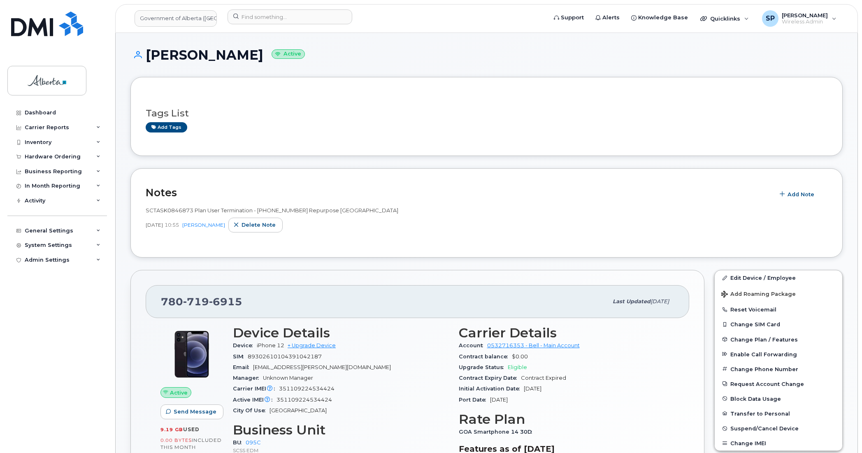
click at [791, 106] on div "Tags List Add tags" at bounding box center [487, 117] width 682 height 32
click at [760, 277] on link "Edit Device / Employee" at bounding box center [779, 277] width 128 height 15
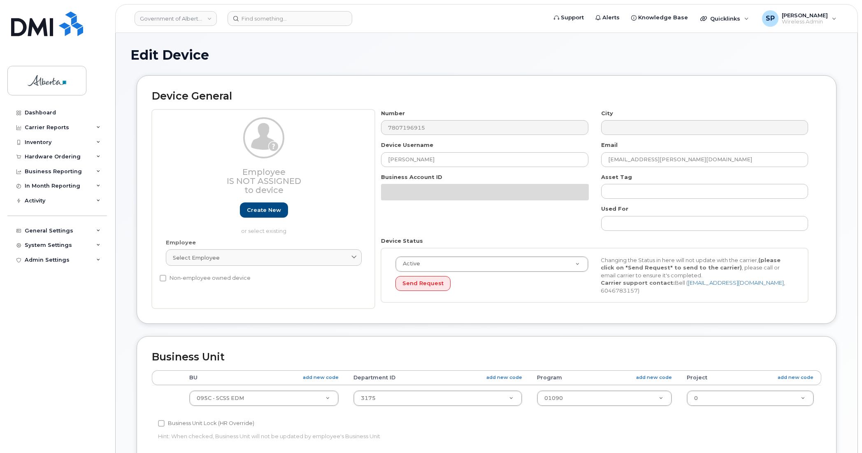
select select "4749748"
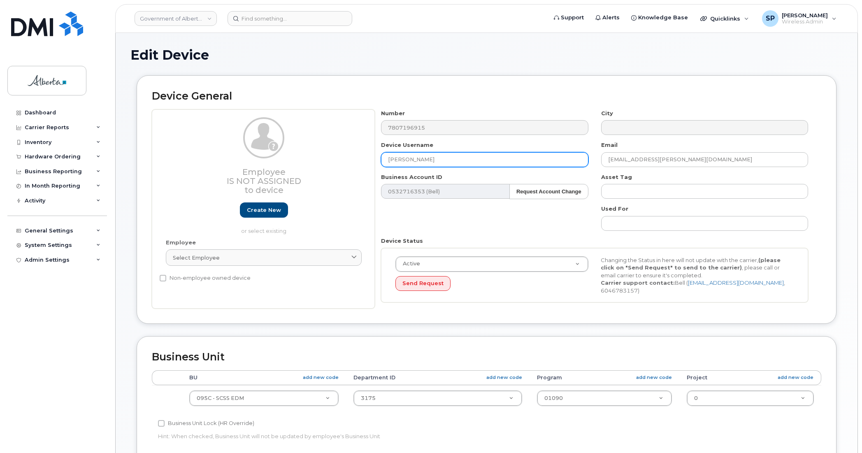
drag, startPoint x: 426, startPoint y: 159, endPoint x: 348, endPoint y: 163, distance: 78.3
click at [348, 163] on div "Employee Is not assigned to device Create new or select existing Employee Selec…" at bounding box center [487, 209] width 670 height 200
type input "Repurpose [GEOGRAPHIC_DATA]"
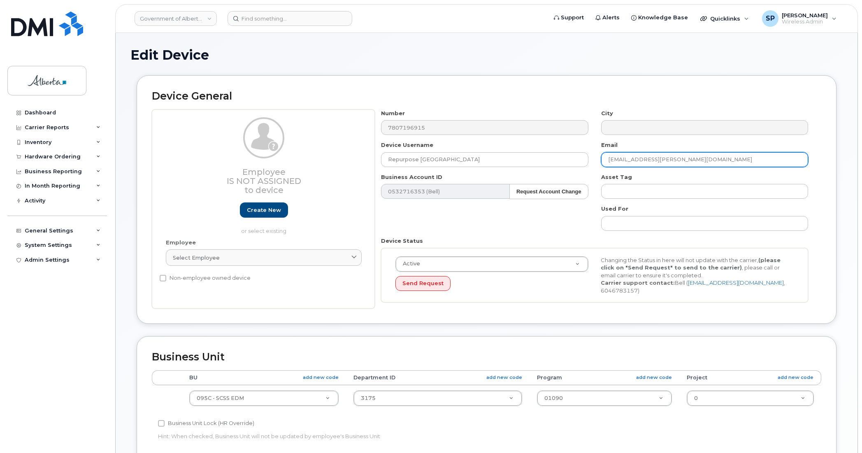
drag, startPoint x: 685, startPoint y: 161, endPoint x: 579, endPoint y: 180, distance: 107.8
click at [579, 180] on div "Number 7807196915 City Device Username Repurpose [GEOGRAPHIC_DATA] Email [EMAIL…" at bounding box center [595, 209] width 440 height 200
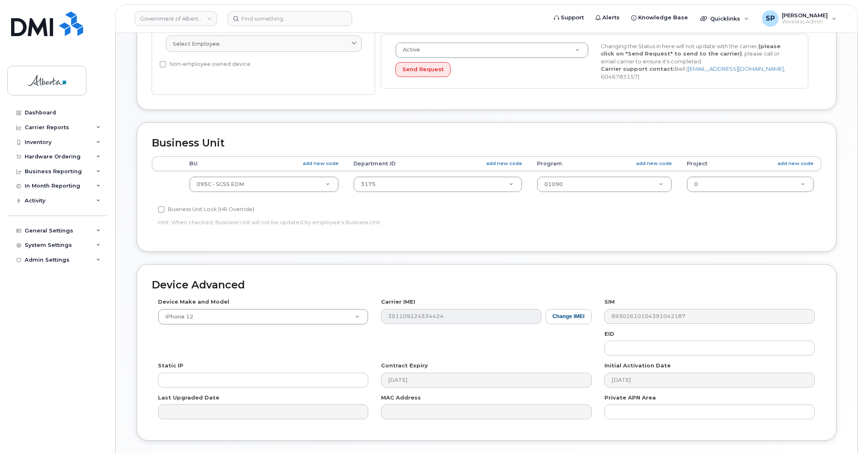
scroll to position [217, 0]
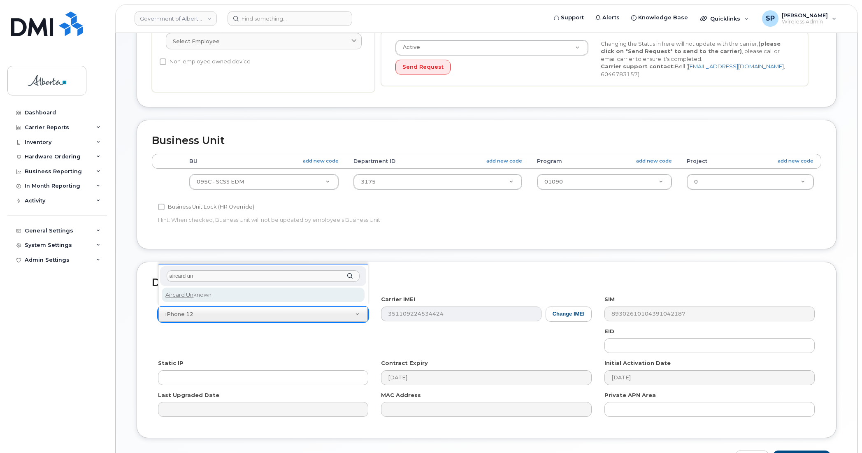
type input "aircard un"
select select "971"
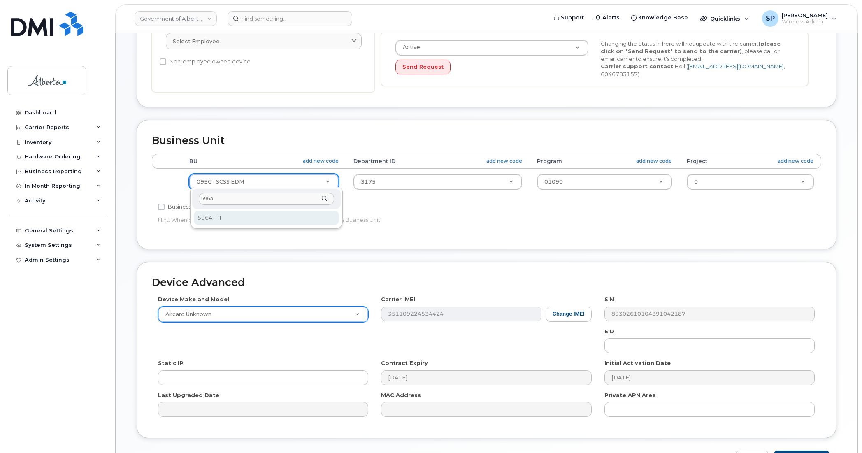
type input "596a"
select select "4797729"
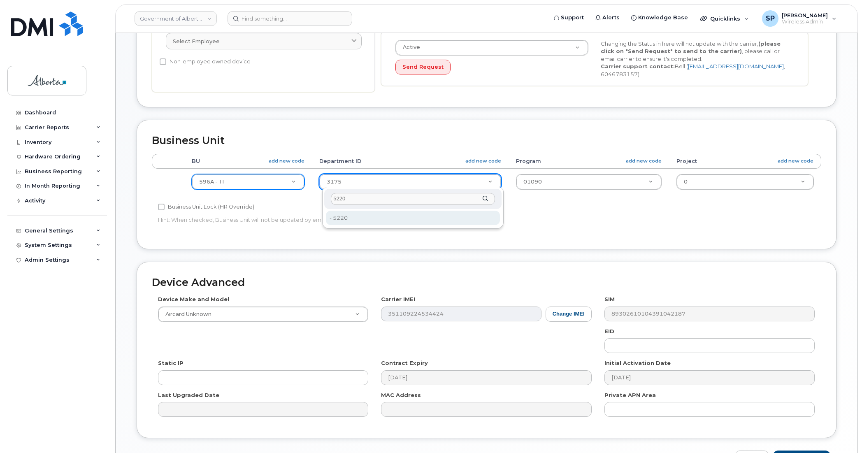
type input "5220"
type input "4802987"
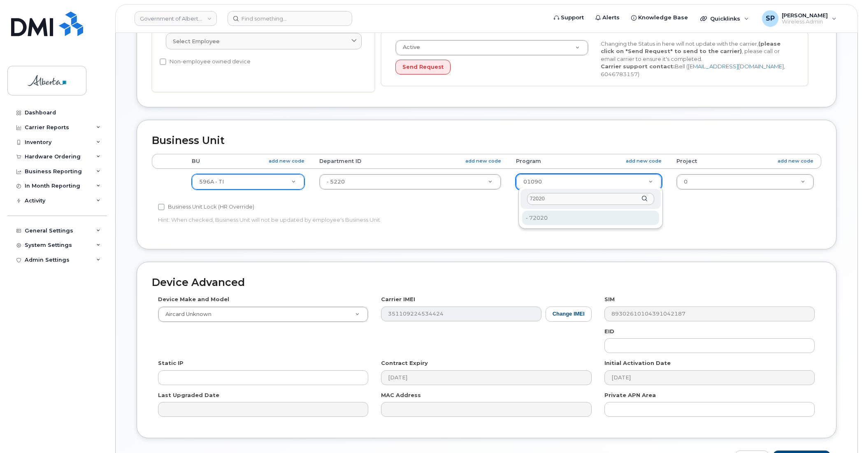
type input "72020"
type input "4803008"
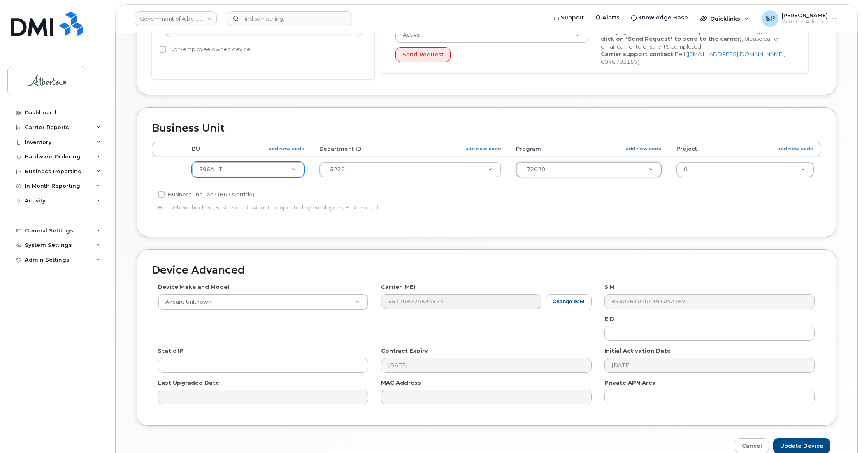
scroll to position [269, 0]
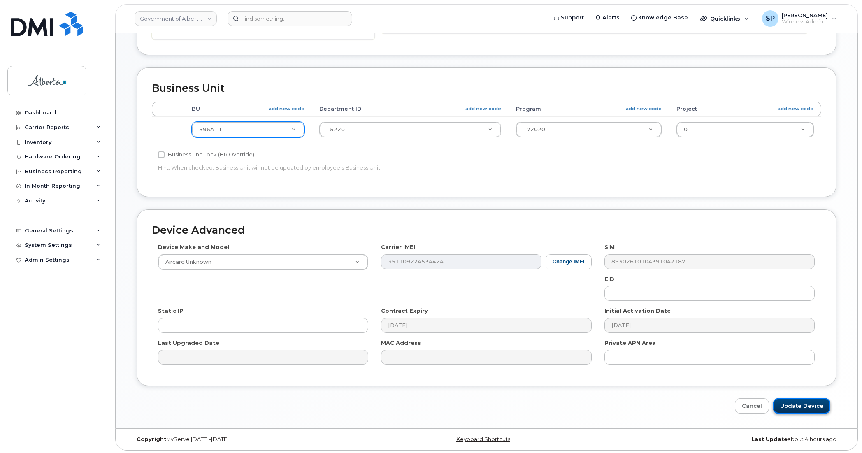
click at [797, 400] on input "Update Device" at bounding box center [801, 405] width 57 height 15
type input "Saving..."
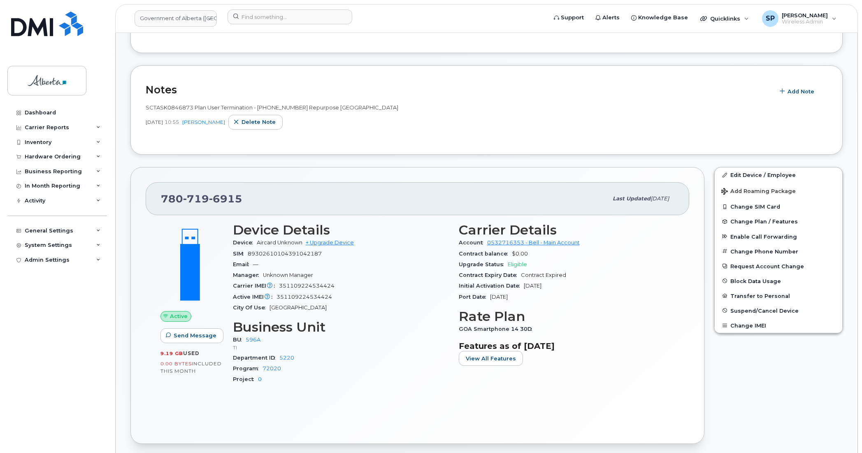
scroll to position [127, 0]
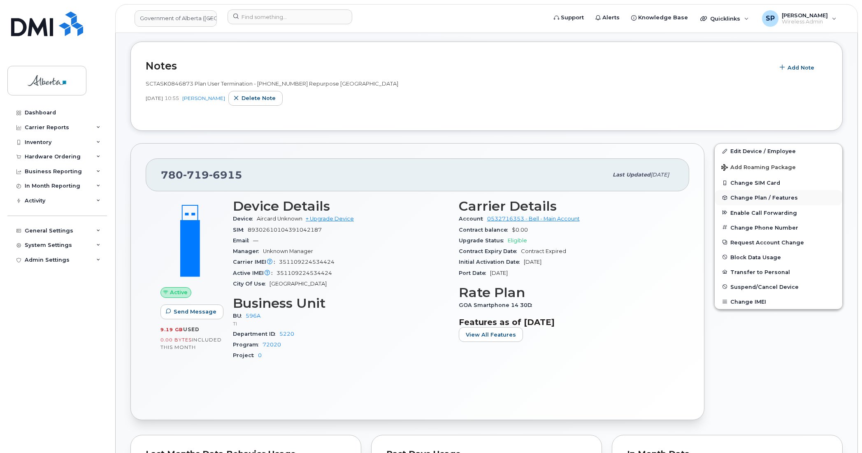
click at [752, 200] on span "Change Plan / Features" at bounding box center [765, 198] width 68 height 6
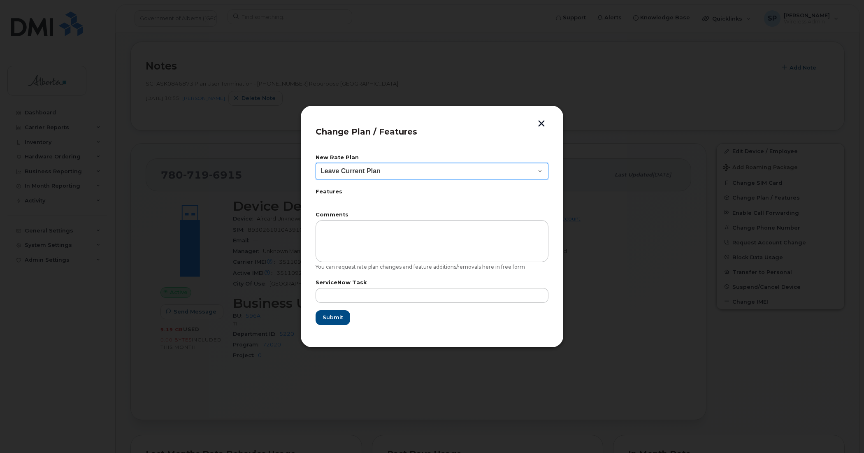
click at [355, 171] on select "Leave Current Plan GOA Data plan 9 30 d GOA–Unlimited Data Plan 9" at bounding box center [432, 171] width 233 height 16
select select "1790211"
click at [316, 163] on select "Leave Current Plan GOA Data plan 9 30 d GOA–Unlimited Data Plan 9" at bounding box center [432, 171] width 233 height 16
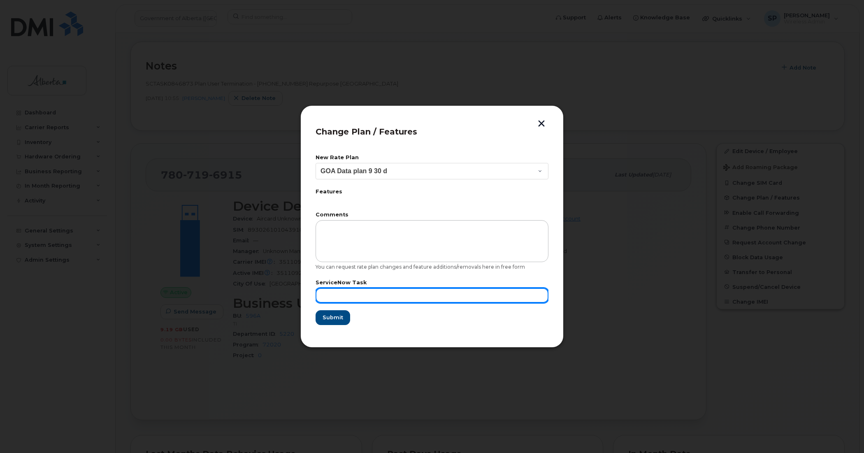
click at [333, 293] on input "text" at bounding box center [432, 295] width 233 height 15
paste input "SCTASK0846873"
type input "SCTASK0846873"
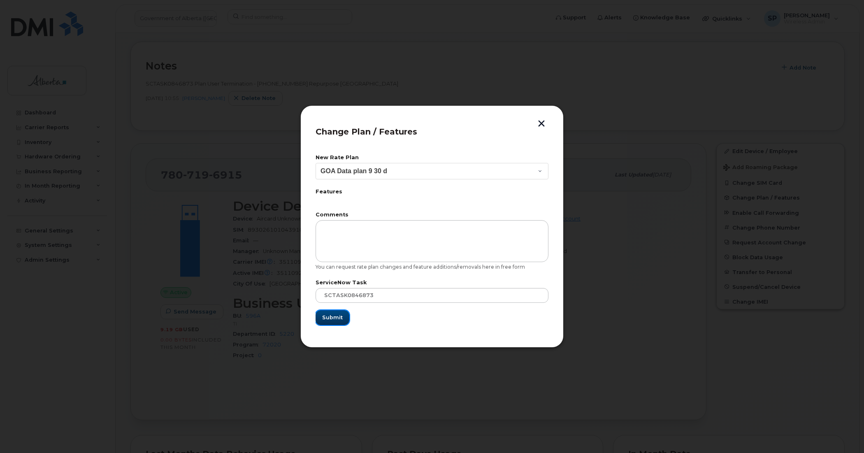
click at [337, 324] on button "Submit" at bounding box center [333, 317] width 34 height 15
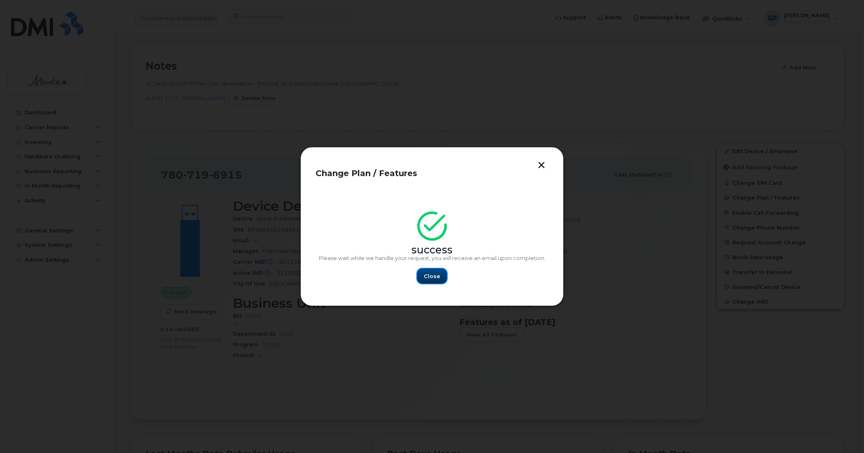
click at [436, 276] on span "Close" at bounding box center [432, 276] width 16 height 8
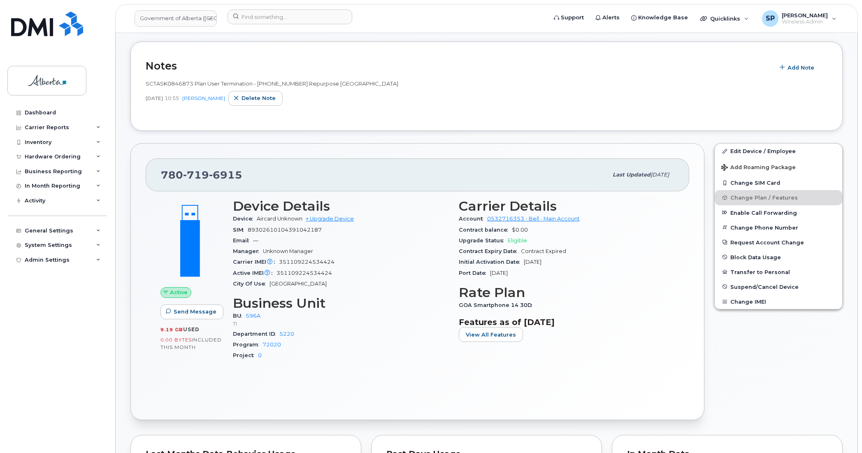
click at [21, 331] on div "Dashboard Carrier Reports Monthly Billing Data Daily Data Pooling Data Behavior…" at bounding box center [58, 272] width 102 height 335
click at [255, 17] on input at bounding box center [290, 16] width 125 height 15
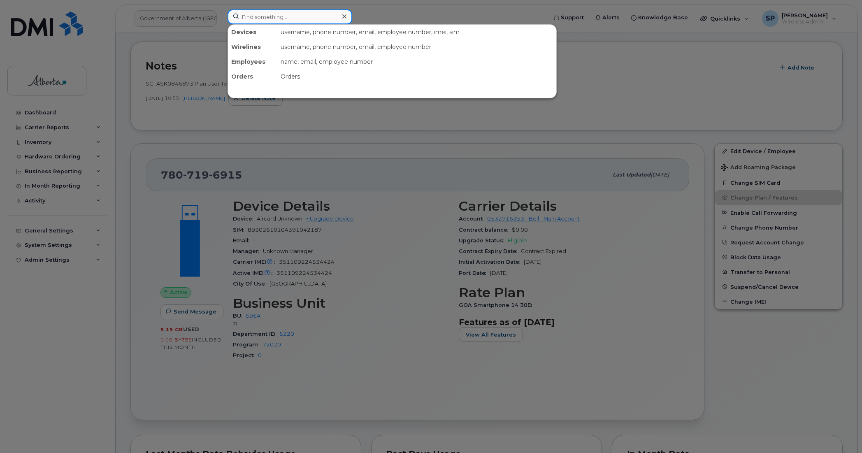
paste input "4034628716"
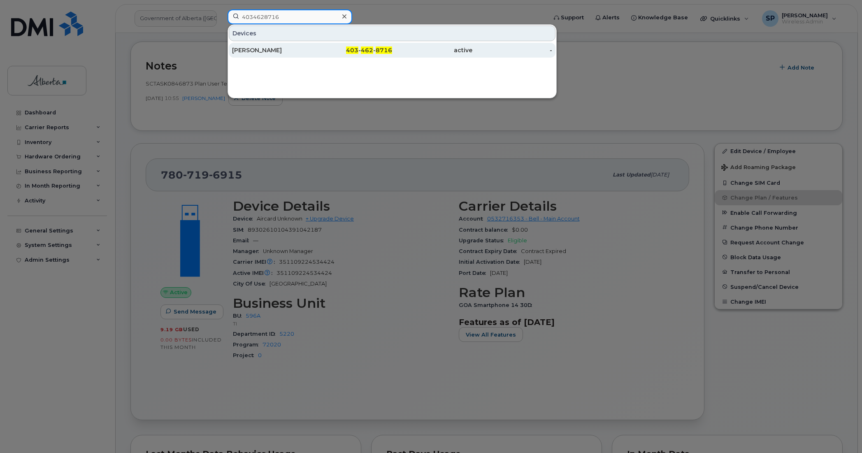
type input "4034628716"
click at [256, 52] on div "[PERSON_NAME]" at bounding box center [272, 50] width 80 height 8
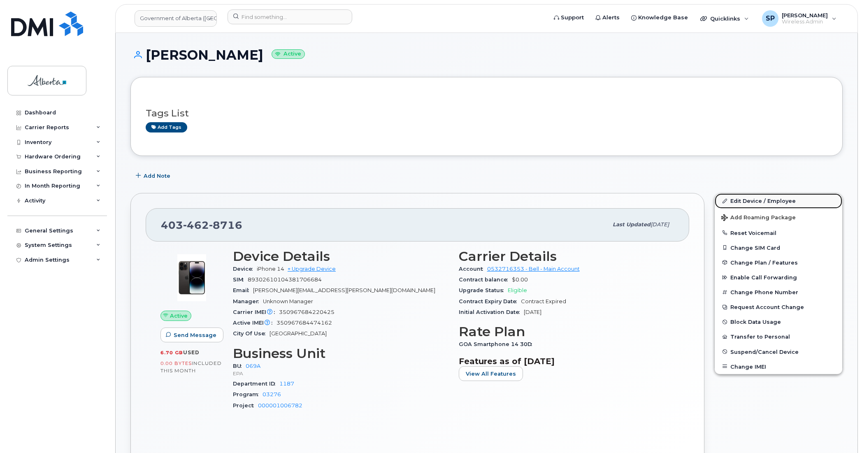
click at [742, 200] on link "Edit Device / Employee" at bounding box center [779, 200] width 128 height 15
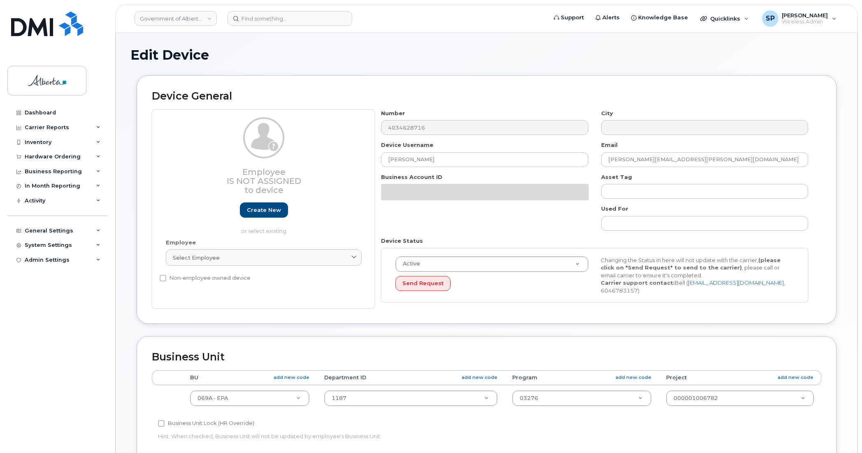
select select "4120331"
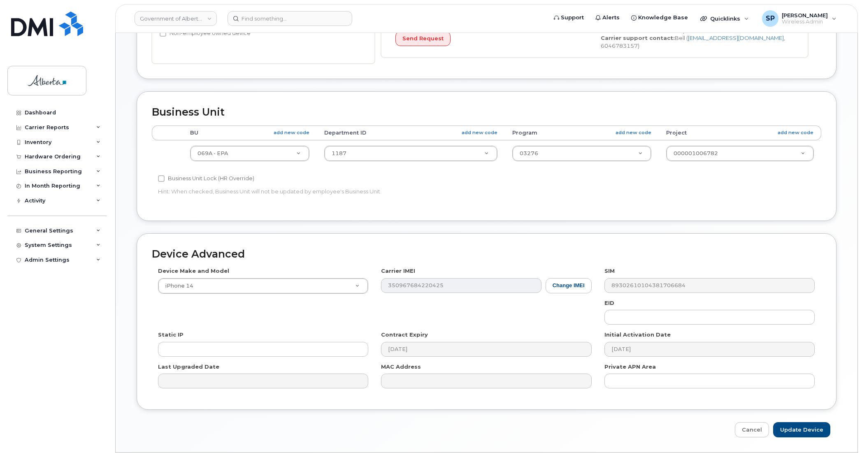
scroll to position [246, 0]
click at [569, 280] on button "Change IMEI" at bounding box center [569, 284] width 46 height 15
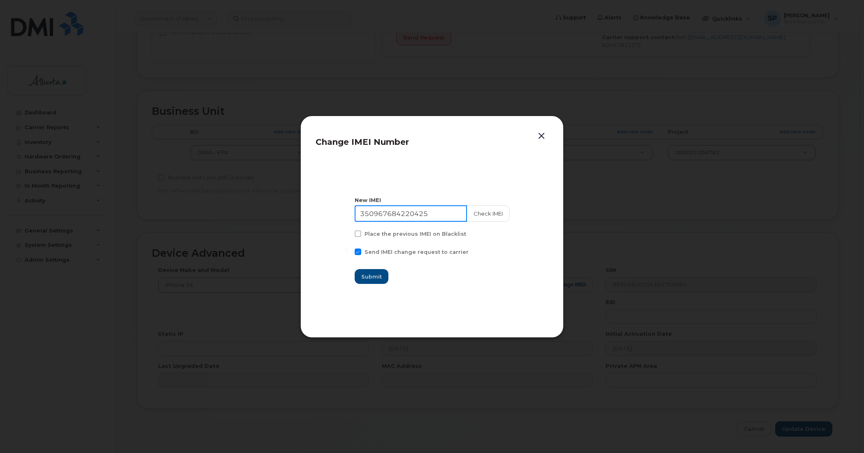
drag, startPoint x: 436, startPoint y: 215, endPoint x: 330, endPoint y: 224, distance: 107.0
click at [330, 224] on section "New IMEI 350967684220425 Check IMEI Place the previous IMEI on Blacklist Send I…" at bounding box center [432, 240] width 233 height 165
paste input "474162"
type input "350967684474162"
click at [496, 212] on button "Check IMEI" at bounding box center [487, 213] width 43 height 16
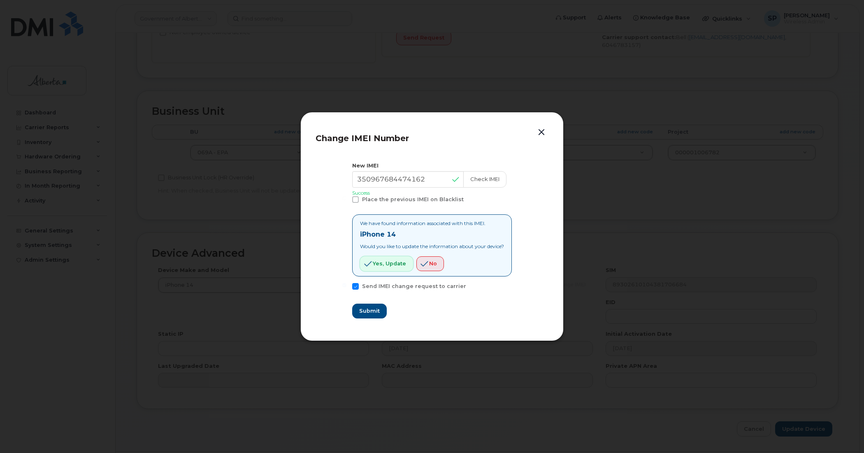
click at [386, 268] on button "Yes, update" at bounding box center [386, 263] width 53 height 15
click at [359, 314] on span "Submit" at bounding box center [369, 311] width 21 height 8
type input "350967684474162"
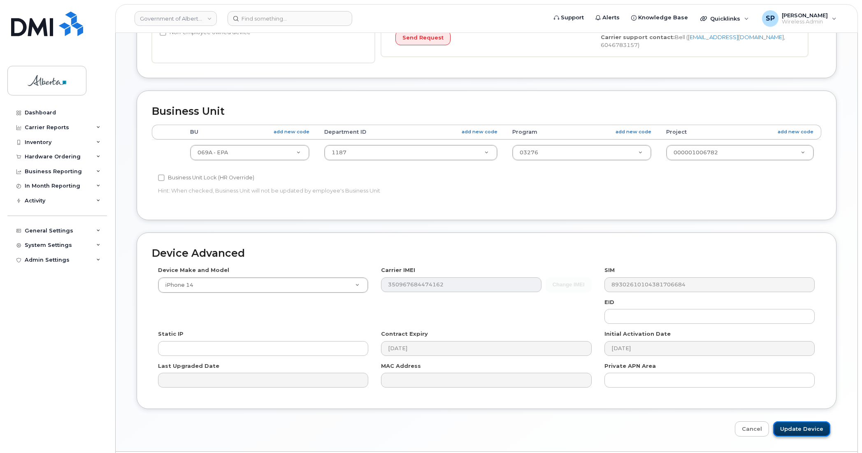
click at [803, 425] on input "Update Device" at bounding box center [801, 428] width 57 height 15
type input "Saving..."
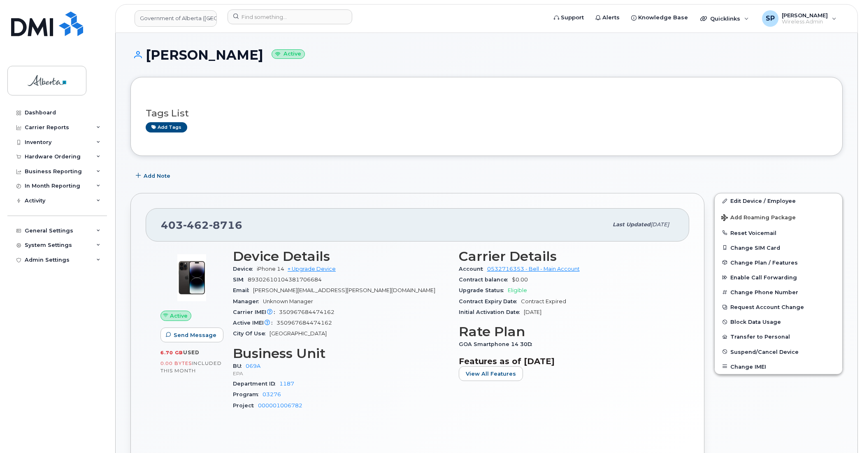
click at [44, 332] on div "Dashboard Carrier Reports Monthly Billing Data Daily Data Pooling Data Behavior…" at bounding box center [58, 272] width 102 height 335
click at [163, 177] on span "Add Note" at bounding box center [157, 176] width 27 height 8
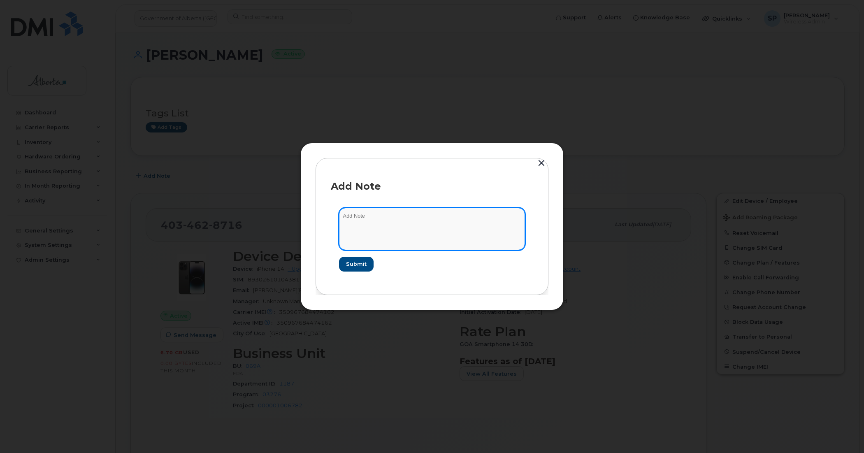
click at [429, 226] on textarea at bounding box center [432, 229] width 186 height 42
paste textarea "SCTASK0846874 Plan User Termination - (1) 4034628716 Repurpose Calgary"
type textarea "SCTASK0846874 Plan User Termination - (1) 4034628716 Repurpose Calgary"
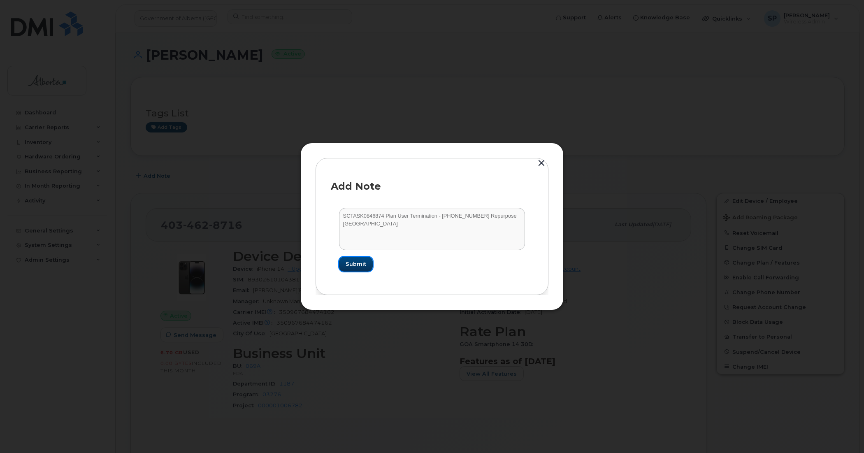
click at [357, 264] on span "Submit" at bounding box center [356, 264] width 21 height 8
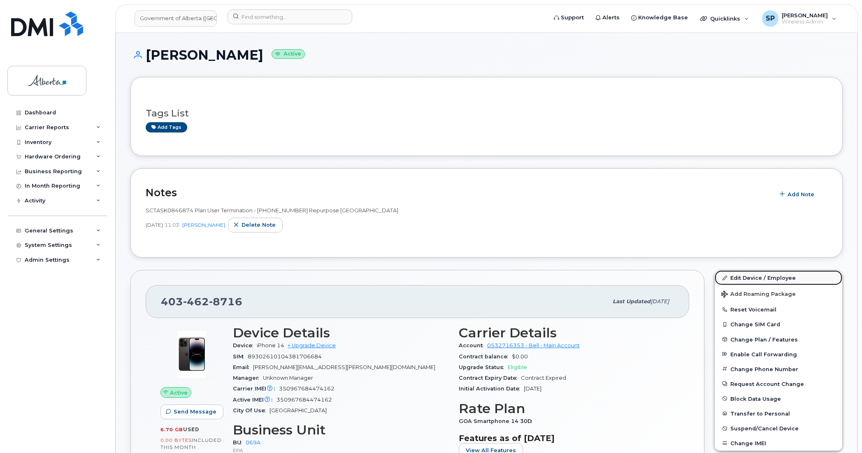
click at [742, 278] on link "Edit Device / Employee" at bounding box center [779, 277] width 128 height 15
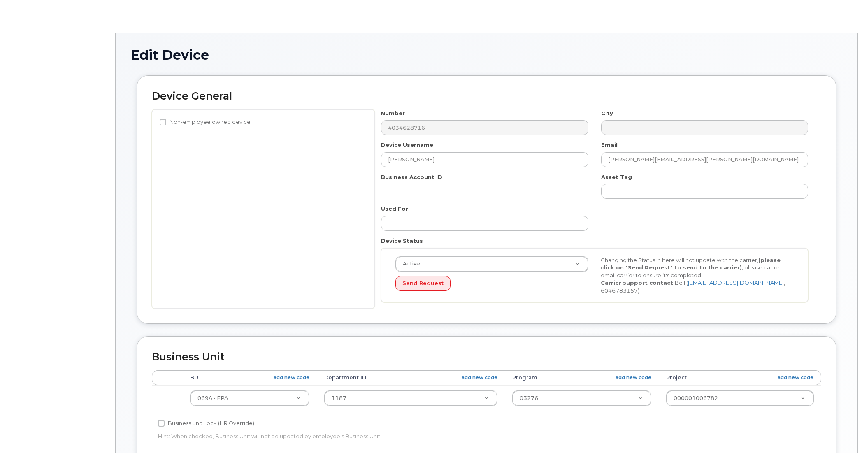
select select "4120331"
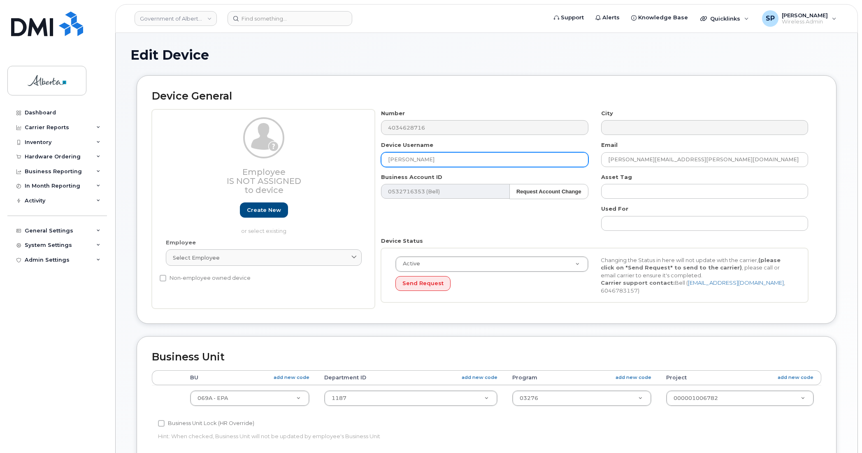
drag, startPoint x: 437, startPoint y: 158, endPoint x: 333, endPoint y: 161, distance: 104.6
click at [333, 161] on div "Employee Is not assigned to device Create new or select existing Employee Selec…" at bounding box center [487, 209] width 670 height 200
type input "Repurpose [GEOGRAPHIC_DATA]"
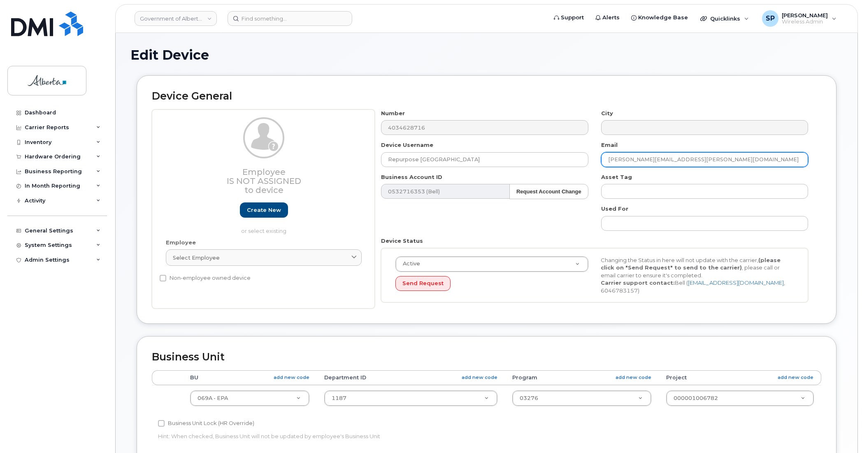
drag, startPoint x: 639, startPoint y: 166, endPoint x: 563, endPoint y: 172, distance: 76.8
click at [563, 172] on div "Number 4034628716 City Device Username Repurpose [GEOGRAPHIC_DATA] Email [PERSO…" at bounding box center [595, 209] width 440 height 200
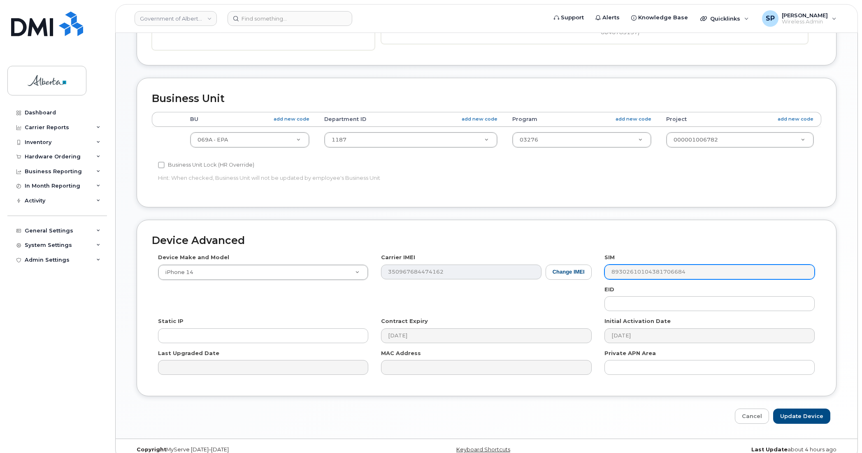
scroll to position [262, 0]
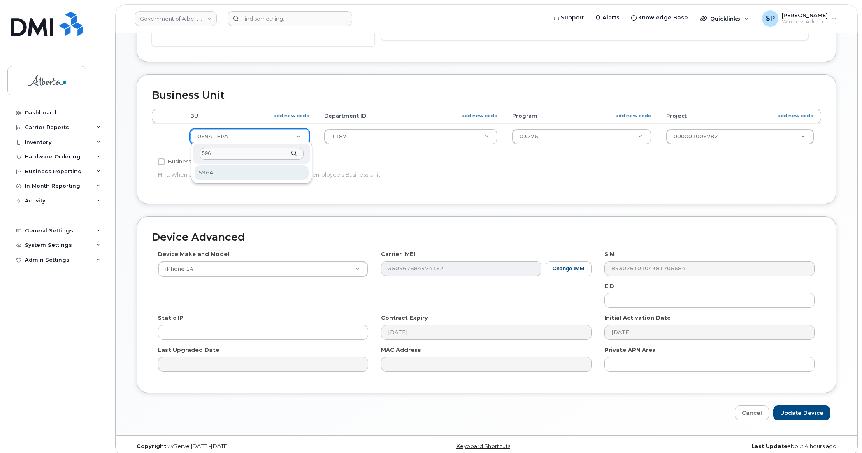
type input "596"
select select "4797729"
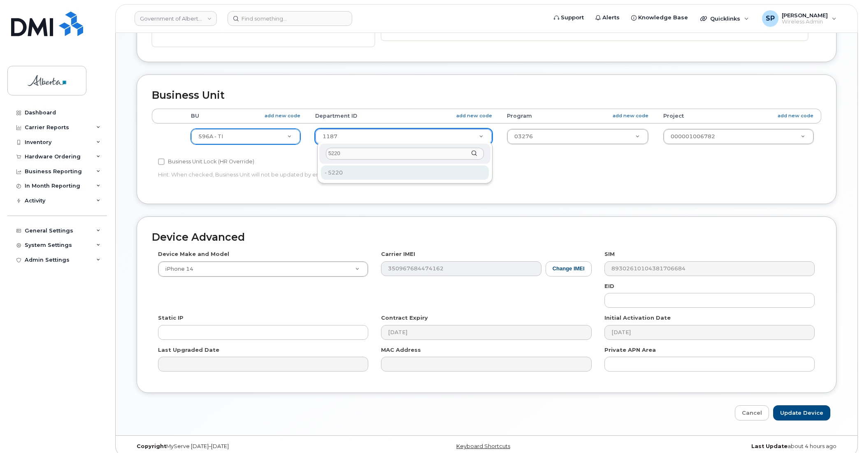
type input "5220"
type input "4802987"
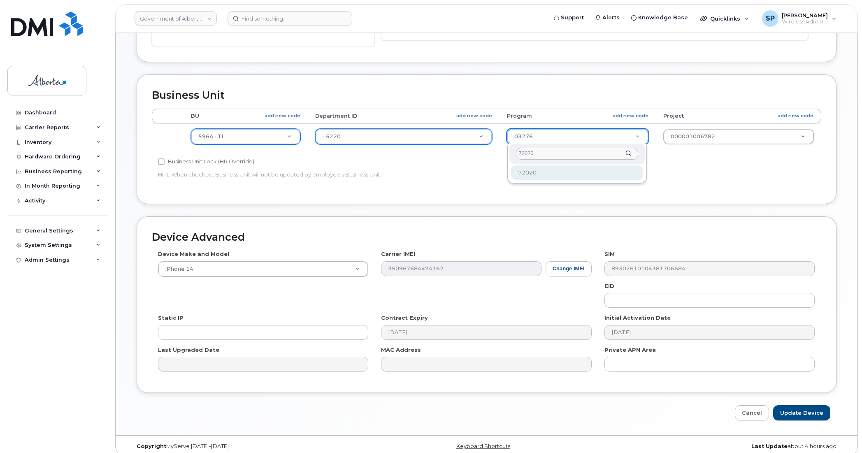
type input "72020"
type input "4803008"
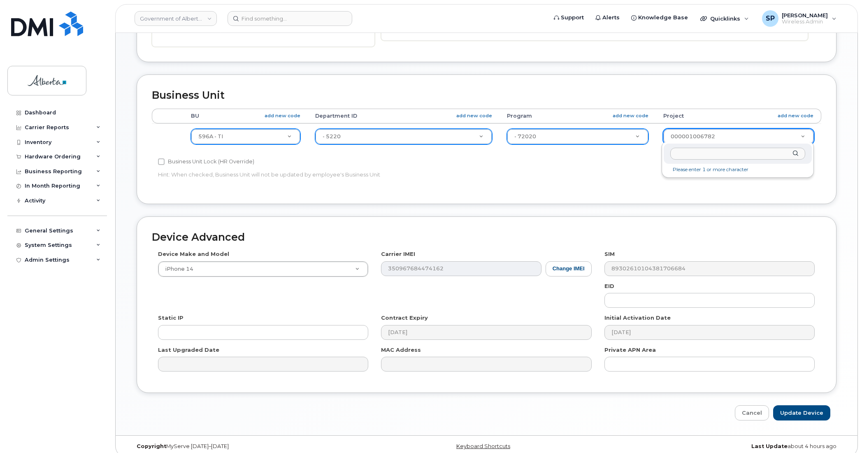
drag, startPoint x: 718, startPoint y: 133, endPoint x: 657, endPoint y: 140, distance: 62.2
type input "0"
type input "4753728"
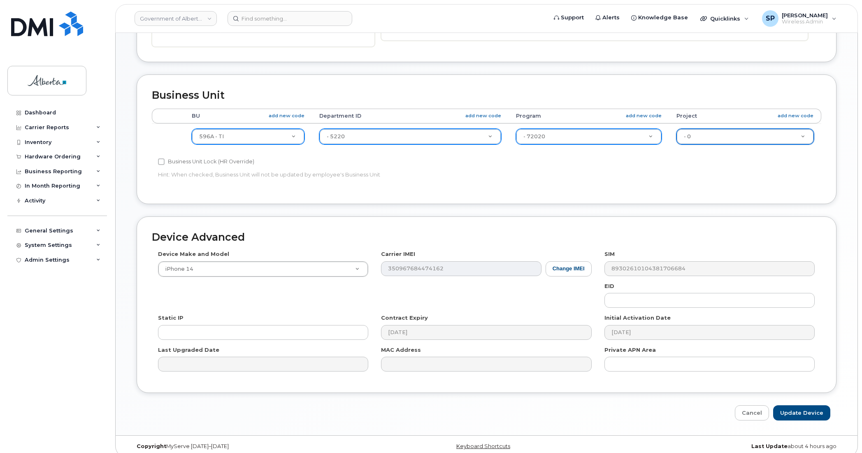
scroll to position [269, 0]
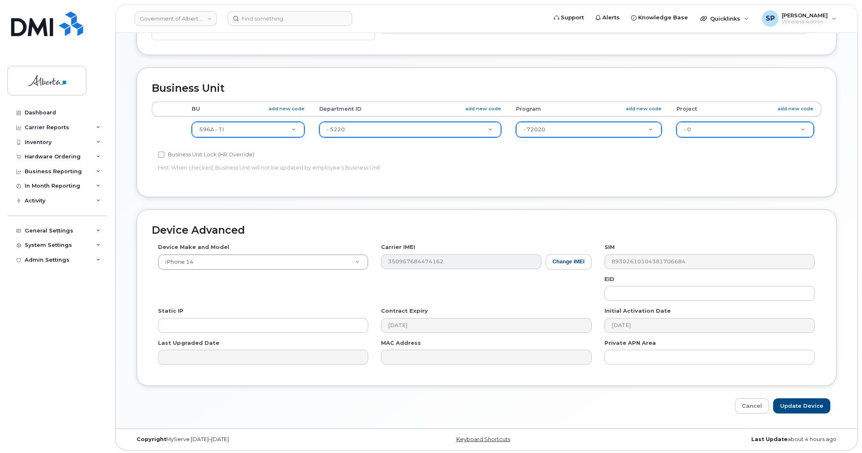
click at [412, 179] on div "Business Unit Accounting Categories Rules BU add new code Department ID add new…" at bounding box center [487, 132] width 700 height 129
click at [811, 406] on input "Update Device" at bounding box center [801, 405] width 57 height 15
type input "Saving..."
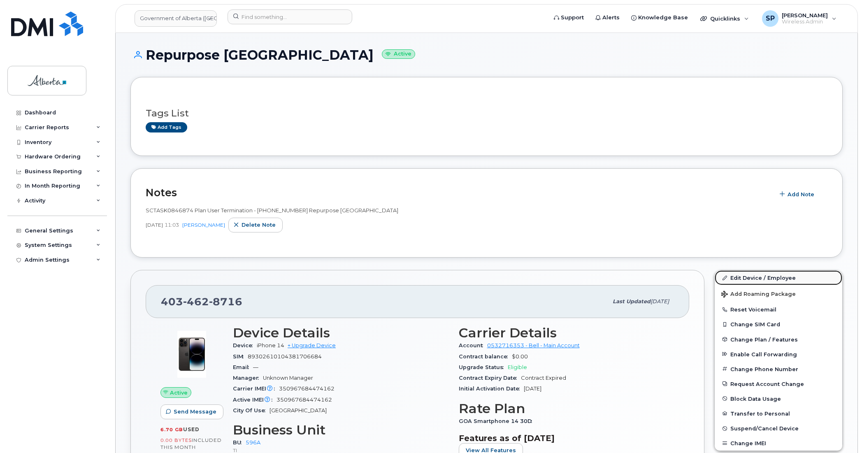
click at [752, 277] on link "Edit Device / Employee" at bounding box center [779, 277] width 128 height 15
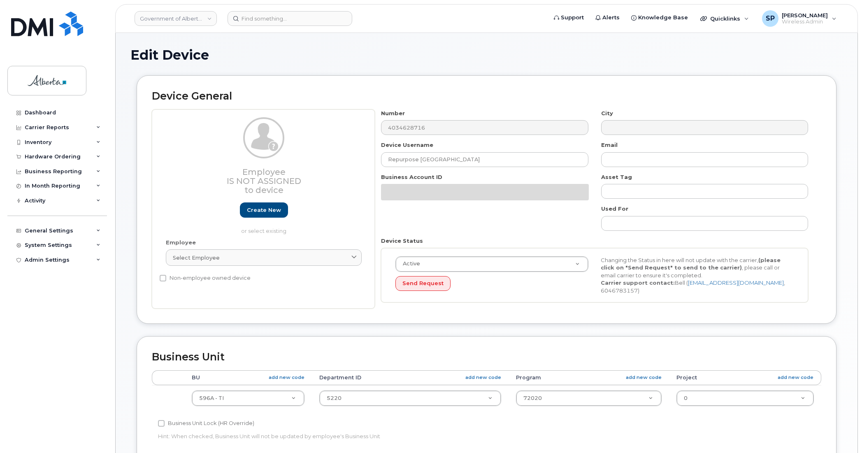
select select "4797729"
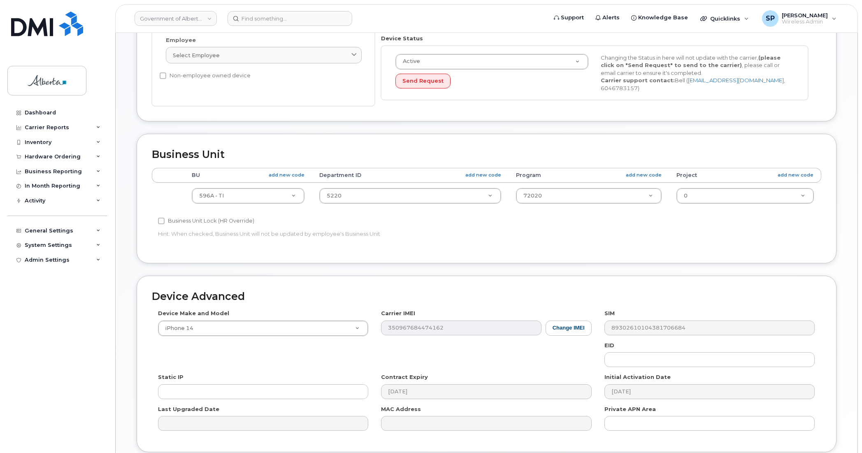
scroll to position [269, 0]
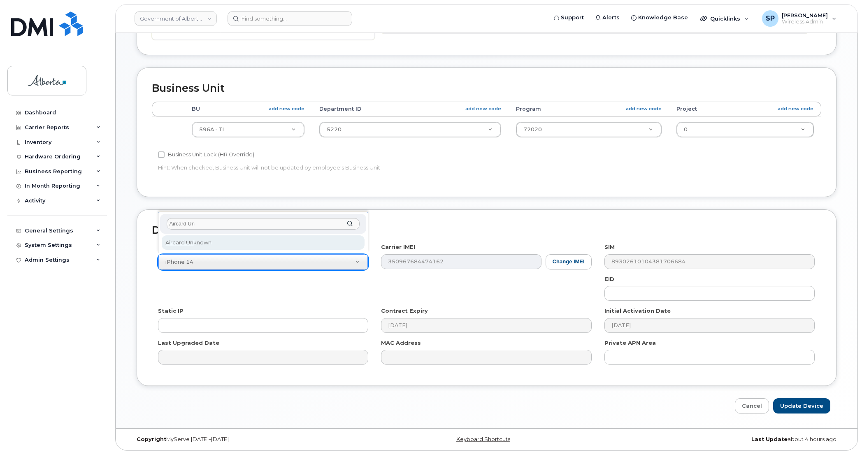
type input "Aircard Un"
drag, startPoint x: 211, startPoint y: 240, endPoint x: 451, endPoint y: 271, distance: 241.5
select select "971"
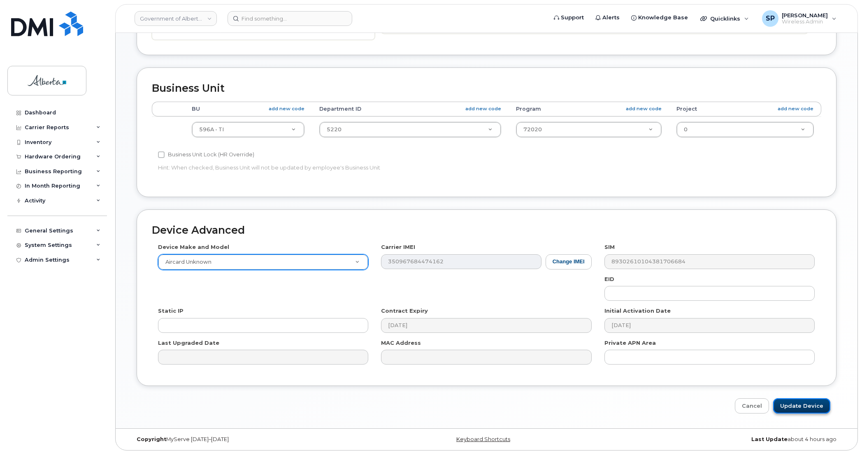
click at [787, 406] on input "Update Device" at bounding box center [801, 405] width 57 height 15
type input "Saving..."
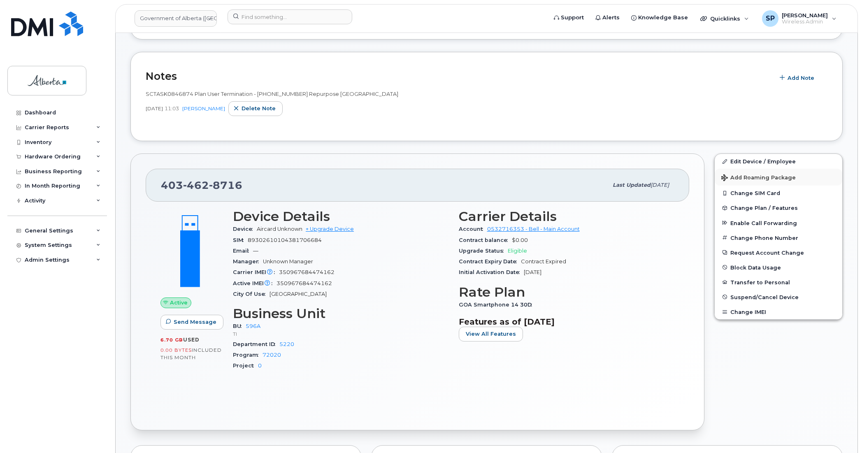
scroll to position [120, 0]
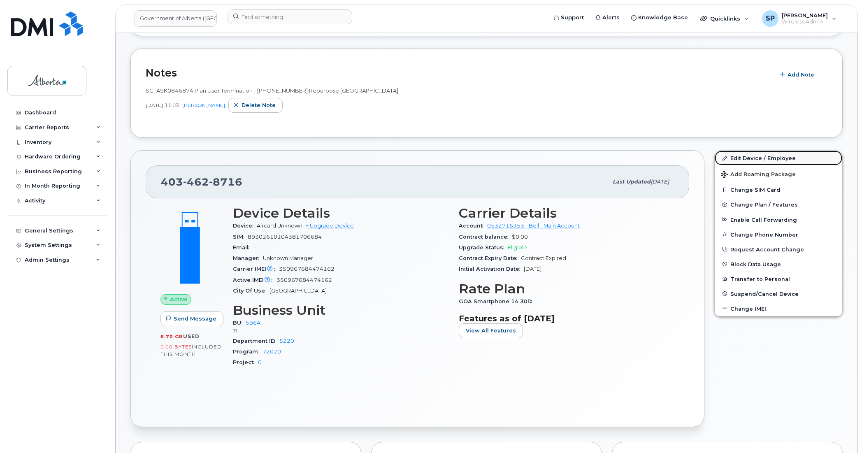
click at [738, 159] on link "Edit Device / Employee" at bounding box center [779, 158] width 128 height 15
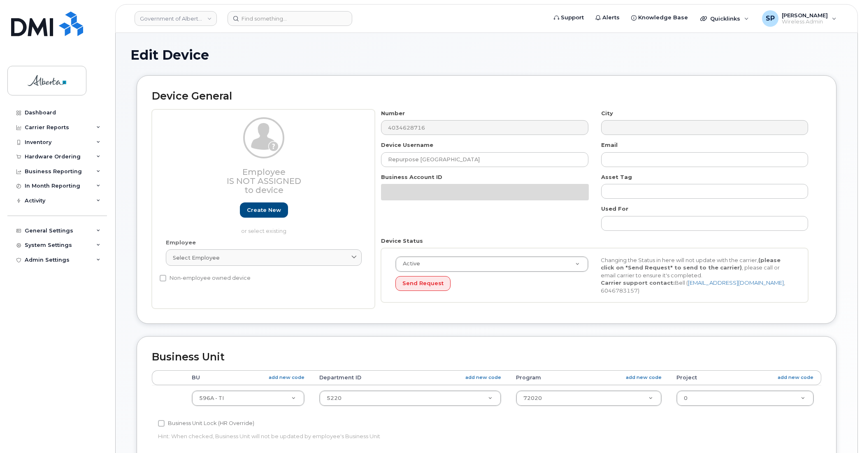
select select "4797729"
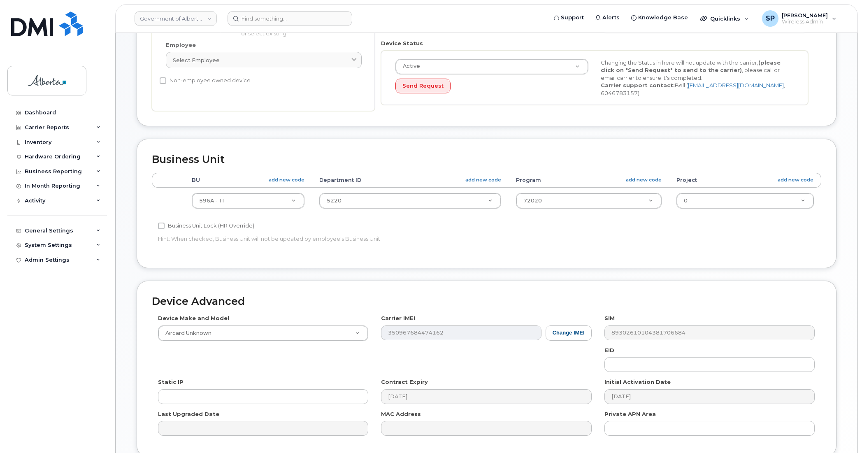
scroll to position [269, 0]
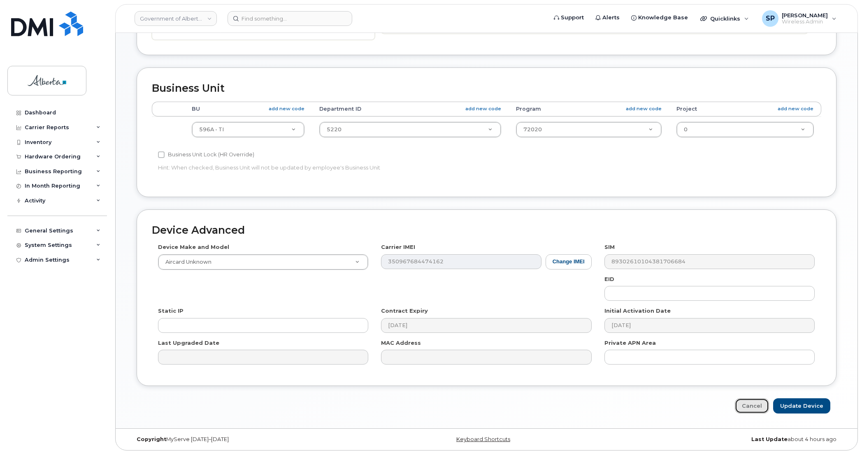
drag, startPoint x: 748, startPoint y: 402, endPoint x: 764, endPoint y: 400, distance: 15.3
click at [748, 402] on link "Cancel" at bounding box center [752, 405] width 34 height 15
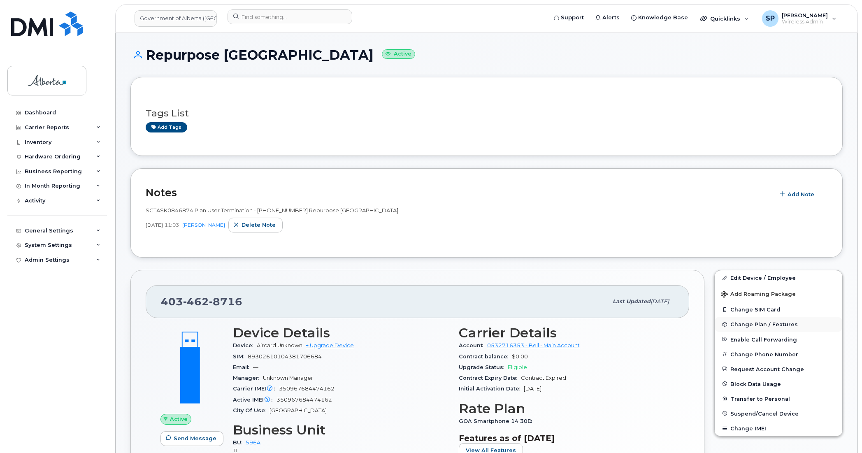
click at [741, 326] on span "Change Plan / Features" at bounding box center [765, 324] width 68 height 6
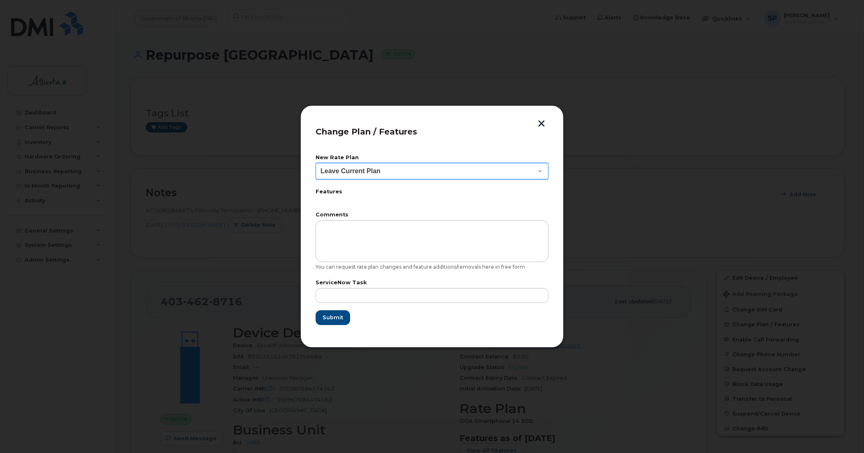
click at [342, 169] on select "Leave Current Plan GOA Data plan 9 30 d GOA–Unlimited Data Plan 9" at bounding box center [432, 171] width 233 height 16
select select "1790211"
click at [316, 163] on select "Leave Current Plan GOA Data plan 9 30 d GOA–Unlimited Data Plan 9" at bounding box center [432, 171] width 233 height 16
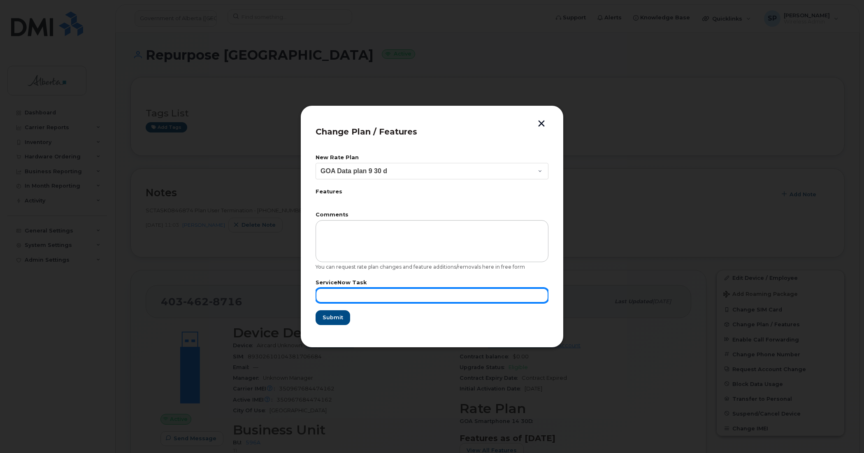
click at [429, 290] on input "text" at bounding box center [432, 295] width 233 height 15
paste input "SCTASK0846874"
type input "SCTASK0846874"
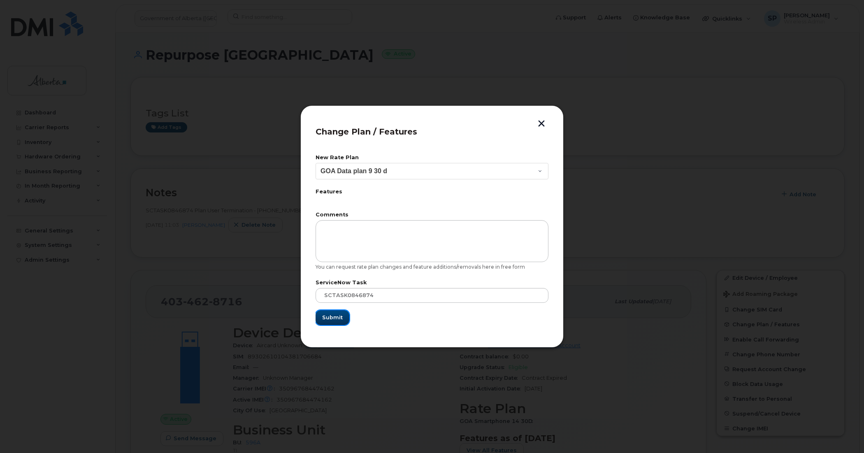
click at [332, 315] on span "Submit" at bounding box center [332, 318] width 21 height 8
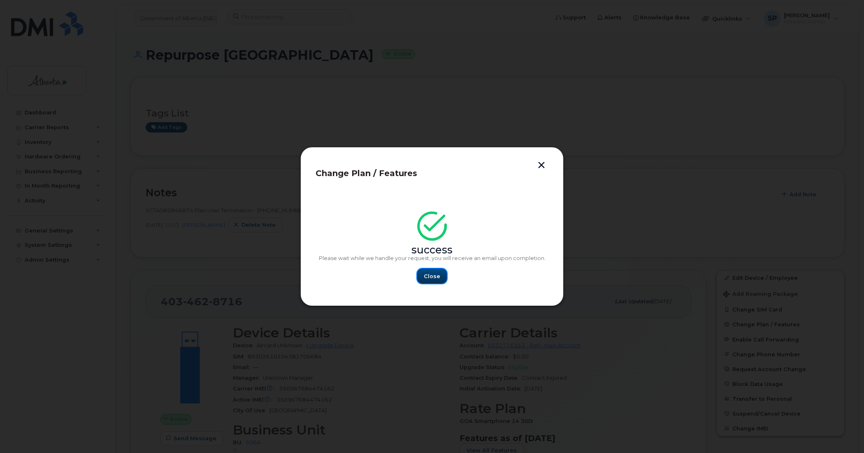
click at [433, 272] on button "Close" at bounding box center [432, 276] width 30 height 15
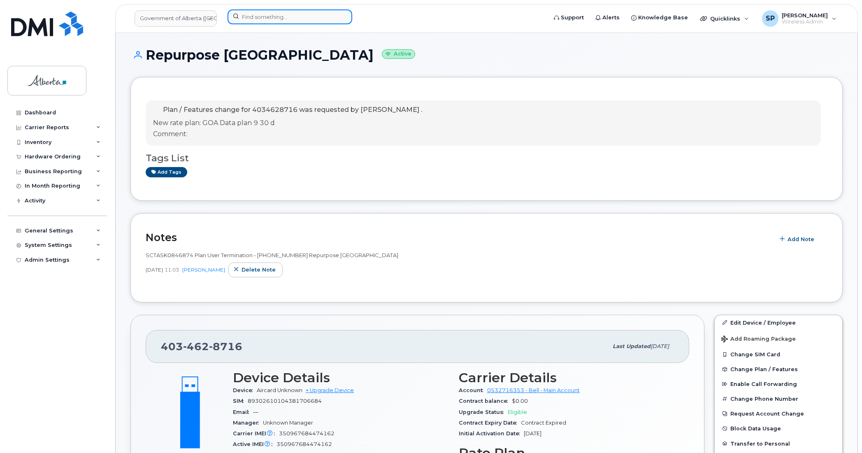
click at [254, 14] on input at bounding box center [290, 16] width 125 height 15
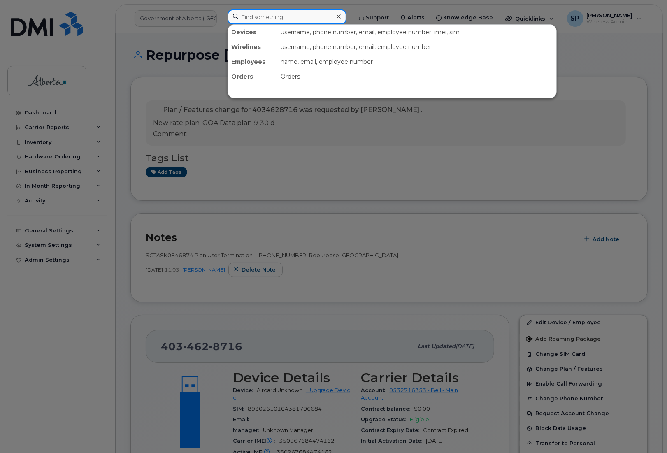
click at [302, 13] on input at bounding box center [287, 16] width 119 height 15
paste input "7808781808"
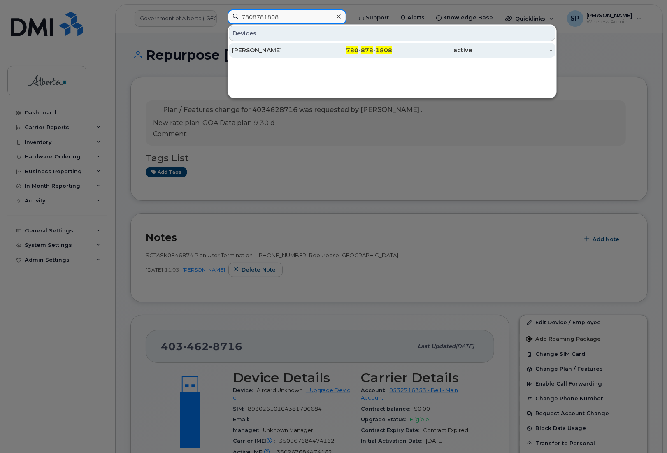
type input "7808781808"
click at [264, 54] on div "[PERSON_NAME]" at bounding box center [272, 50] width 80 height 8
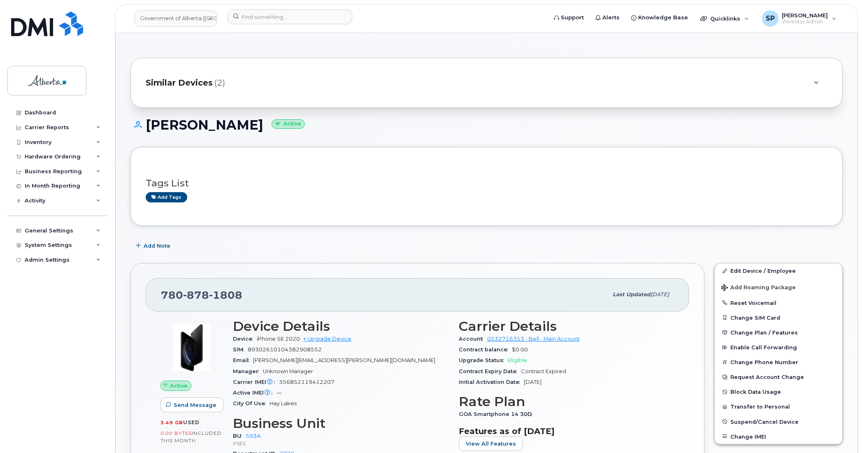
click at [66, 305] on div "Dashboard Carrier Reports Monthly Billing Data Daily Data Pooling Data Behavior…" at bounding box center [58, 272] width 102 height 335
click at [8, 358] on div "Dashboard Carrier Reports Monthly Billing Data Daily Data Pooling Data Behavior…" at bounding box center [58, 272] width 102 height 335
click at [258, 15] on input at bounding box center [290, 16] width 125 height 15
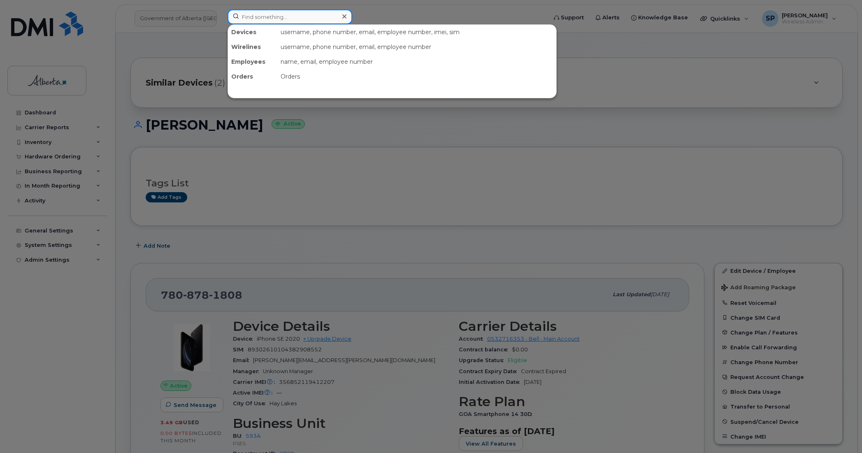
paste input "5873384310"
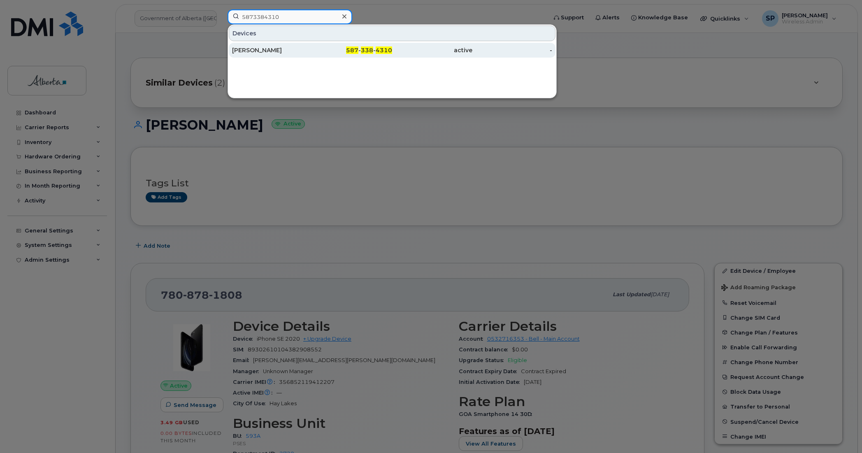
type input "5873384310"
click at [268, 52] on div "[PERSON_NAME]" at bounding box center [272, 50] width 80 height 8
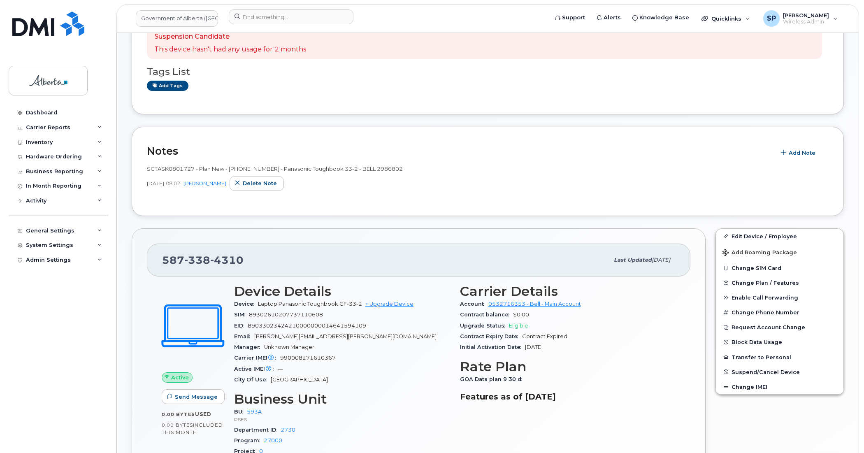
scroll to position [144, 0]
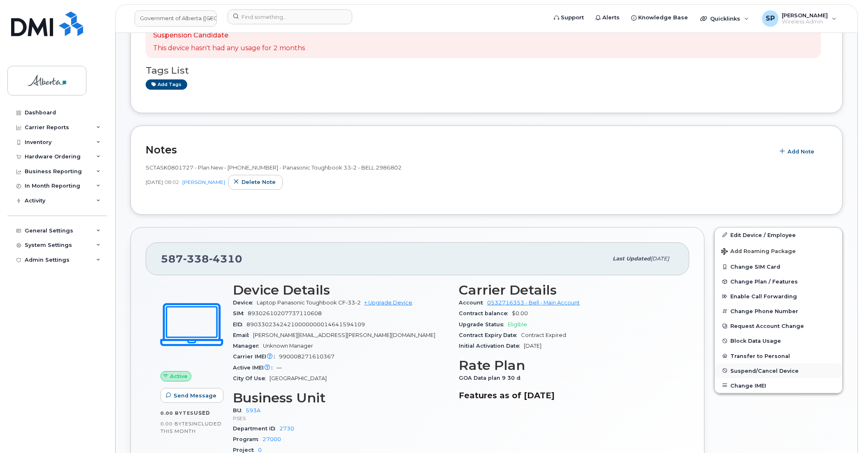
click at [743, 373] on span "Suspend/Cancel Device" at bounding box center [765, 371] width 68 height 6
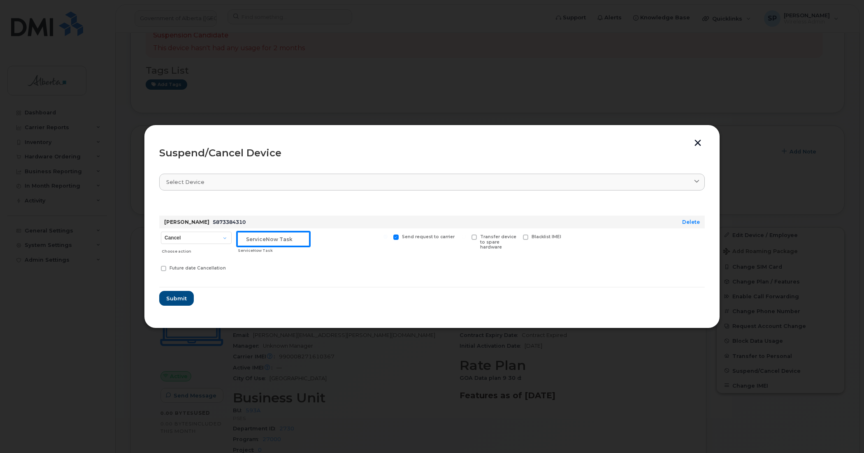
click at [243, 237] on input "text" at bounding box center [273, 239] width 73 height 15
paste input "SCTASK0846875"
type input "SCTASK0846875 Cancel"
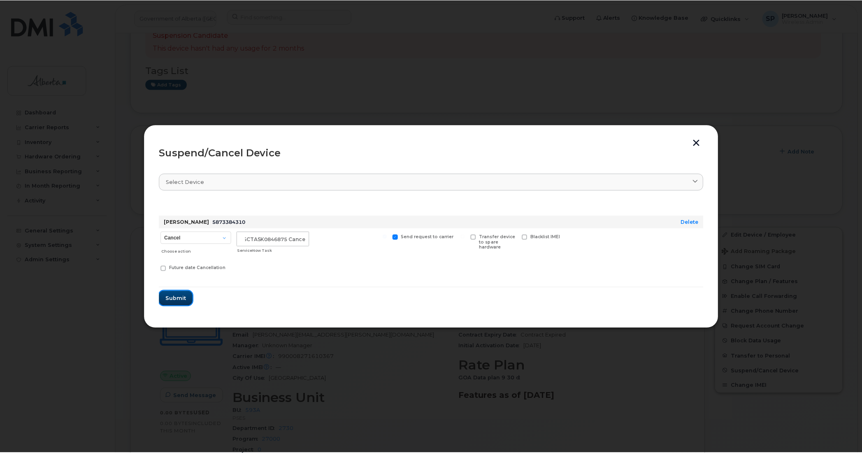
scroll to position [0, 0]
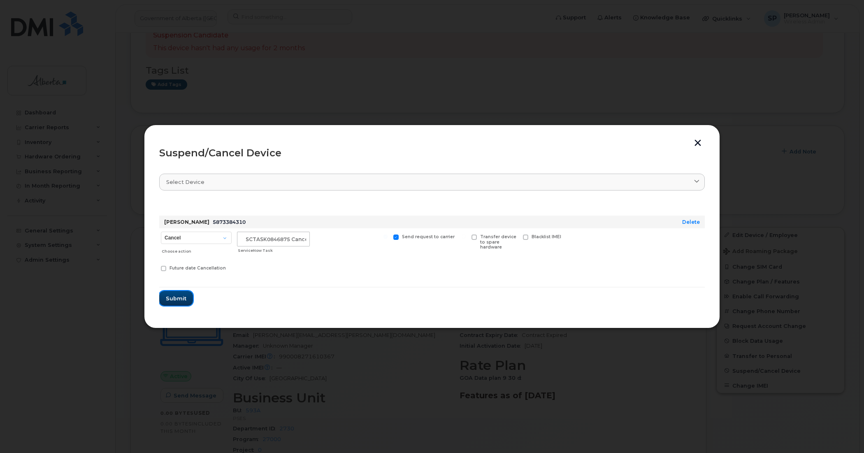
click at [186, 297] on button "Submit" at bounding box center [176, 298] width 34 height 15
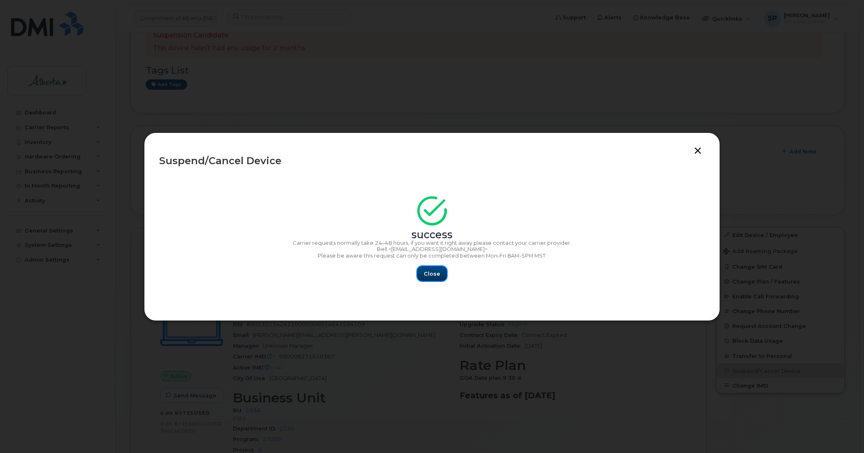
click at [437, 273] on span "Close" at bounding box center [432, 274] width 16 height 8
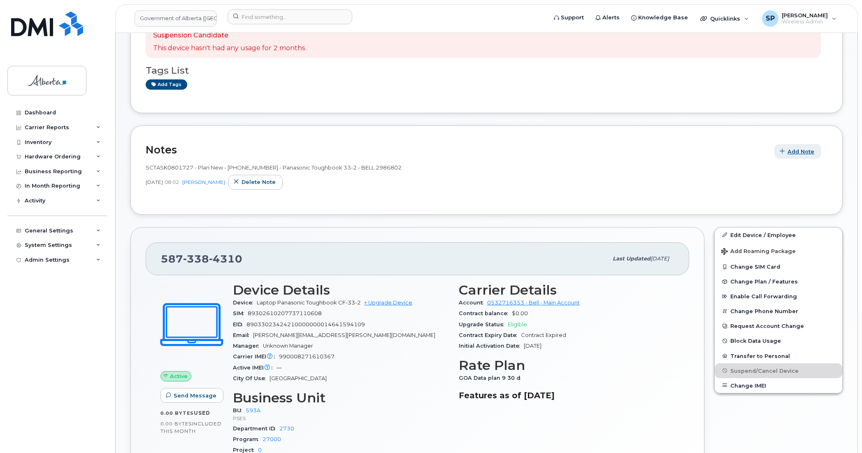
click at [811, 150] on span "Add Note" at bounding box center [801, 152] width 27 height 8
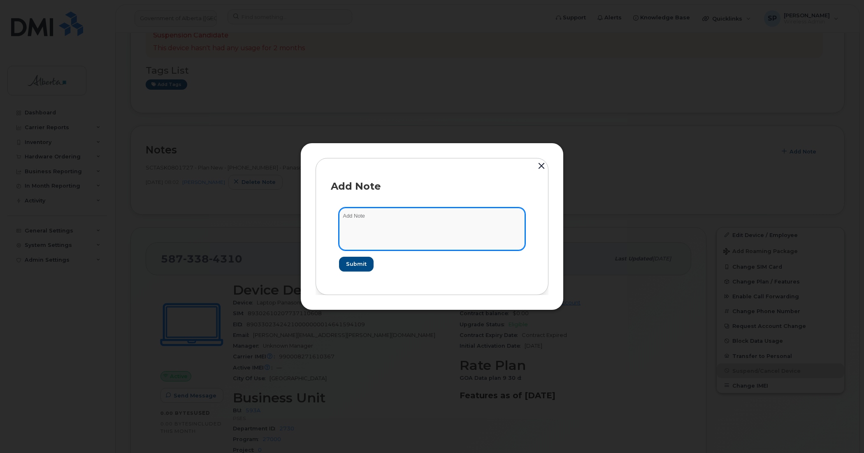
click at [406, 220] on textarea at bounding box center [432, 229] width 186 height 42
paste textarea "SCTASK0846875 Plan User Termination - (2) Cancel"
type textarea "SCTASK0846875 Plan User Termination - (2) Cancel"
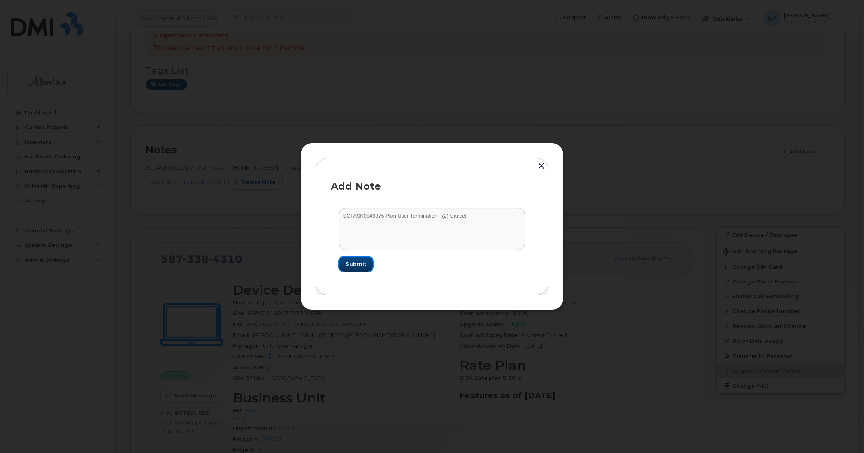
click at [357, 264] on span "Submit" at bounding box center [356, 264] width 21 height 8
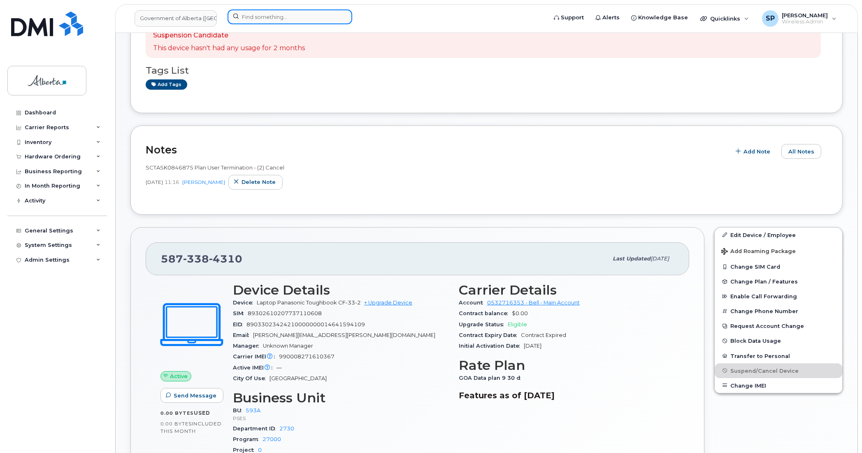
click at [250, 12] on input at bounding box center [290, 16] width 125 height 15
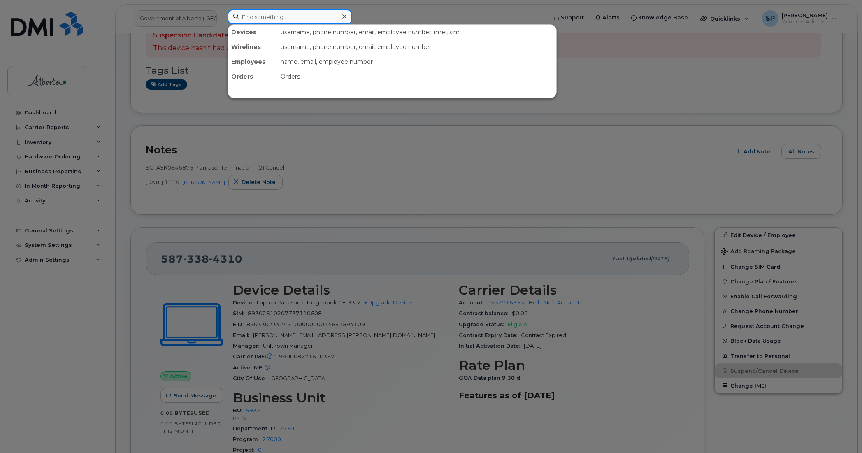
paste input "5873384310"
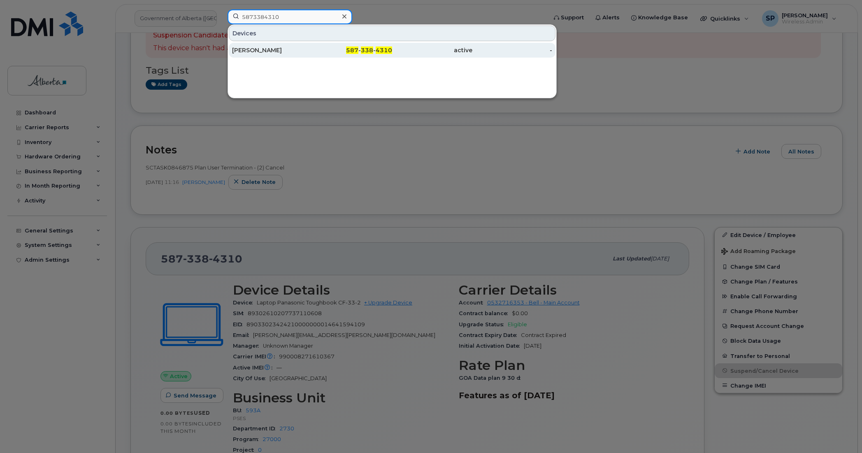
type input "5873384310"
click at [260, 52] on div "Alan Doutre" at bounding box center [272, 50] width 80 height 8
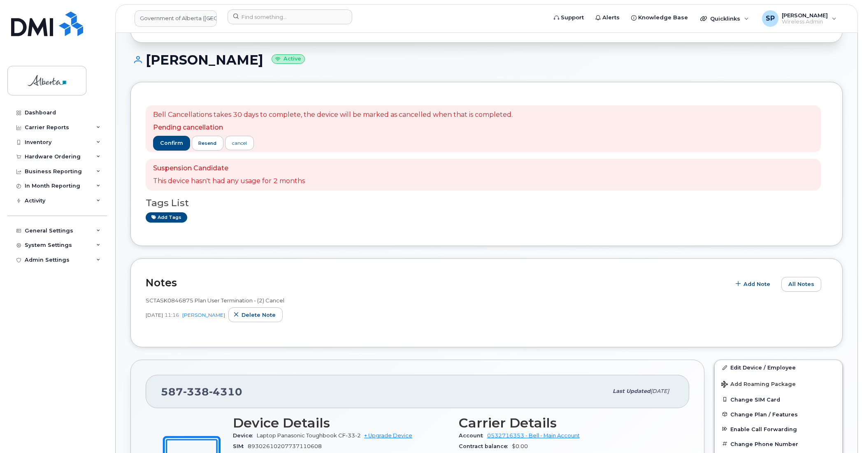
scroll to position [87, 0]
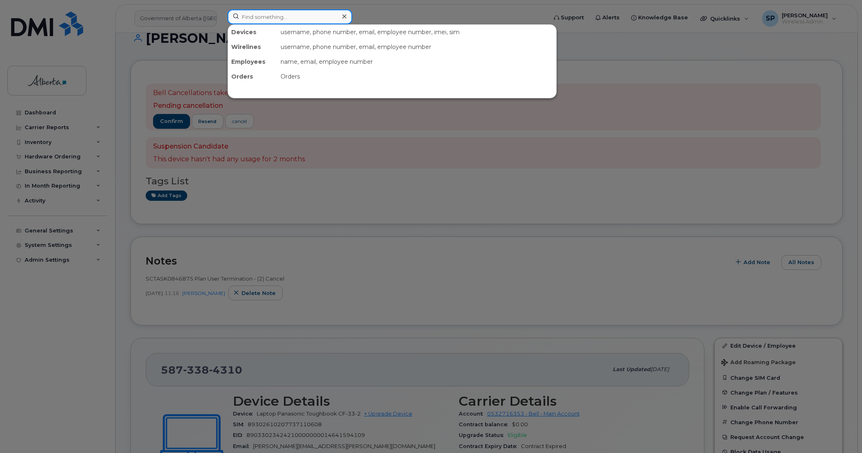
click at [290, 17] on input at bounding box center [290, 16] width 125 height 15
paste input "7808781808"
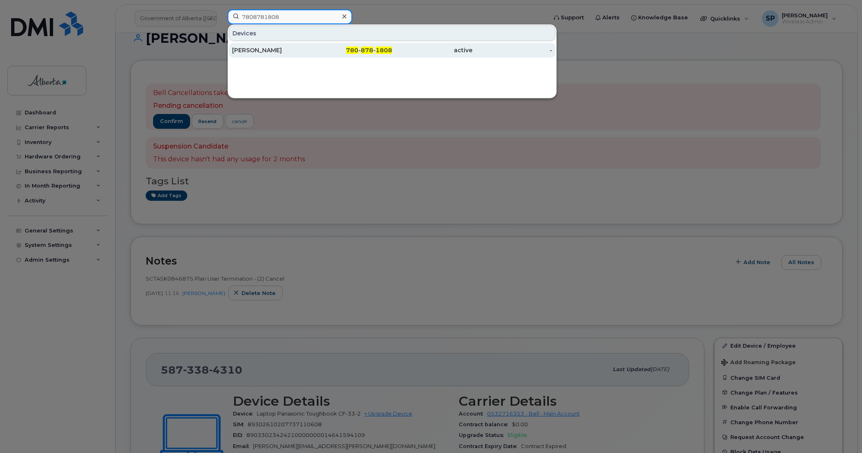
type input "7808781808"
click at [264, 51] on div "[PERSON_NAME]" at bounding box center [272, 50] width 80 height 8
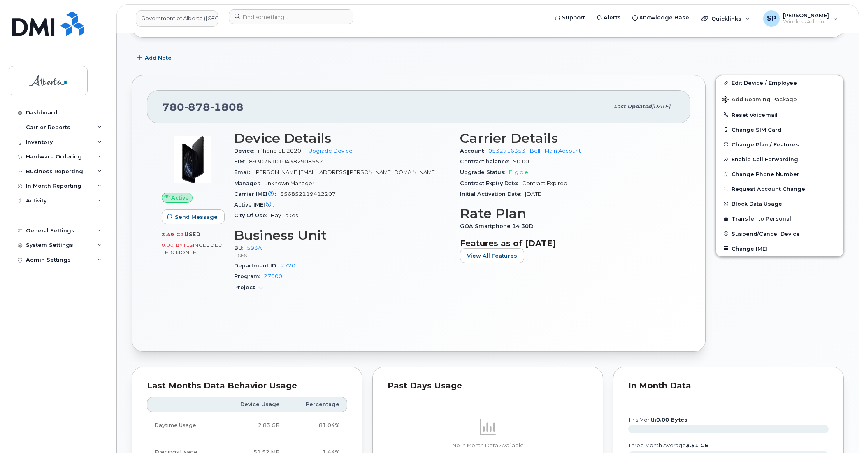
scroll to position [165, 0]
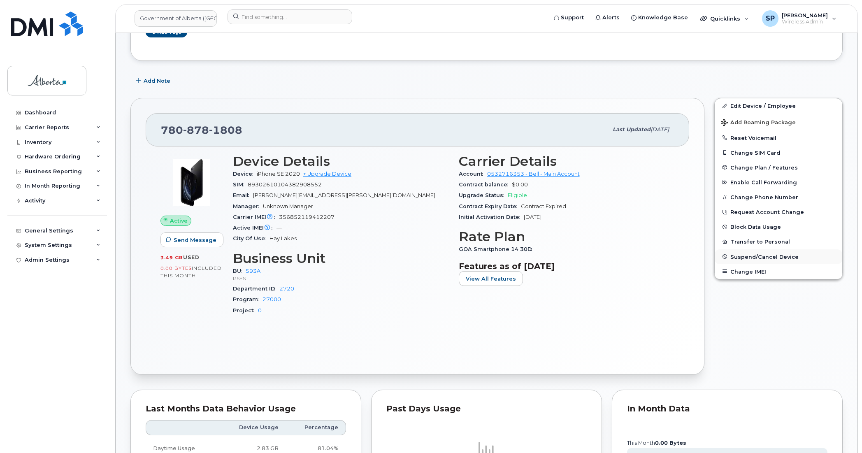
click at [750, 254] on span "Suspend/Cancel Device" at bounding box center [765, 257] width 68 height 6
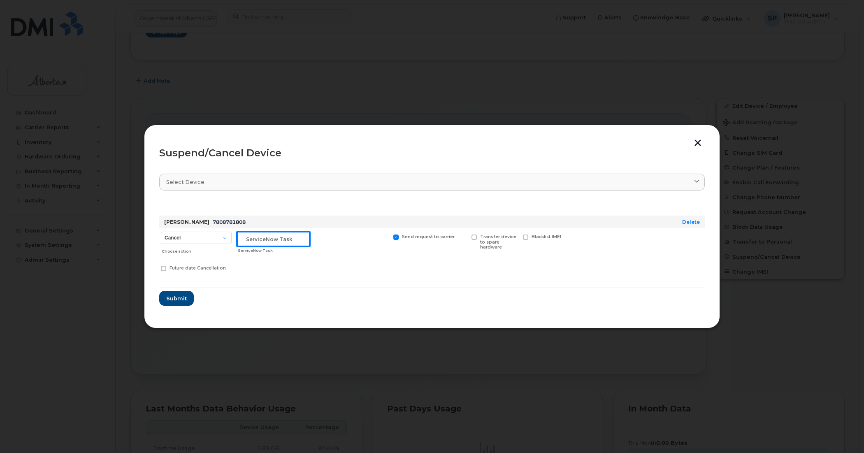
click at [268, 239] on input "text" at bounding box center [273, 239] width 73 height 15
paste input "SCTASK0846875"
type input "SCTASK0846875 Cancel"
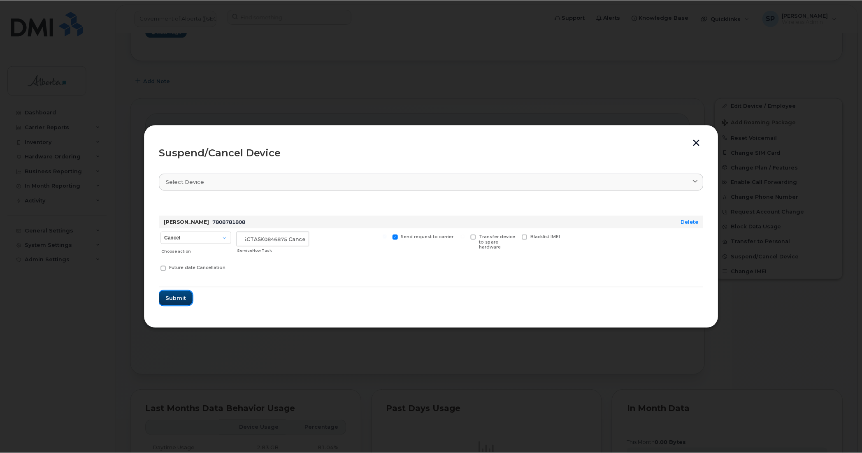
scroll to position [0, 0]
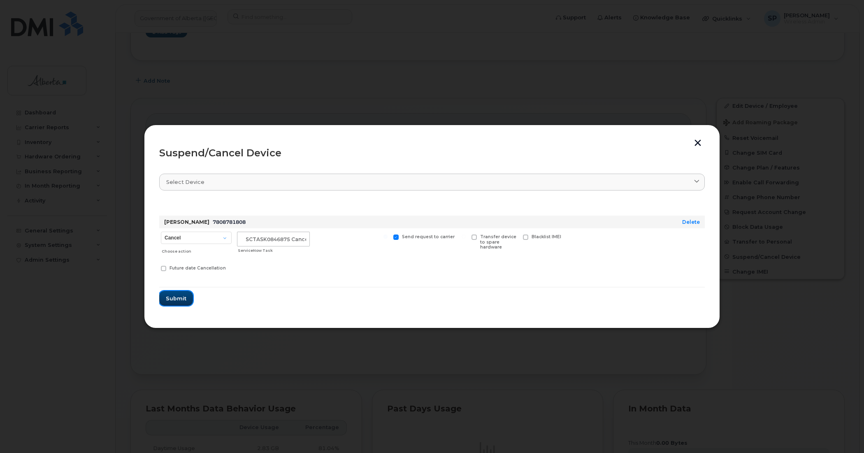
click at [174, 299] on span "Submit" at bounding box center [176, 299] width 21 height 8
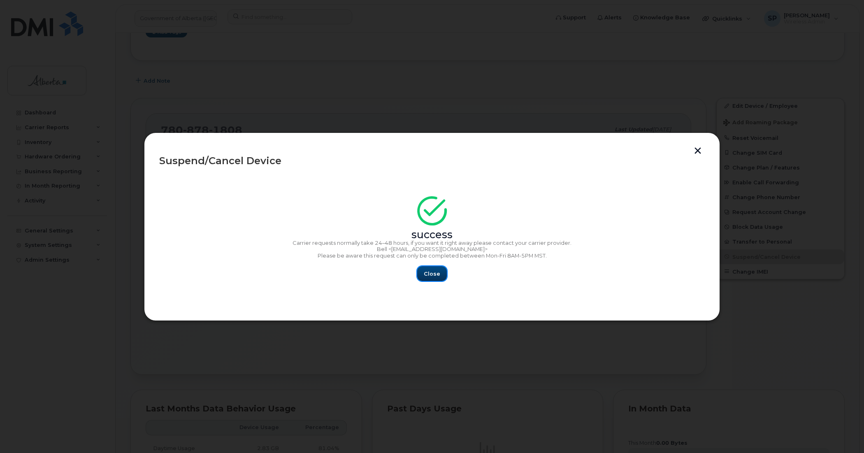
click at [431, 273] on span "Close" at bounding box center [432, 274] width 16 height 8
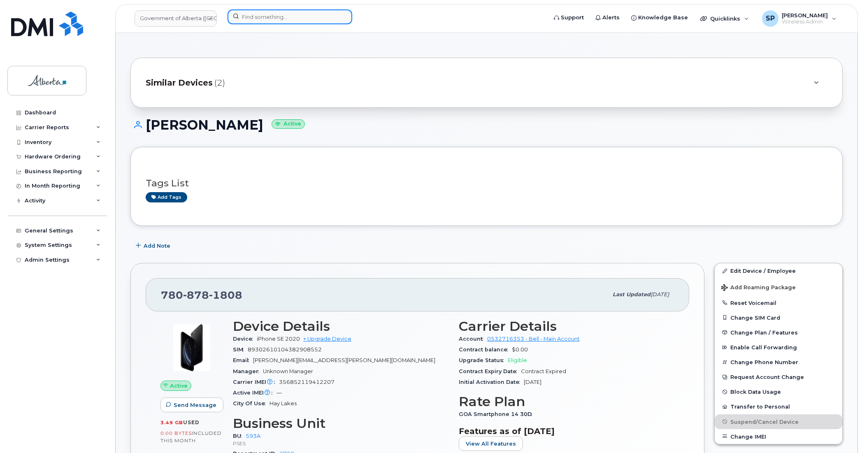
click at [288, 19] on input at bounding box center [290, 16] width 125 height 15
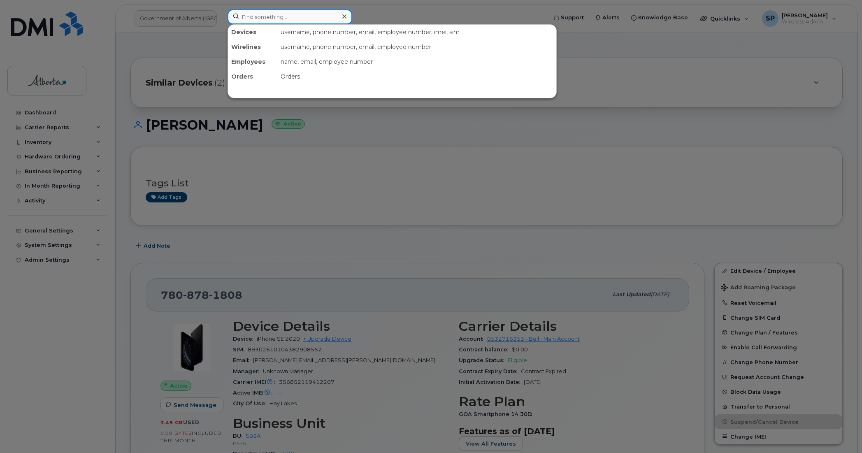
paste input "7802335549"
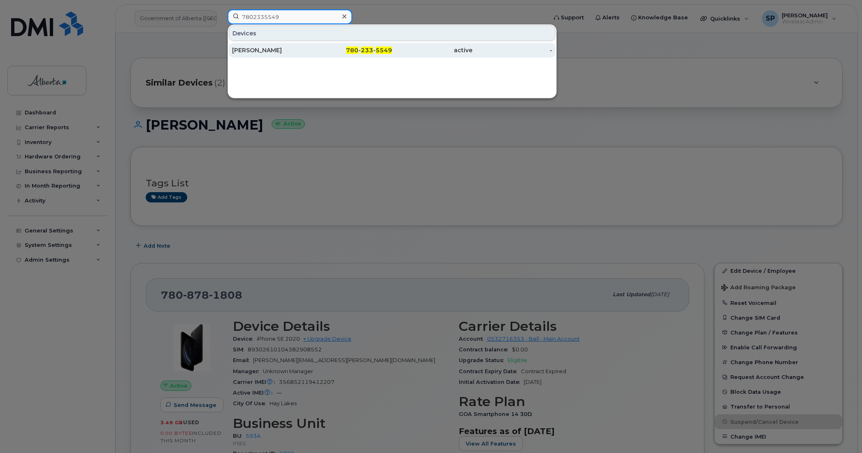
type input "7802335549"
click at [262, 50] on div "Fayanne Perry" at bounding box center [272, 50] width 80 height 8
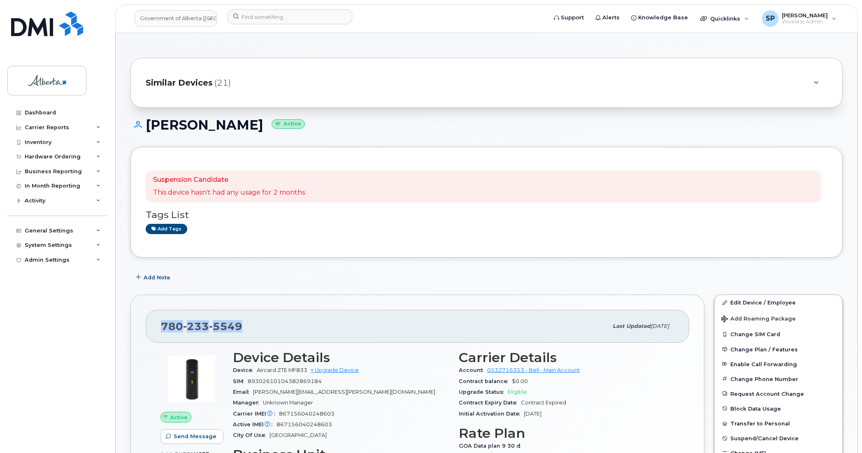
drag, startPoint x: 242, startPoint y: 322, endPoint x: 157, endPoint y: 332, distance: 85.0
click at [157, 332] on div "780 233 5549 Last updated Jul 25, 2025" at bounding box center [418, 326] width 544 height 33
click at [48, 309] on div "Dashboard Carrier Reports Monthly Billing Data Daily Data Pooling Data Behavior…" at bounding box center [58, 272] width 102 height 335
click at [65, 296] on div "Dashboard Carrier Reports Monthly Billing Data Daily Data Pooling Data Behavior…" at bounding box center [58, 272] width 102 height 335
click at [149, 282] on span "Add Note" at bounding box center [157, 278] width 27 height 8
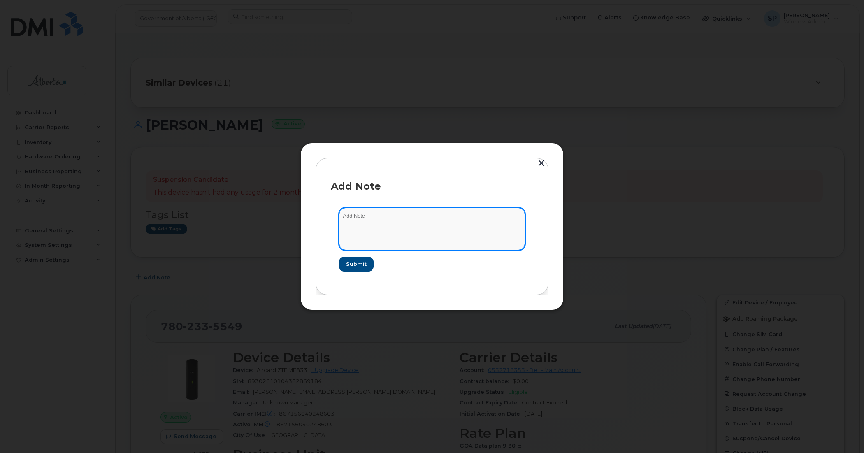
click at [383, 229] on textarea at bounding box center [432, 229] width 186 height 42
paste textarea "SCTASK0846876 Plan User Termination - (1) 7802335549 Repurpose Edmonton. Previo…"
drag, startPoint x: 498, startPoint y: 225, endPoint x: 457, endPoint y: 241, distance: 44.6
click at [498, 225] on textarea "SCTASK0846876 Plan User Termination - (1) 7802335549 Repurpose Edmonton. Previo…" at bounding box center [432, 229] width 186 height 42
type textarea "SCTASK0846876 Plan User Termination - (1) 7802335549 Repurpose Edmonton. Previo…"
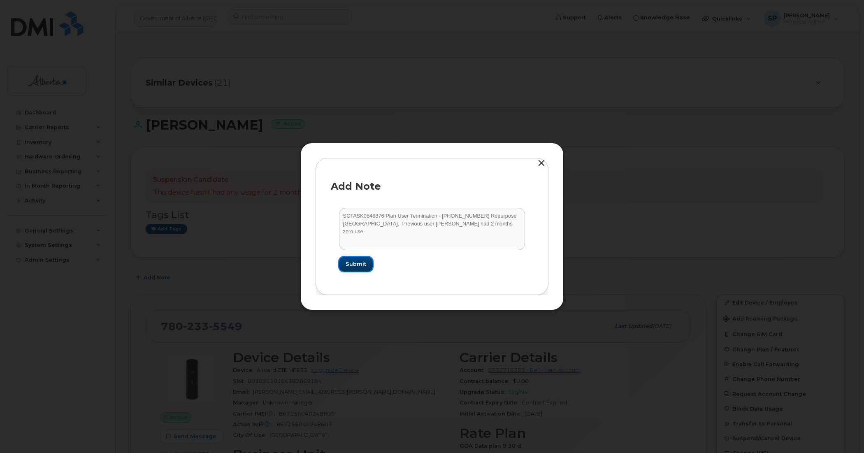
click at [357, 264] on span "Submit" at bounding box center [356, 264] width 21 height 8
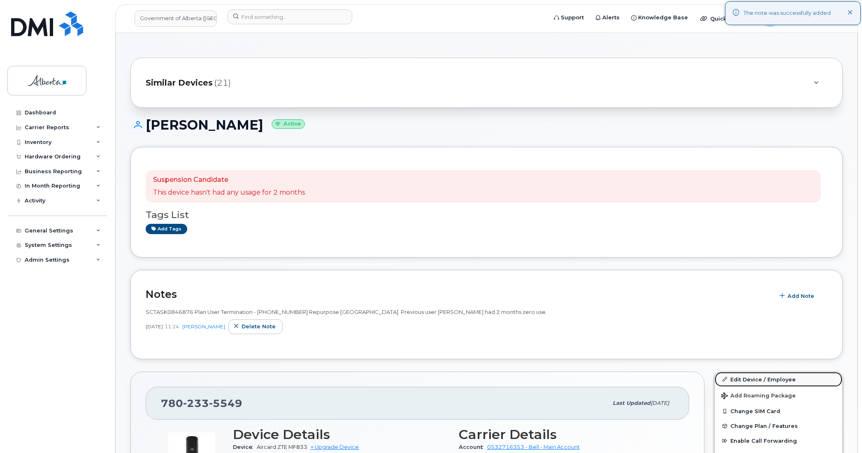
click at [772, 380] on link "Edit Device / Employee" at bounding box center [779, 379] width 128 height 15
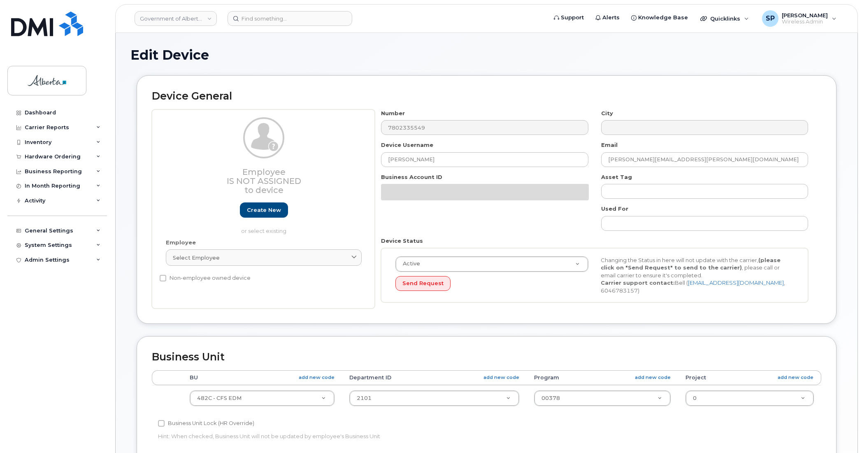
select select "4749733"
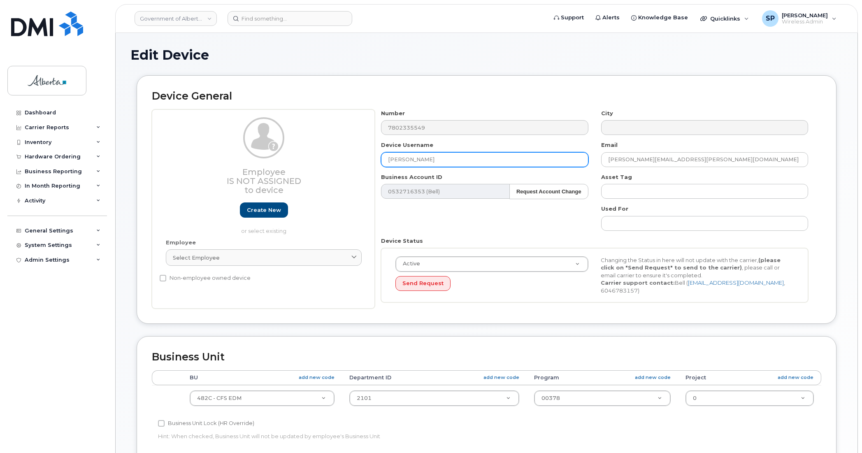
drag, startPoint x: 428, startPoint y: 162, endPoint x: 347, endPoint y: 161, distance: 81.9
click at [347, 161] on div "Employee Is not assigned to device Create new or select existing Employee Selec…" at bounding box center [487, 209] width 670 height 200
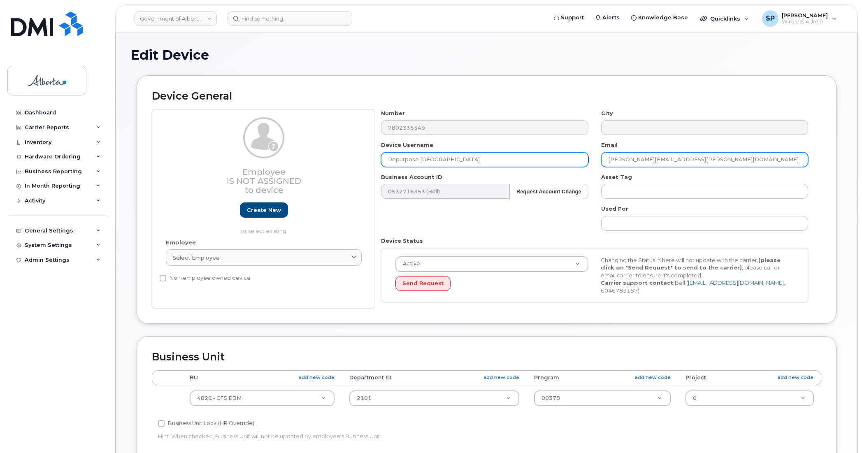
type input "Repurpose Edmonton"
drag, startPoint x: 690, startPoint y: 161, endPoint x: 583, endPoint y: 161, distance: 107.0
click at [583, 161] on div "Number 7802335549 City Device Username Repurpose Edmonton Email Fayanne.Perry@g…" at bounding box center [595, 209] width 440 height 200
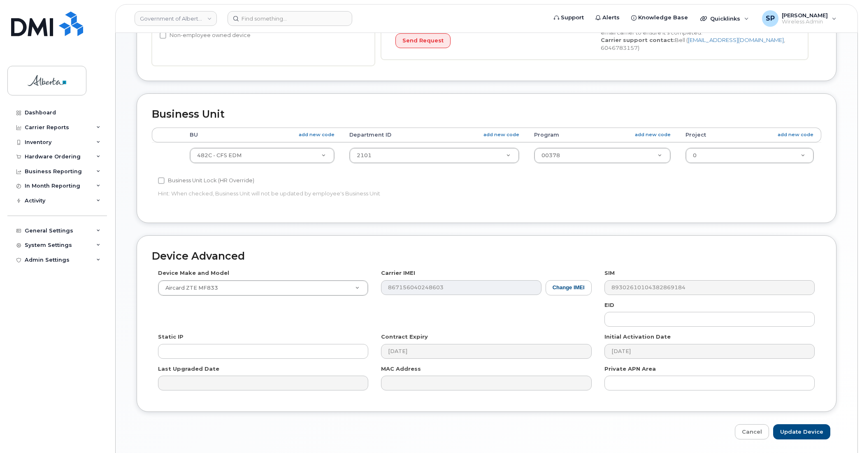
scroll to position [245, 0]
click at [61, 330] on div "Dashboard Carrier Reports Monthly Billing Data Daily Data Pooling Data Behavior…" at bounding box center [58, 272] width 102 height 335
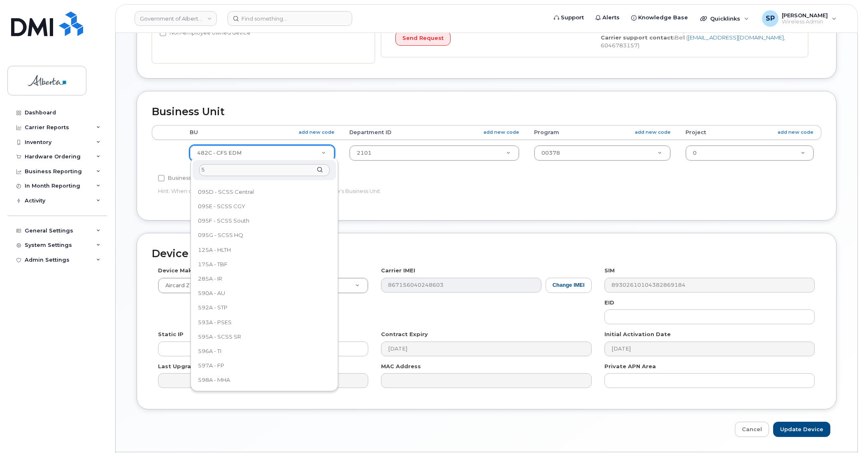
scroll to position [0, 0]
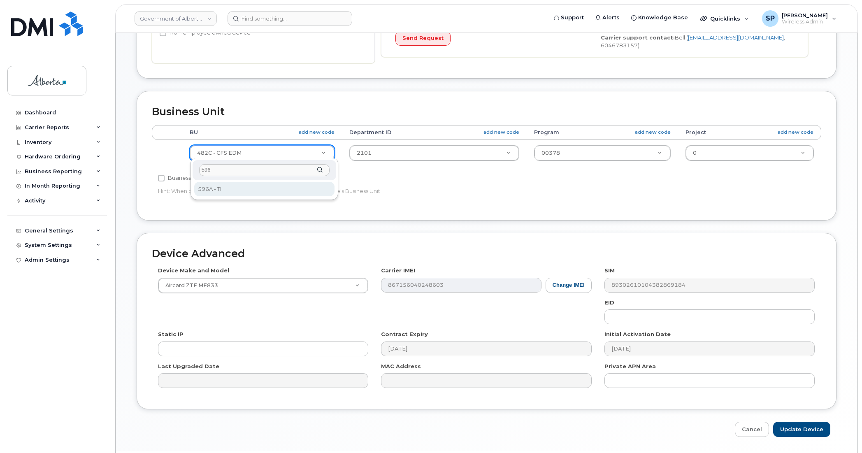
type input "596"
select select "4797729"
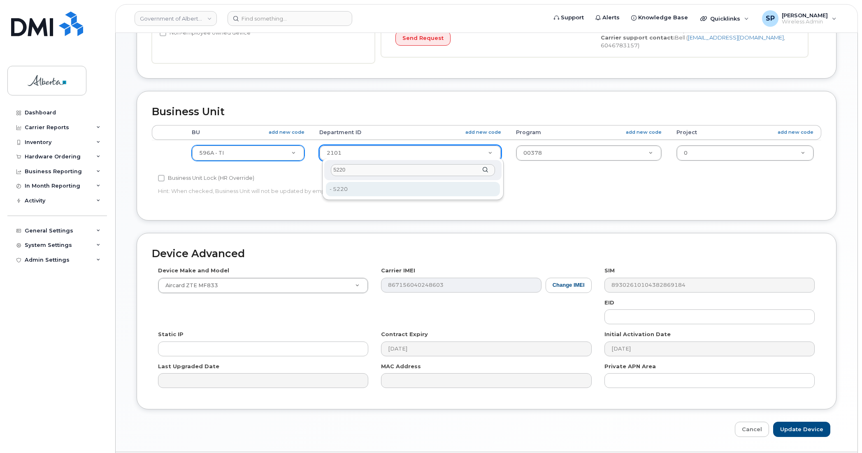
type input "5220"
type input "4802987"
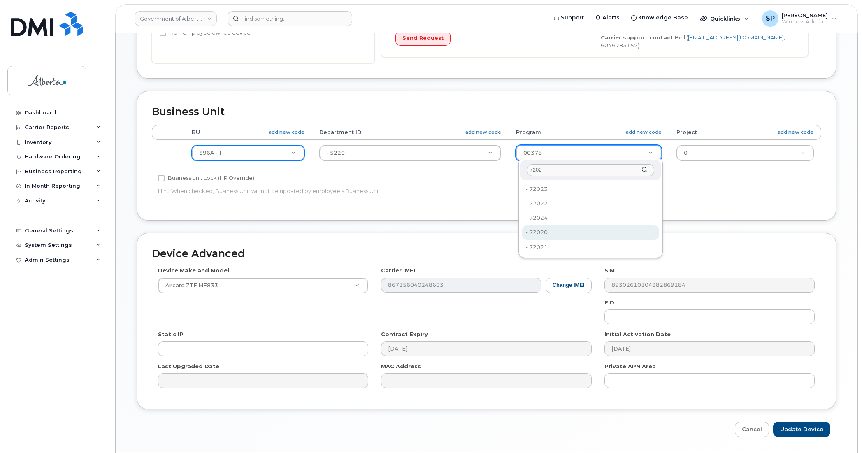
type input "7202"
type input "4803008"
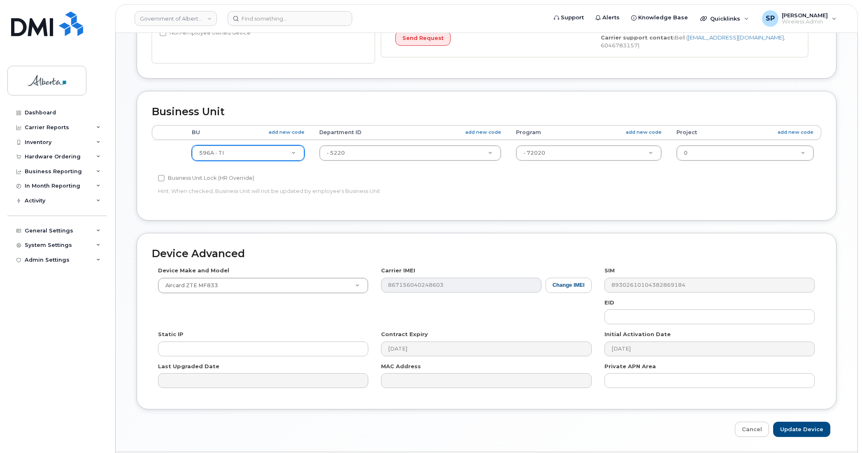
click at [332, 400] on div "Device Advanced Device Make and Model Aircard ZTE MF833 Android TCL 502 Watch A…" at bounding box center [487, 321] width 700 height 177
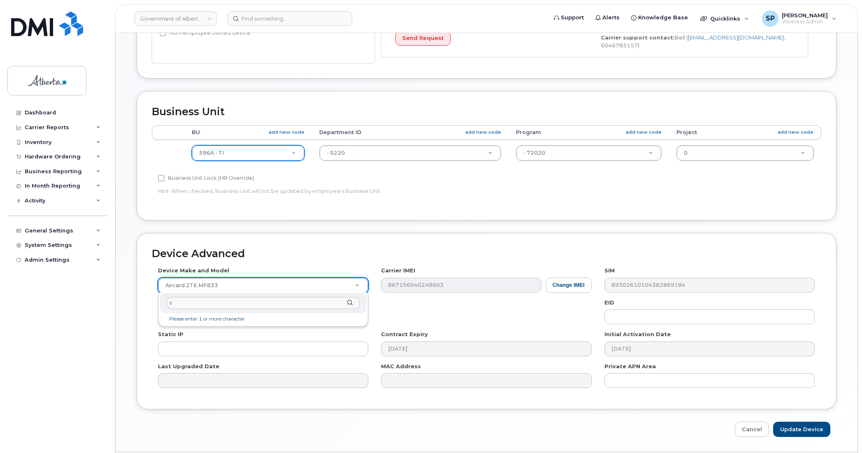
drag, startPoint x: 190, startPoint y: 306, endPoint x: 155, endPoint y: 309, distance: 35.1
click at [155, 307] on body "Government of Alberta (GOA) Support Alerts Knowledge Base Quicklinks Suspend / …" at bounding box center [431, 117] width 862 height 724
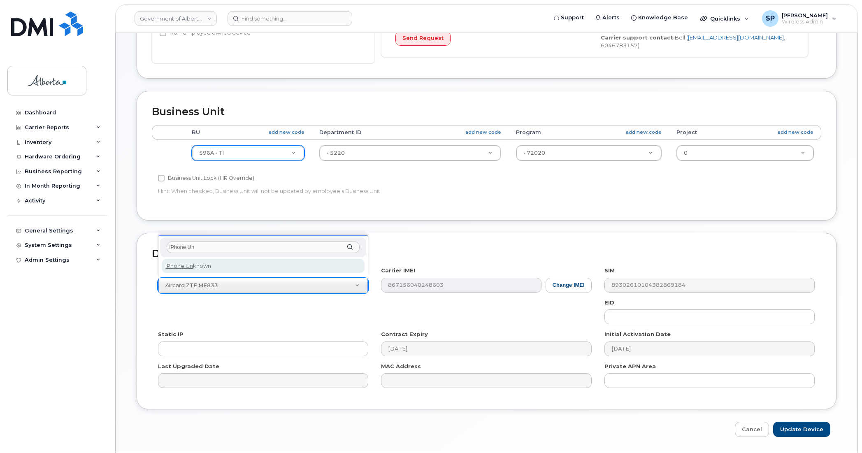
type input "iPhone Un"
select select "185"
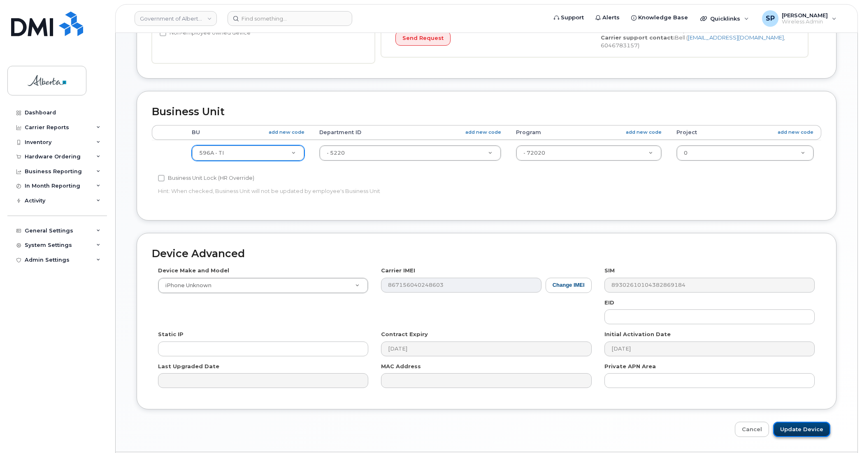
click at [792, 428] on input "Update Device" at bounding box center [801, 429] width 57 height 15
type input "Saving..."
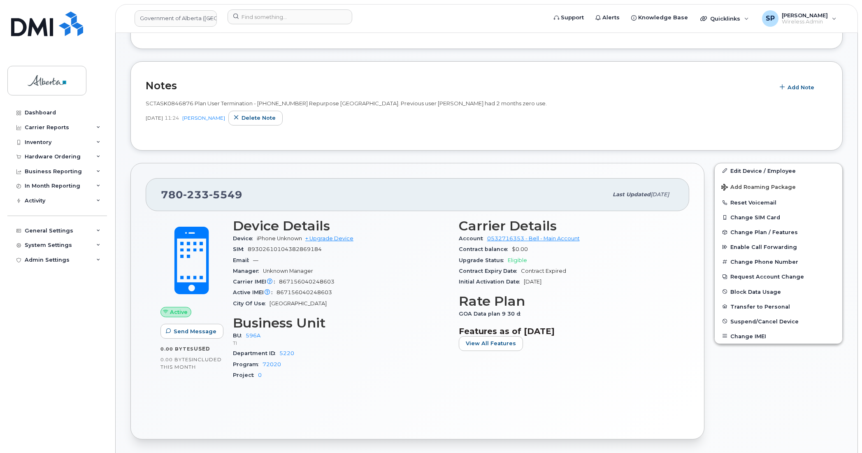
scroll to position [141, 0]
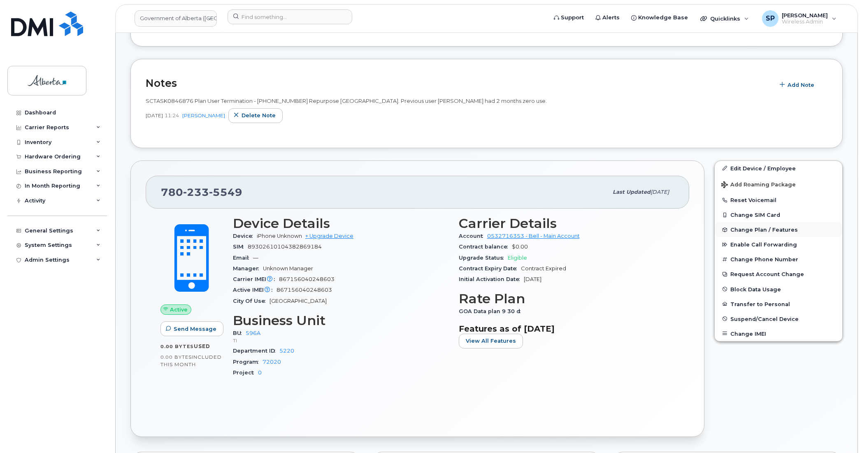
click at [749, 229] on span "Change Plan / Features" at bounding box center [765, 230] width 68 height 6
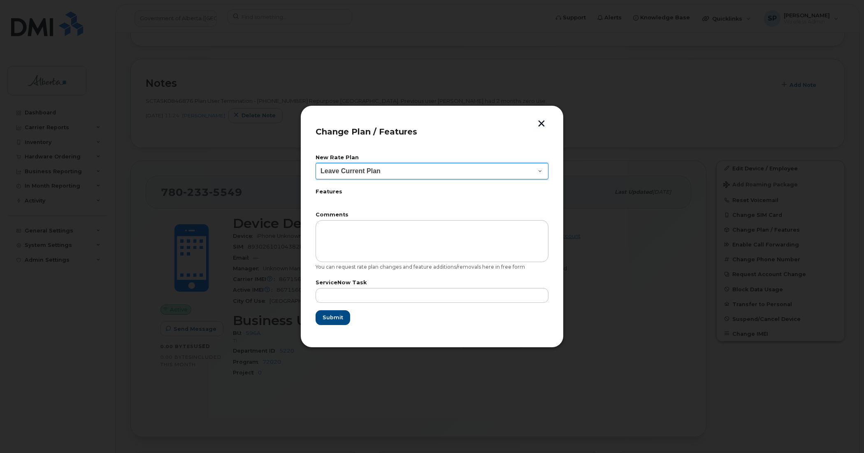
click at [338, 168] on select "Leave Current Plan GOA - Voice Plan 5 GOA Smartphone 14 30D GOA Unlimited Smart…" at bounding box center [432, 171] width 233 height 16
select select "2483362"
click at [316, 163] on select "Leave Current Plan GOA - Voice Plan 5 GOA Smartphone 14 30D GOA Unlimited Smart…" at bounding box center [432, 171] width 233 height 16
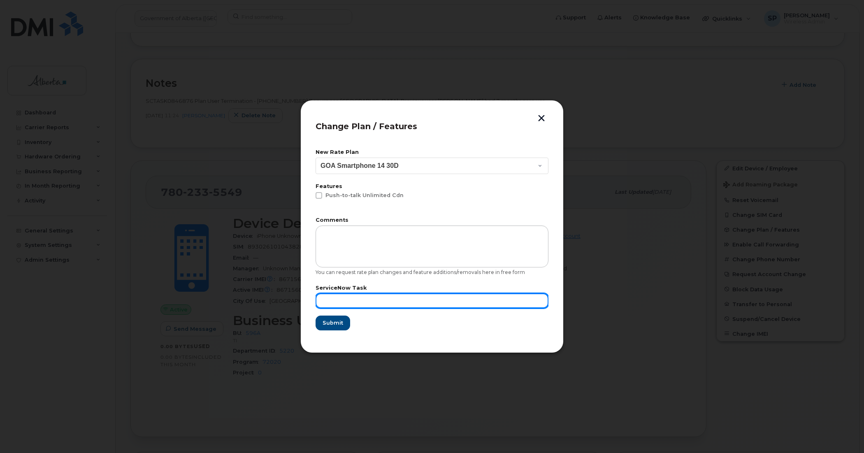
click at [350, 301] on input "text" at bounding box center [432, 300] width 233 height 15
paste input "SCTASK0846876"
type input "SCTASK0846876"
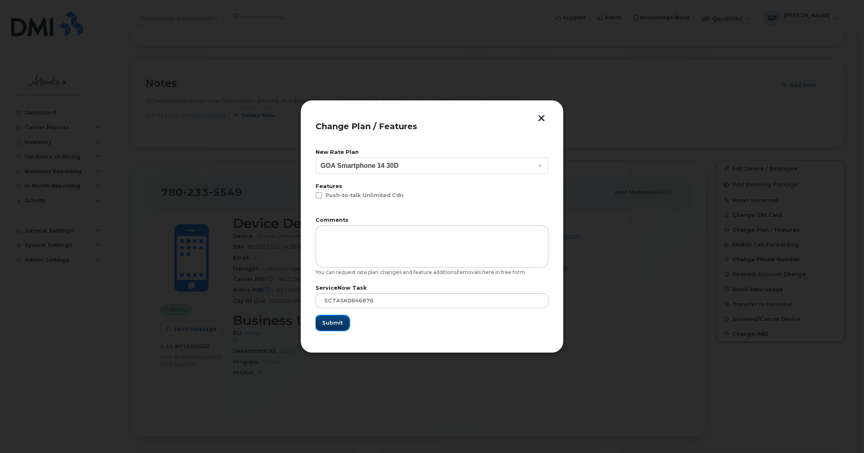
click at [329, 322] on span "Submit" at bounding box center [332, 323] width 21 height 8
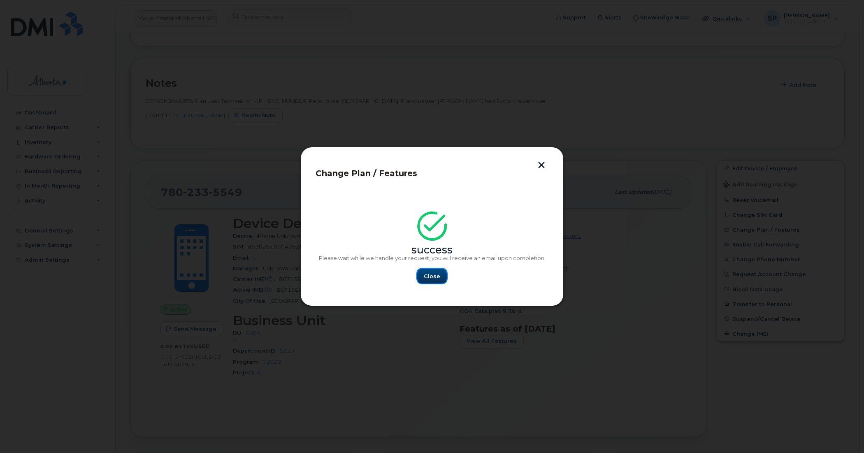
click at [429, 275] on span "Close" at bounding box center [432, 276] width 16 height 8
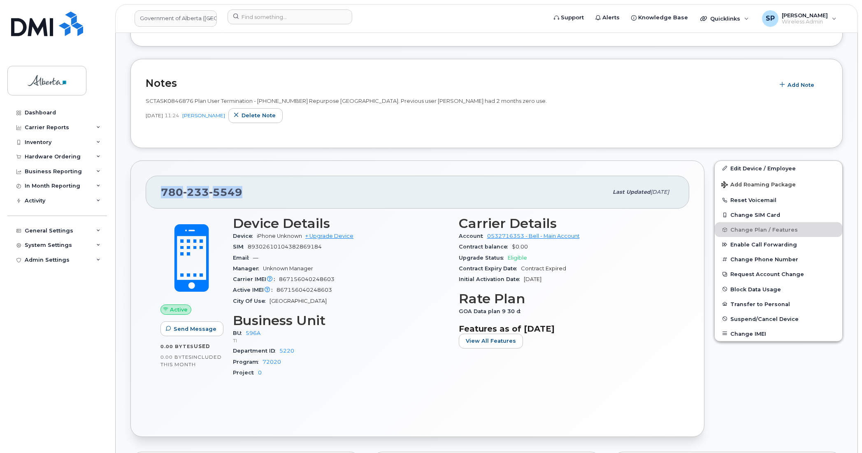
drag, startPoint x: 248, startPoint y: 191, endPoint x: 156, endPoint y: 192, distance: 92.2
click at [156, 192] on div "[PHONE_NUMBER] Last updated [DATE]" at bounding box center [418, 192] width 544 height 33
copy span "[PHONE_NUMBER]"
click at [262, 18] on input at bounding box center [290, 16] width 125 height 15
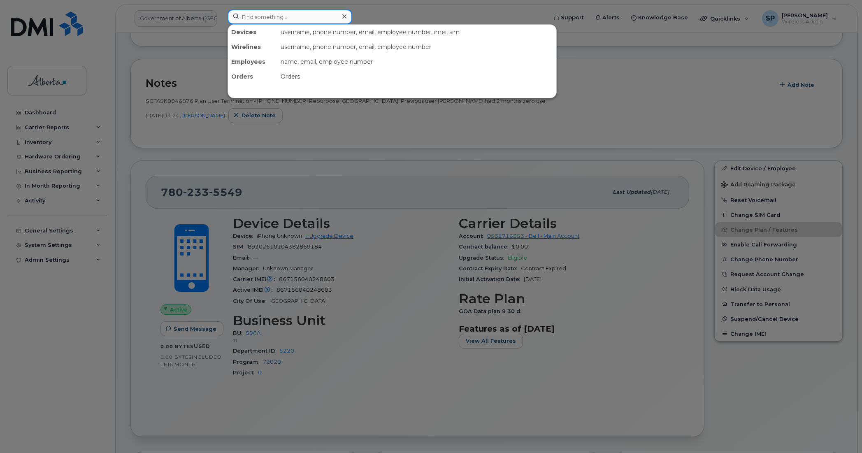
paste input "7809748959"
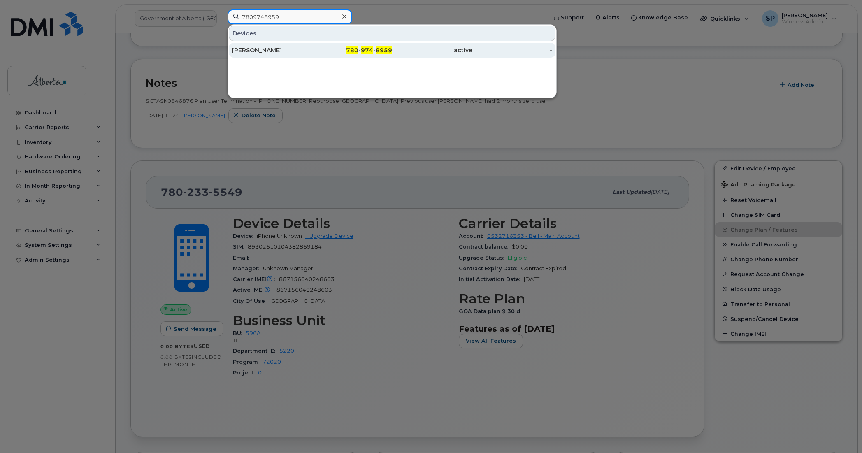
type input "7809748959"
click at [266, 52] on div "[PERSON_NAME]" at bounding box center [272, 50] width 80 height 8
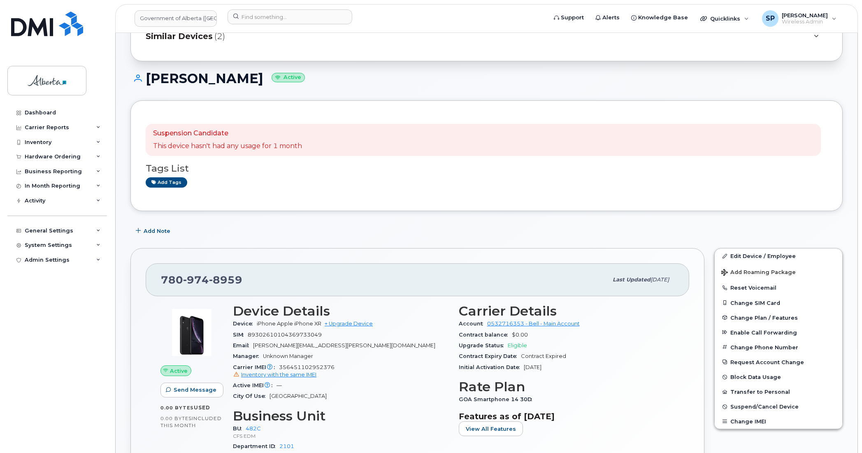
scroll to position [62, 0]
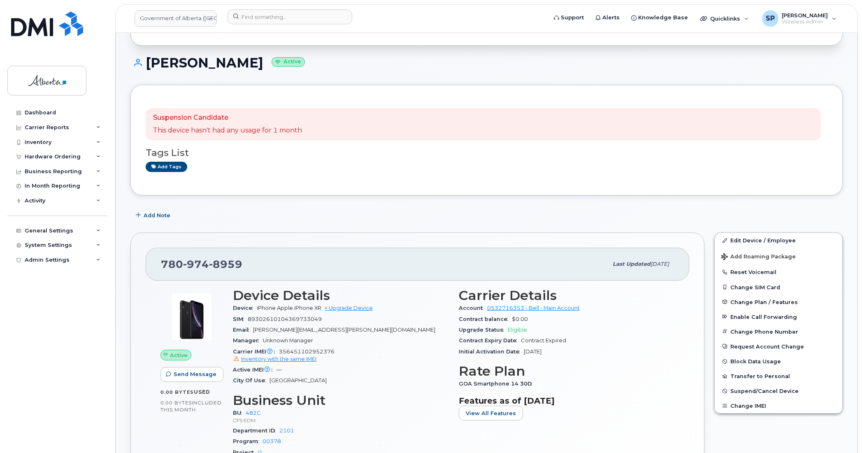
click at [51, 376] on div "Dashboard Carrier Reports Monthly Billing Data Daily Data Pooling Data Behavior…" at bounding box center [58, 272] width 102 height 335
click at [163, 213] on span "Add Note" at bounding box center [157, 216] width 27 height 8
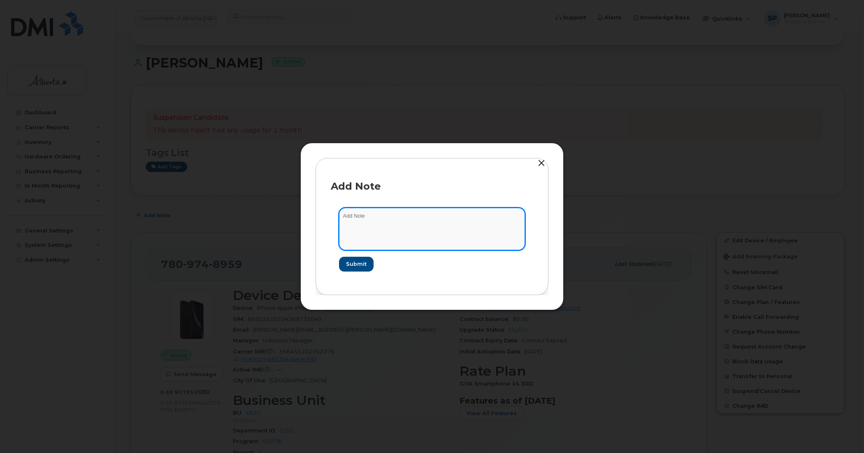
click at [384, 218] on textarea at bounding box center [432, 229] width 186 height 42
paste textarea "SCTASK0846876 Plan User Termination - (1) 7809748959 Repurpose Edmonton."
type textarea "SCTASK0846876 Plan User Termination - (1) 7809748959 Repurpose Edmonton."
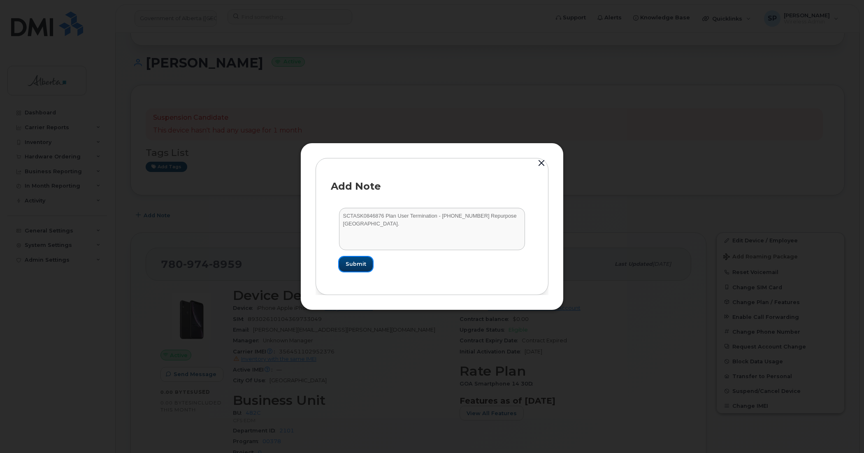
click at [359, 265] on span "Submit" at bounding box center [356, 264] width 21 height 8
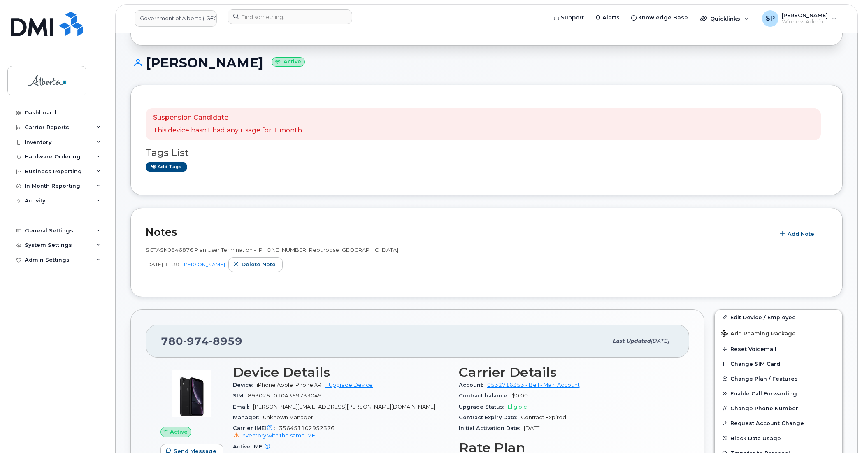
click at [27, 373] on div "Dashboard Carrier Reports Monthly Billing Data Daily Data Pooling Data Behavior…" at bounding box center [58, 272] width 102 height 335
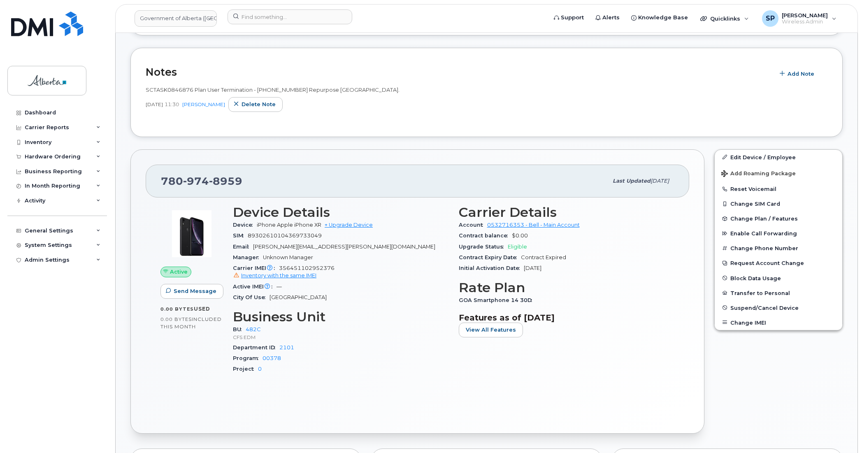
scroll to position [245, 0]
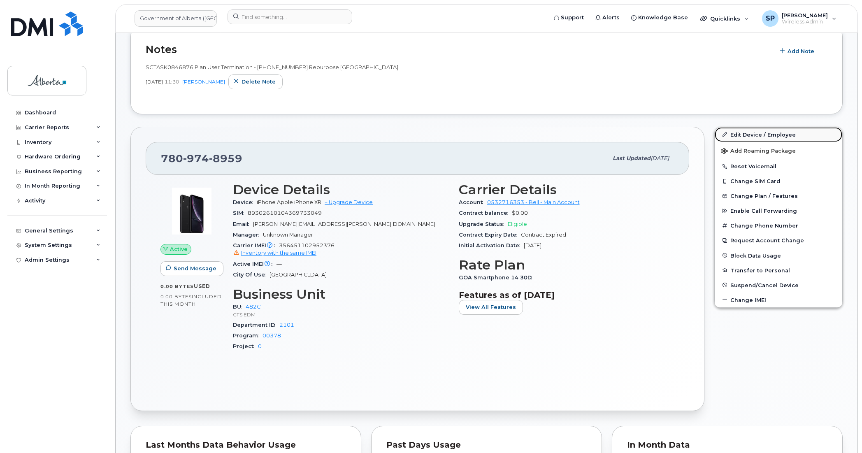
click at [736, 136] on link "Edit Device / Employee" at bounding box center [779, 134] width 128 height 15
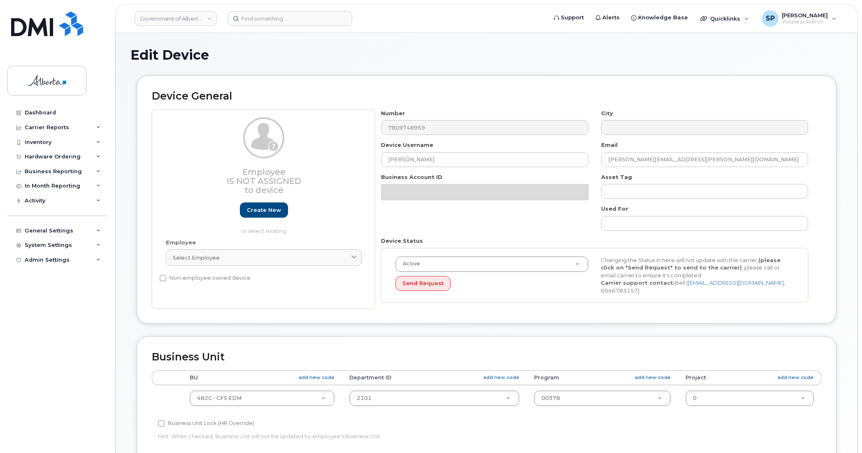
select select "4749733"
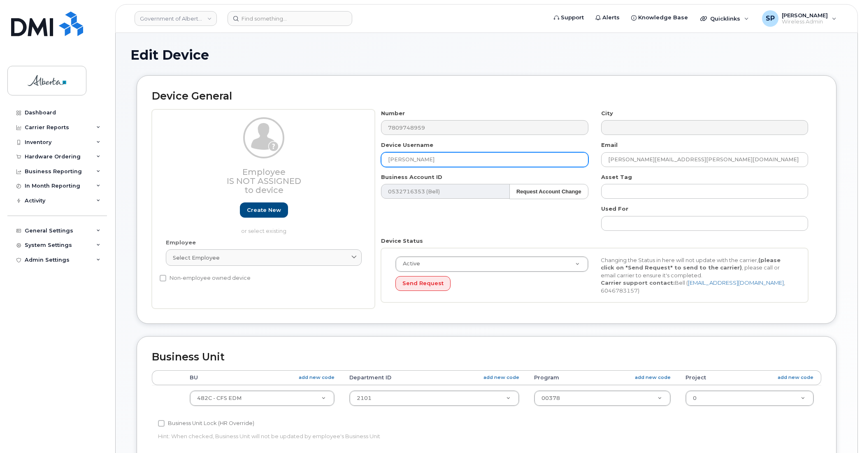
drag, startPoint x: 433, startPoint y: 157, endPoint x: 334, endPoint y: 163, distance: 99.4
click at [334, 163] on div "Employee Is not assigned to device Create new or select existing Employee Selec…" at bounding box center [487, 209] width 670 height 200
type input "Repurpose [GEOGRAPHIC_DATA]"
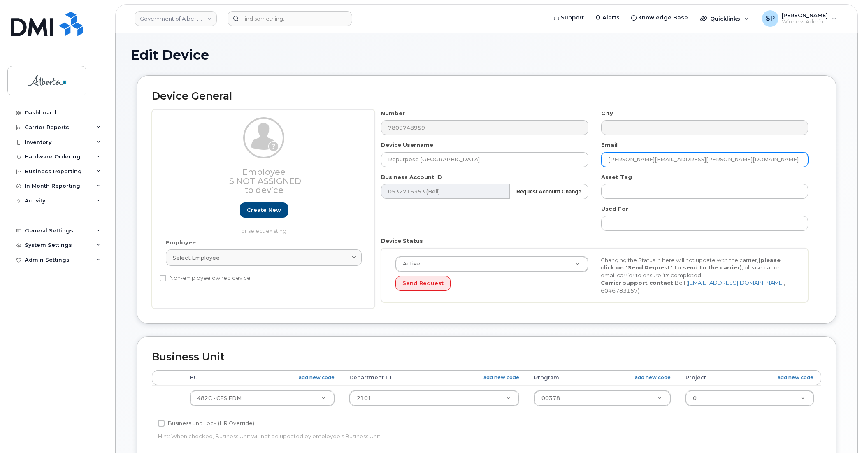
drag, startPoint x: 689, startPoint y: 159, endPoint x: 594, endPoint y: 169, distance: 95.6
click at [594, 169] on div "Number 7809748959 City Device Username Repurpose [GEOGRAPHIC_DATA] Email [PERSO…" at bounding box center [595, 209] width 440 height 200
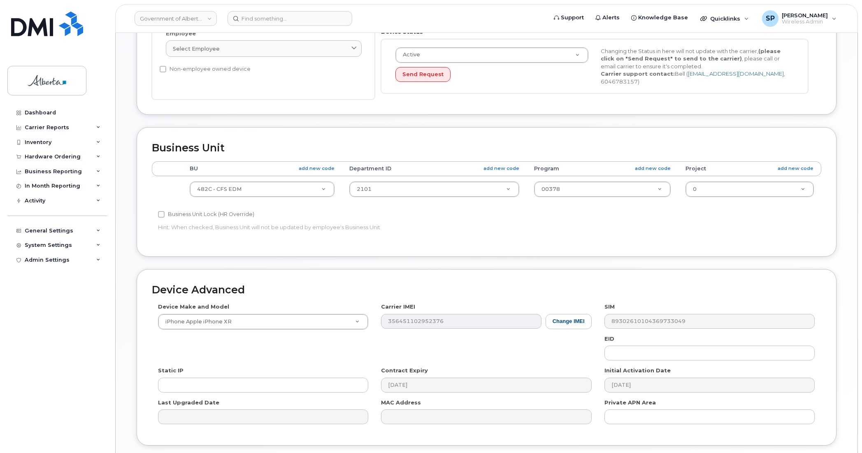
scroll to position [255, 0]
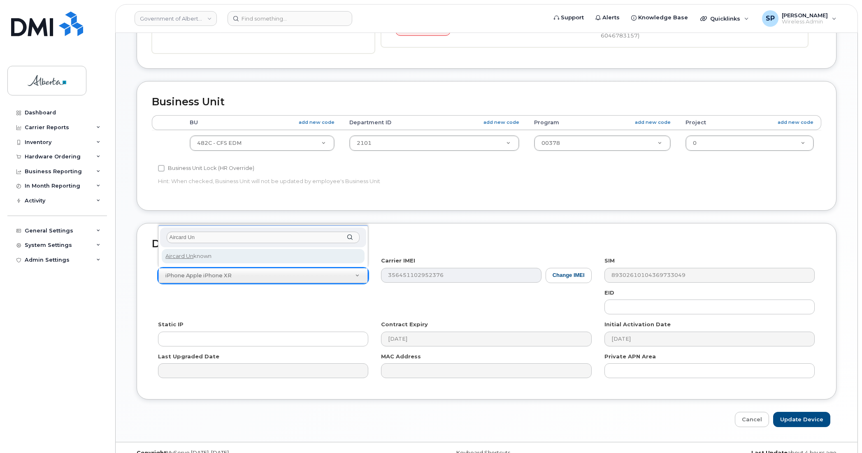
type input "Aircard Un"
drag, startPoint x: 235, startPoint y: 256, endPoint x: 239, endPoint y: 257, distance: 4.3
select select "971"
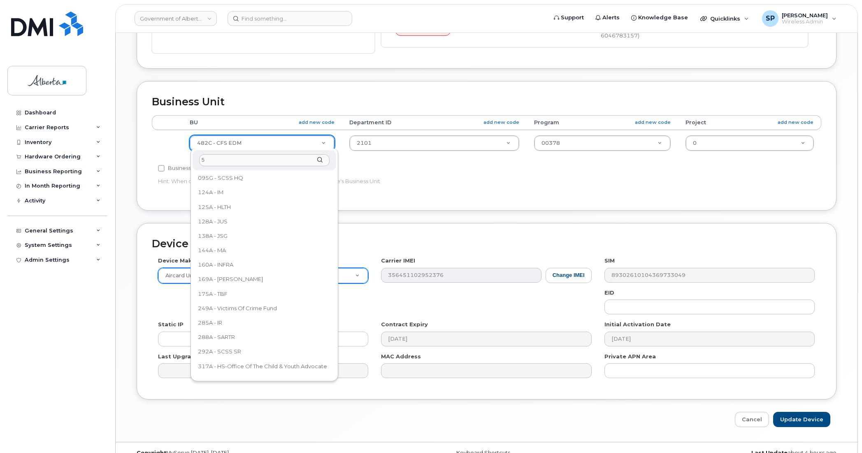
scroll to position [0, 0]
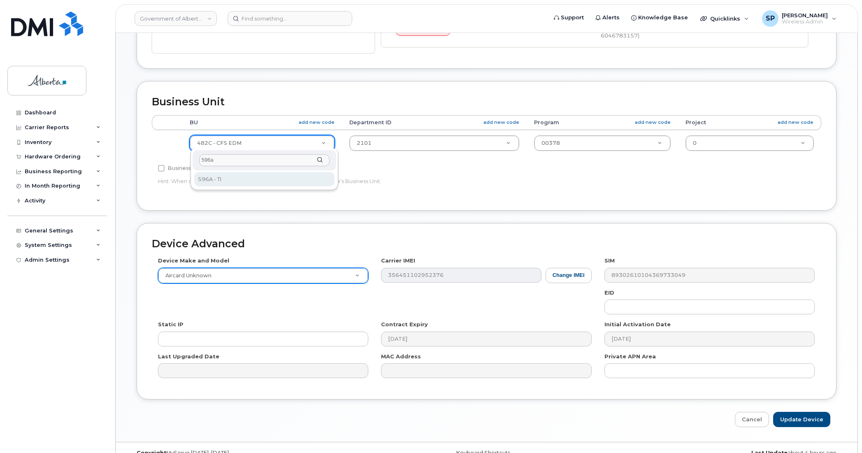
type input "596a"
select select "4797729"
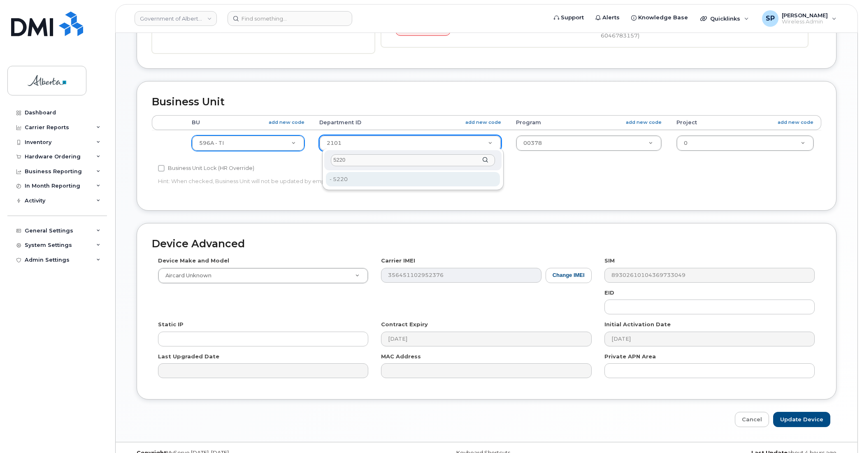
type input "5220"
type input "4802987"
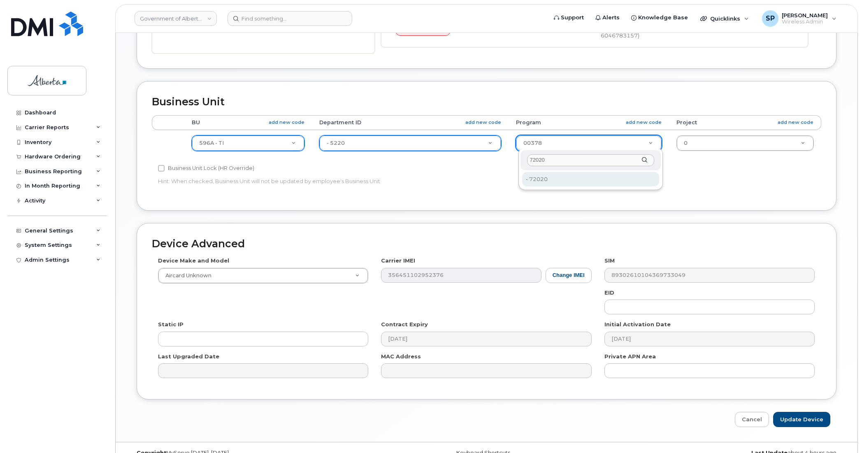
type input "72020"
type input "4803008"
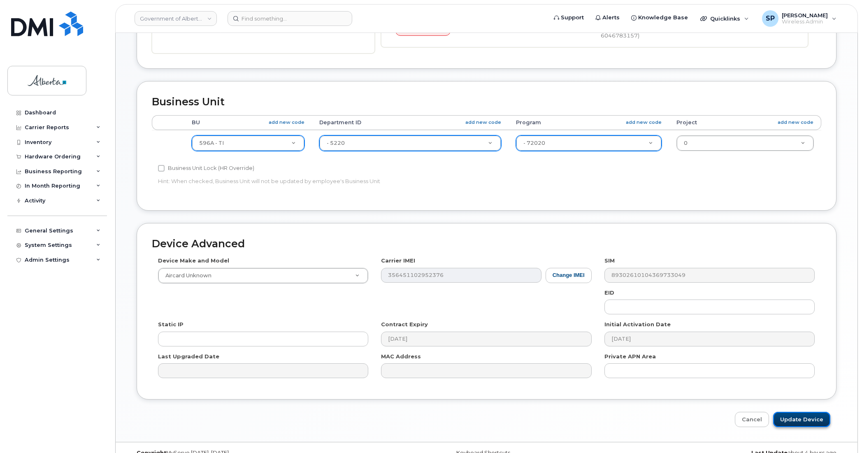
drag, startPoint x: 795, startPoint y: 418, endPoint x: 789, endPoint y: 419, distance: 6.3
click at [794, 418] on input "Update Device" at bounding box center [801, 419] width 57 height 15
type input "Saving..."
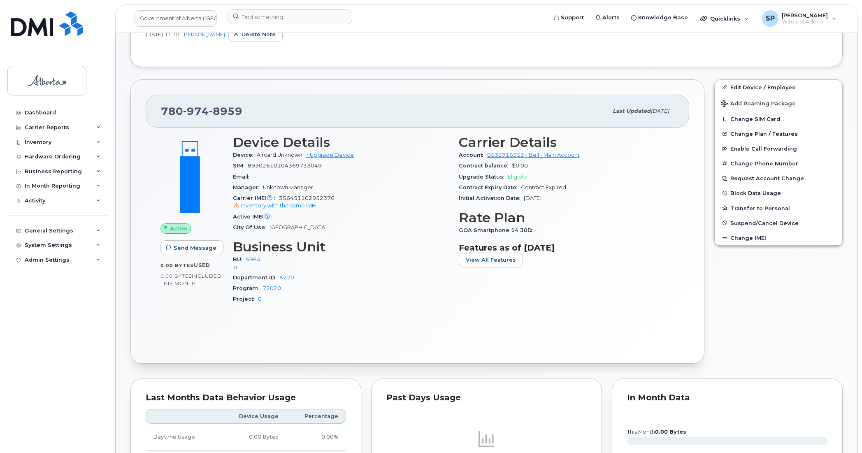
scroll to position [255, 0]
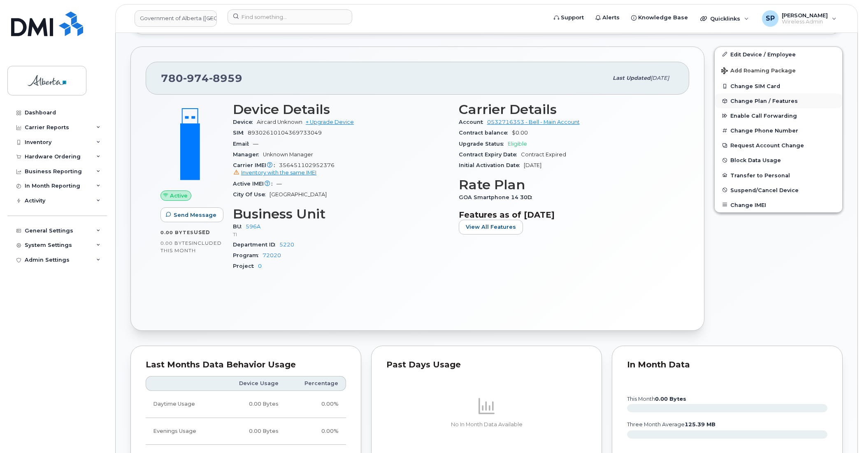
click at [758, 103] on span "Change Plan / Features" at bounding box center [765, 101] width 68 height 6
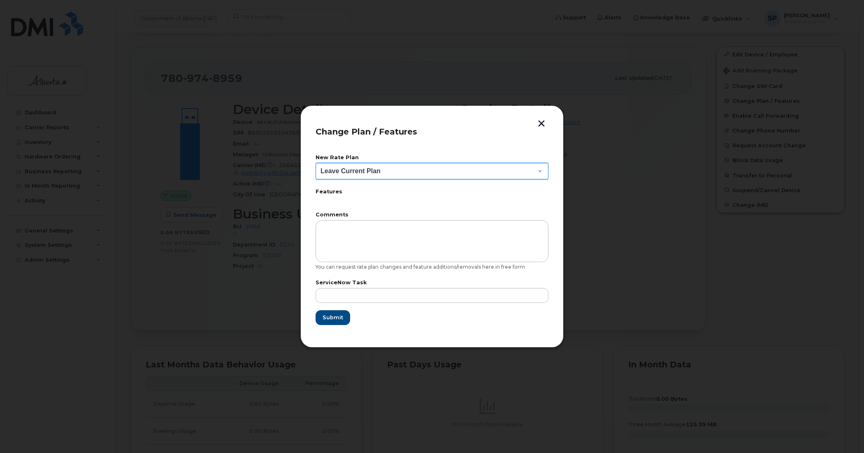
click at [355, 171] on select "Leave Current Plan GOA Data plan 9 30 d GOA–Unlimited Data Plan 9" at bounding box center [432, 171] width 233 height 16
select select "1790211"
click at [316, 163] on select "Leave Current Plan GOA Data plan 9 30 d GOA–Unlimited Data Plan 9" at bounding box center [432, 171] width 233 height 16
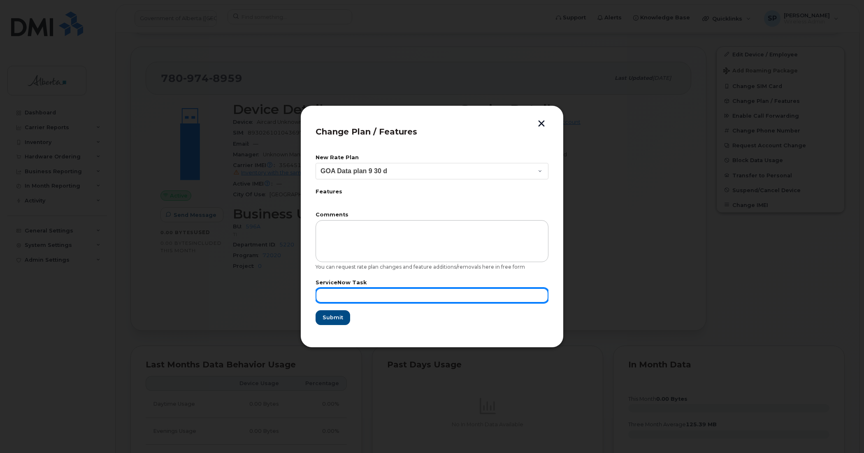
click at [414, 296] on input "text" at bounding box center [432, 295] width 233 height 15
paste input "SCTASK0846876"
type input "SCTASK0846876"
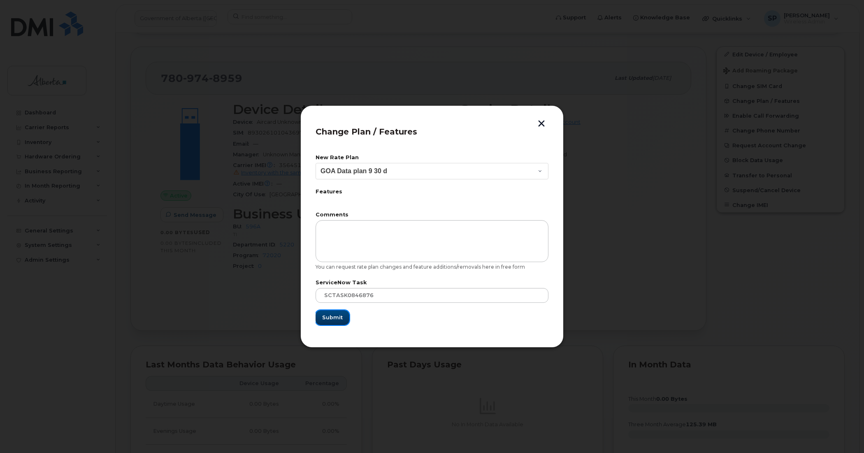
click at [337, 315] on span "Submit" at bounding box center [332, 318] width 21 height 8
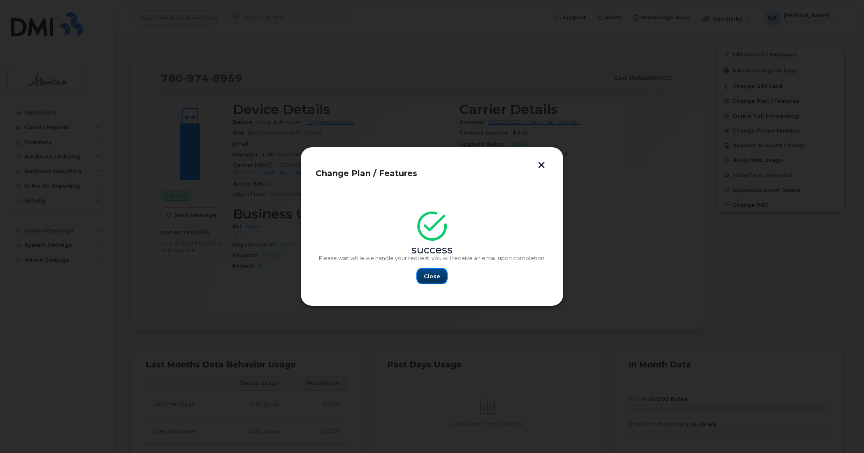
click at [429, 272] on span "Close" at bounding box center [432, 276] width 16 height 8
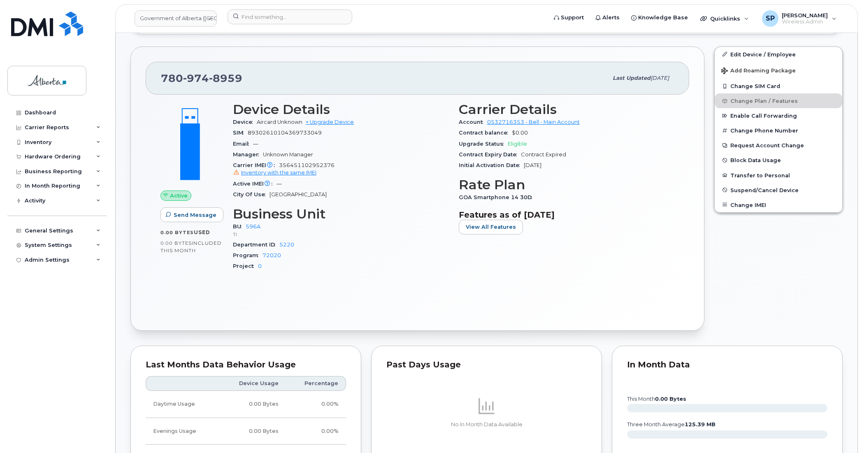
click at [17, 292] on div "Dashboard Carrier Reports Monthly Billing Data Daily Data Pooling Data Behavior…" at bounding box center [58, 272] width 102 height 335
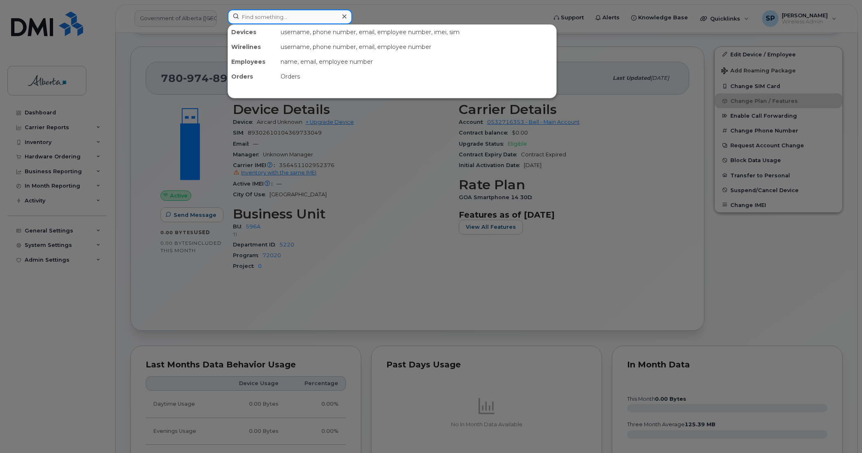
click at [301, 13] on input at bounding box center [290, 16] width 125 height 15
paste input "4035800154"
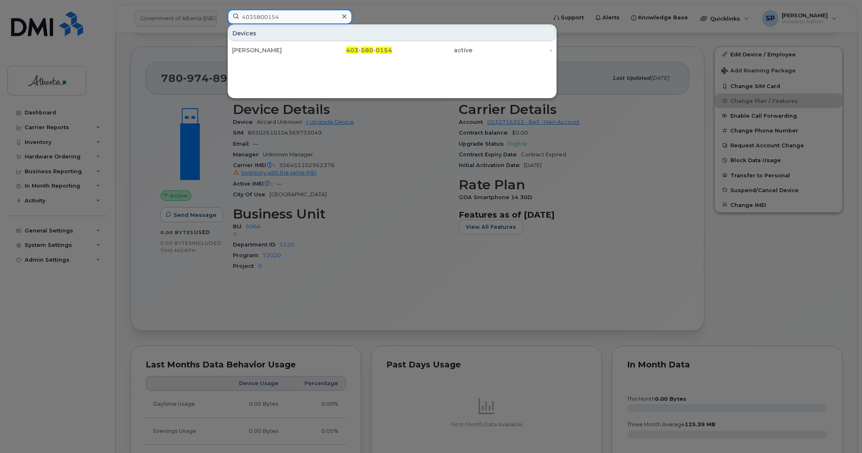
type input "4035800154"
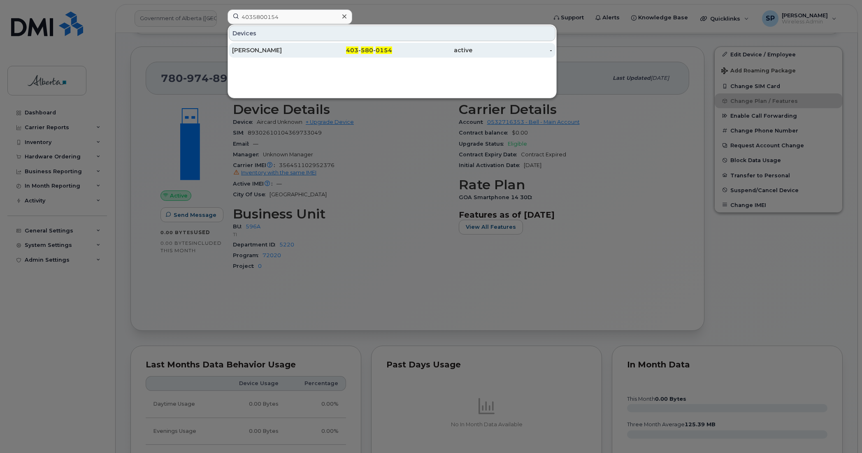
click at [268, 52] on div "Gianna Radwell" at bounding box center [272, 50] width 80 height 8
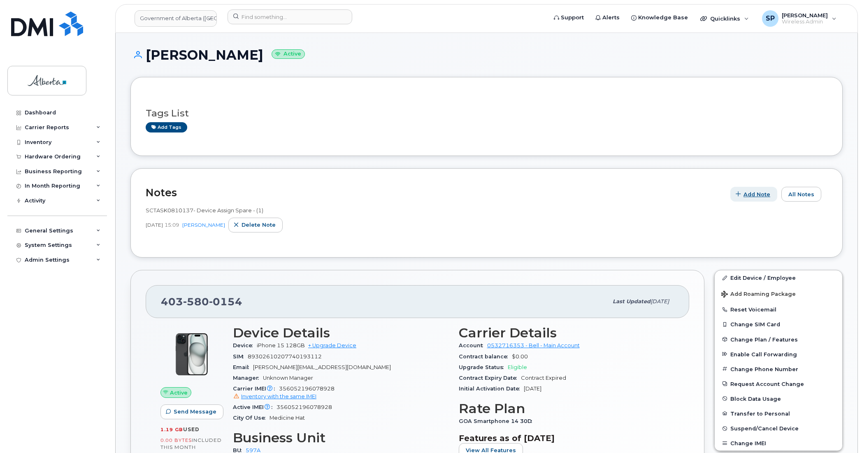
click at [760, 194] on span "Add Note" at bounding box center [757, 195] width 27 height 8
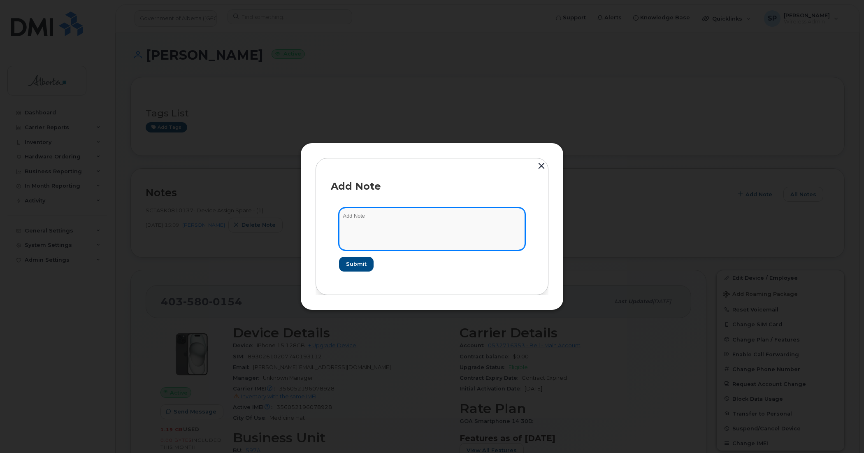
click at [414, 230] on textarea at bounding box center [432, 229] width 186 height 42
paste textarea "Plan User Termination - (1) Suspend"
click at [344, 215] on textarea "Plan User Termination - (1) Suspend" at bounding box center [432, 229] width 186 height 42
paste textarea "SCTASK0847574"
type textarea "SCTASK0847574 Plan User Termination - (1) Suspend"
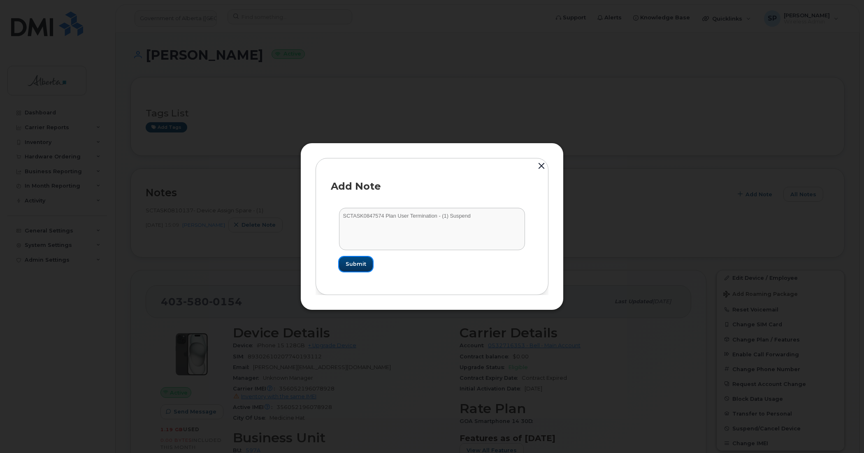
click at [359, 262] on span "Submit" at bounding box center [356, 264] width 21 height 8
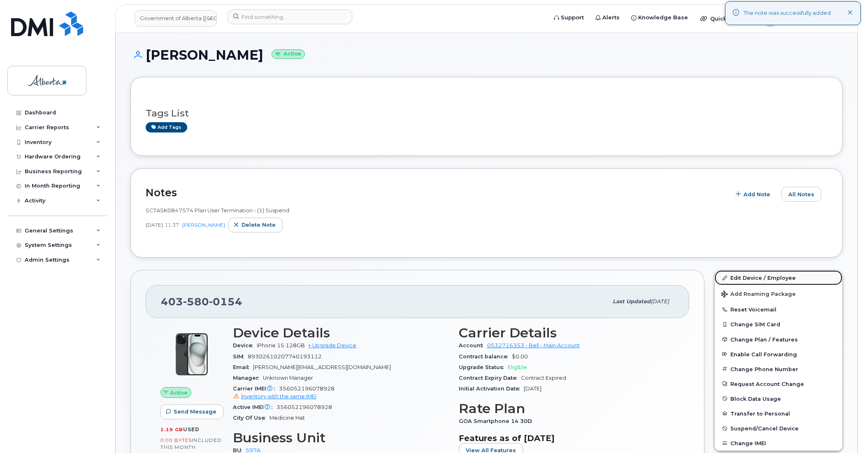
click at [752, 279] on link "Edit Device / Employee" at bounding box center [779, 277] width 128 height 15
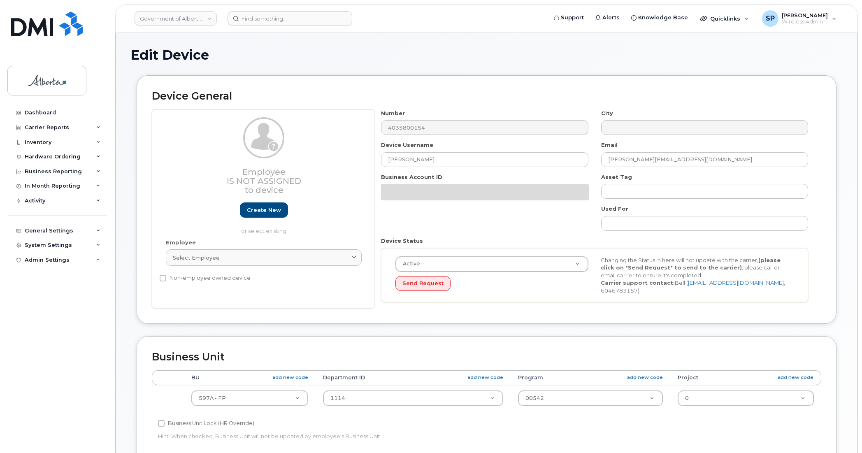
select select "4797726"
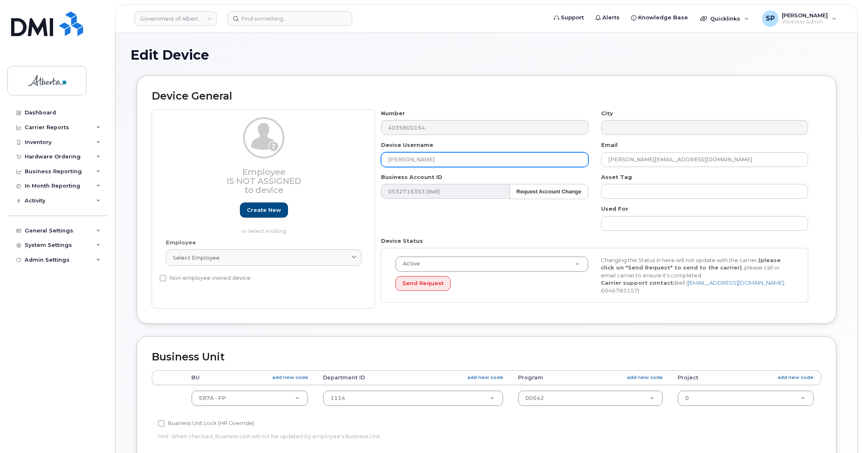
drag, startPoint x: 435, startPoint y: 161, endPoint x: 349, endPoint y: 161, distance: 86.0
click at [351, 161] on div "Employee Is not assigned to device Create new or select existing Employee Selec…" at bounding box center [487, 209] width 670 height 200
paste input "Area Office Coordinator Vacant"
type input "Area Office Coordinator Vacant"
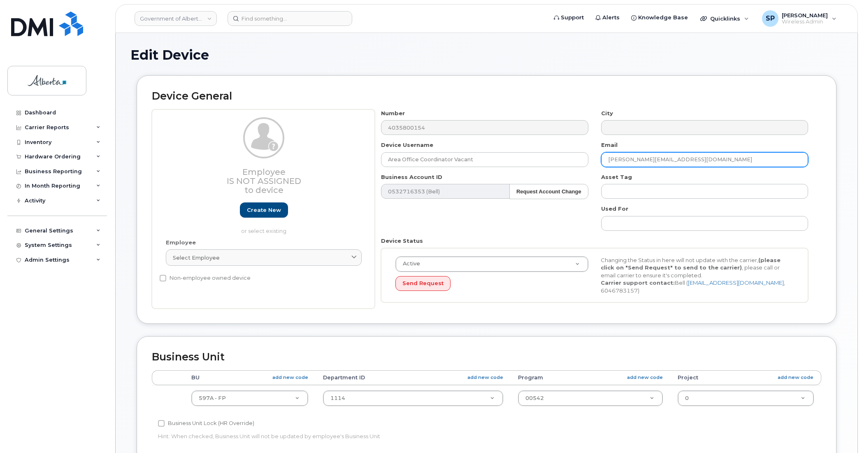
drag, startPoint x: 626, startPoint y: 163, endPoint x: 567, endPoint y: 167, distance: 59.4
click at [567, 167] on div "Number 4035800154 City Device Username Area Office Coordinator Vacant Email [EM…" at bounding box center [595, 209] width 440 height 200
paste input "[PERSON_NAME].[PERSON_NAME]"
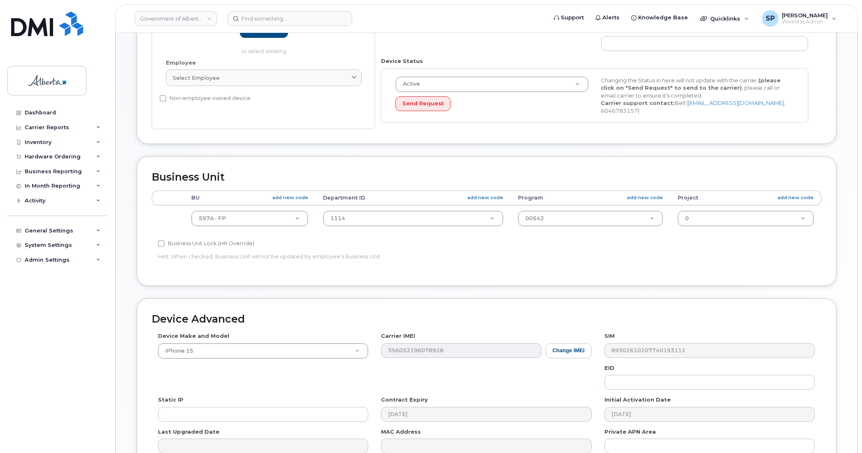
scroll to position [269, 0]
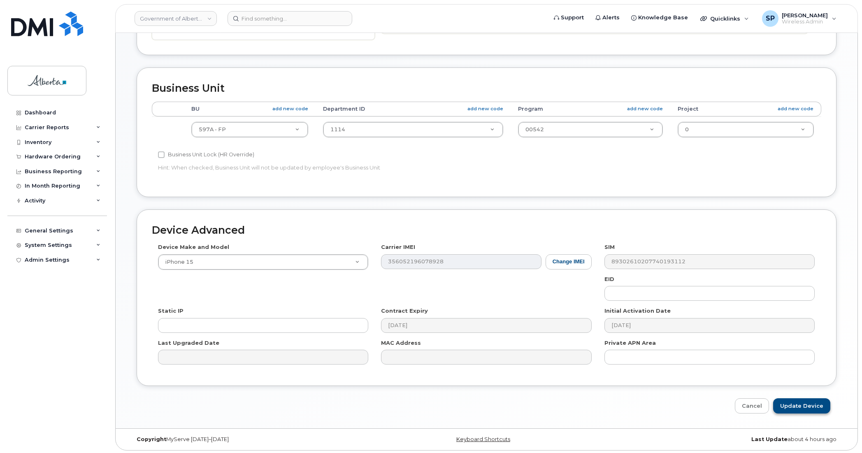
type input "[PERSON_NAME][EMAIL_ADDRESS][PERSON_NAME][DOMAIN_NAME]"
click at [799, 405] on input "Update Device" at bounding box center [801, 405] width 57 height 15
type input "Saving..."
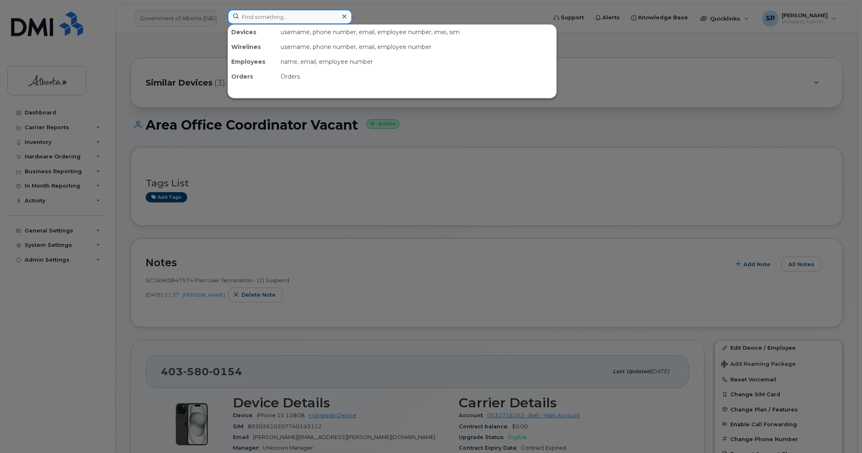
click at [275, 20] on input at bounding box center [290, 16] width 125 height 15
paste input "7806996201"
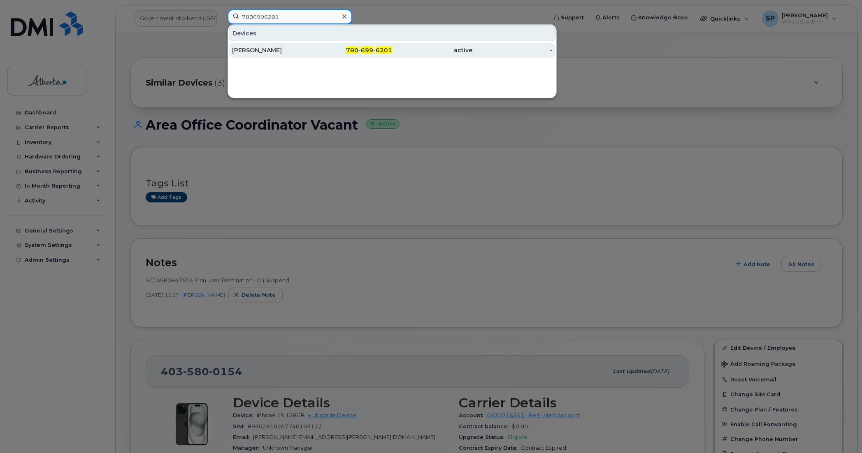
type input "7806996201"
click at [258, 52] on div "[PERSON_NAME]" at bounding box center [272, 50] width 80 height 8
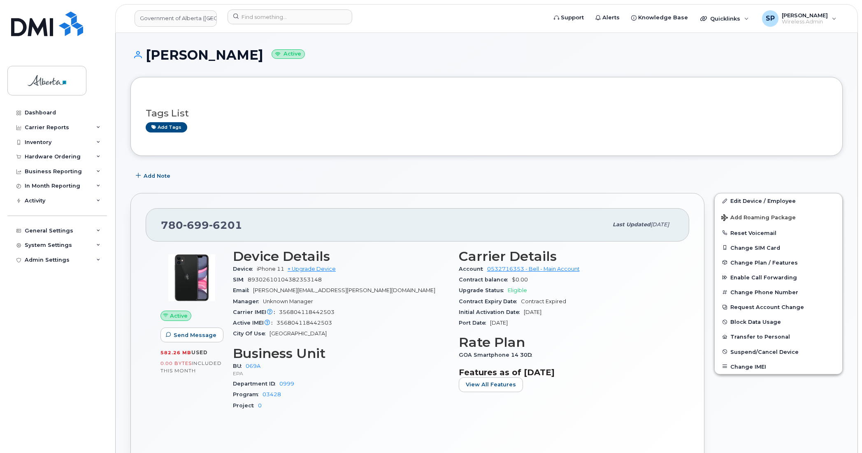
click at [298, 409] on div "Project 0" at bounding box center [341, 405] width 216 height 11
click at [737, 200] on link "Edit Device / Employee" at bounding box center [779, 200] width 128 height 15
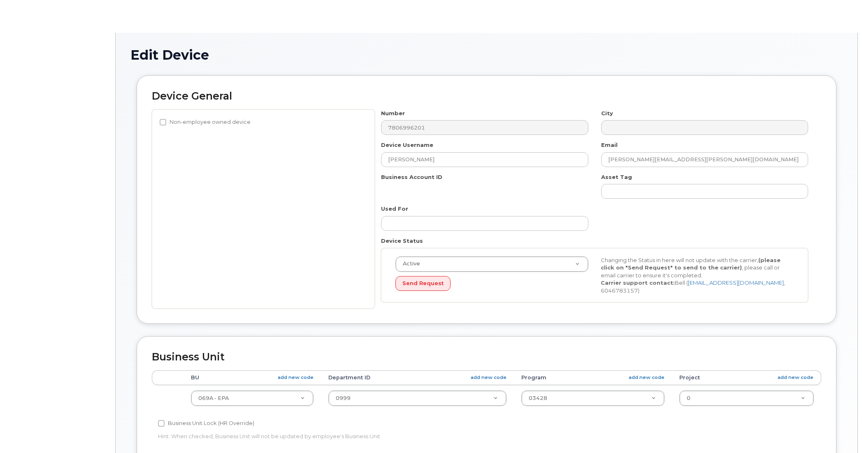
select select "4120331"
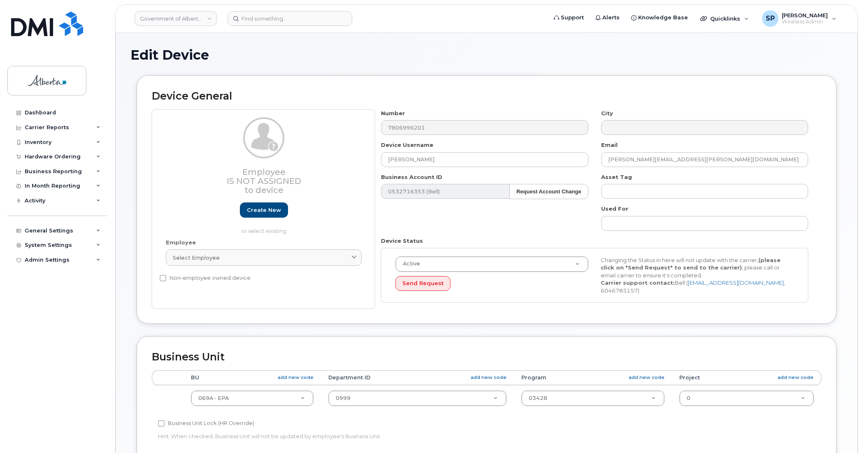
click at [791, 96] on h2 "Device General" at bounding box center [487, 97] width 670 height 12
click at [61, 300] on div "Dashboard Carrier Reports Monthly Billing Data Daily Data Pooling Data Behavior…" at bounding box center [58, 272] width 102 height 335
drag, startPoint x: 426, startPoint y: 158, endPoint x: 370, endPoint y: 162, distance: 57.0
click at [370, 162] on div "Employee Is not assigned to device Create new or select existing Employee Selec…" at bounding box center [487, 209] width 670 height 200
type input "Repurpose [GEOGRAPHIC_DATA]"
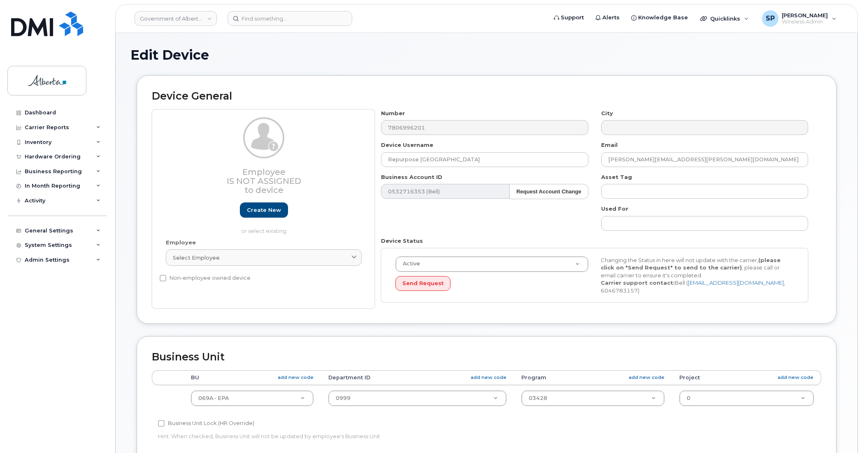
click at [93, 323] on div "Dashboard Carrier Reports Monthly Billing Data Daily Data Pooling Data Behavior…" at bounding box center [58, 272] width 102 height 335
drag, startPoint x: 680, startPoint y: 160, endPoint x: 575, endPoint y: 177, distance: 106.4
click at [575, 177] on div "Number 7806996201 City Device Username Repurpose [GEOGRAPHIC_DATA] Email [PERSO…" at bounding box center [595, 209] width 440 height 200
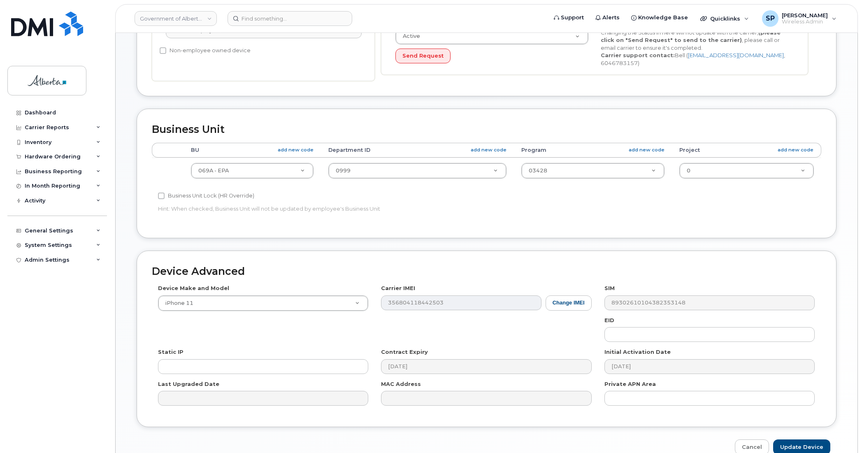
scroll to position [245, 0]
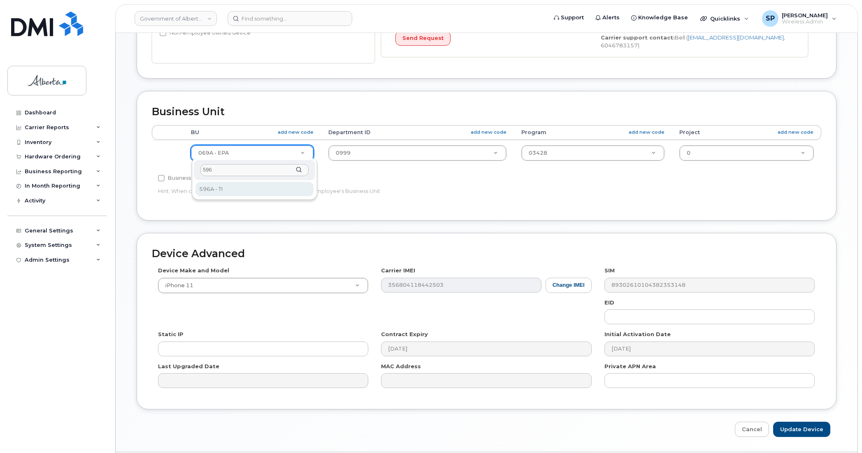
type input "596"
select select "4797729"
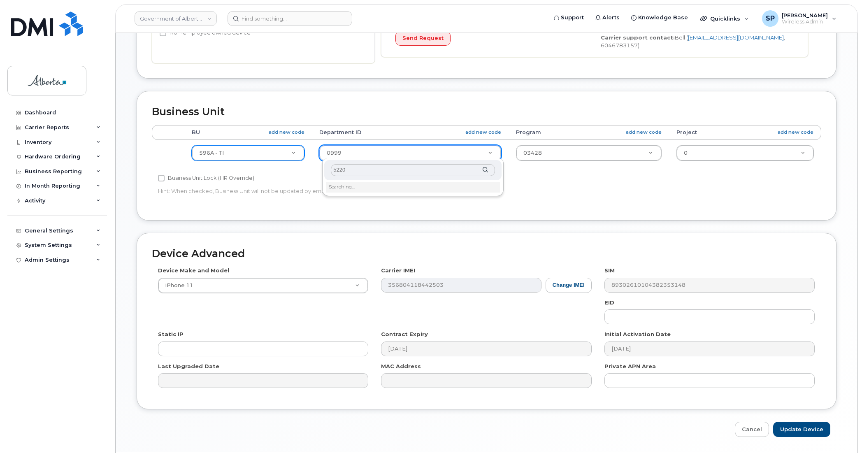
click at [352, 171] on input "5220" at bounding box center [413, 170] width 164 height 12
type input "5220"
type input "4802987"
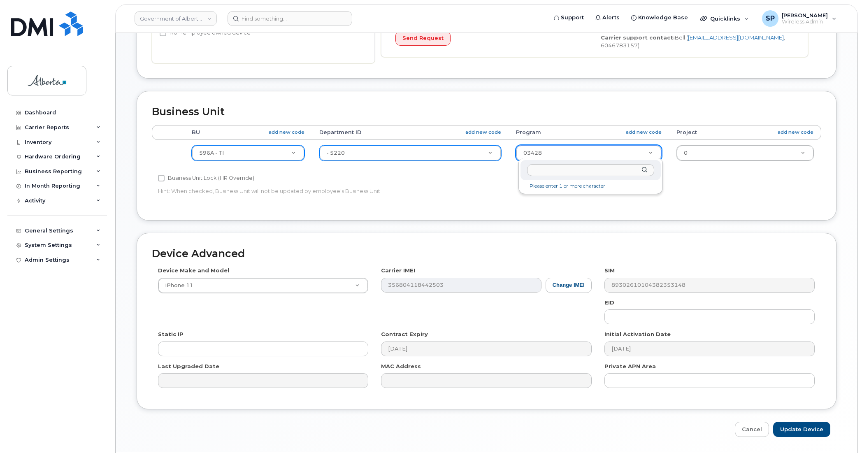
type input "0"
type input "72020"
type input "4803008"
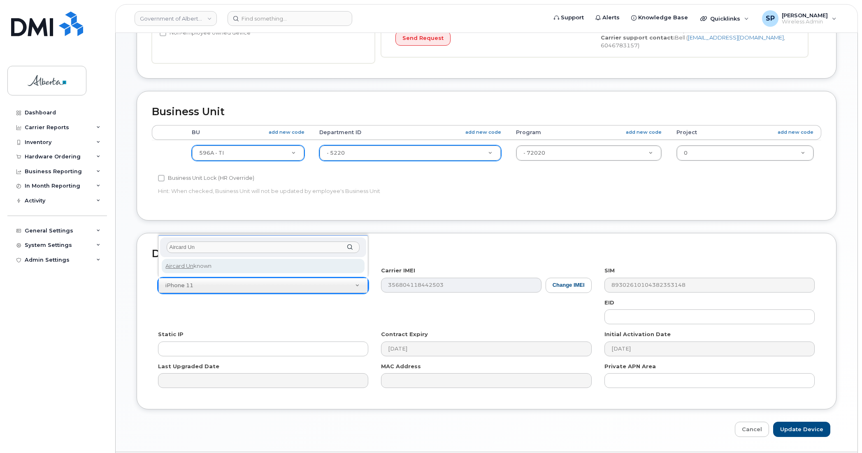
type input "Aircard Un"
select select "971"
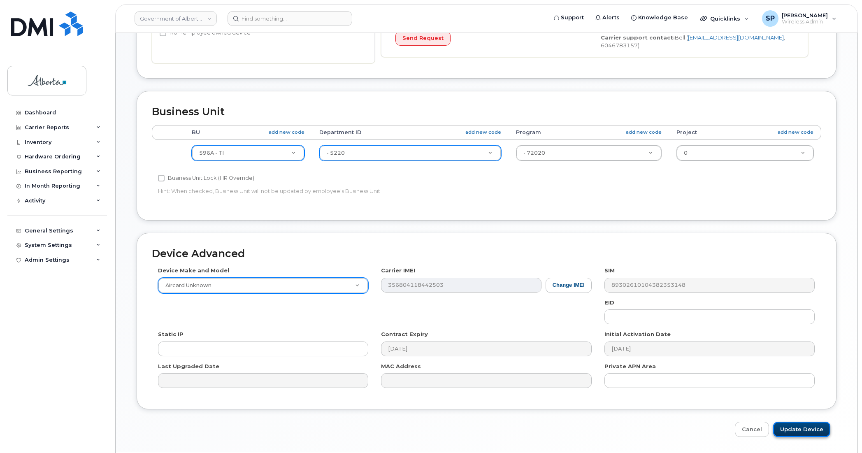
click at [811, 424] on input "Update Device" at bounding box center [801, 429] width 57 height 15
type input "Saving..."
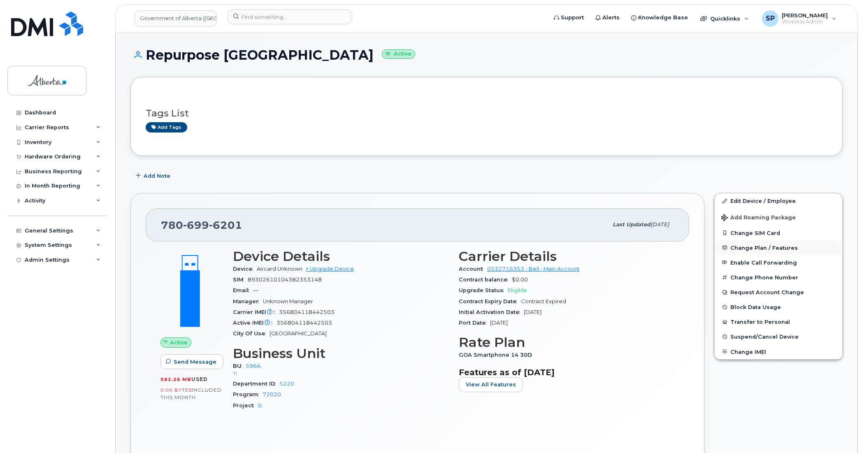
click at [754, 248] on span "Change Plan / Features" at bounding box center [765, 247] width 68 height 6
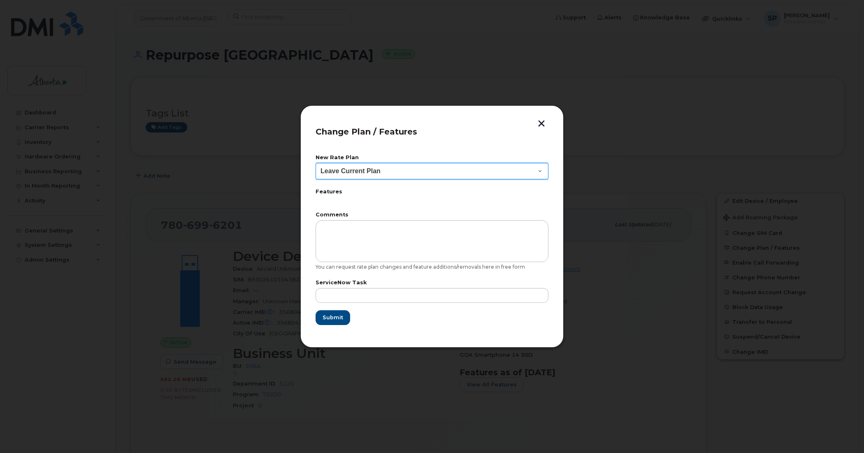
click at [352, 170] on select "Leave Current Plan GOA Data plan 9 30 d GOA–Unlimited Data Plan 9" at bounding box center [432, 171] width 233 height 16
select select "1790211"
click at [316, 163] on select "Leave Current Plan GOA Data plan 9 30 d GOA–Unlimited Data Plan 9" at bounding box center [432, 171] width 233 height 16
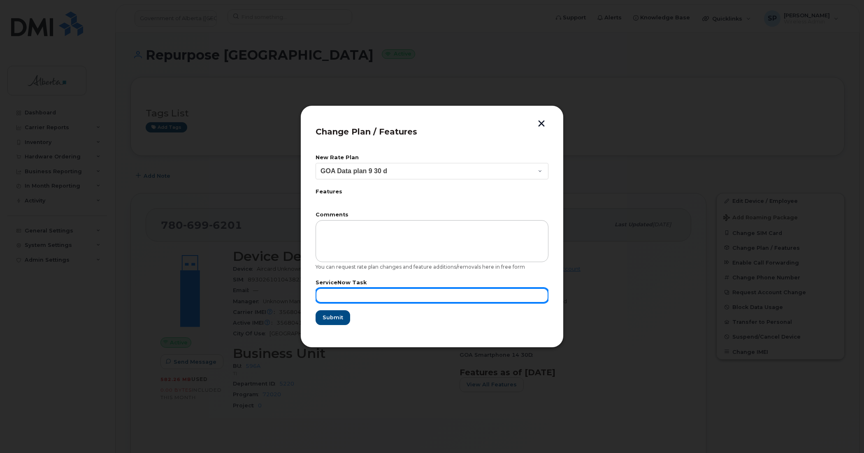
click at [431, 299] on input "text" at bounding box center [432, 295] width 233 height 15
paste input "SCTASK0847760"
type input "SCTASK0847760"
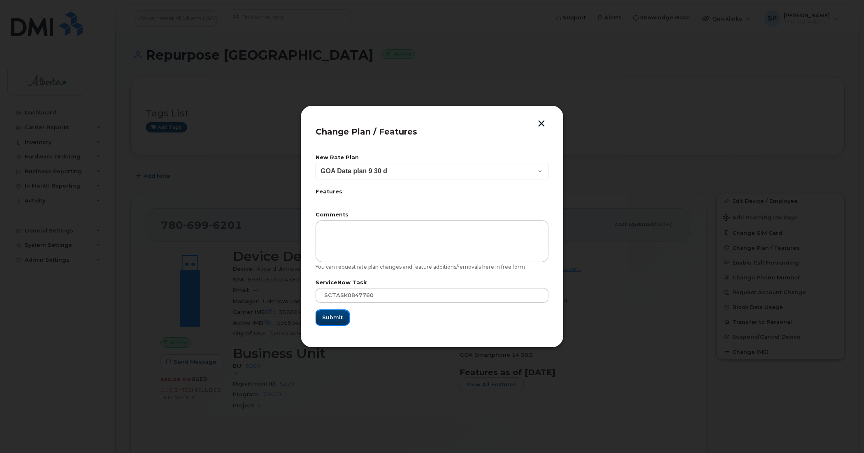
click at [338, 316] on span "Submit" at bounding box center [332, 318] width 21 height 8
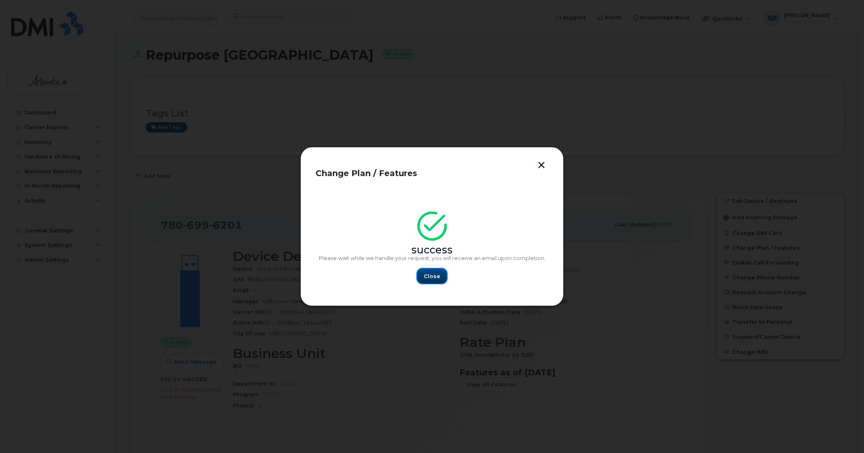
click at [438, 279] on span "Close" at bounding box center [432, 276] width 16 height 8
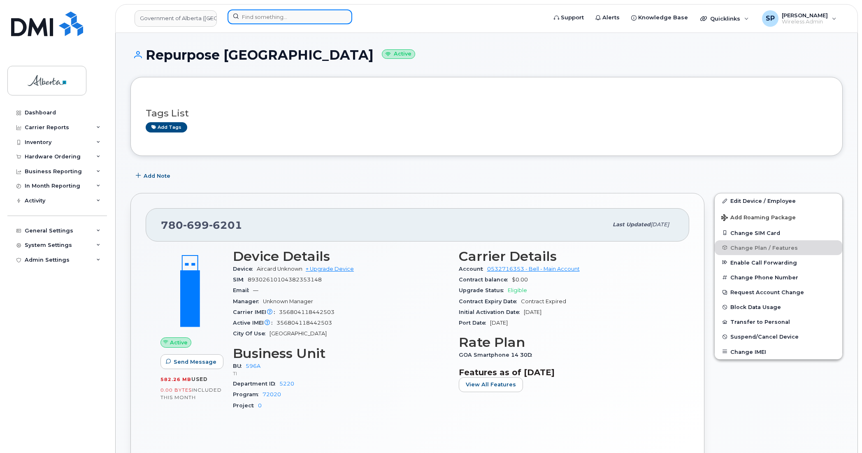
click at [291, 16] on input at bounding box center [290, 16] width 125 height 15
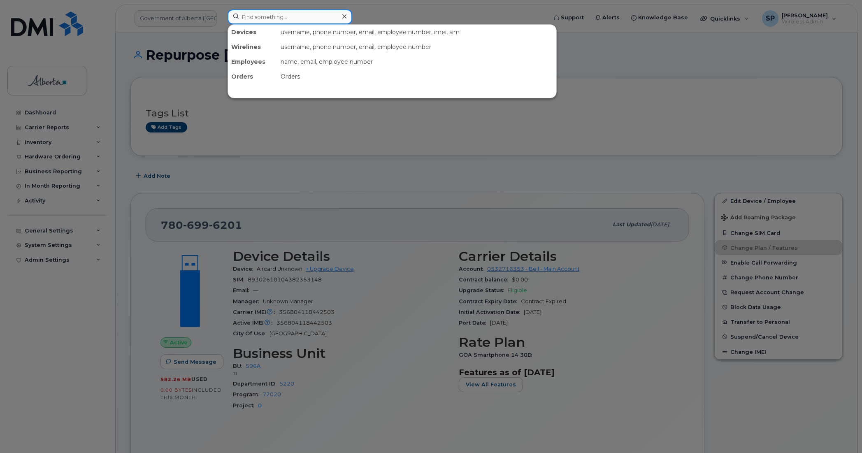
paste input "8257341498"
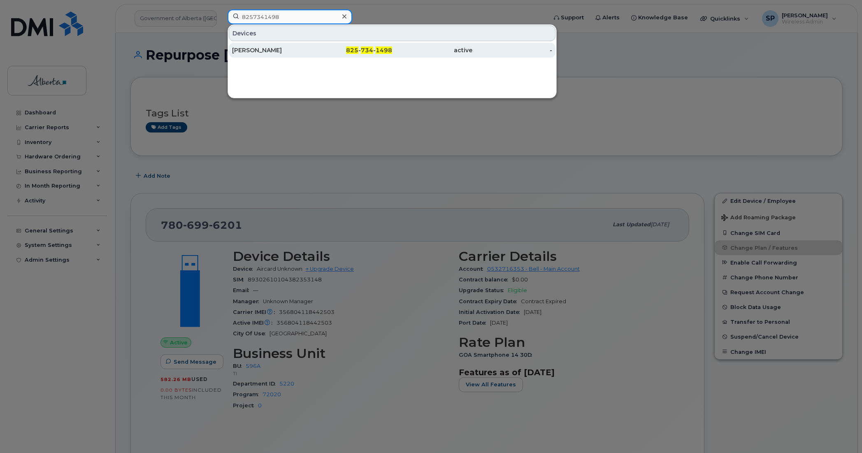
type input "8257341498"
click at [260, 51] on div "[PERSON_NAME]" at bounding box center [272, 50] width 80 height 8
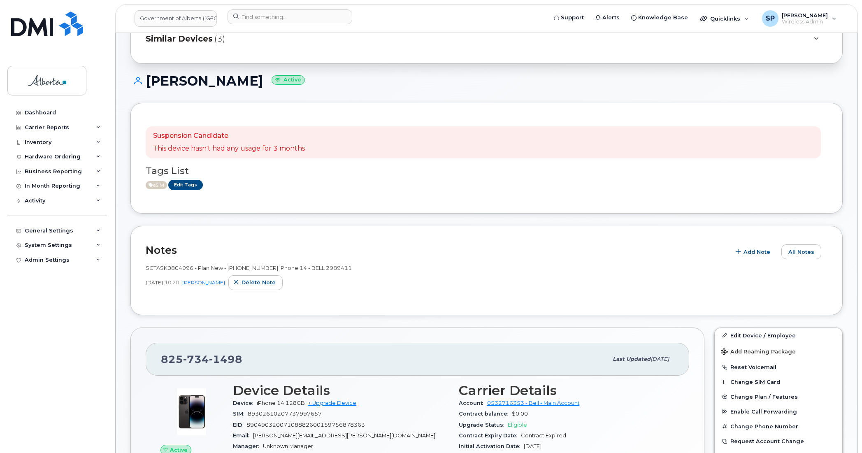
scroll to position [34, 0]
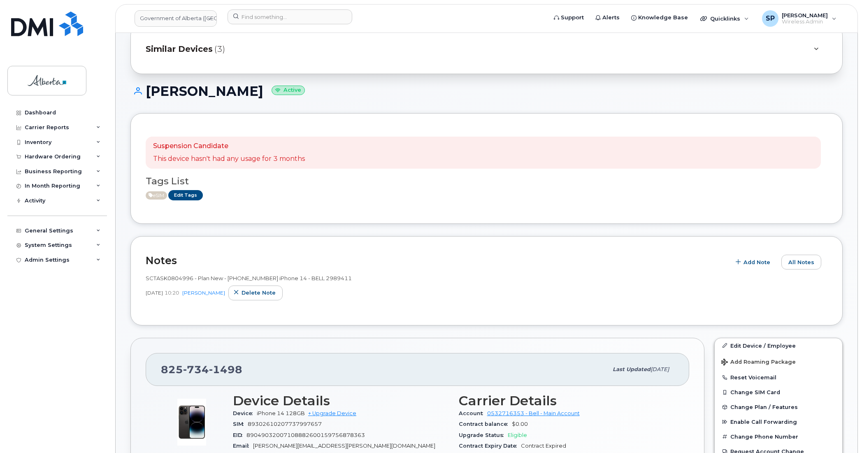
click at [61, 303] on div "Dashboard Carrier Reports Monthly Billing Data Daily Data Pooling Data Behavior…" at bounding box center [58, 272] width 102 height 335
click at [760, 261] on span "Add Note" at bounding box center [757, 262] width 27 height 8
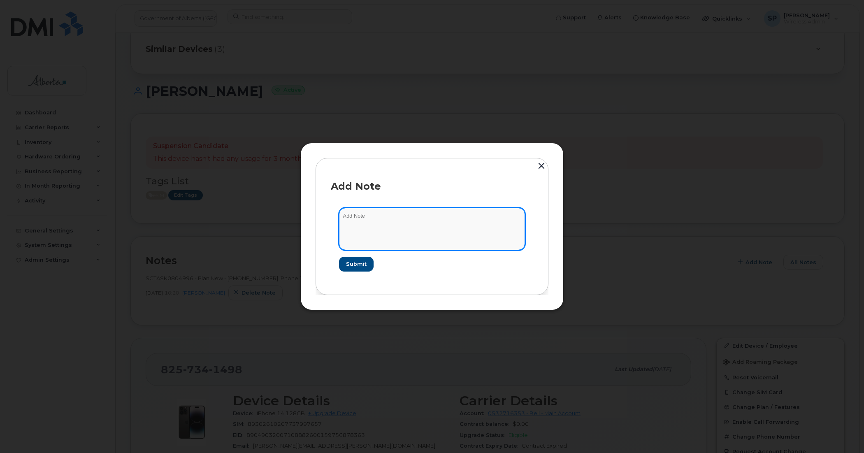
click at [375, 229] on textarea at bounding box center [432, 229] width 186 height 42
paste textarea "Plan User Termination - [PHONE_NUMBER] Repurpose [GEOGRAPHIC_DATA]"
type textarea "Plan User Termination - (1) 8257341498 Repurpose Calgary"
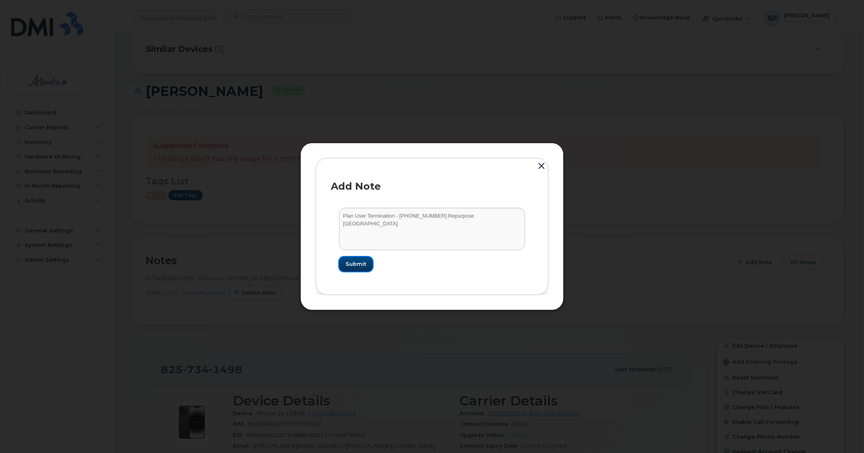
click at [361, 264] on span "Submit" at bounding box center [356, 264] width 21 height 8
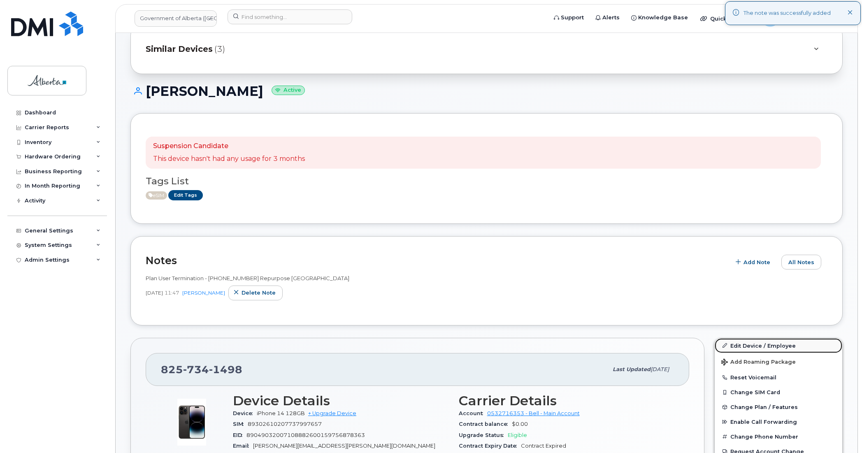
click at [754, 346] on link "Edit Device / Employee" at bounding box center [779, 345] width 128 height 15
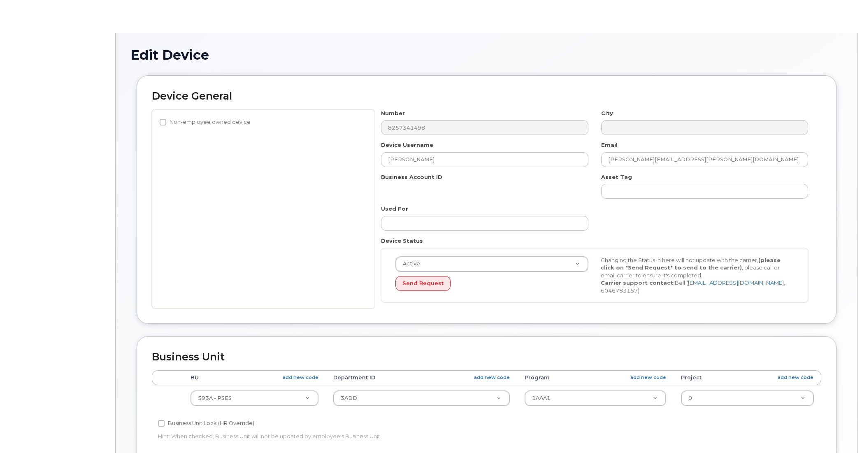
select select "4797682"
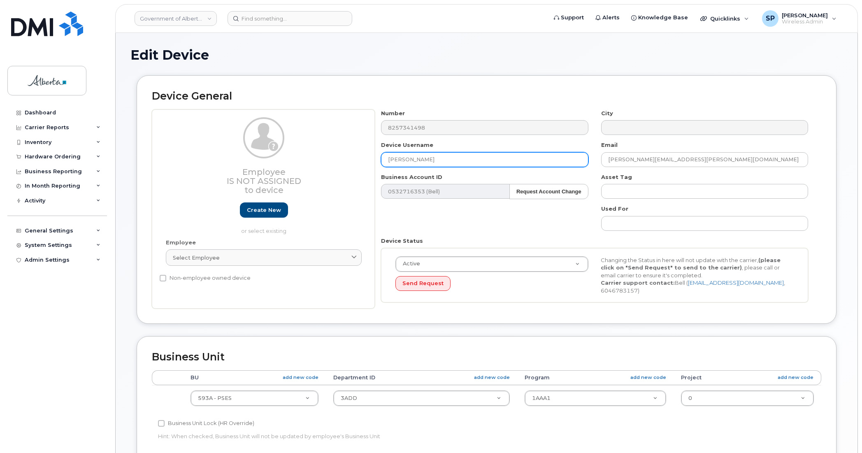
drag, startPoint x: 381, startPoint y: 168, endPoint x: 361, endPoint y: 171, distance: 20.9
click at [361, 171] on div "Employee Is not assigned to device Create new or select existing Employee Selec…" at bounding box center [487, 209] width 670 height 200
type input "Repurpose [GEOGRAPHIC_DATA]"
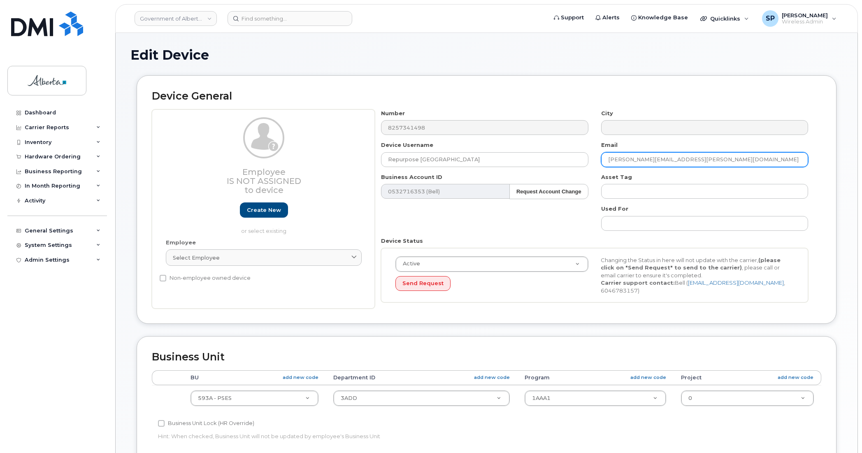
drag, startPoint x: 721, startPoint y: 157, endPoint x: 569, endPoint y: 169, distance: 151.9
click at [569, 169] on div "Number 8257341498 City Device Username Repurpose [GEOGRAPHIC_DATA] Email [PERSO…" at bounding box center [595, 209] width 440 height 200
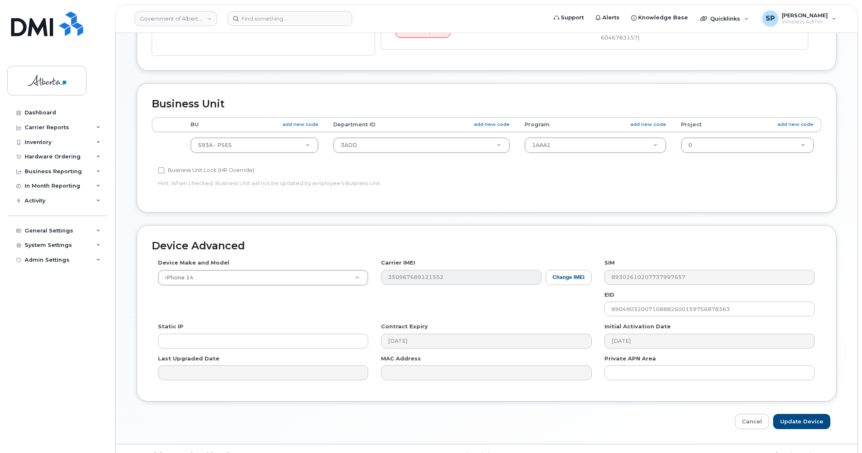
scroll to position [254, 0]
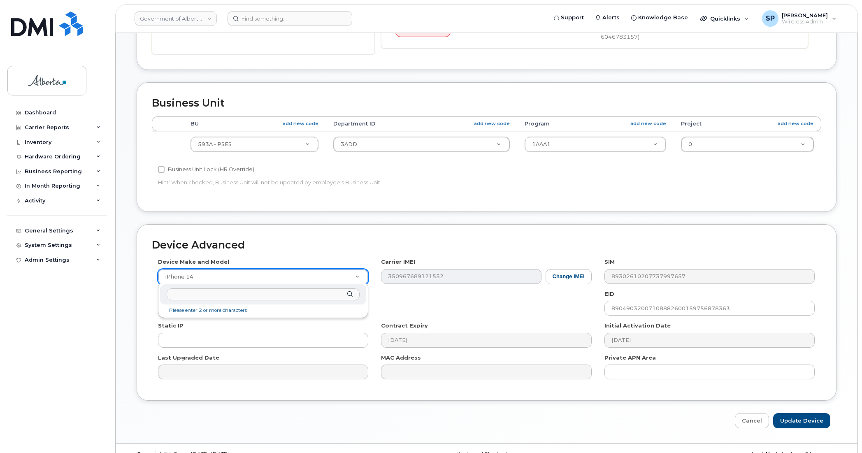
type input "a"
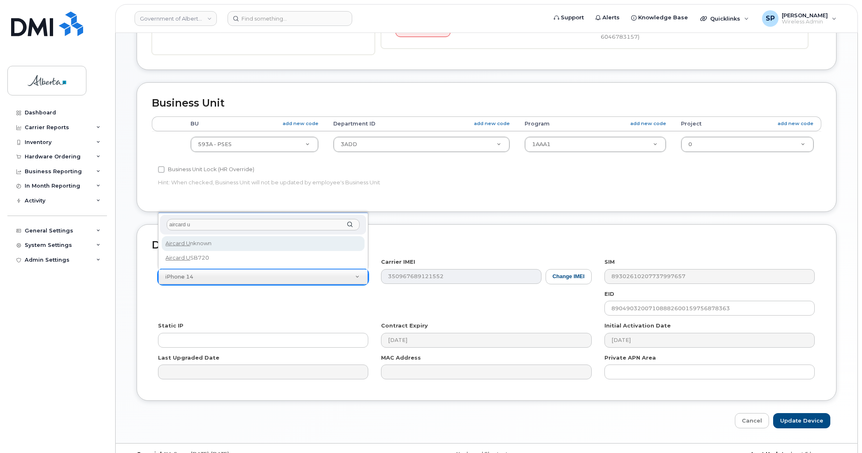
type input "aircard u"
select select "971"
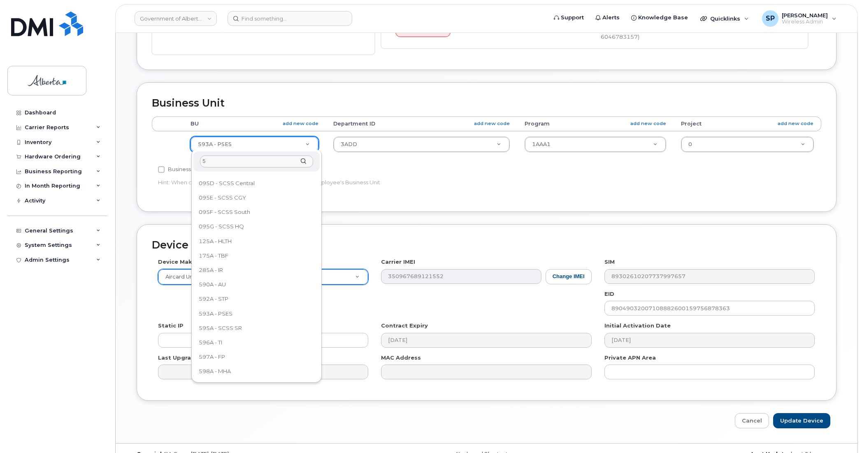
scroll to position [0, 0]
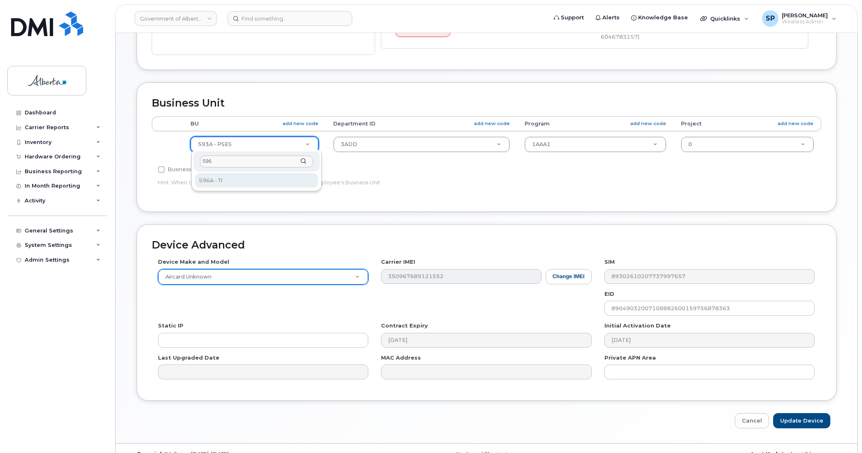
type input "596"
select select "4797729"
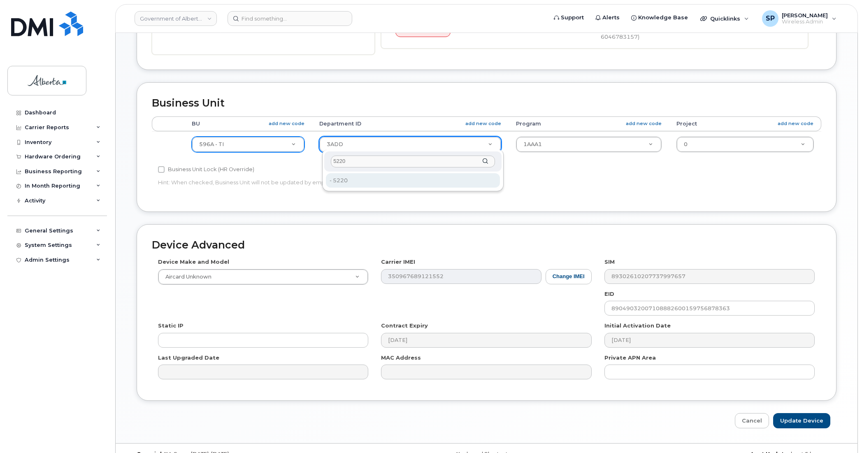
type input "5220"
type input "4802987"
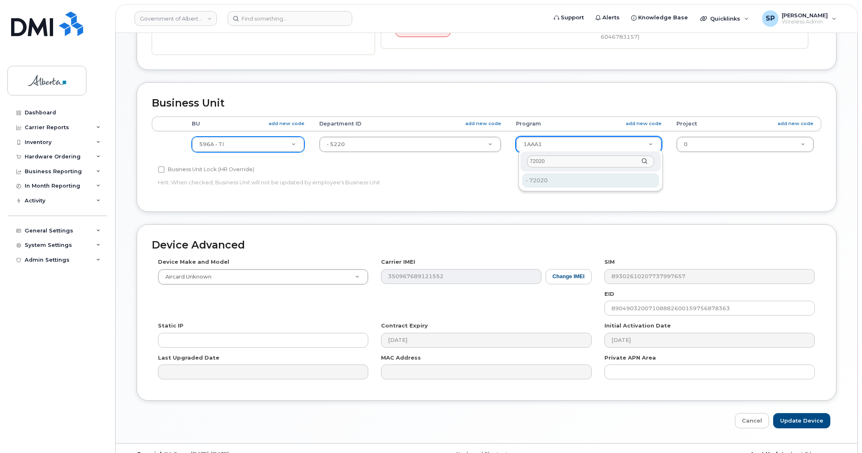
type input "72020"
type input "4803008"
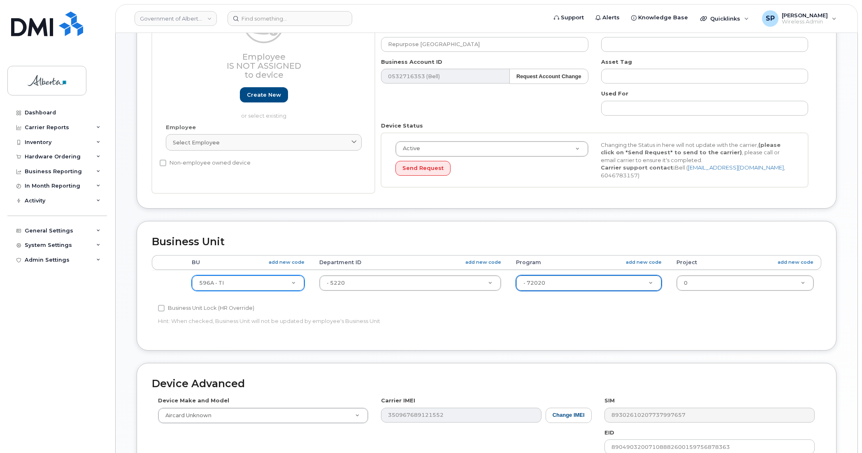
scroll to position [269, 0]
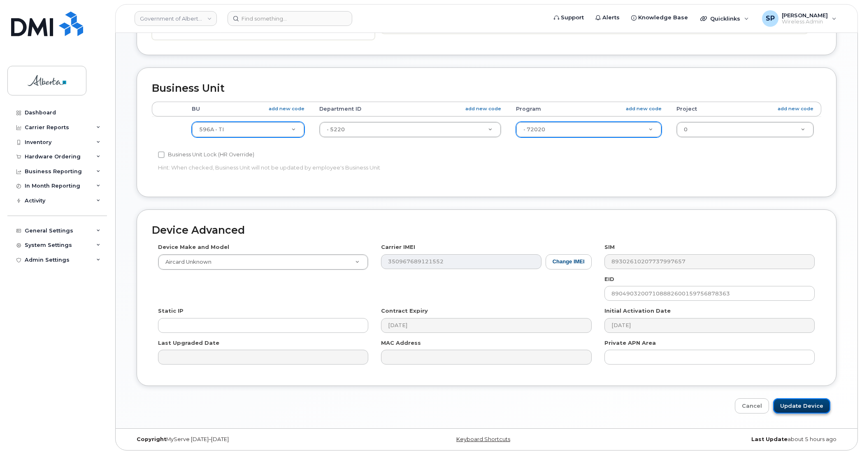
click at [803, 409] on input "Update Device" at bounding box center [801, 405] width 57 height 15
type input "Saving..."
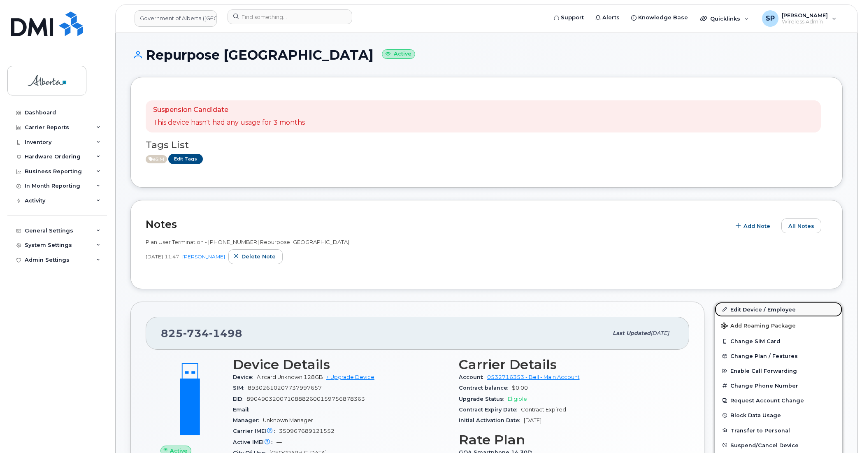
click at [746, 313] on link "Edit Device / Employee" at bounding box center [779, 309] width 128 height 15
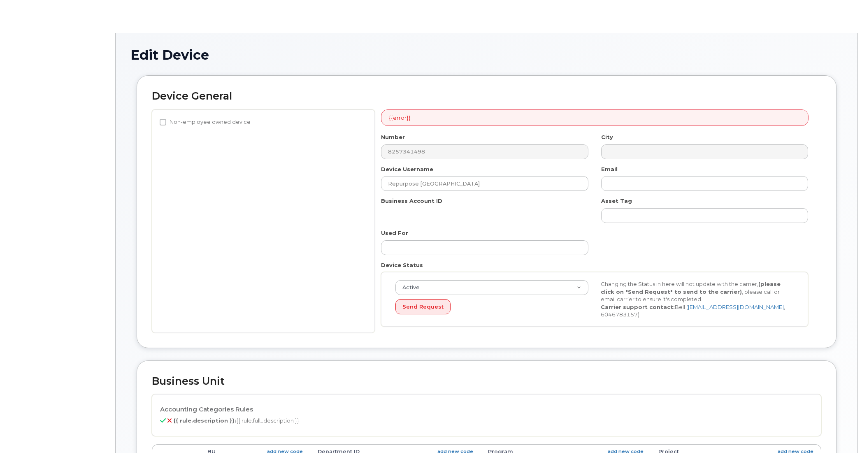
select select "4797729"
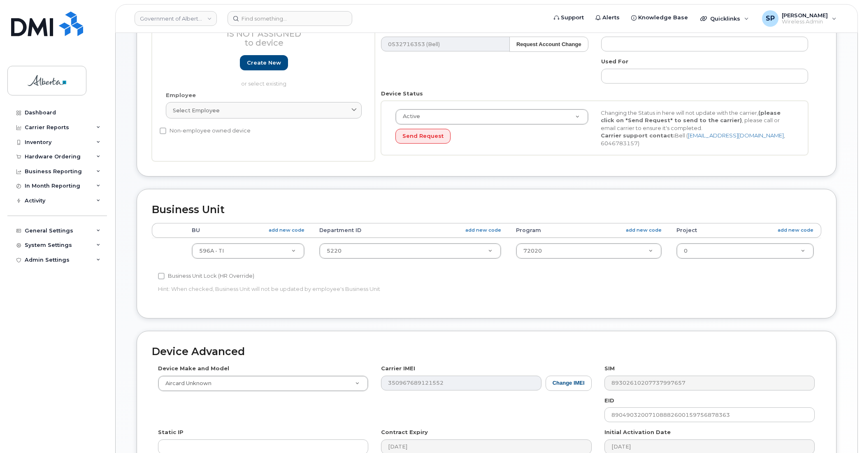
scroll to position [269, 0]
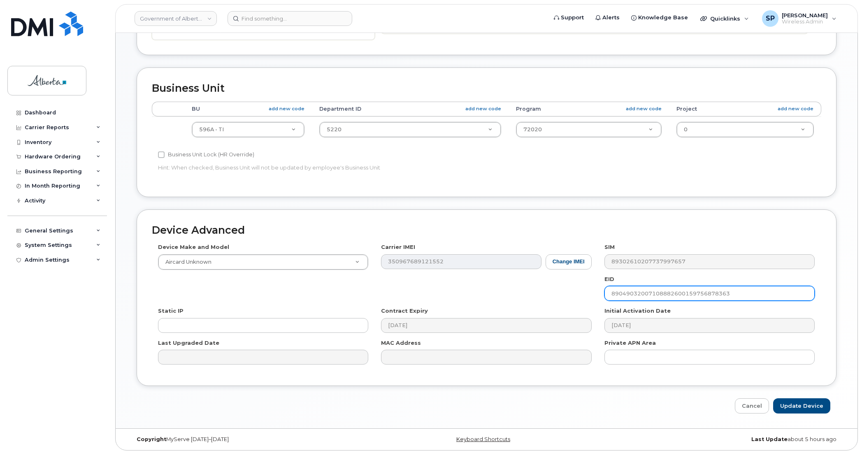
drag, startPoint x: 746, startPoint y: 293, endPoint x: 556, endPoint y: 305, distance: 190.1
click at [556, 305] on div "Device Make and Model Aircard Unknown Android TCL 502 Watch Apple Watch S9 41mm…" at bounding box center [487, 307] width 670 height 128
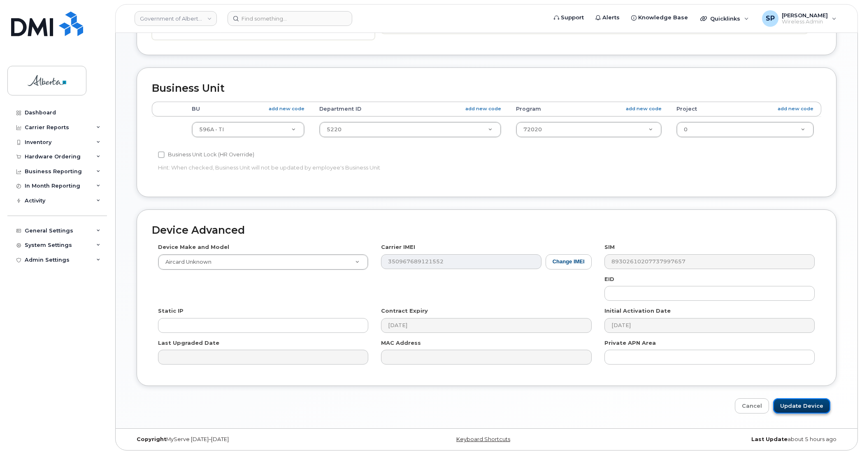
click at [807, 407] on input "Update Device" at bounding box center [801, 405] width 57 height 15
type input "Saving..."
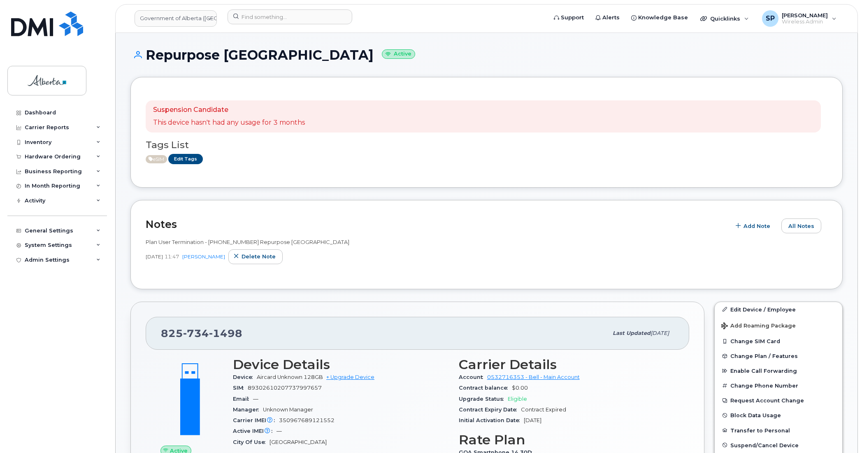
click at [755, 58] on h1 "Repurpose [GEOGRAPHIC_DATA] Active" at bounding box center [486, 55] width 712 height 14
click at [198, 155] on link "Edit Tags" at bounding box center [185, 159] width 35 height 10
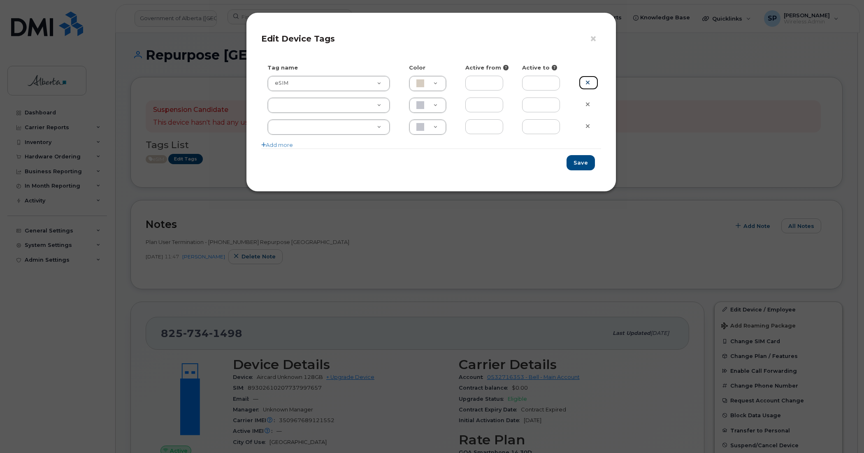
click at [591, 83] on link at bounding box center [588, 83] width 19 height 14
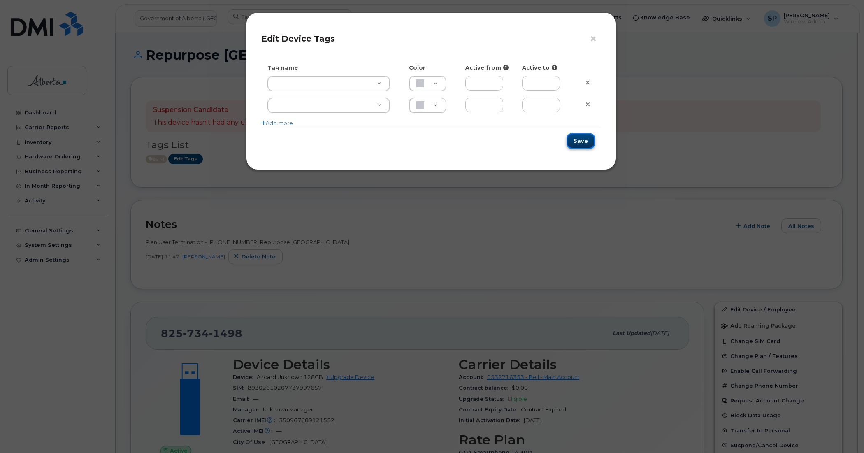
click at [582, 143] on button "Save" at bounding box center [581, 140] width 28 height 15
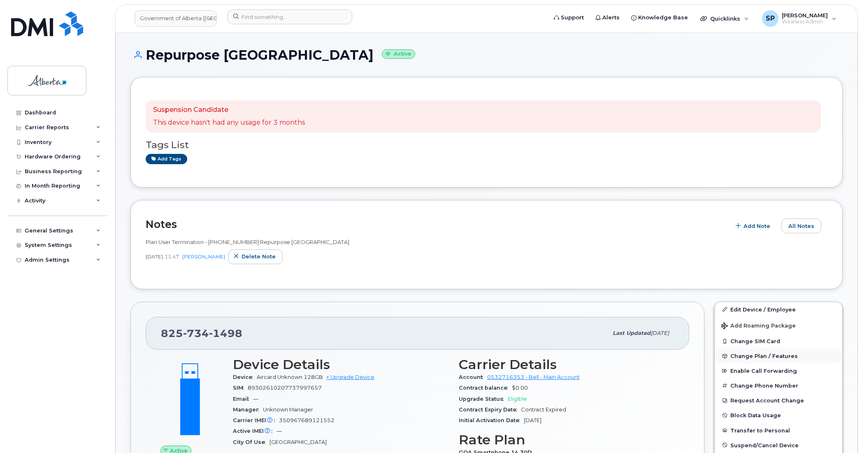
click at [761, 356] on span "Change Plan / Features" at bounding box center [765, 356] width 68 height 6
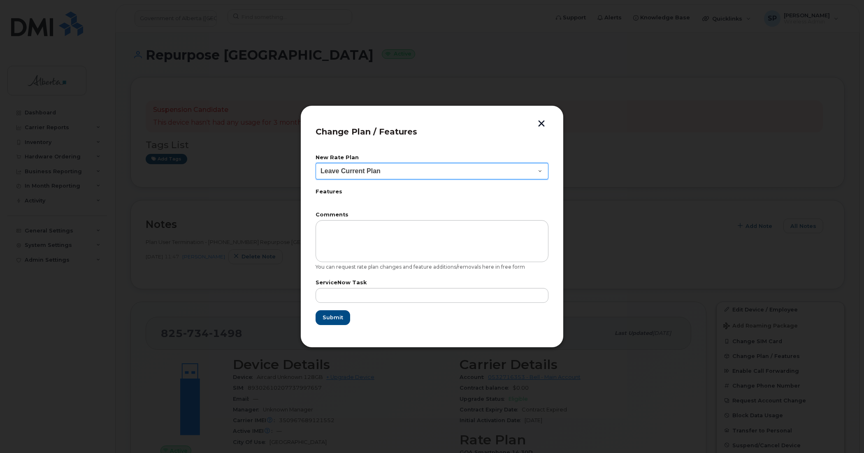
click at [351, 170] on select "Leave Current Plan GOA Data plan 9 30 d GOA–Unlimited Data Plan 9" at bounding box center [432, 171] width 233 height 16
select select "1790211"
click at [316, 163] on select "Leave Current Plan GOA Data plan 9 30 d GOA–Unlimited Data Plan 9" at bounding box center [432, 171] width 233 height 16
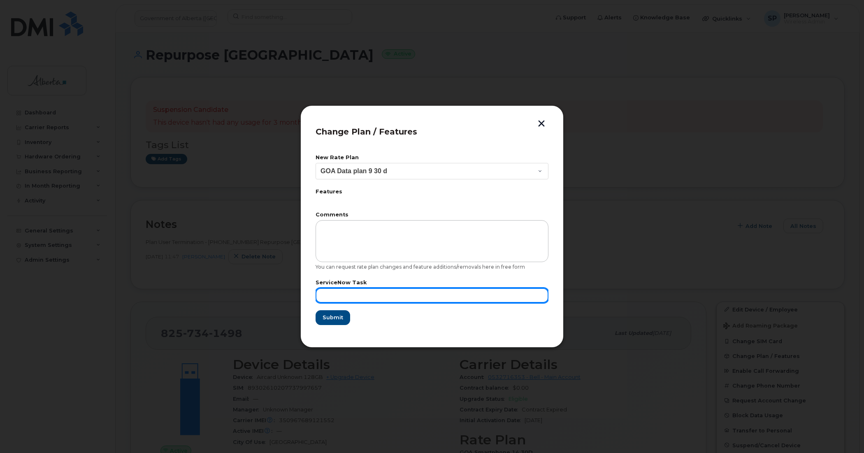
click at [370, 297] on input "text" at bounding box center [432, 295] width 233 height 15
paste input "SCTASK0847761"
type input "SCTASK0847761"
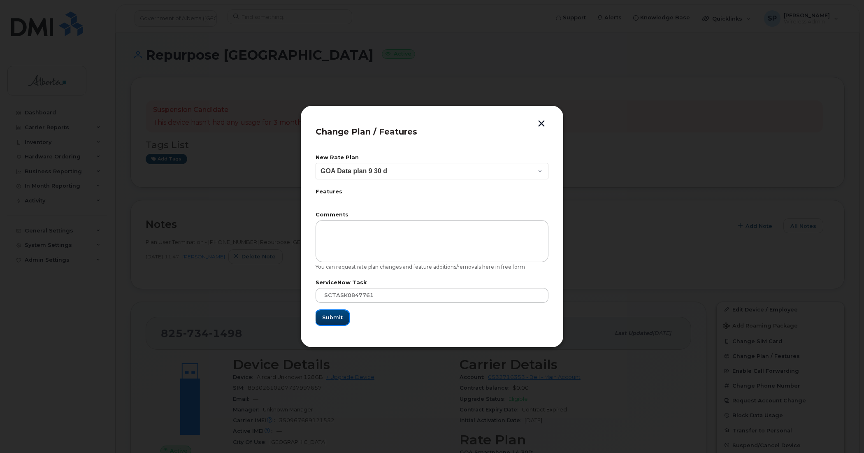
click at [332, 317] on span "Submit" at bounding box center [332, 318] width 21 height 8
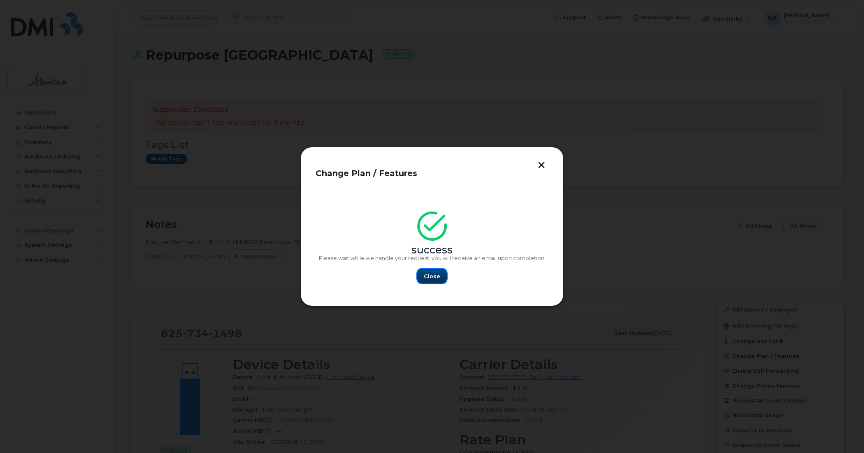
click at [431, 278] on span "Close" at bounding box center [432, 276] width 16 height 8
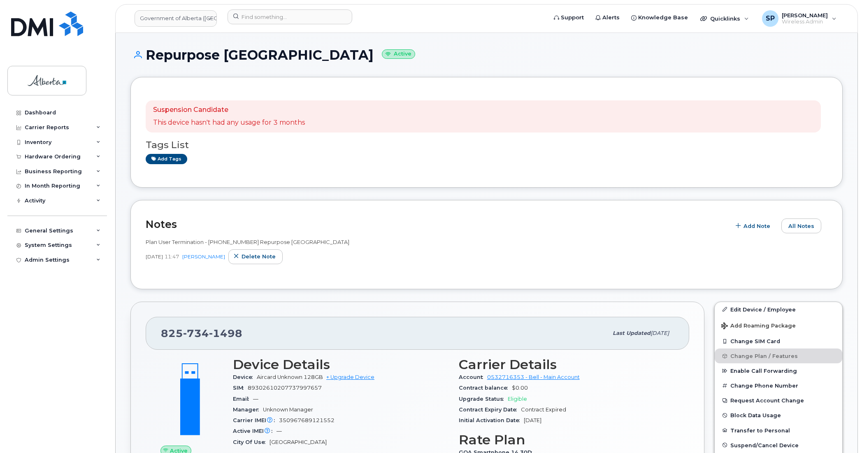
click at [47, 317] on div "Dashboard Carrier Reports Monthly Billing Data Daily Data Pooling Data Behavior…" at bounding box center [58, 272] width 102 height 335
click at [269, 20] on input at bounding box center [290, 16] width 125 height 15
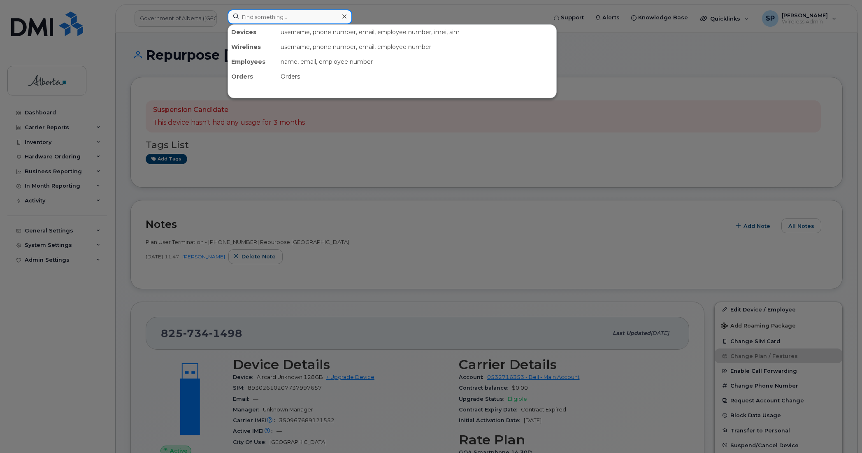
paste input "5879873537"
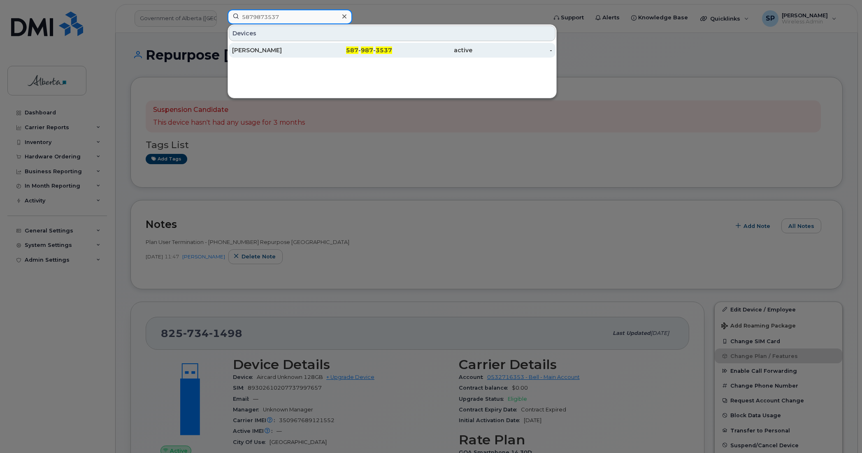
type input "5879873537"
click at [241, 52] on div "[PERSON_NAME]" at bounding box center [272, 50] width 80 height 8
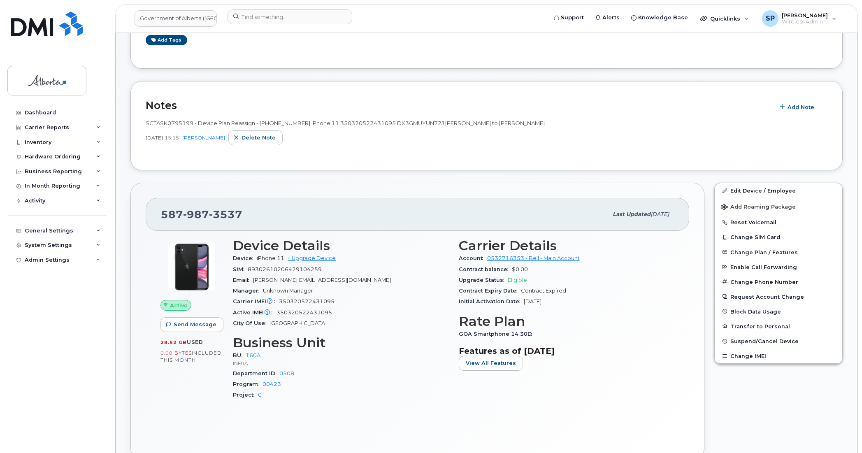
scroll to position [77, 0]
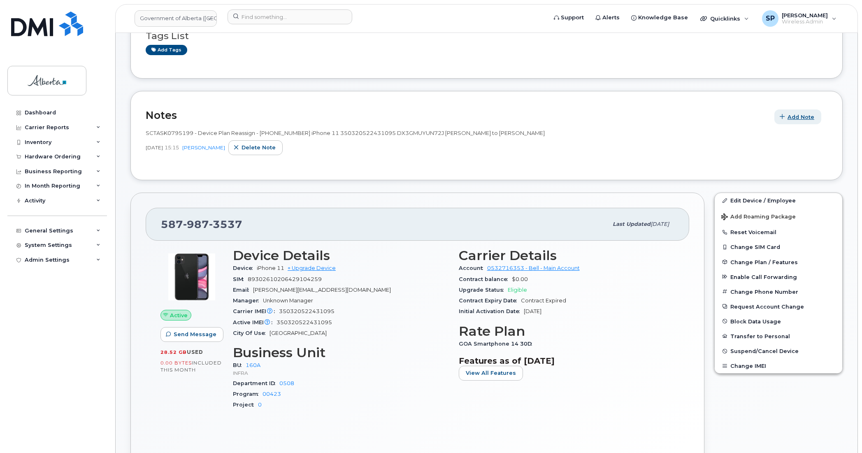
click at [796, 118] on span "Add Note" at bounding box center [801, 117] width 27 height 8
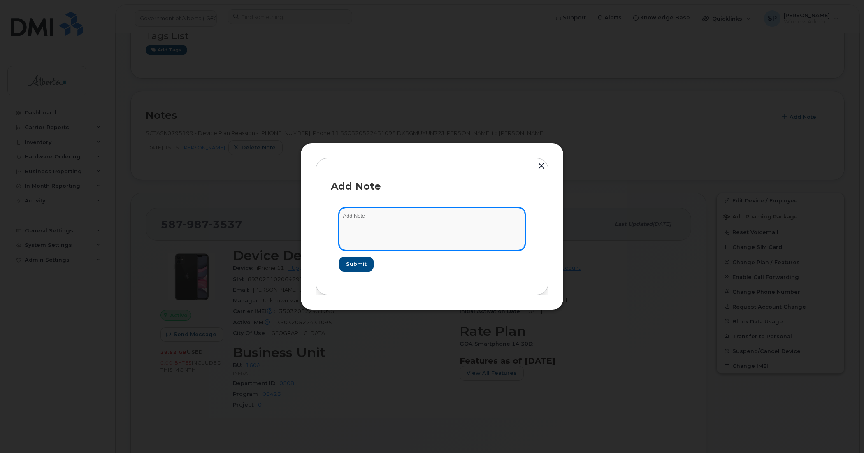
click at [387, 223] on textarea at bounding box center [432, 229] width 186 height 42
paste textarea "Plan User Termination - (1) Reassign"
click at [344, 216] on textarea "Plan User Termination - (1) Reassign" at bounding box center [432, 229] width 186 height 42
paste textarea "SCTASK0847762"
type textarea "SCTASK0847762 Plan User Termination - (1) Reassign"
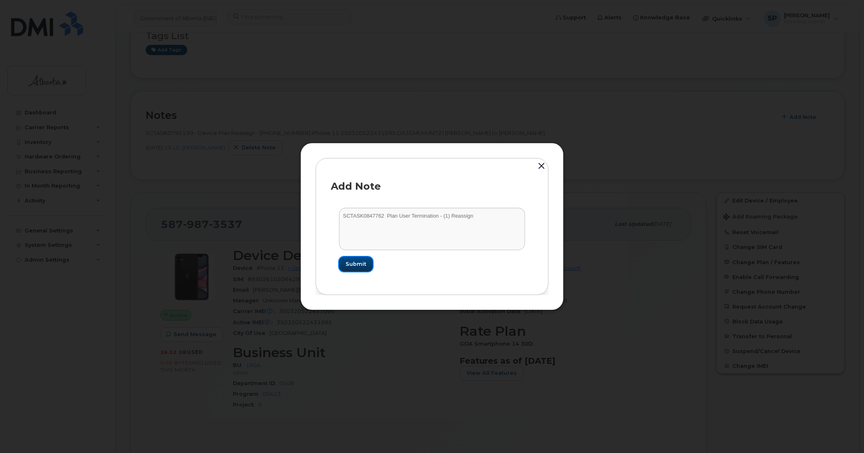
click at [357, 264] on span "Submit" at bounding box center [356, 264] width 21 height 8
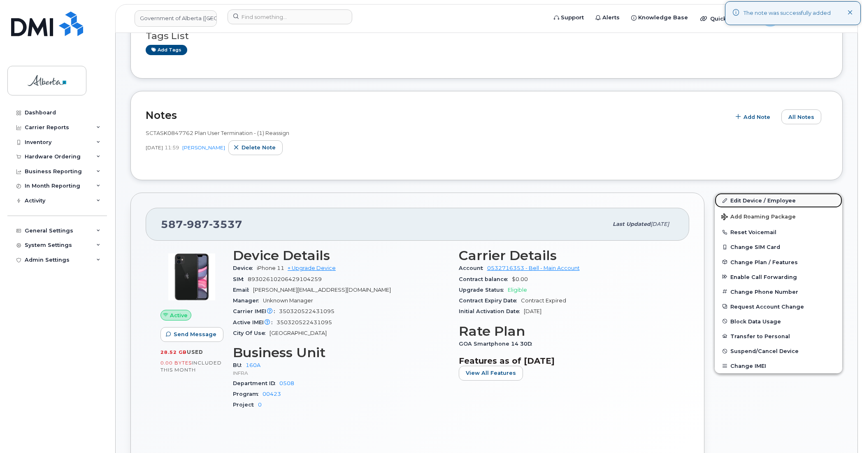
click at [752, 200] on link "Edit Device / Employee" at bounding box center [779, 200] width 128 height 15
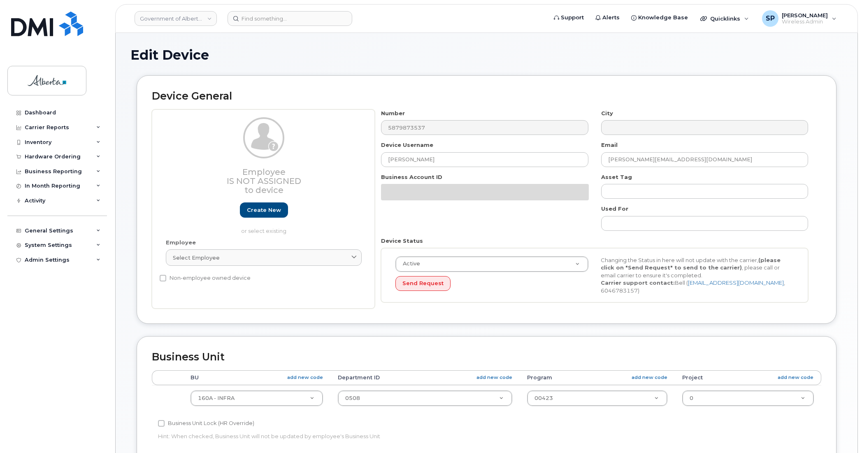
select select "4681665"
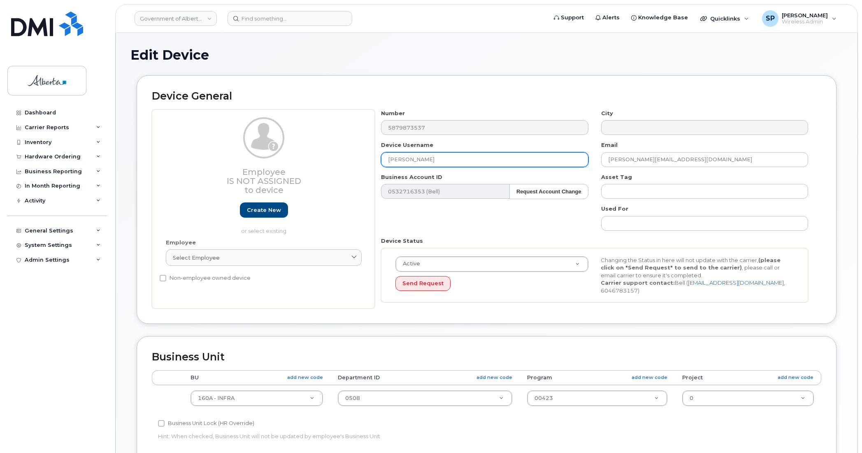
drag, startPoint x: 448, startPoint y: 161, endPoint x: 314, endPoint y: 171, distance: 134.1
click at [314, 171] on div "Employee Is not assigned to device Create new or select existing Employee Selec…" at bounding box center [487, 209] width 670 height 200
paste input "[PERSON_NAME]"
type input "[PERSON_NAME]"
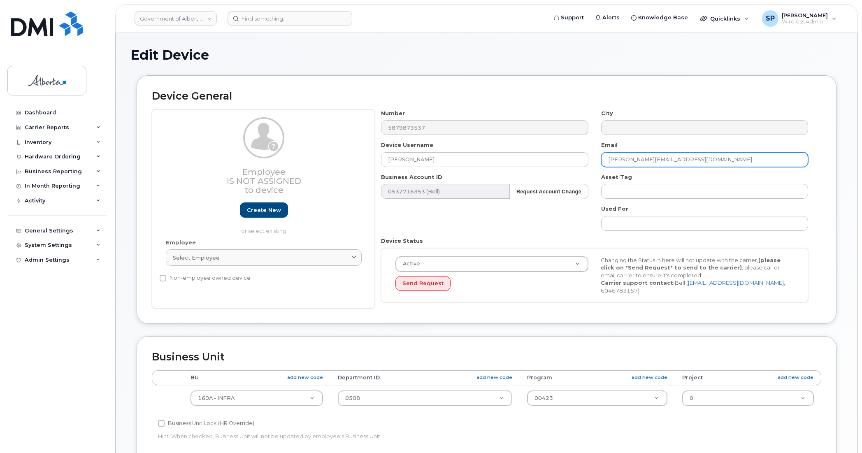
drag, startPoint x: 692, startPoint y: 159, endPoint x: 582, endPoint y: 170, distance: 111.2
click at [581, 170] on div "Number 5879873537 City Device Username [PERSON_NAME] Email [PERSON_NAME][EMAIL_…" at bounding box center [595, 209] width 440 height 200
paste input "Amish.Patel"
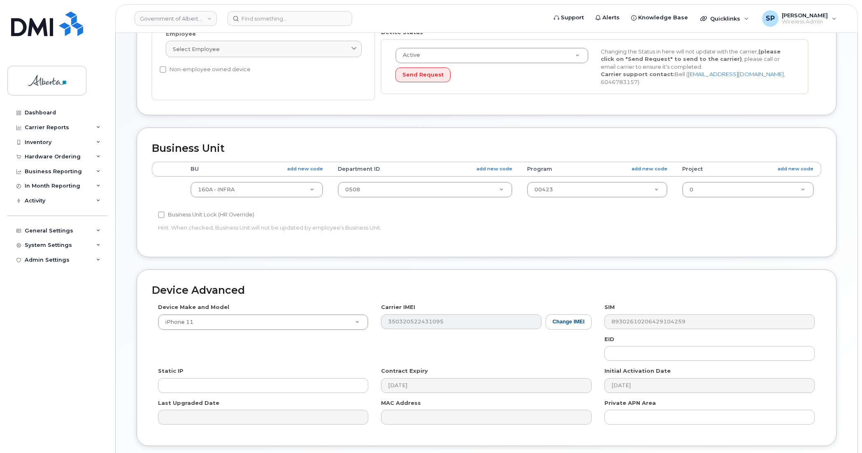
scroll to position [269, 0]
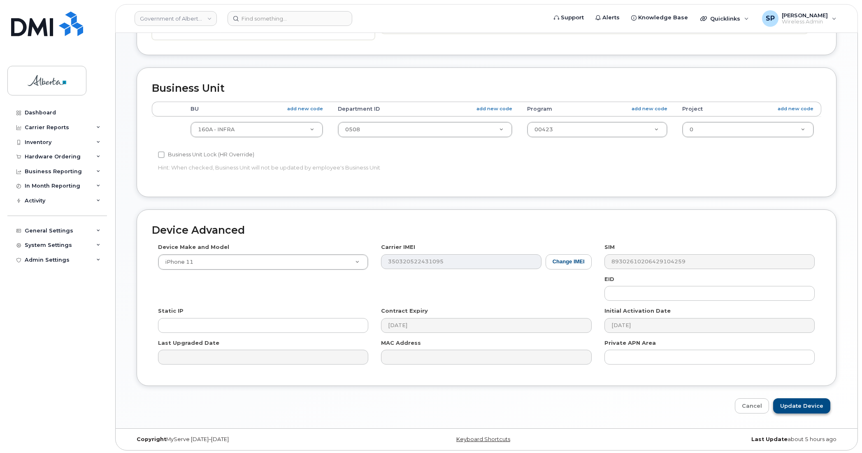
type input "[PERSON_NAME][EMAIL_ADDRESS][DOMAIN_NAME]"
click at [795, 404] on input "Update Device" at bounding box center [801, 405] width 57 height 15
type input "Saving..."
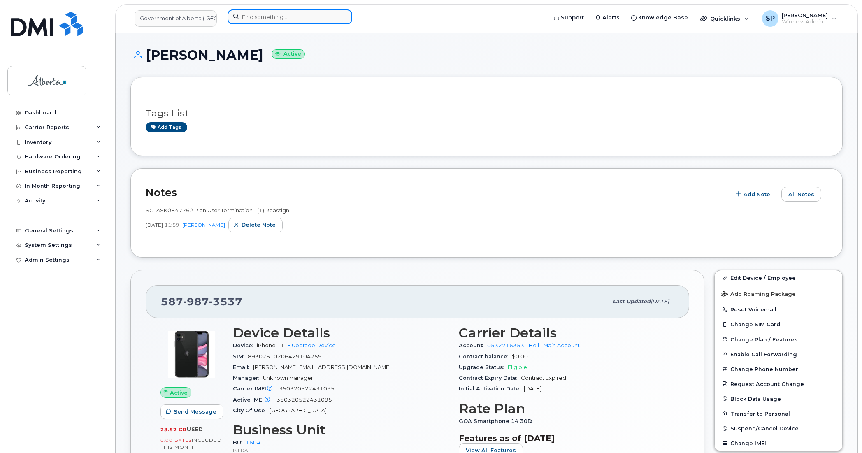
click at [300, 15] on input at bounding box center [290, 16] width 125 height 15
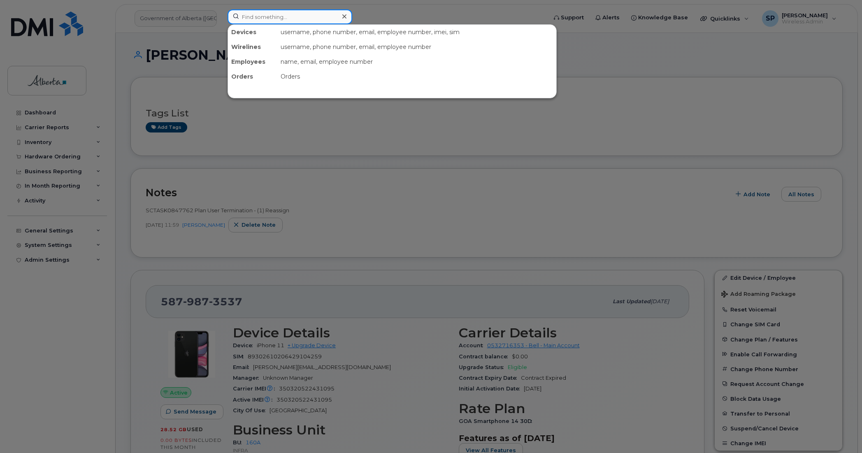
paste input "4035943513"
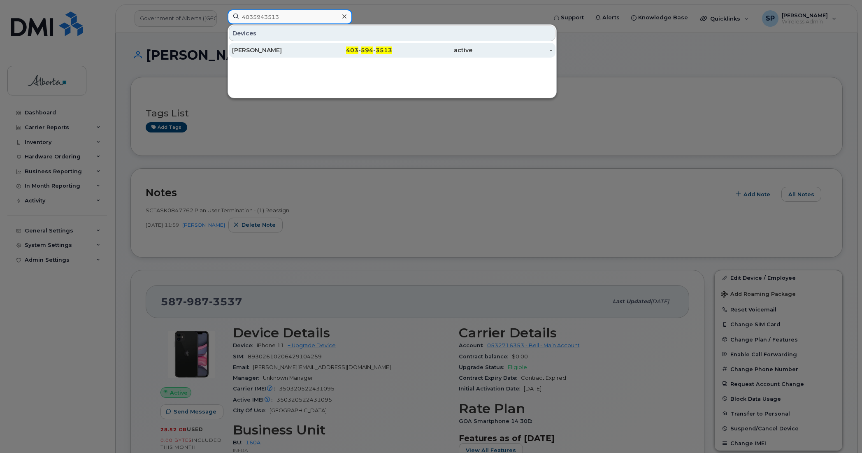
type input "4035943513"
click at [263, 54] on div "[PERSON_NAME]" at bounding box center [272, 50] width 80 height 8
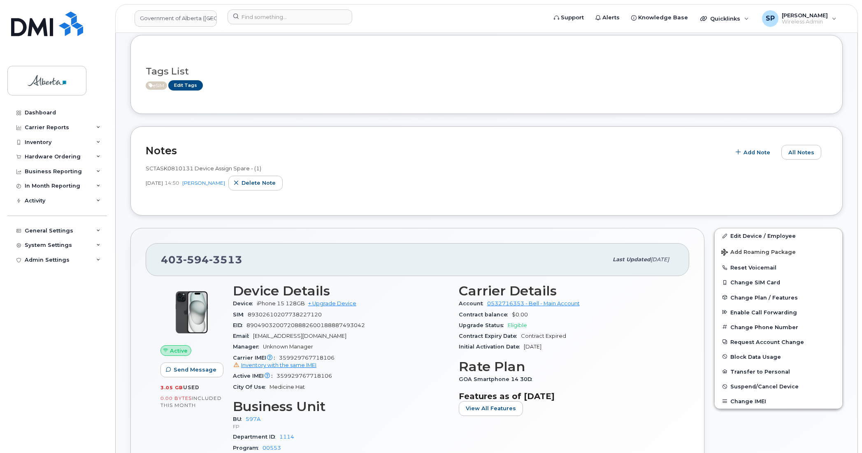
scroll to position [40, 0]
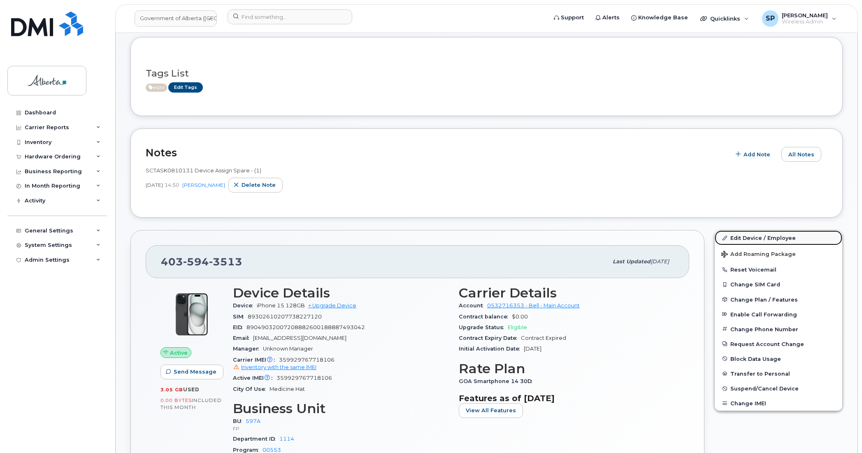
click at [745, 239] on link "Edit Device / Employee" at bounding box center [779, 237] width 128 height 15
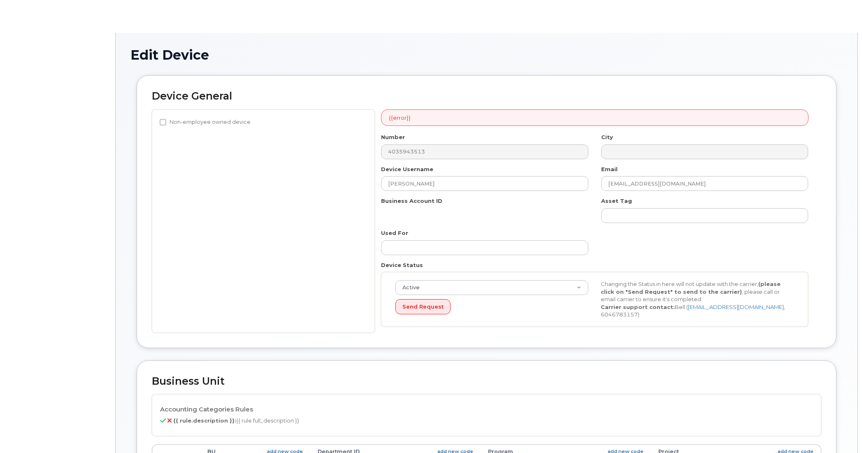
select select "4797726"
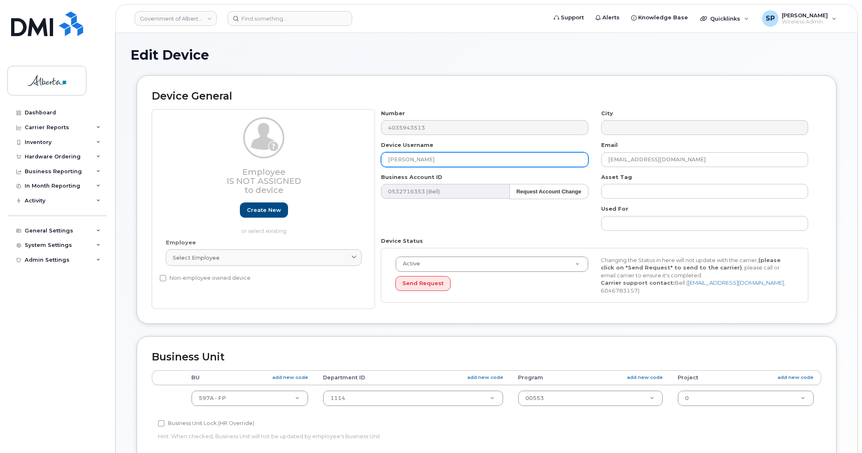
drag, startPoint x: 430, startPoint y: 161, endPoint x: 345, endPoint y: 171, distance: 86.3
click at [346, 171] on div "Employee Is not assigned to device Create new or select existing Employee Selec…" at bounding box center [487, 209] width 670 height 200
paste input "Area Office Coordinator Vacant"
type input "Area Office Coordinator Vacant"
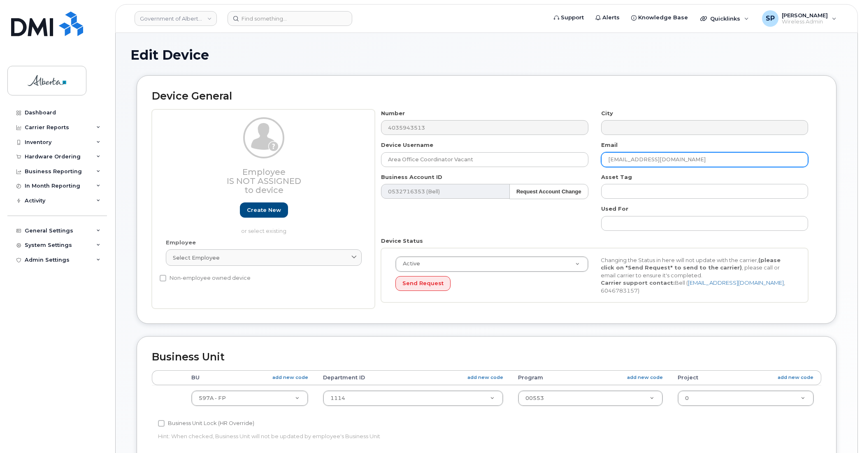
click at [621, 159] on input "Declan.Ives@gov.ab.ca" at bounding box center [704, 159] width 207 height 15
paste input "Carol.Leung"
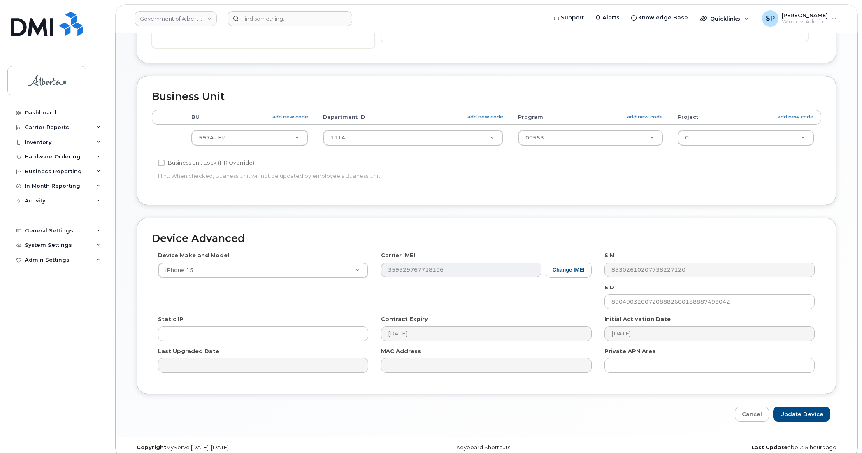
scroll to position [269, 0]
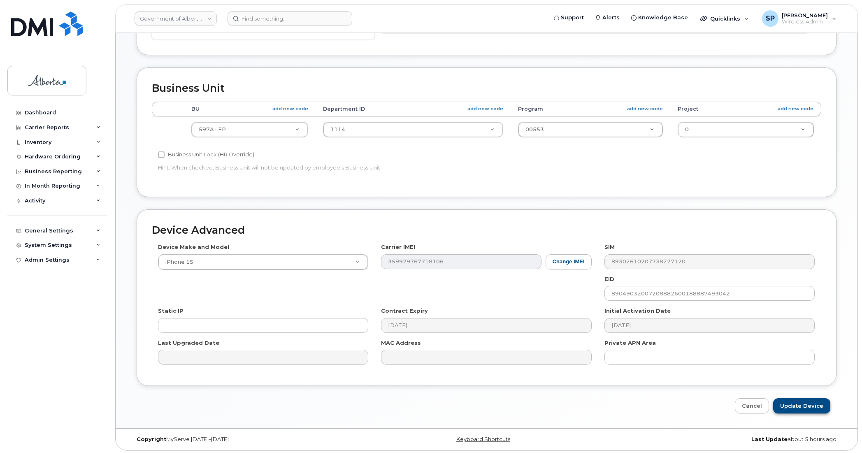
type input "[PERSON_NAME][EMAIL_ADDRESS][PERSON_NAME][DOMAIN_NAME]"
click at [799, 405] on input "Update Device" at bounding box center [801, 405] width 57 height 15
type input "Saving..."
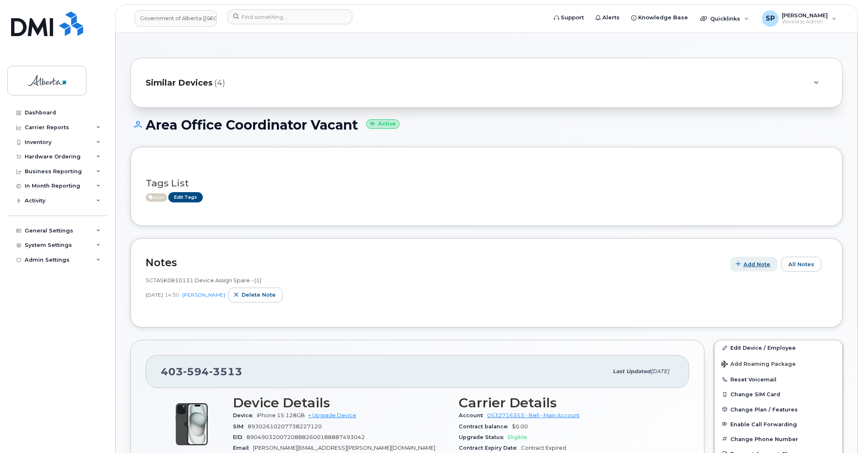
click at [752, 266] on span "Add Note" at bounding box center [757, 265] width 27 height 8
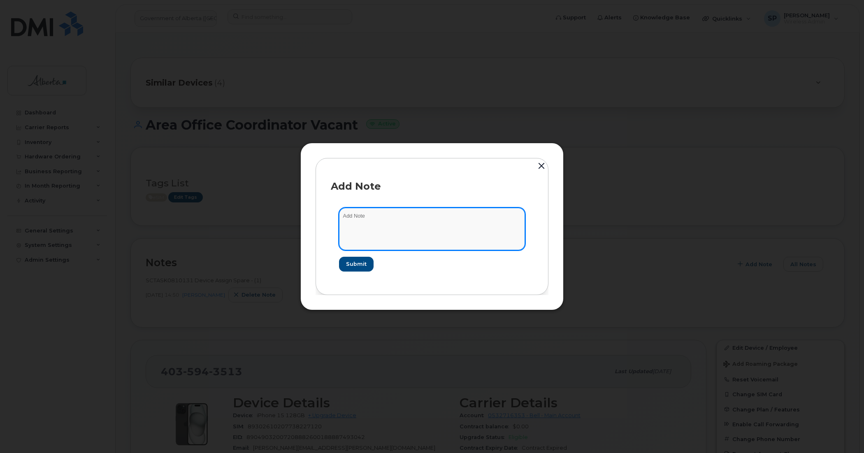
click at [363, 224] on textarea at bounding box center [432, 229] width 186 height 42
paste textarea "Plan User Termination - (1) Suspend"
click at [344, 214] on textarea "Plan User Termination - (1) Suspend" at bounding box center [432, 229] width 186 height 42
paste textarea "SCTASK0848655"
type textarea "SCTASK0848655 Plan User Termination - (1) Suspend"
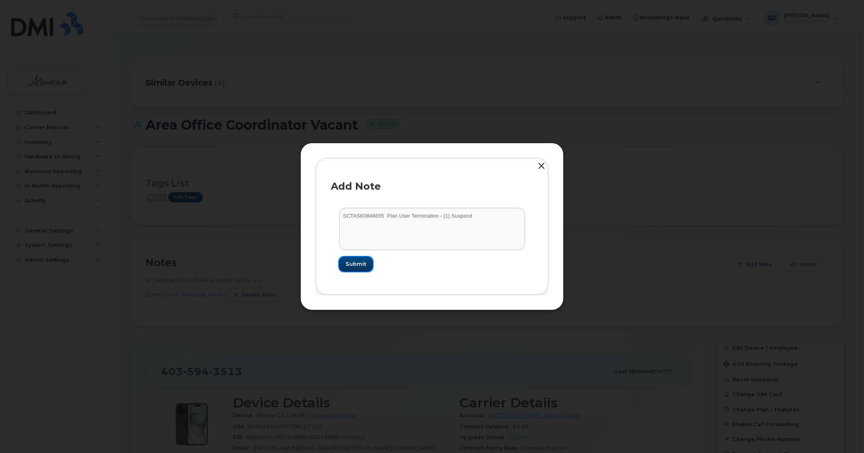
click at [357, 263] on span "Submit" at bounding box center [356, 264] width 21 height 8
